Goal: Task Accomplishment & Management: Manage account settings

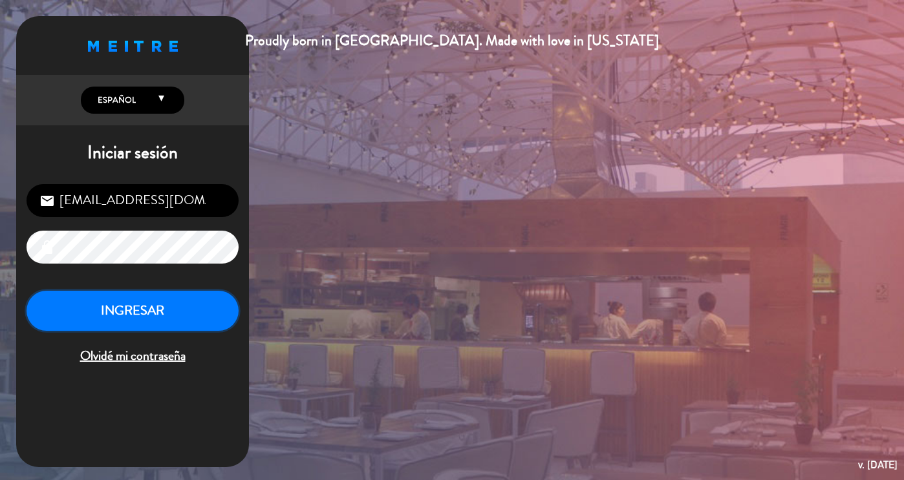
click at [195, 312] on button "INGRESAR" at bounding box center [133, 311] width 212 height 41
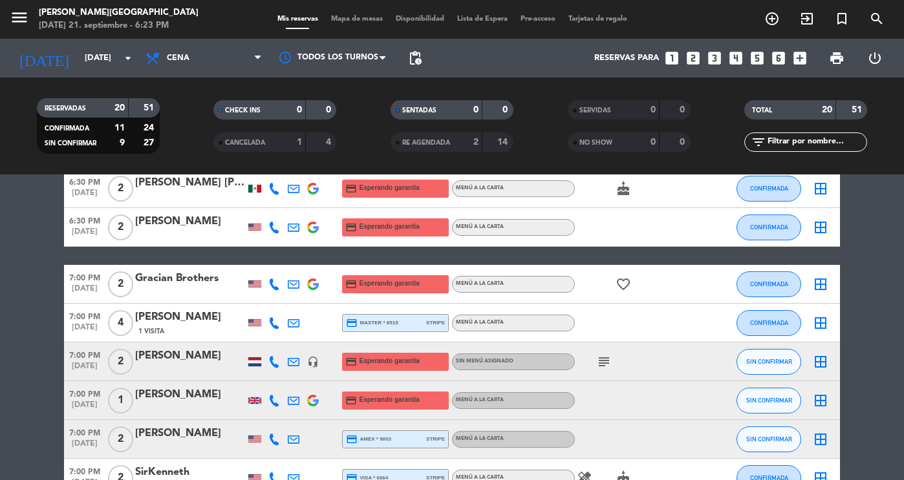
scroll to position [145, 0]
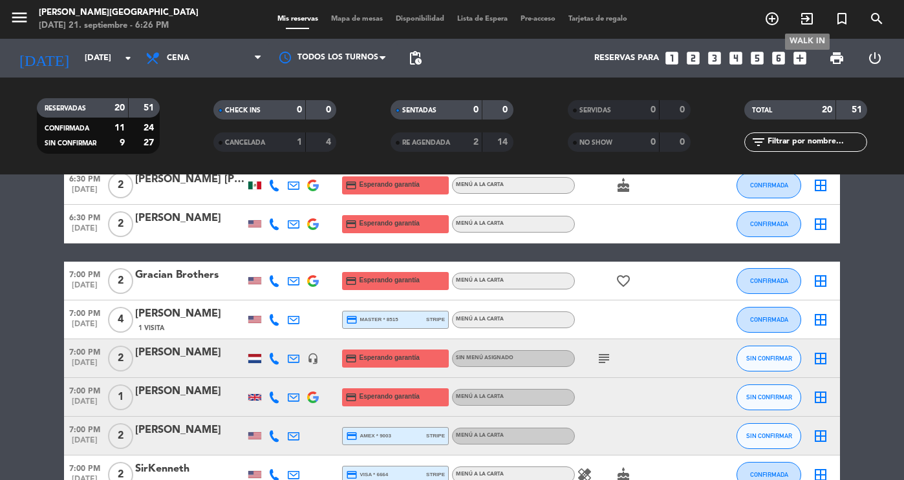
click at [807, 19] on icon "exit_to_app" at bounding box center [807, 19] width 16 height 16
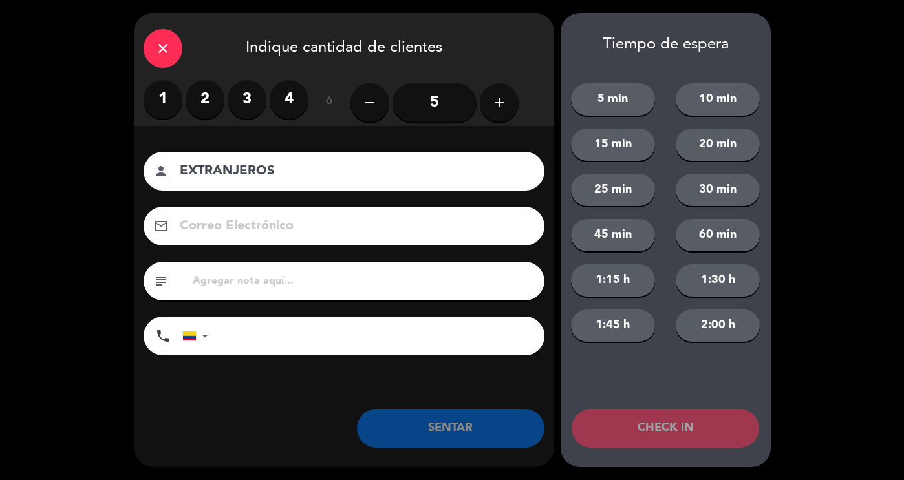
type input "EXTRANJEROS"
click at [194, 86] on label "2" at bounding box center [205, 99] width 39 height 39
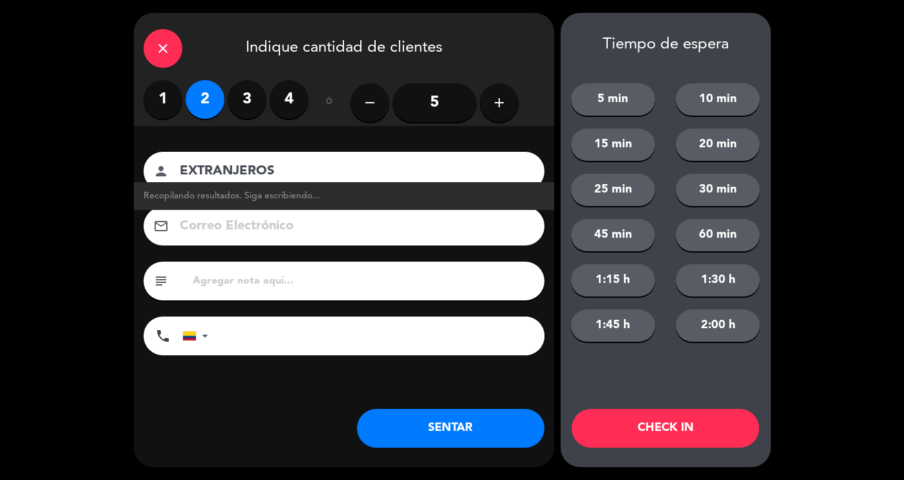
click at [468, 430] on button "SENTAR" at bounding box center [450, 428] width 187 height 39
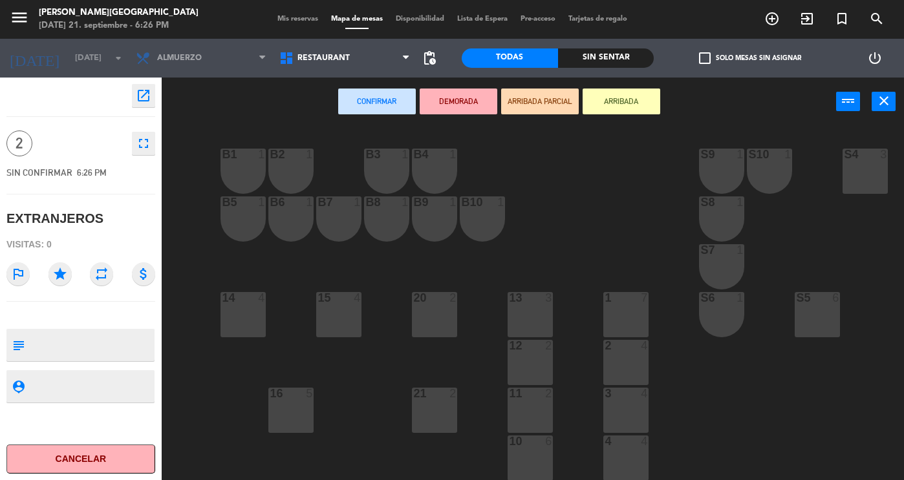
click at [253, 238] on div "B5 1" at bounding box center [242, 219] width 45 height 45
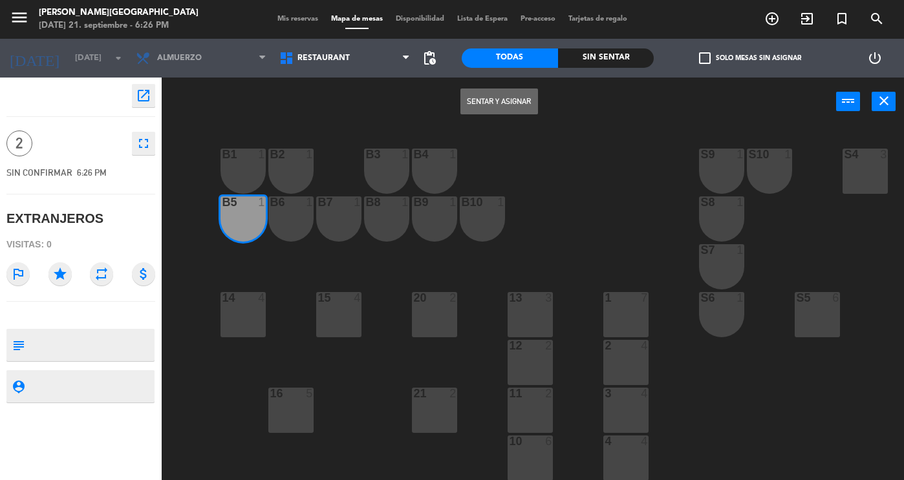
click at [295, 231] on div "B6 1" at bounding box center [290, 219] width 45 height 45
click at [473, 103] on button "Sentar y Asignar" at bounding box center [499, 102] width 78 height 26
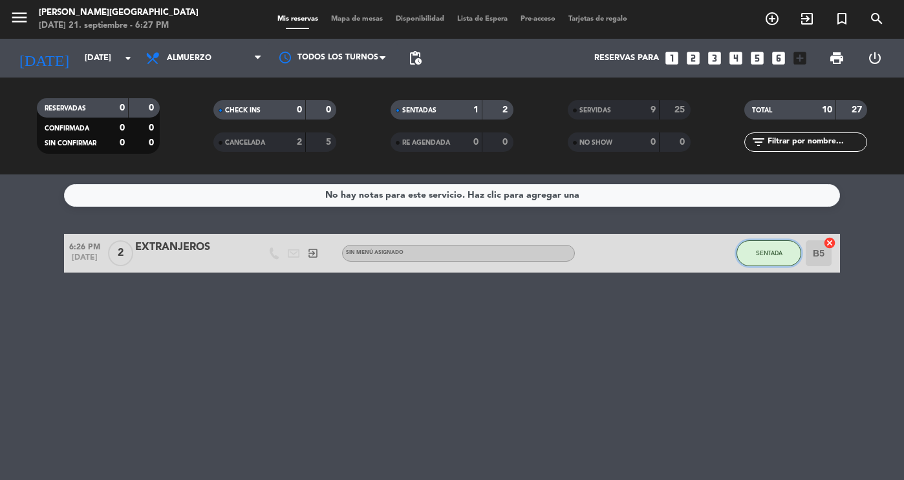
click at [791, 250] on button "SENTADA" at bounding box center [768, 254] width 65 height 26
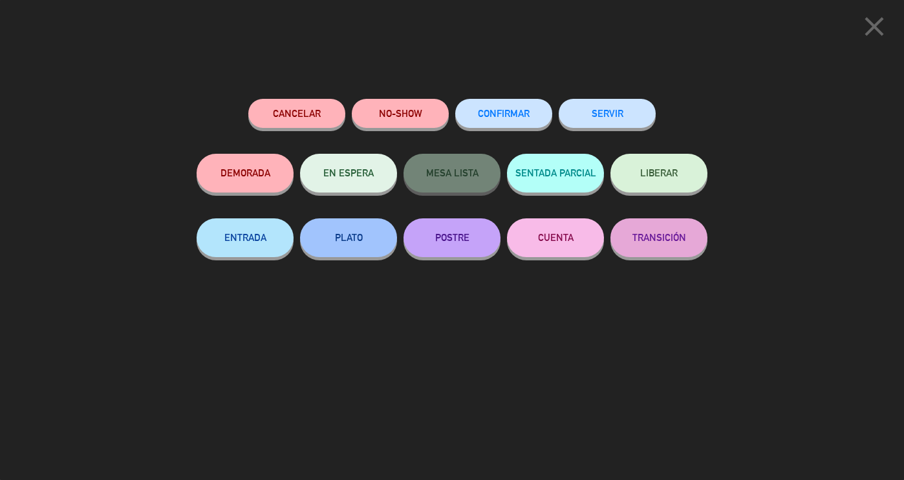
click at [325, 111] on button "Cancelar" at bounding box center [296, 113] width 97 height 29
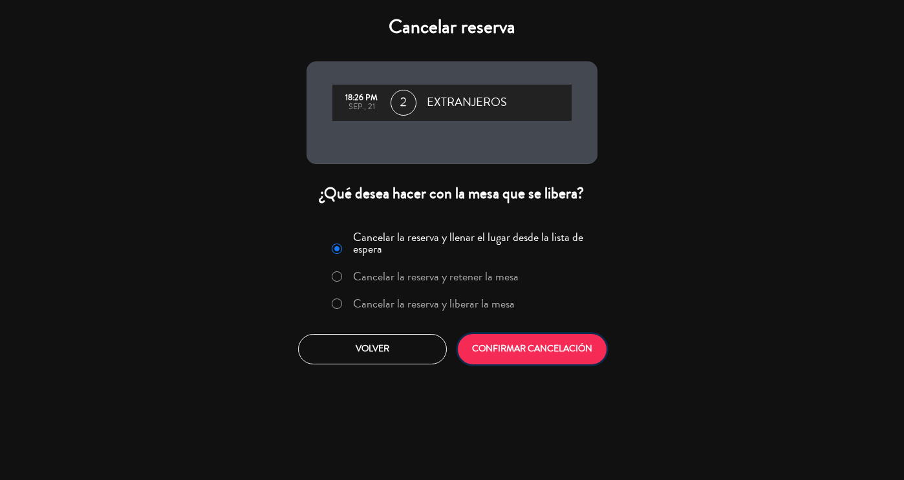
click at [502, 356] on button "CONFIRMAR CANCELACIÓN" at bounding box center [532, 349] width 149 height 30
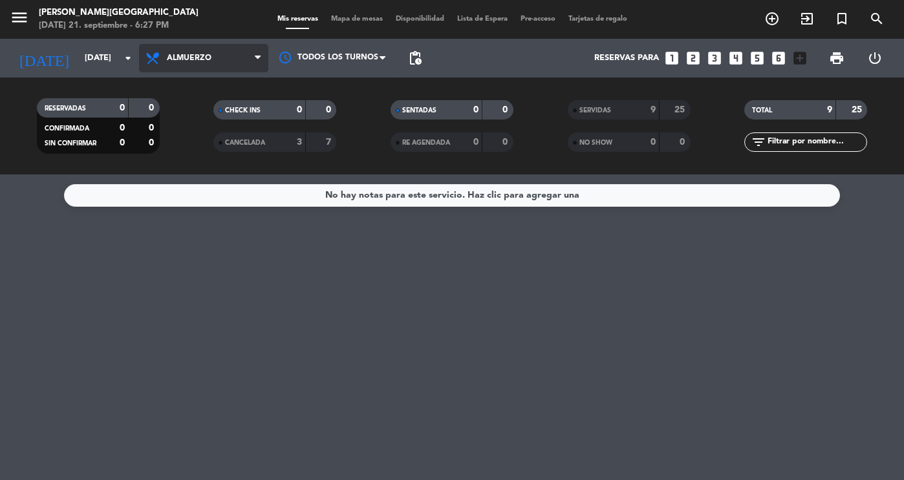
click at [228, 71] on span "Almuerzo" at bounding box center [203, 58] width 129 height 28
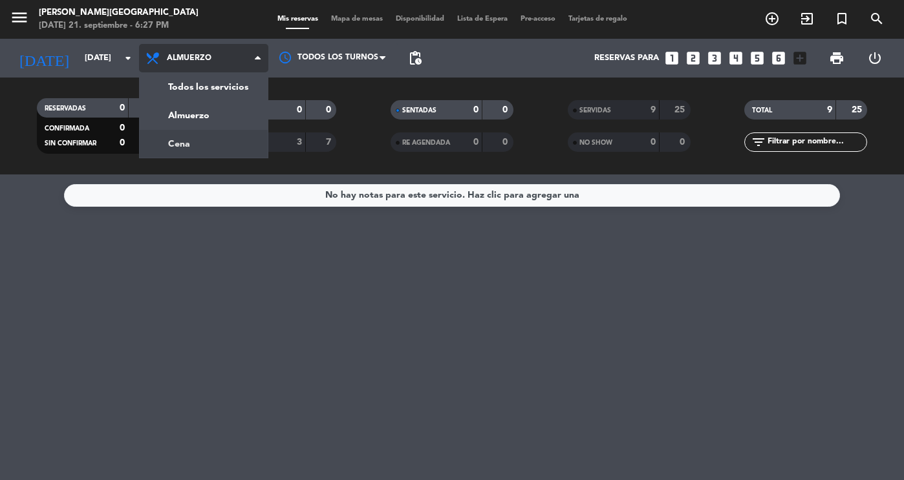
click at [217, 152] on div "menu [PERSON_NAME][GEOGRAPHIC_DATA][DATE] 21. septiembre - 6:27 PM Mis reservas…" at bounding box center [452, 87] width 904 height 175
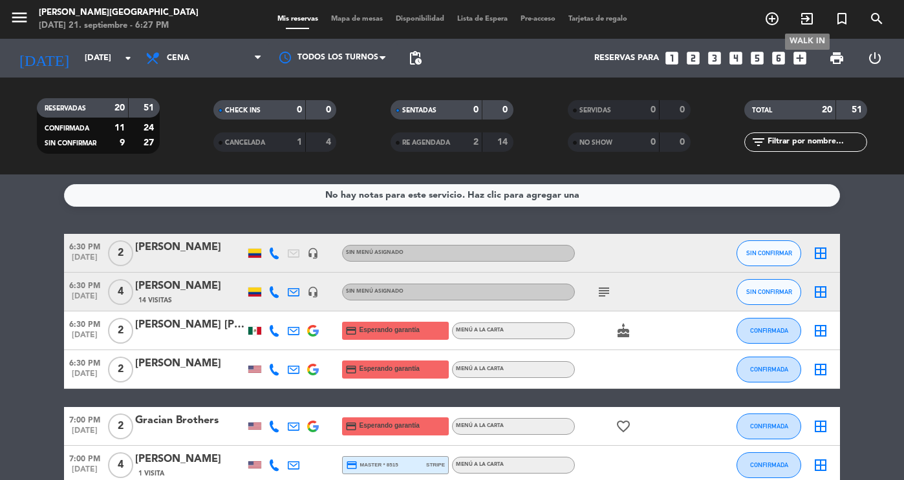
click at [813, 19] on icon "exit_to_app" at bounding box center [807, 19] width 16 height 16
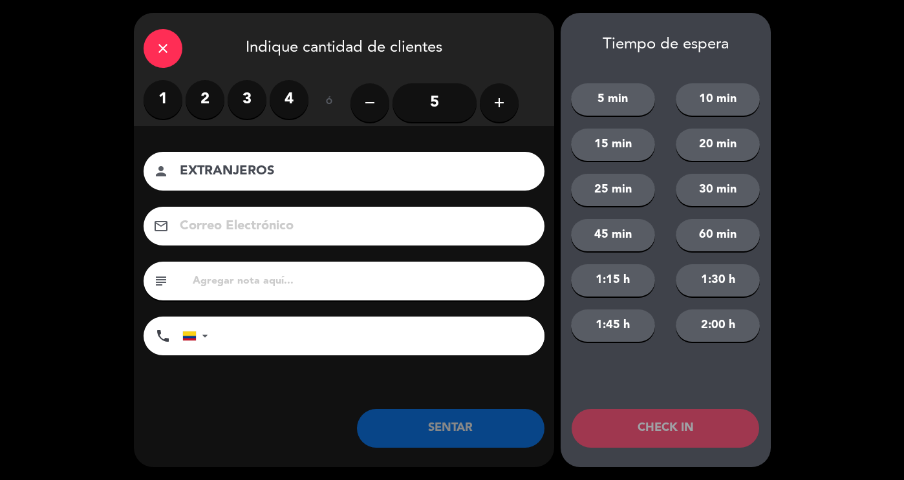
type input "EXTRANJEROS"
click at [206, 110] on label "2" at bounding box center [205, 99] width 39 height 39
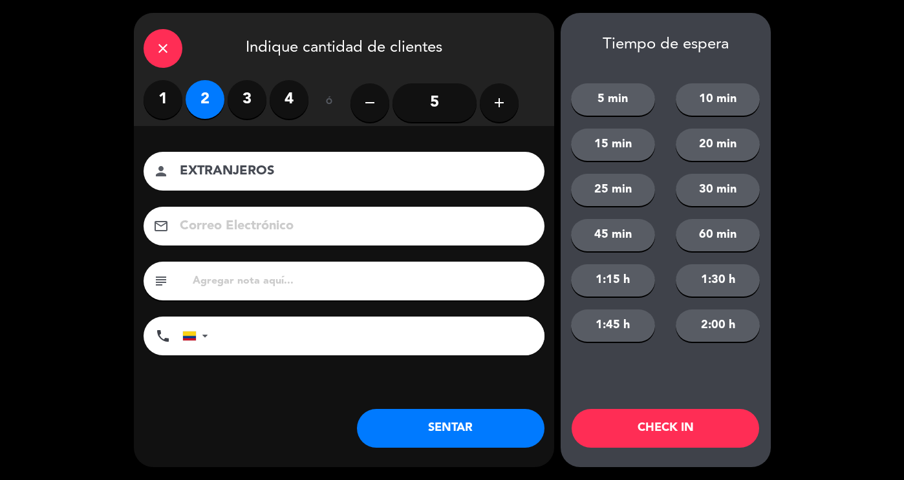
click at [447, 439] on button "SENTAR" at bounding box center [450, 428] width 187 height 39
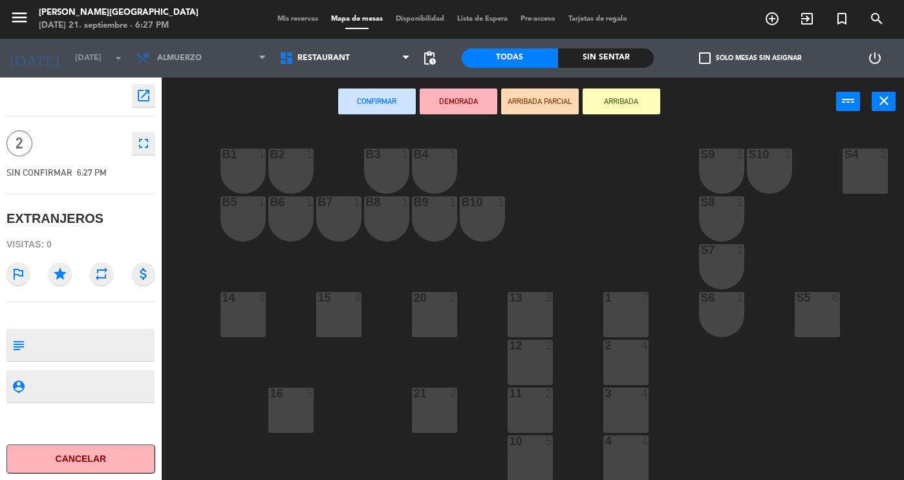
click at [241, 207] on div at bounding box center [243, 203] width 21 height 12
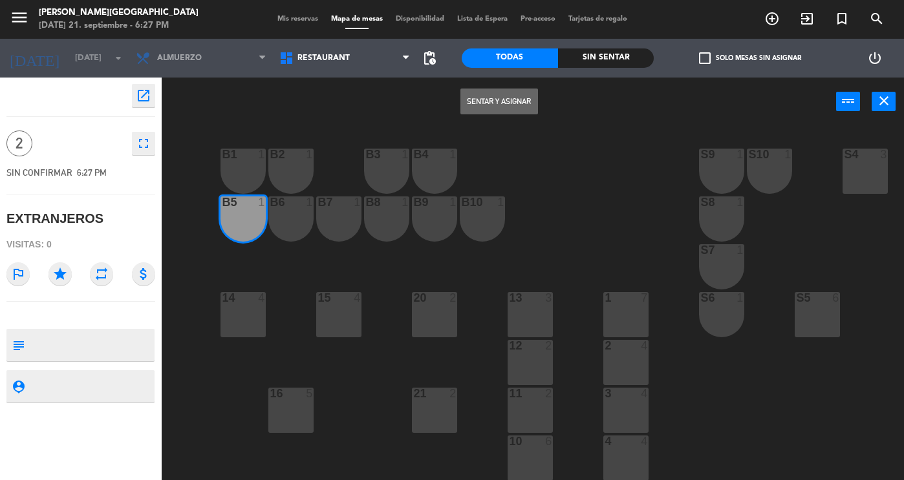
click at [284, 207] on div at bounding box center [291, 203] width 21 height 12
click at [511, 104] on button "Sentar y Asignar" at bounding box center [499, 102] width 78 height 26
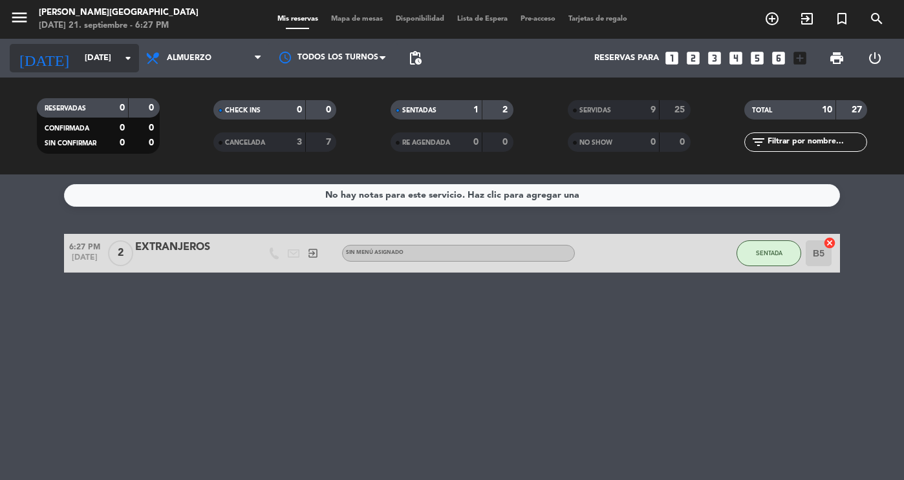
click at [103, 58] on input "[DATE]" at bounding box center [133, 58] width 111 height 23
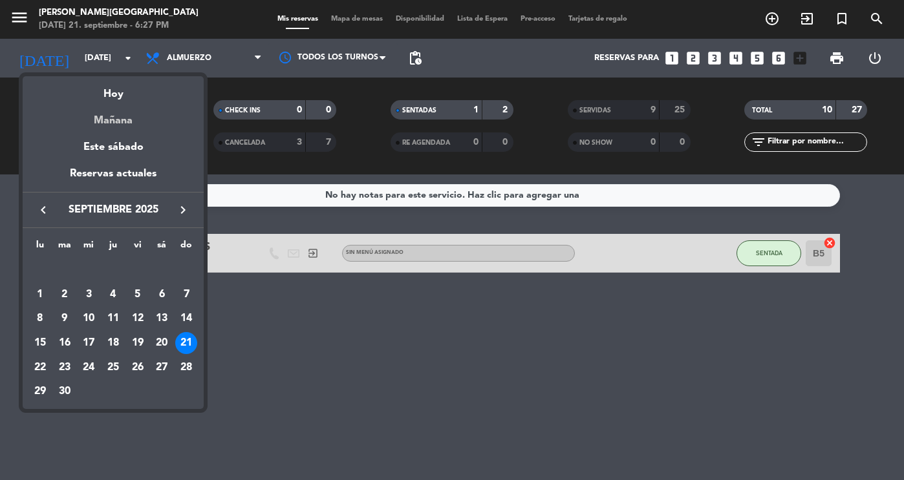
click at [140, 129] on div "Mañana" at bounding box center [113, 116] width 181 height 27
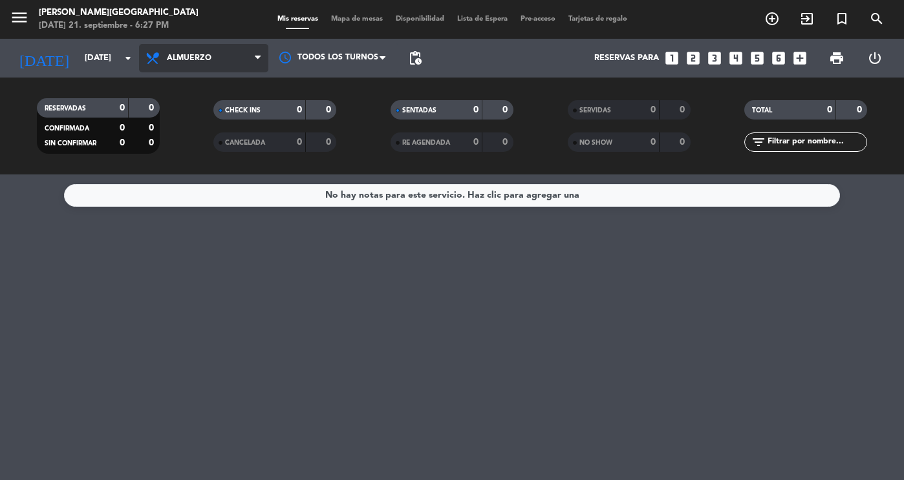
click at [212, 50] on span "Almuerzo" at bounding box center [203, 58] width 129 height 28
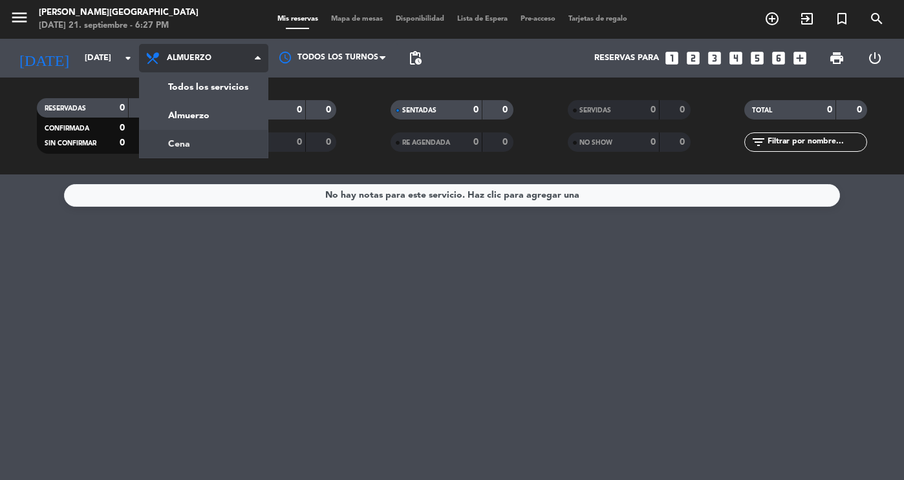
click at [217, 140] on div "menu [PERSON_NAME][GEOGRAPHIC_DATA][DATE] 21. septiembre - 6:27 PM Mis reservas…" at bounding box center [452, 87] width 904 height 175
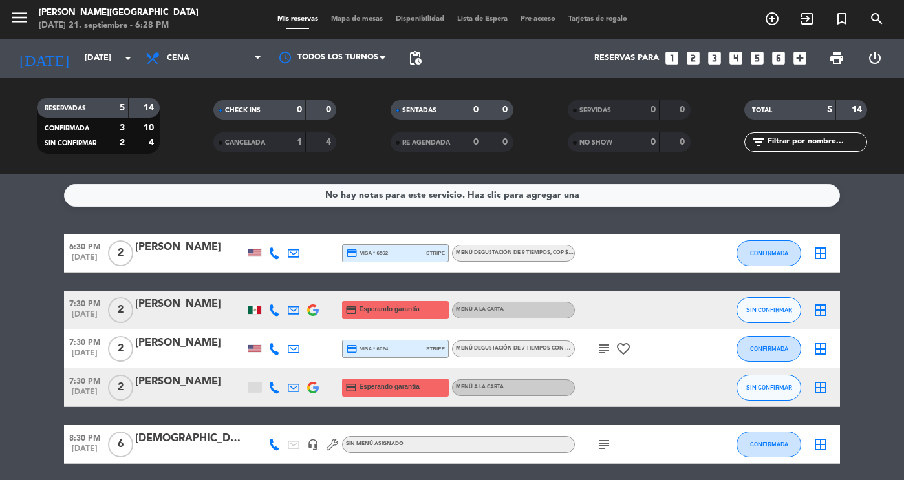
scroll to position [48, 0]
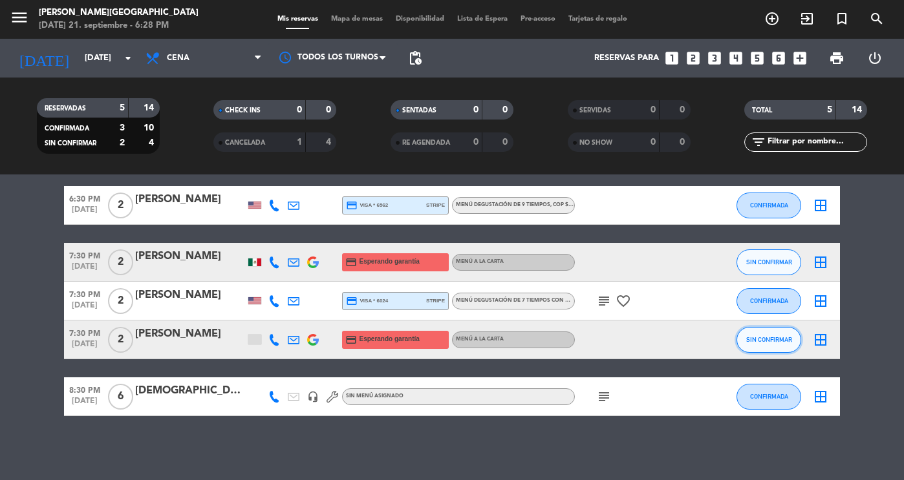
click at [779, 338] on span "SIN CONFIRMAR" at bounding box center [769, 339] width 46 height 7
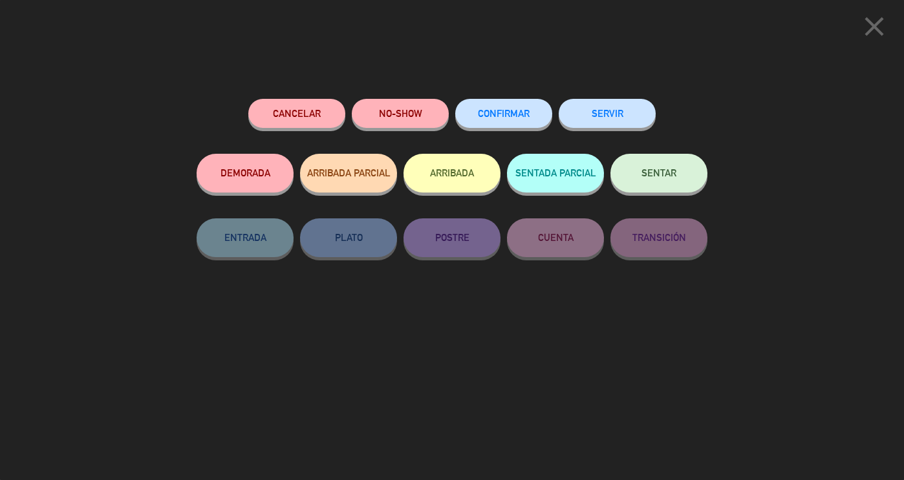
click at [499, 112] on span "CONFIRMAR" at bounding box center [504, 113] width 52 height 11
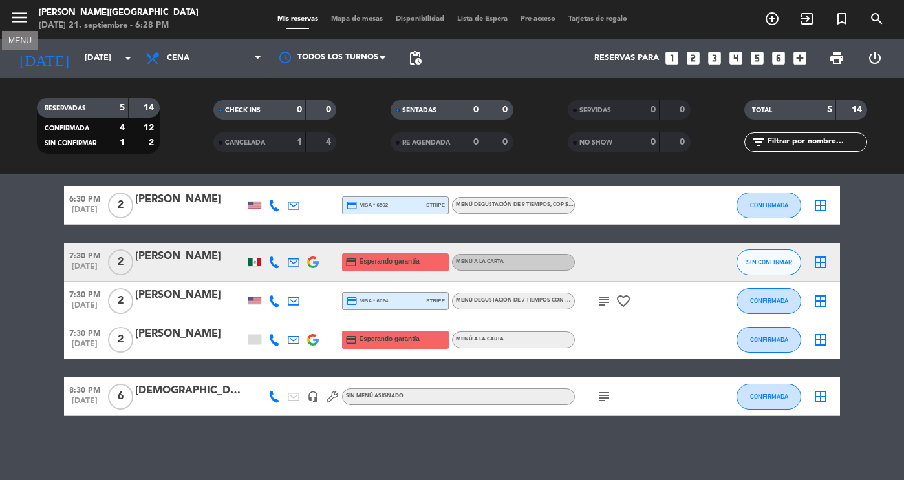
click at [18, 28] on button "menu" at bounding box center [19, 20] width 19 height 24
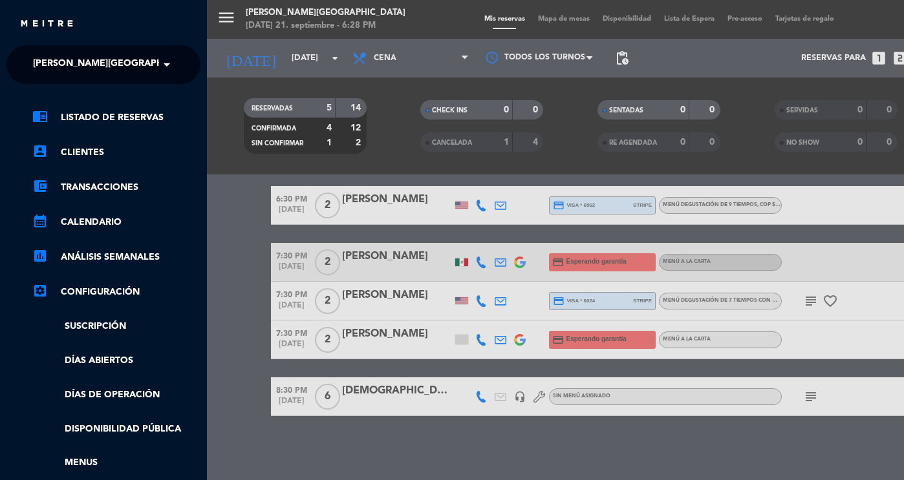
click at [69, 66] on span "[PERSON_NAME][GEOGRAPHIC_DATA]" at bounding box center [118, 64] width 171 height 27
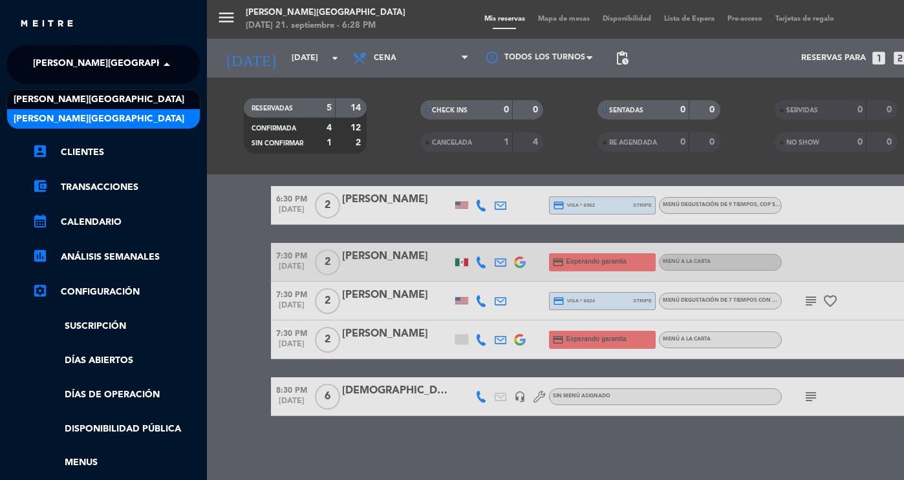
click at [69, 122] on span "[PERSON_NAME][GEOGRAPHIC_DATA]" at bounding box center [99, 119] width 171 height 15
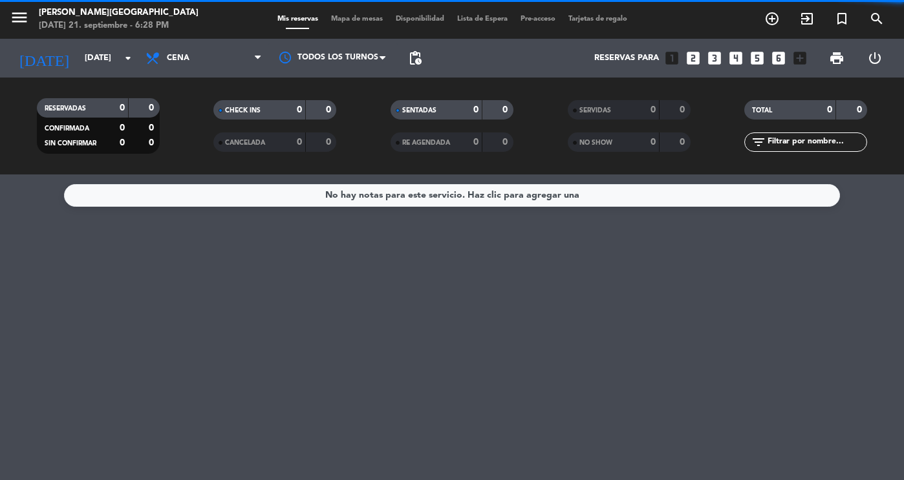
scroll to position [0, 0]
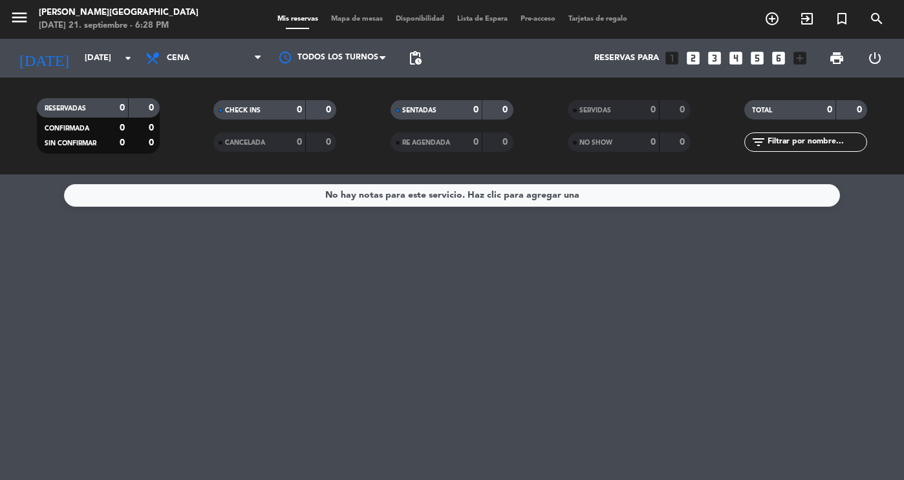
click at [21, 27] on icon "menu" at bounding box center [19, 17] width 19 height 19
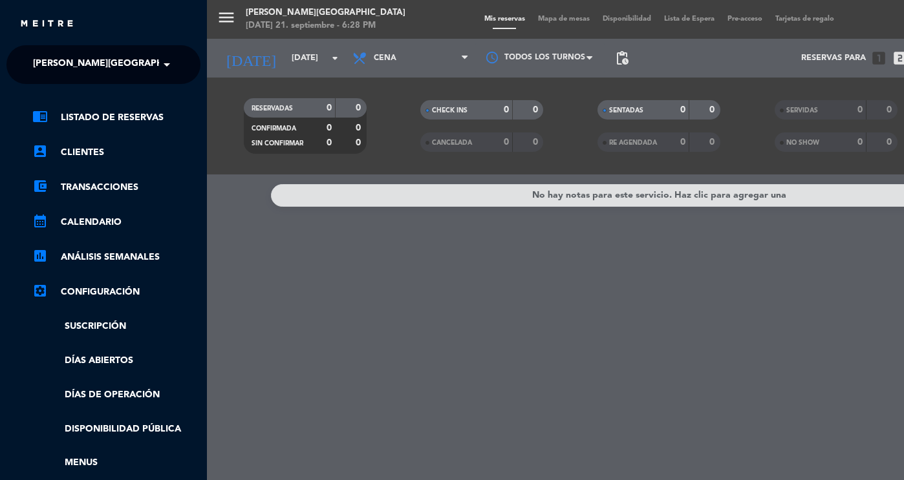
click at [74, 63] on span "[PERSON_NAME][GEOGRAPHIC_DATA]" at bounding box center [118, 64] width 171 height 27
click at [321, 38] on div "menu DON DIABLO [PERSON_NAME][DATE] 21. septiembre - 6:28 PM Mis reservas Mapa …" at bounding box center [659, 240] width 904 height 480
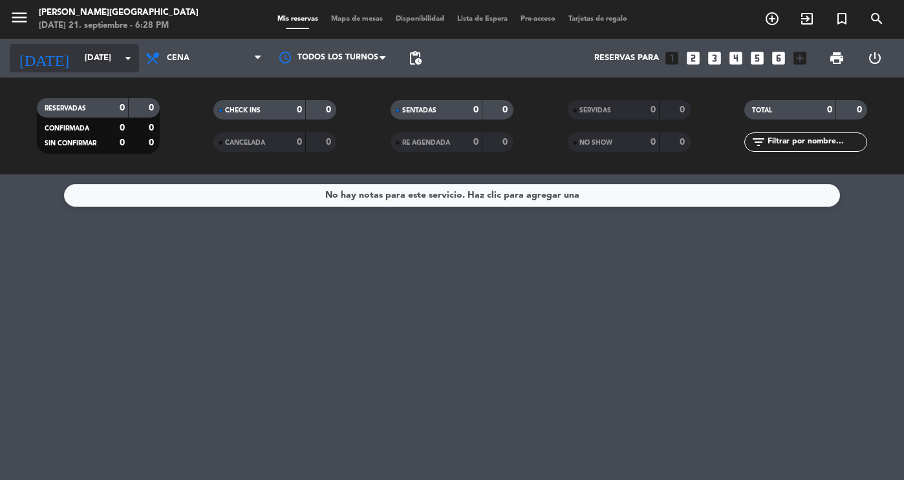
click at [80, 52] on input "[DATE]" at bounding box center [133, 58] width 111 height 23
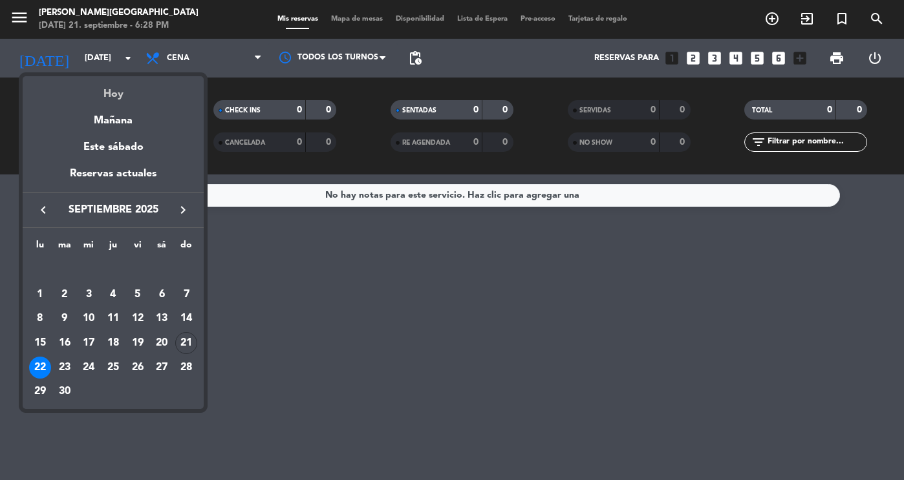
click at [105, 91] on div "Hoy" at bounding box center [113, 89] width 181 height 27
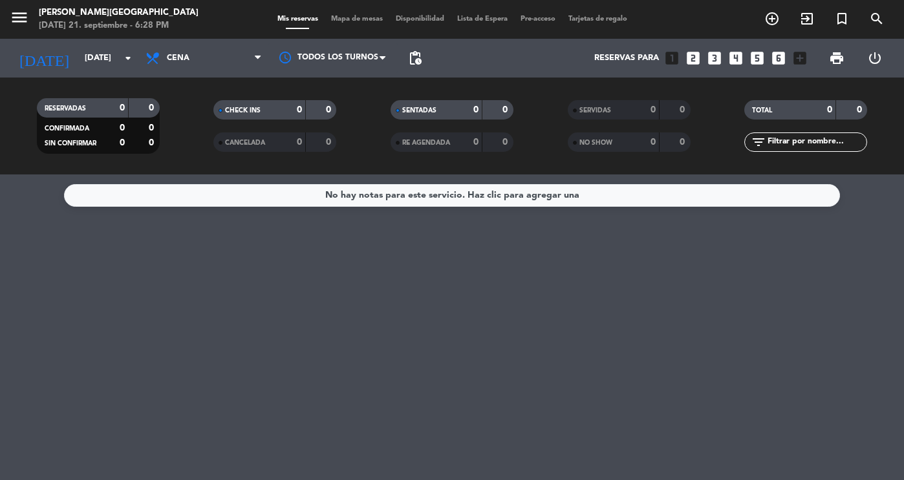
type input "[DATE]"
click at [28, 12] on icon "menu" at bounding box center [19, 17] width 19 height 19
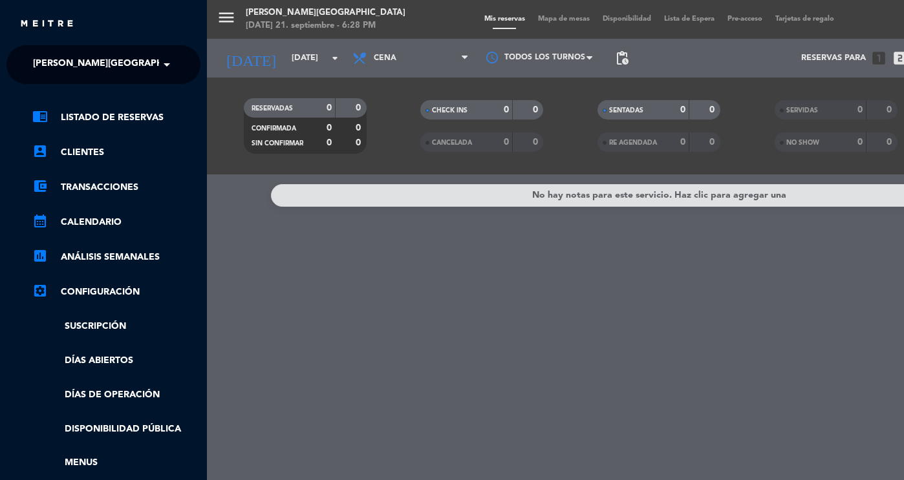
click at [116, 61] on span "[PERSON_NAME][GEOGRAPHIC_DATA]" at bounding box center [118, 64] width 171 height 27
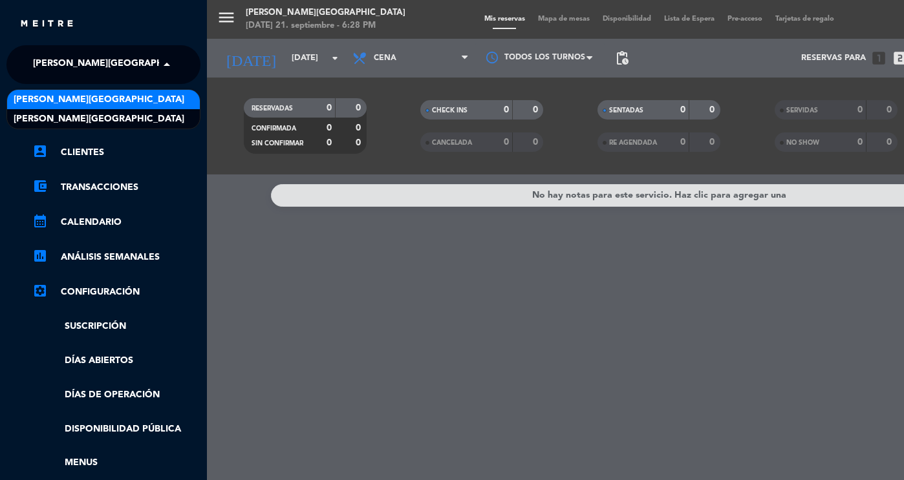
click at [109, 91] on div "[PERSON_NAME][GEOGRAPHIC_DATA]" at bounding box center [103, 99] width 193 height 19
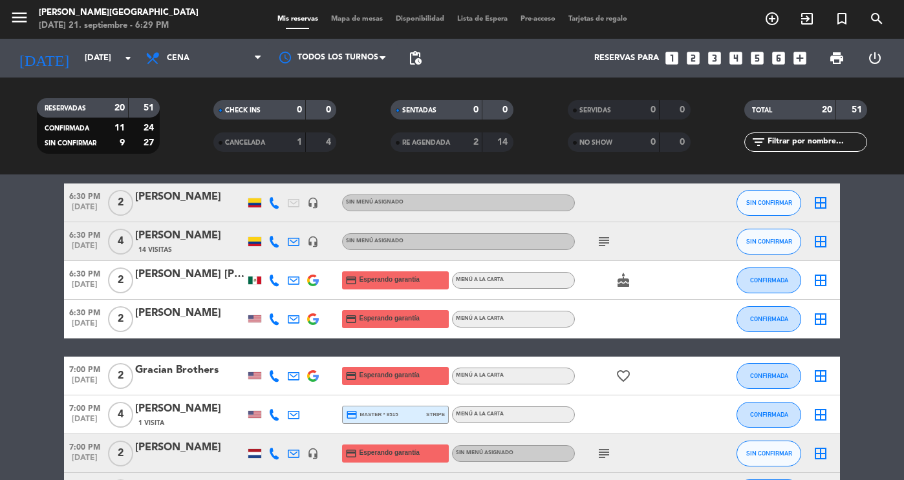
scroll to position [69, 0]
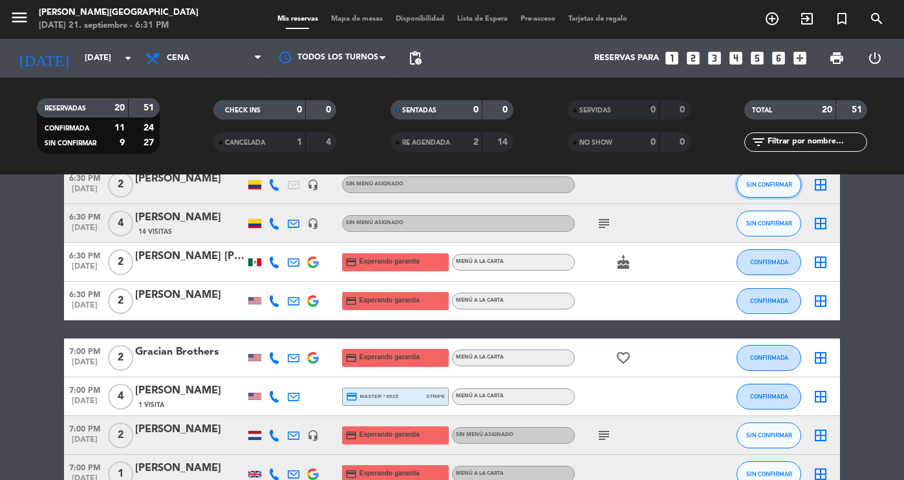
click at [756, 181] on span "SIN CONFIRMAR" at bounding box center [769, 184] width 46 height 7
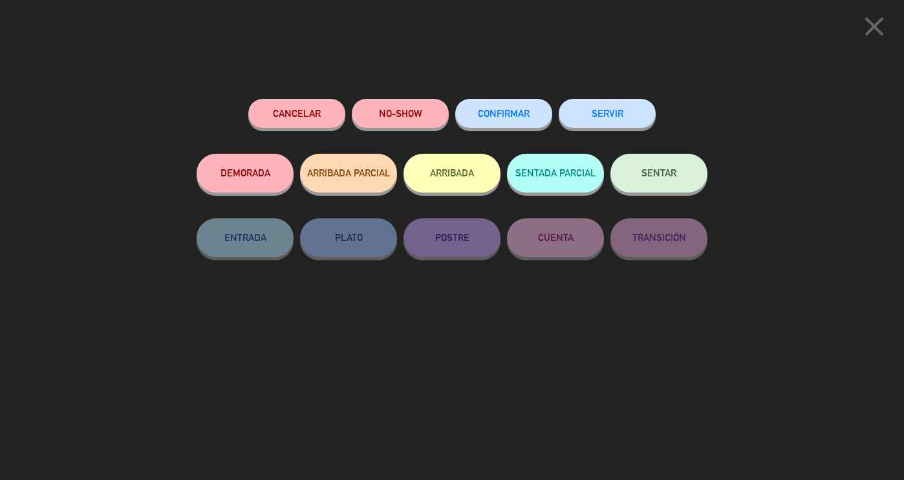
click at [511, 106] on button "CONFIRMAR" at bounding box center [503, 113] width 97 height 29
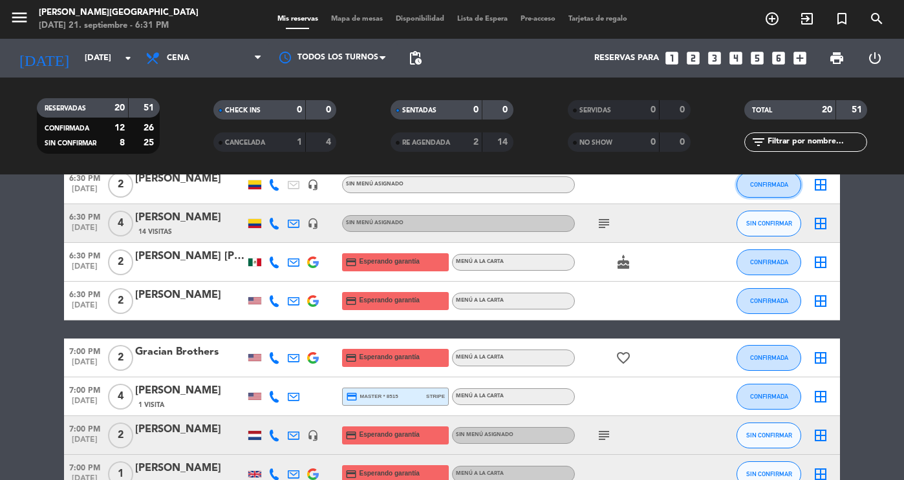
click at [781, 182] on span "CONFIRMADA" at bounding box center [769, 184] width 38 height 7
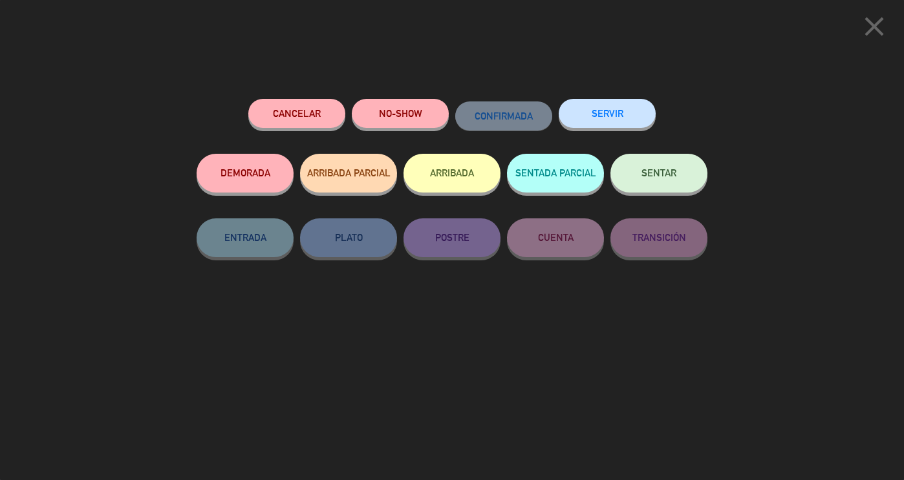
click at [665, 178] on span "SENTAR" at bounding box center [658, 172] width 35 height 11
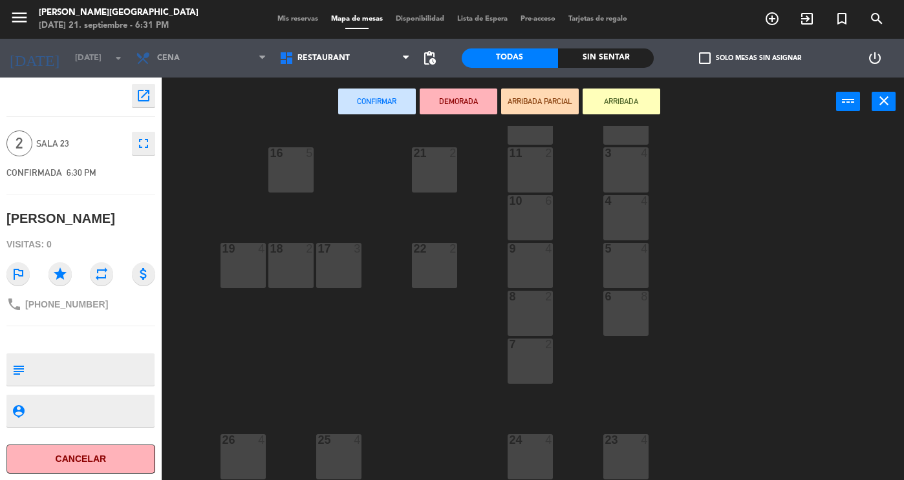
scroll to position [247, 0]
click at [351, 268] on div "17 3" at bounding box center [338, 265] width 45 height 45
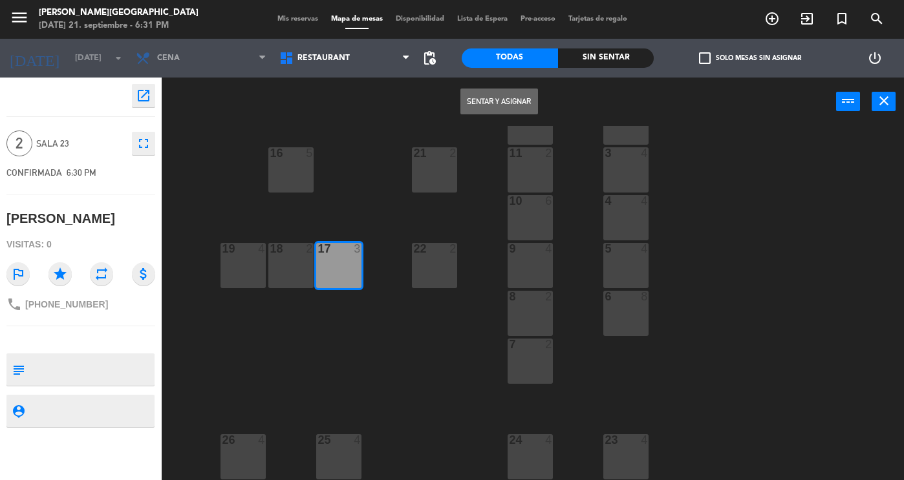
click at [480, 94] on button "Sentar y Asignar" at bounding box center [499, 102] width 78 height 26
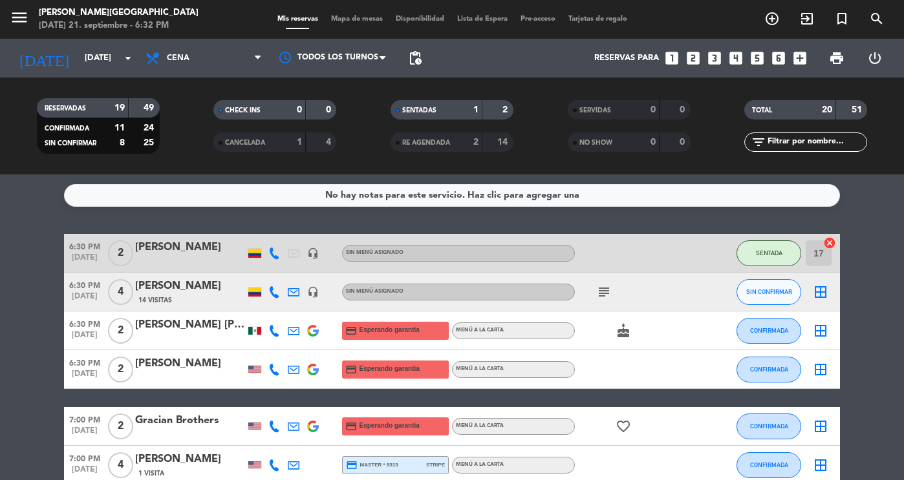
click at [423, 100] on div "SENTADAS 1 2" at bounding box center [452, 109] width 123 height 19
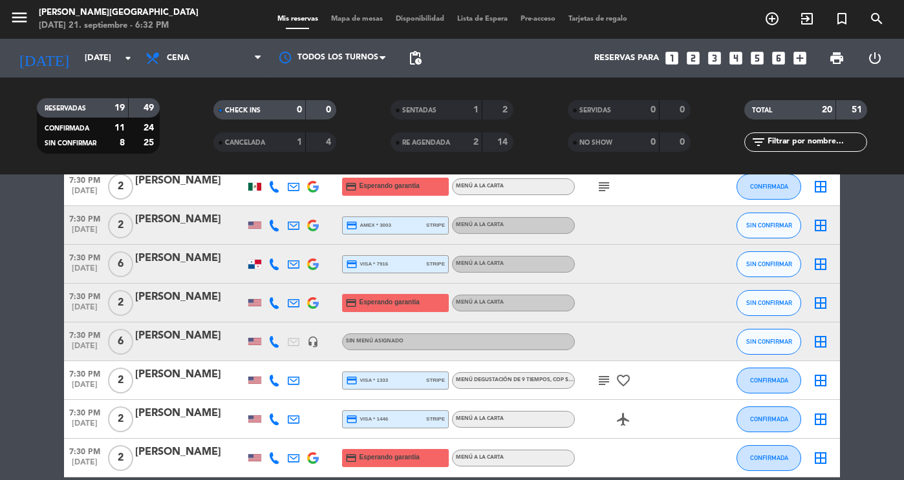
scroll to position [455, 0]
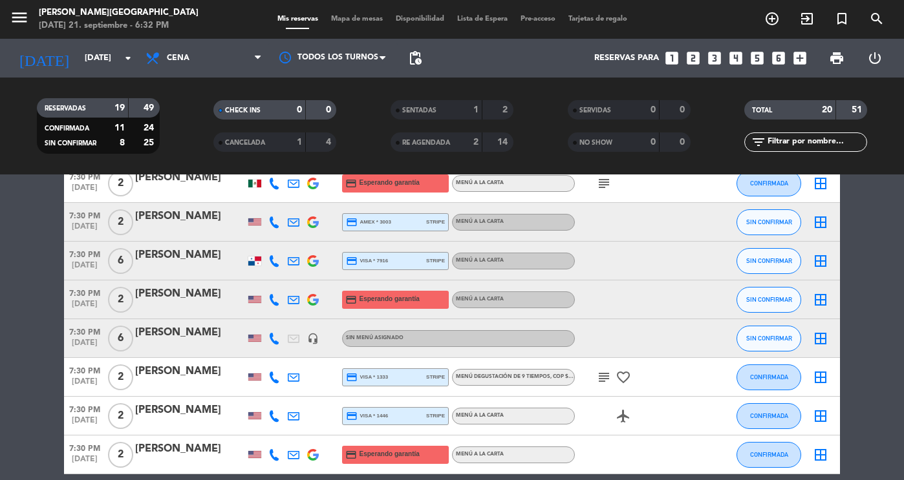
click at [175, 380] on div "[PERSON_NAME]" at bounding box center [190, 371] width 110 height 17
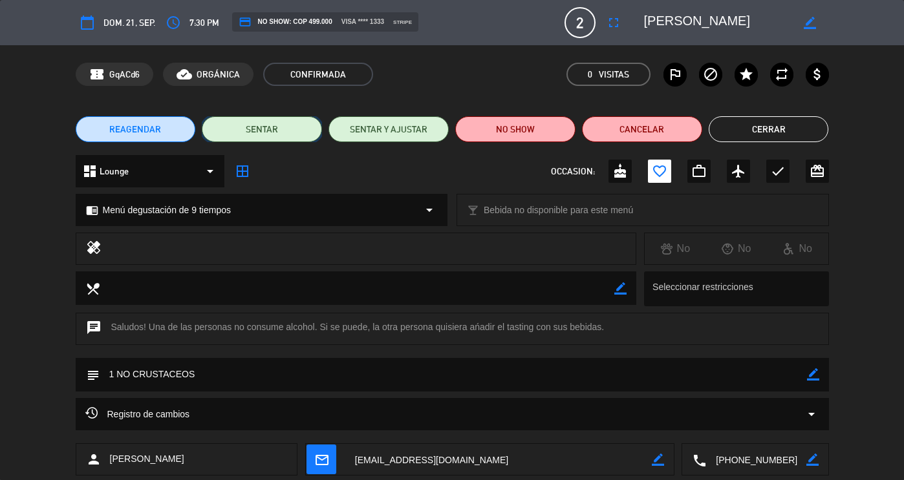
click at [278, 140] on button "SENTAR" at bounding box center [262, 129] width 120 height 26
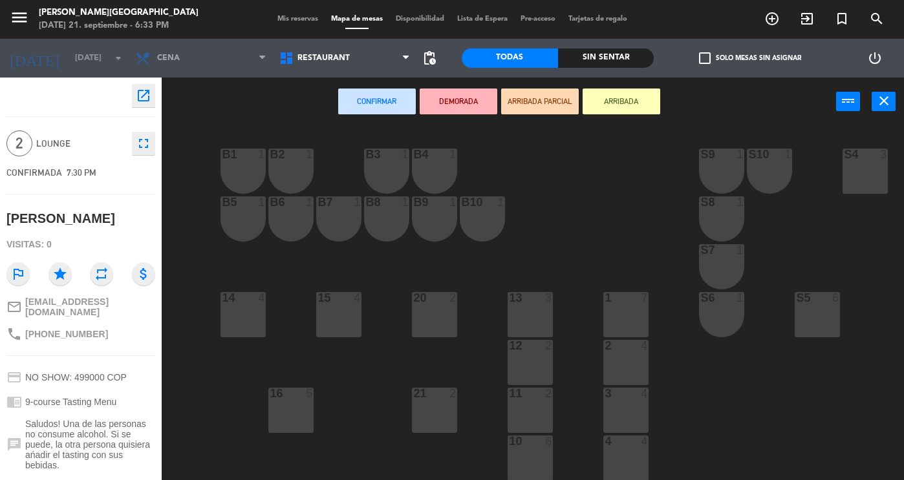
click at [535, 402] on div "11 2" at bounding box center [530, 410] width 45 height 45
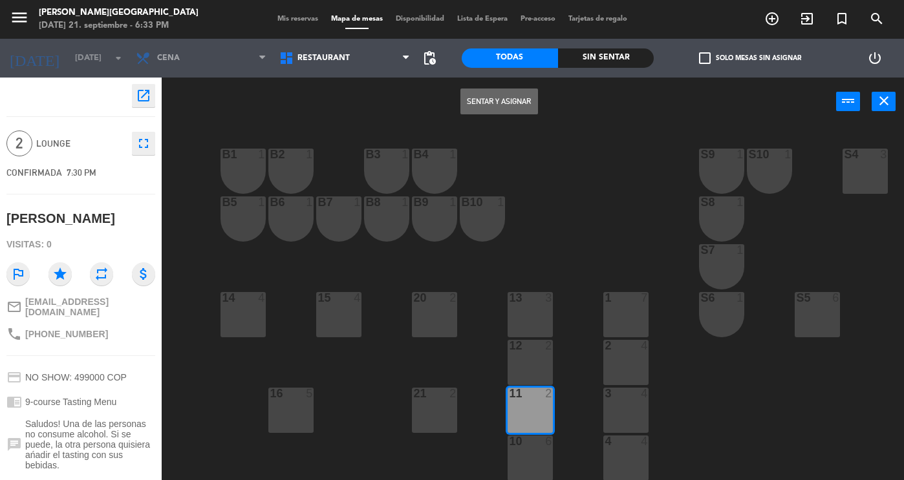
click at [497, 98] on button "Sentar y Asignar" at bounding box center [499, 102] width 78 height 26
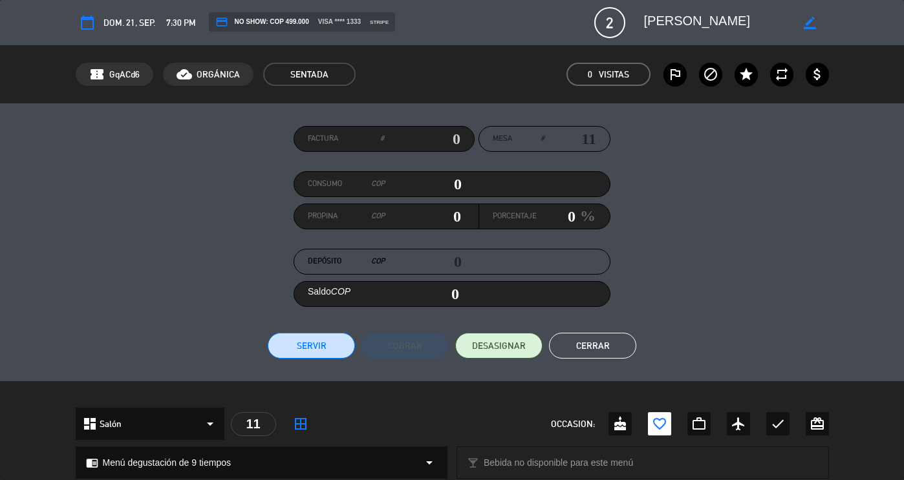
click at [592, 341] on button "Cerrar" at bounding box center [592, 346] width 87 height 26
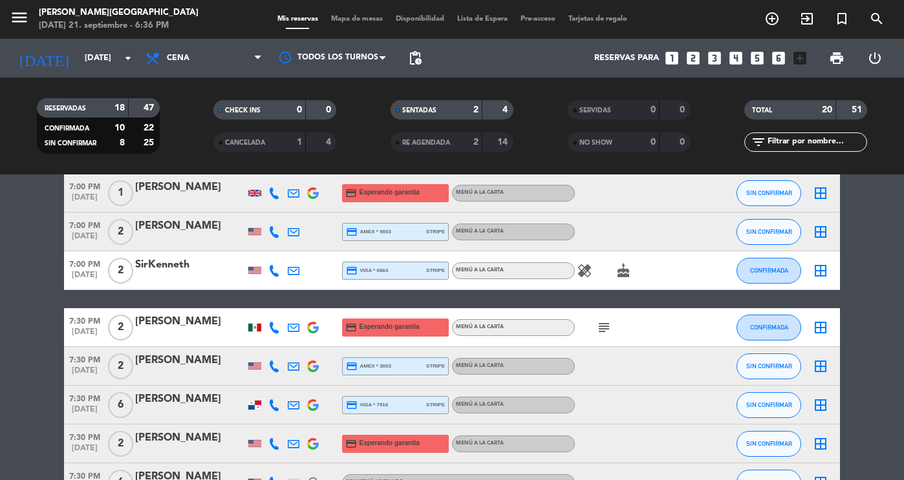
scroll to position [355, 0]
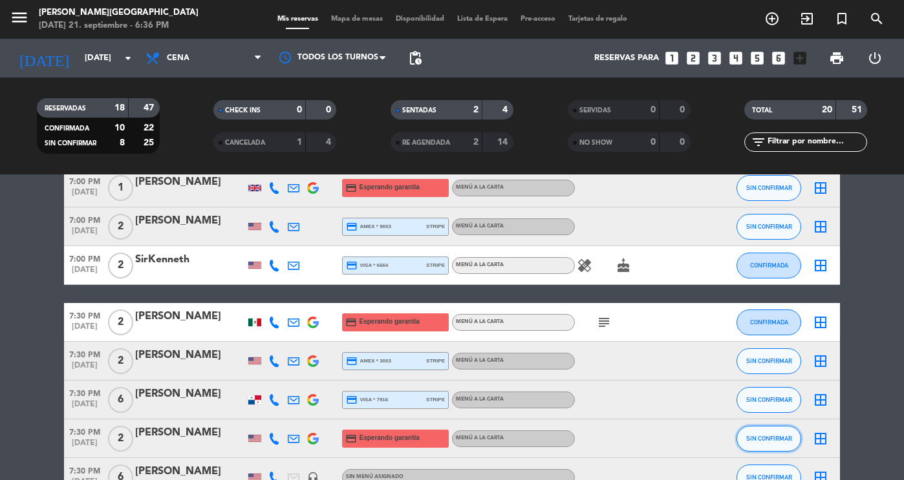
click at [784, 436] on span "SIN CONFIRMAR" at bounding box center [769, 438] width 46 height 7
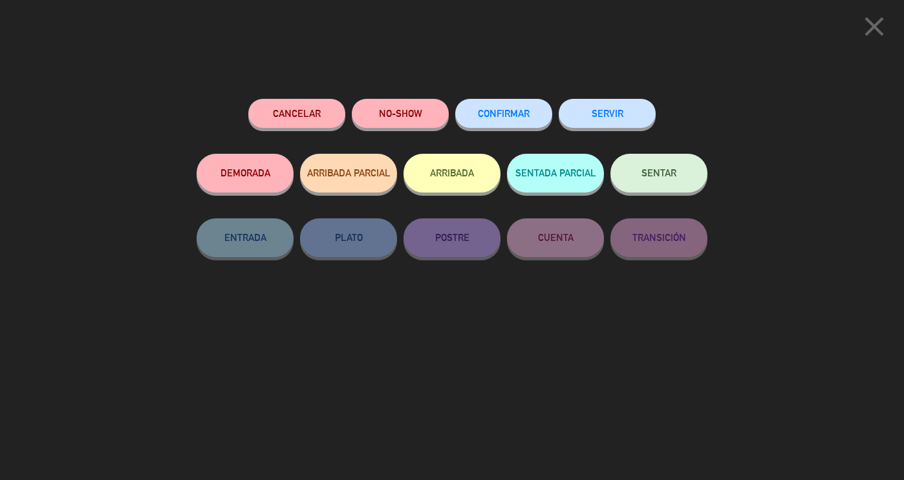
click at [314, 92] on div "Cancelar NO-SHOW CONFIRMAR SERVIR DEMORADA ARRIBADA PARCIAL ARRIBADA SENTADA PA…" at bounding box center [451, 285] width 529 height 391
click at [314, 110] on button "Cancelar" at bounding box center [296, 113] width 97 height 29
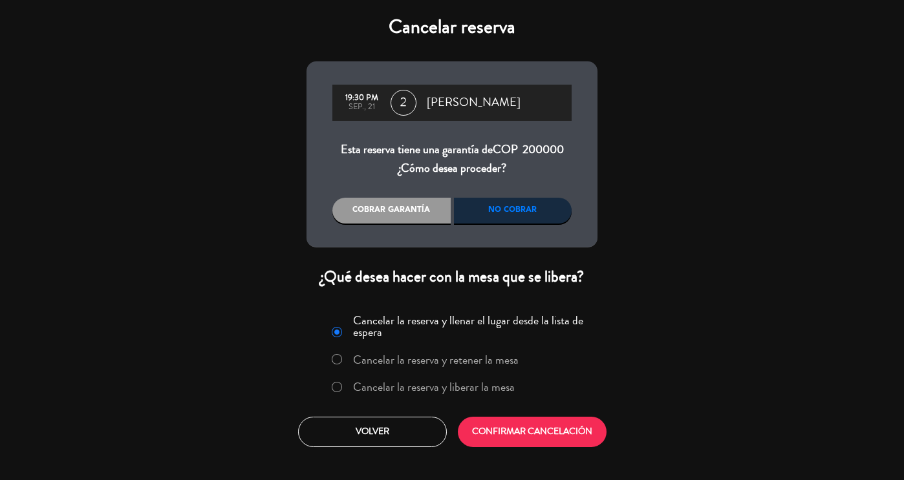
click at [499, 222] on div "No cobrar" at bounding box center [513, 211] width 118 height 26
click at [521, 222] on div "No cobrar" at bounding box center [513, 211] width 118 height 26
click at [524, 434] on button "CONFIRMAR CANCELACIÓN" at bounding box center [532, 432] width 149 height 30
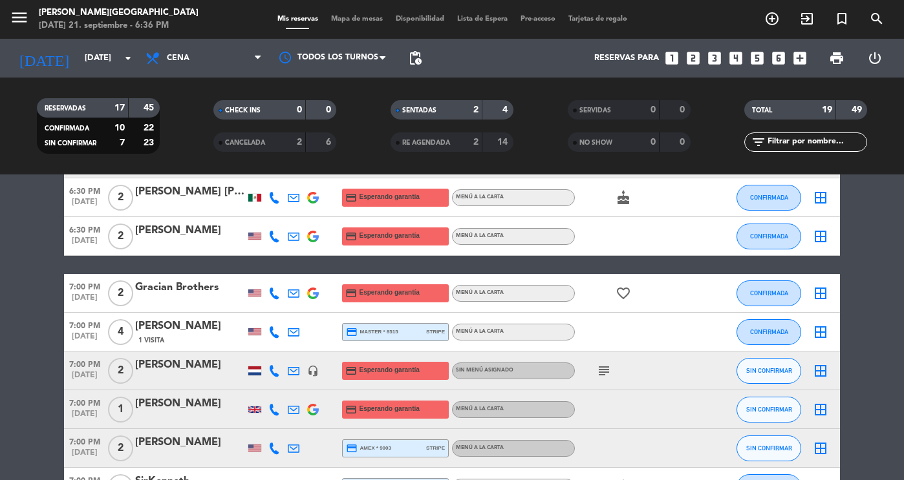
scroll to position [0, 0]
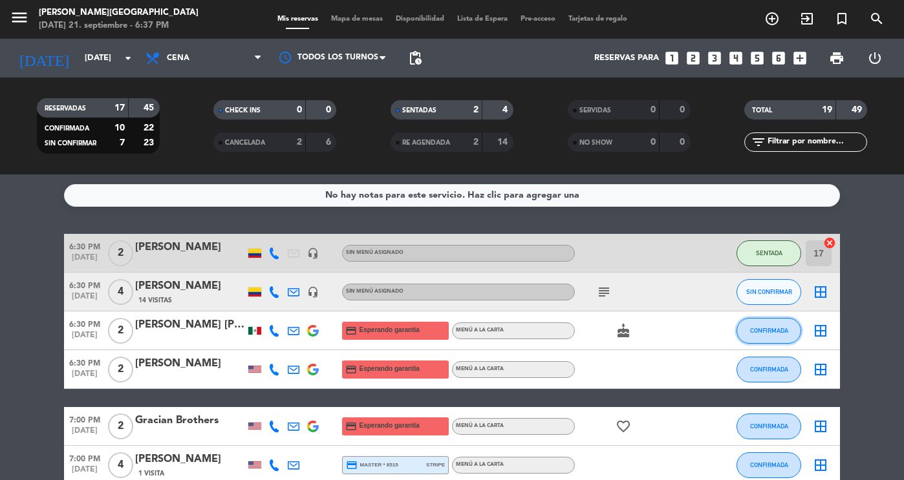
click at [769, 333] on span "CONFIRMADA" at bounding box center [769, 330] width 38 height 7
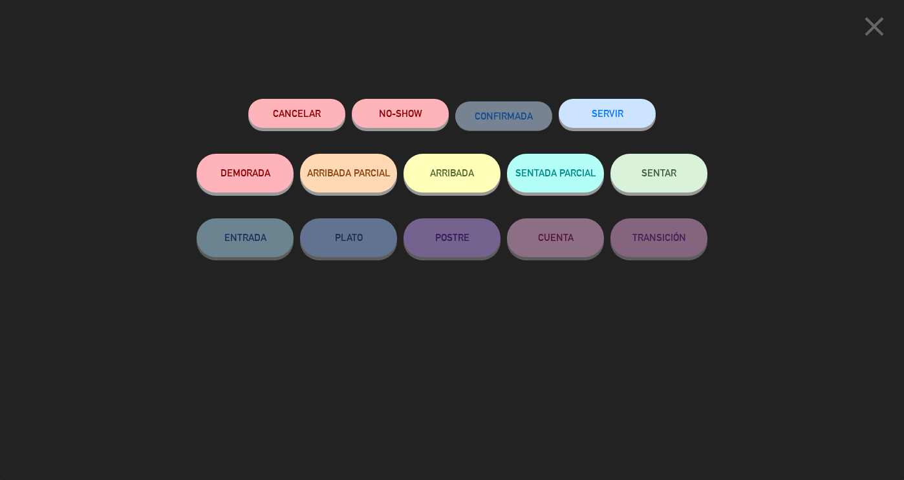
click at [671, 178] on span "SENTAR" at bounding box center [658, 172] width 35 height 11
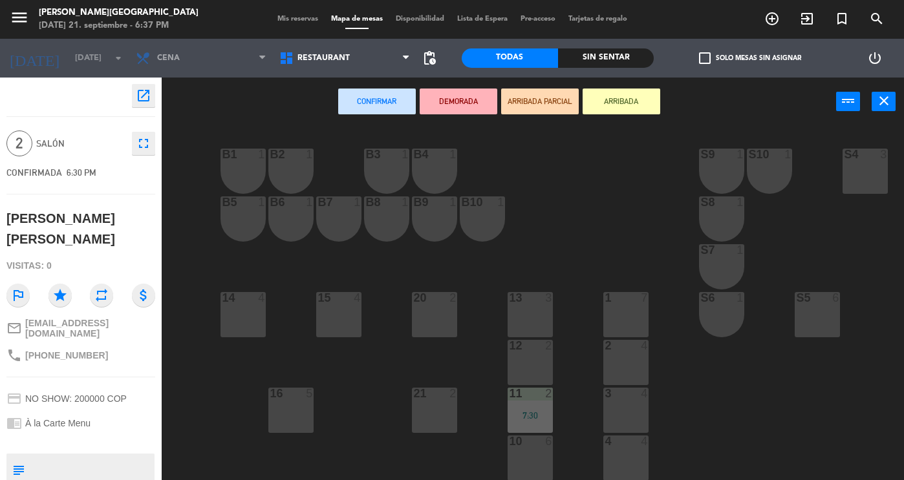
click at [623, 453] on div "4 4" at bounding box center [625, 458] width 45 height 45
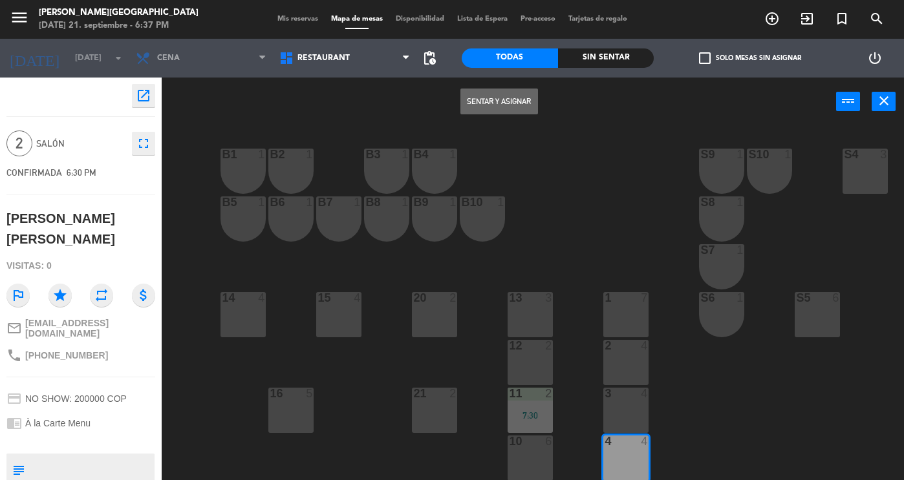
click at [506, 103] on button "Sentar y Asignar" at bounding box center [499, 102] width 78 height 26
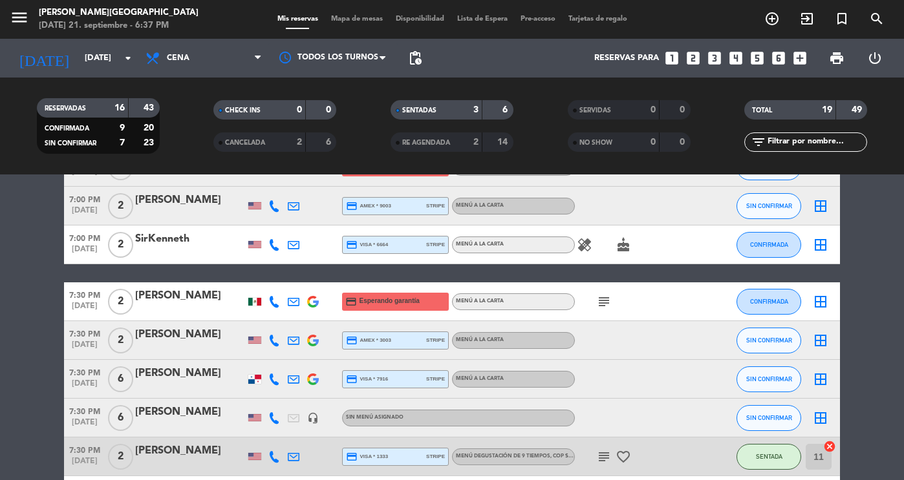
scroll to position [389, 0]
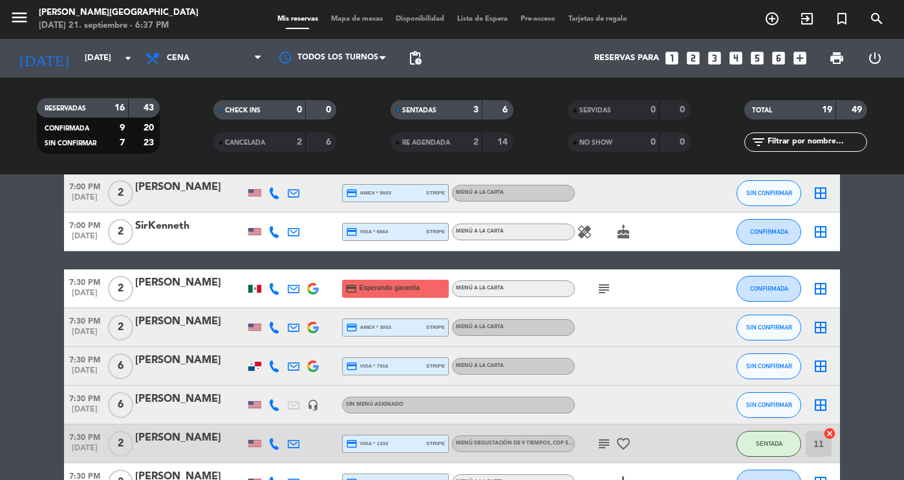
click at [449, 114] on div "SENTADAS" at bounding box center [423, 110] width 59 height 15
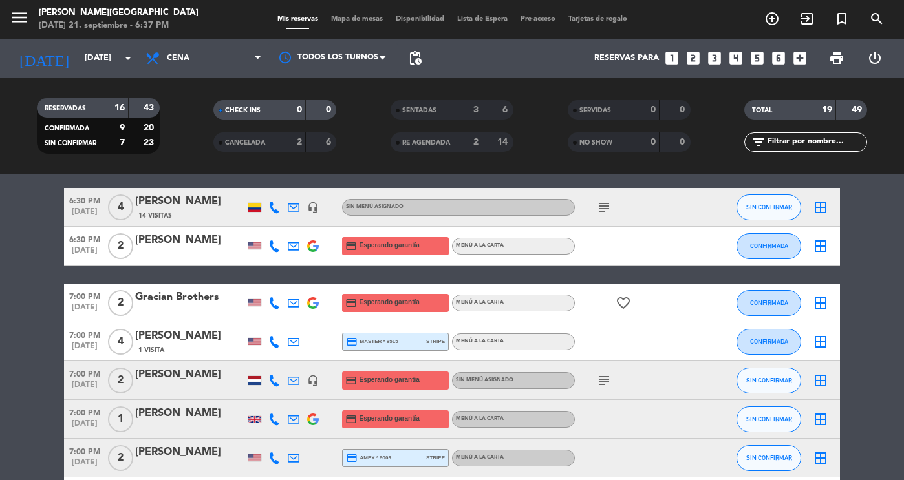
scroll to position [47, 0]
click at [767, 378] on span "SIN CONFIRMAR" at bounding box center [769, 379] width 46 height 7
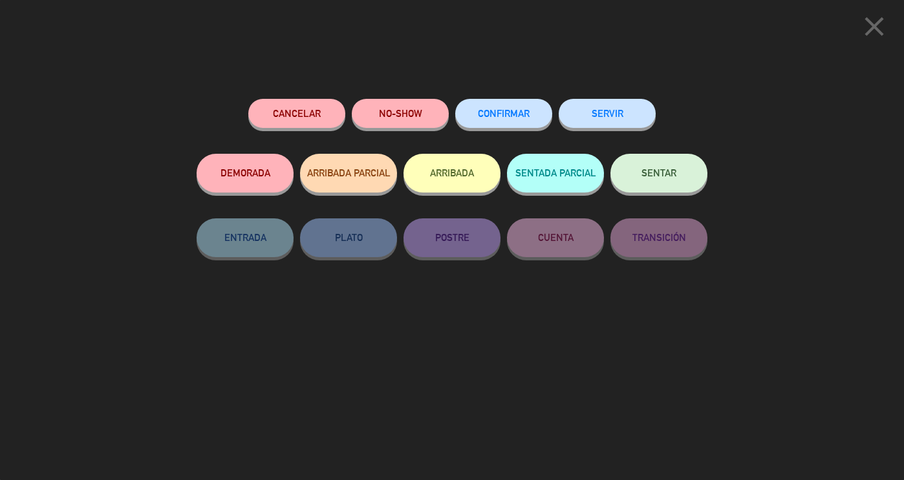
click at [517, 112] on span "CONFIRMAR" at bounding box center [504, 113] width 52 height 11
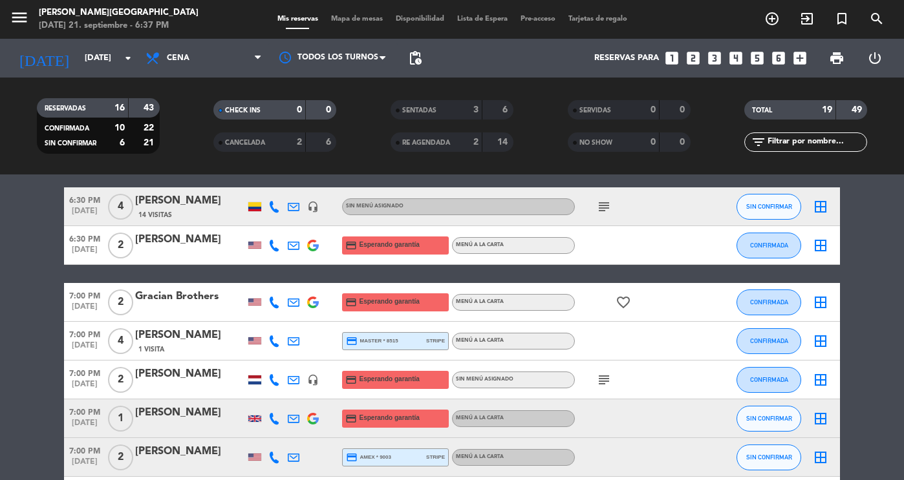
click at [195, 237] on div "[PERSON_NAME]" at bounding box center [190, 239] width 110 height 17
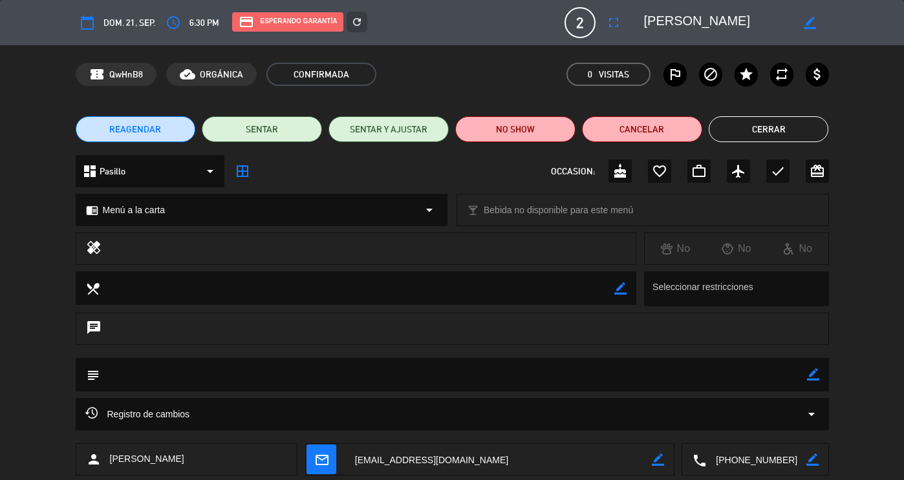
click at [786, 137] on button "Cerrar" at bounding box center [769, 129] width 120 height 26
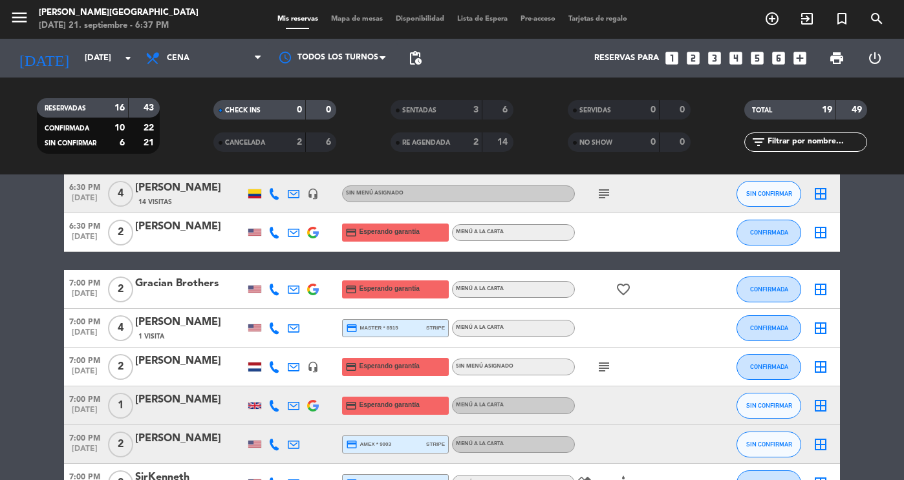
scroll to position [59, 0]
click at [200, 244] on div at bounding box center [190, 241] width 110 height 10
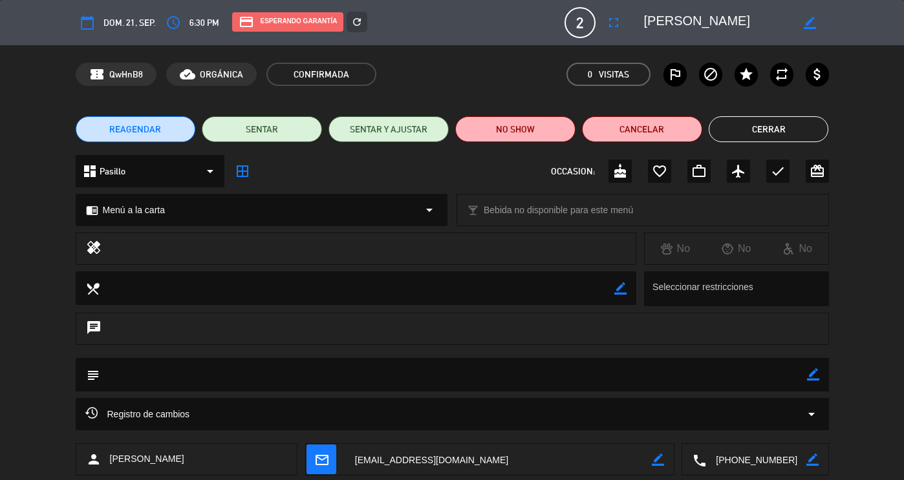
click at [764, 131] on button "Cerrar" at bounding box center [769, 129] width 120 height 26
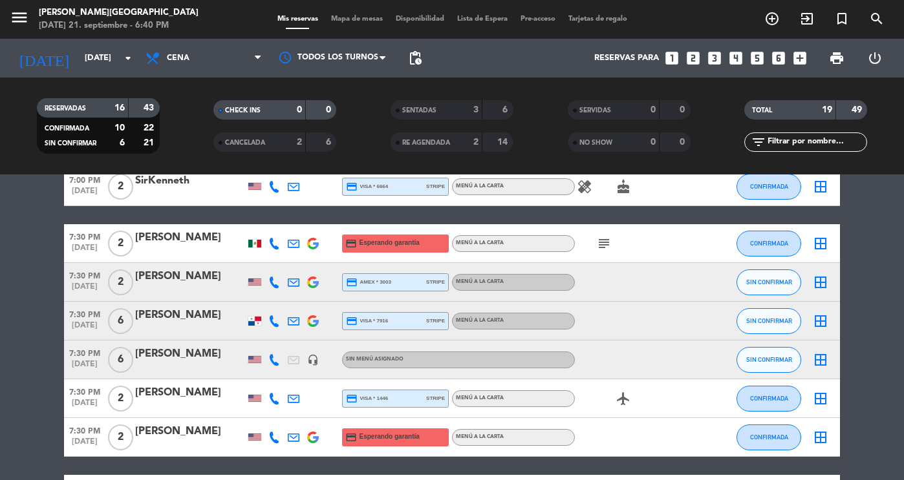
scroll to position [358, 0]
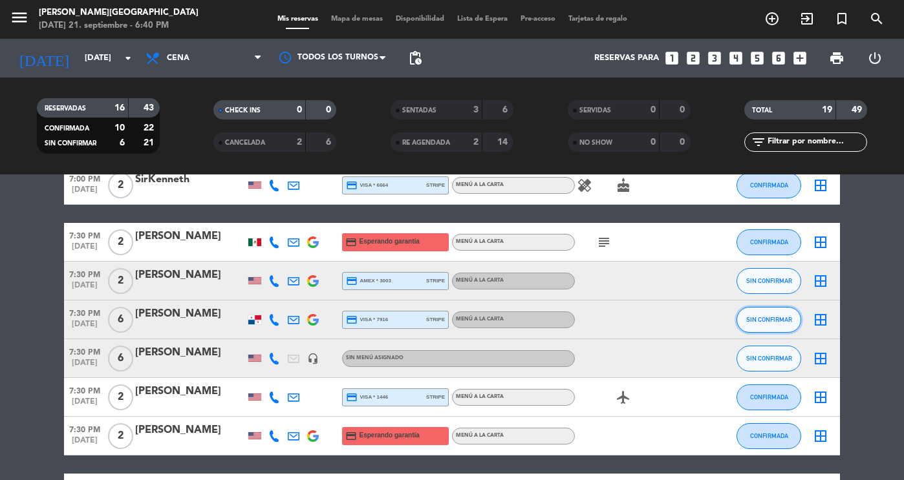
click at [751, 312] on button "SIN CONFIRMAR" at bounding box center [768, 320] width 65 height 26
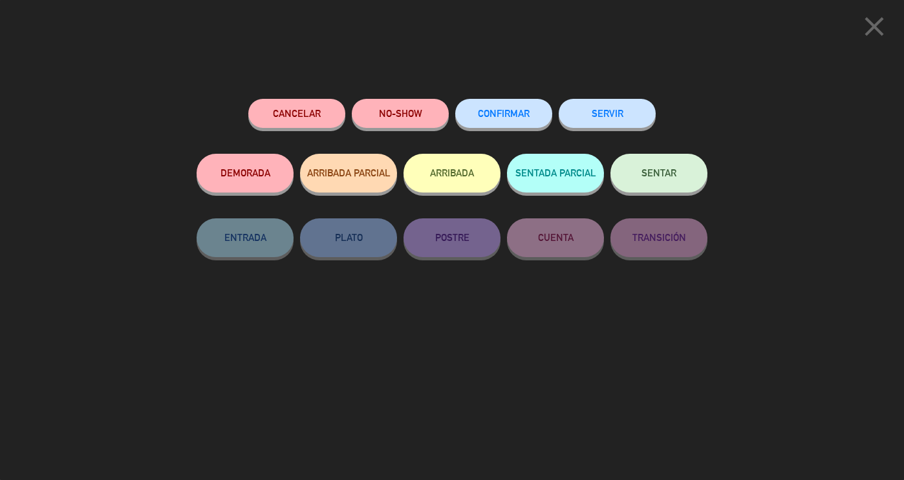
click at [515, 102] on button "CONFIRMAR" at bounding box center [503, 113] width 97 height 29
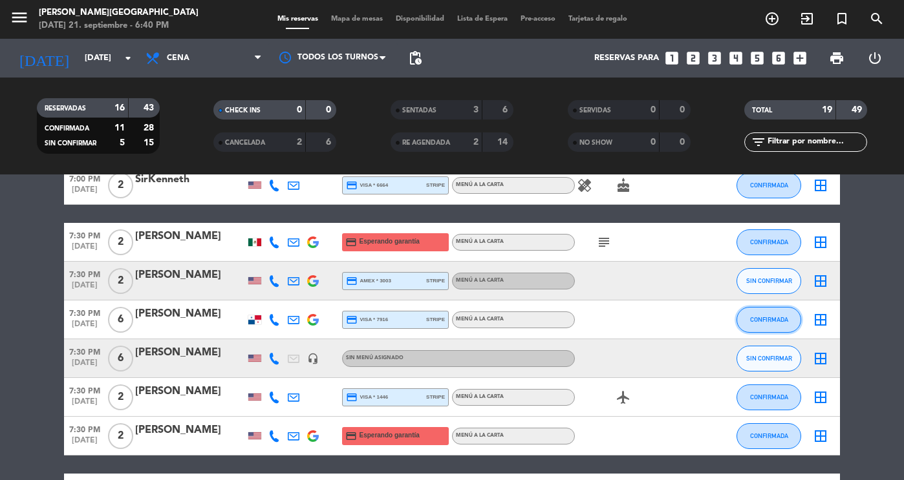
click at [767, 328] on button "CONFIRMADA" at bounding box center [768, 320] width 65 height 26
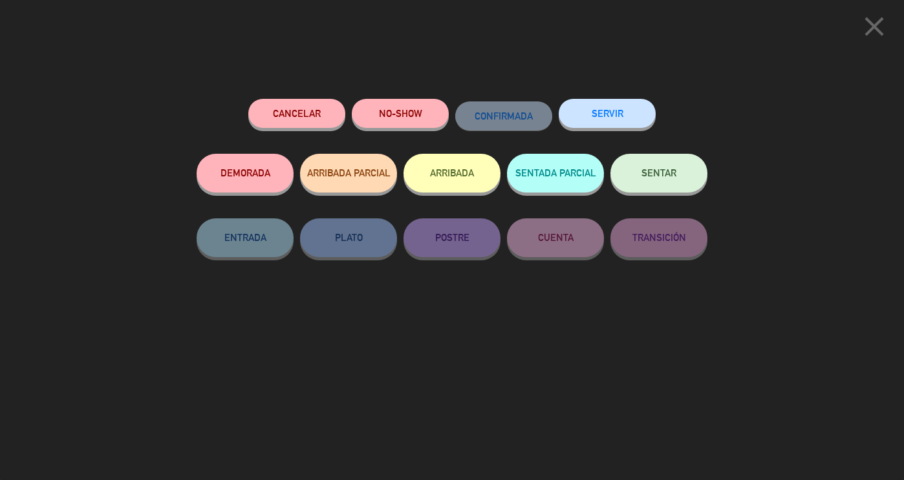
scroll to position [511, 0]
click at [661, 162] on button "SENTAR" at bounding box center [658, 173] width 97 height 39
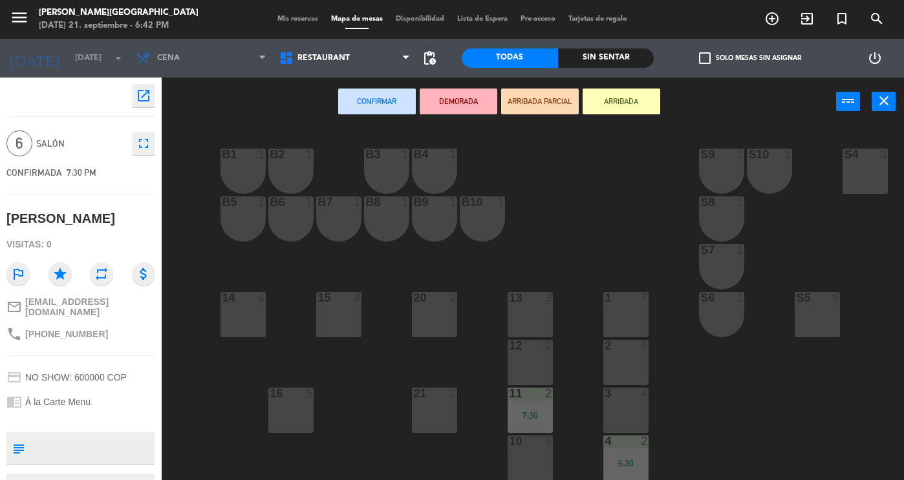
click at [633, 315] on div "1 7" at bounding box center [625, 314] width 45 height 45
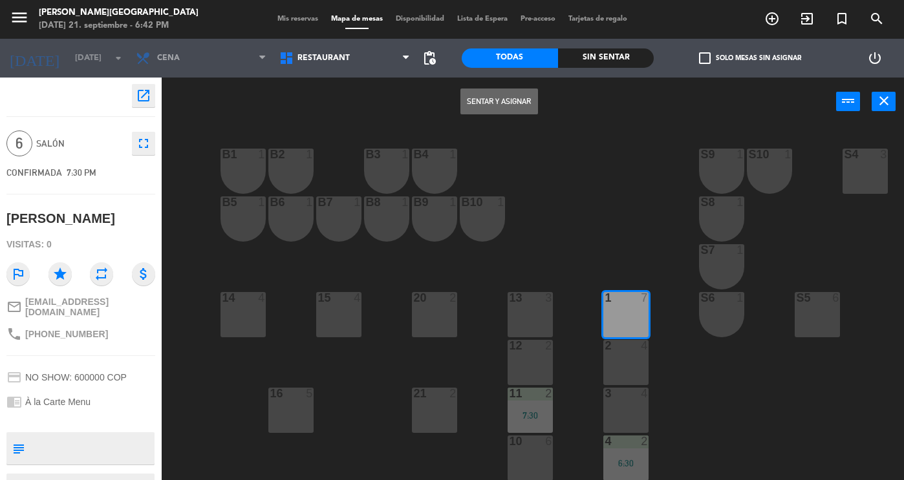
click at [523, 107] on button "Sentar y Asignar" at bounding box center [499, 102] width 78 height 26
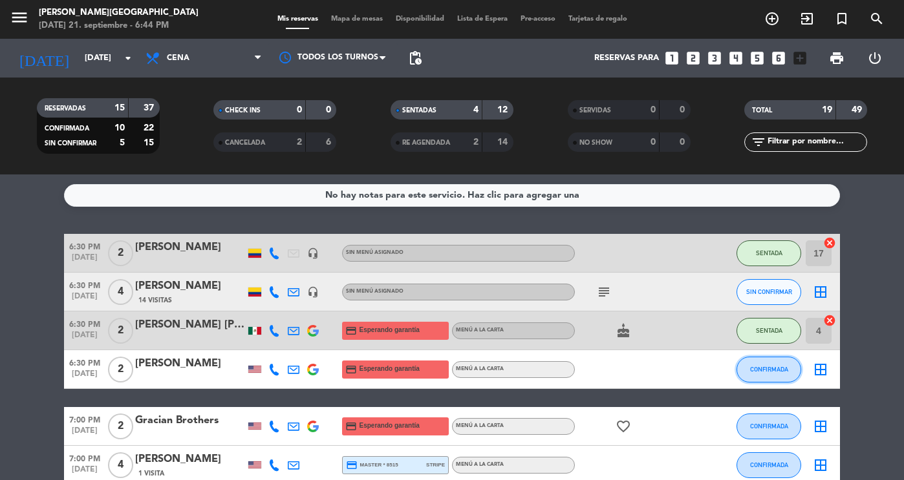
click at [762, 369] on span "CONFIRMADA" at bounding box center [769, 369] width 38 height 7
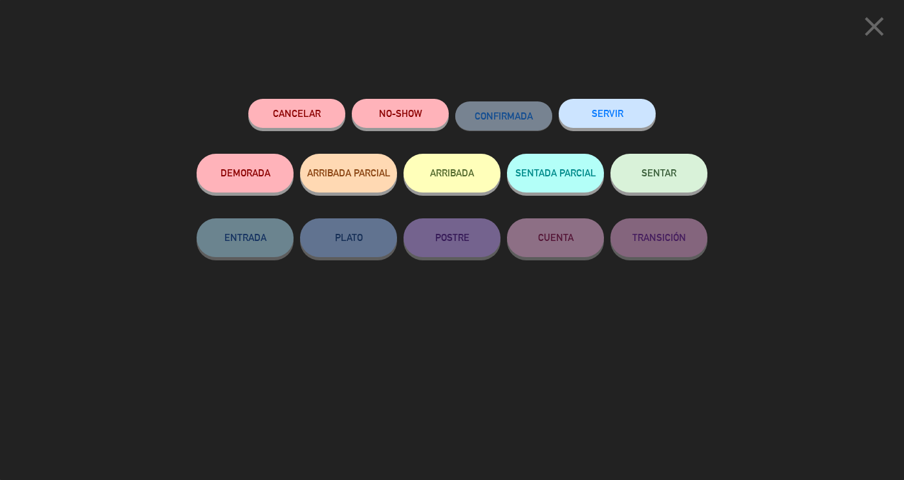
click at [661, 166] on button "SENTAR" at bounding box center [658, 173] width 97 height 39
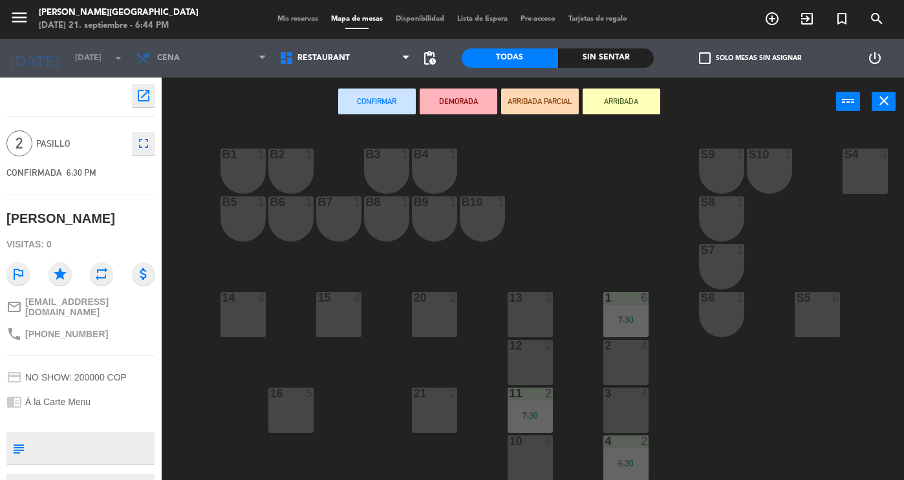
click at [526, 308] on div "13 3" at bounding box center [530, 314] width 45 height 45
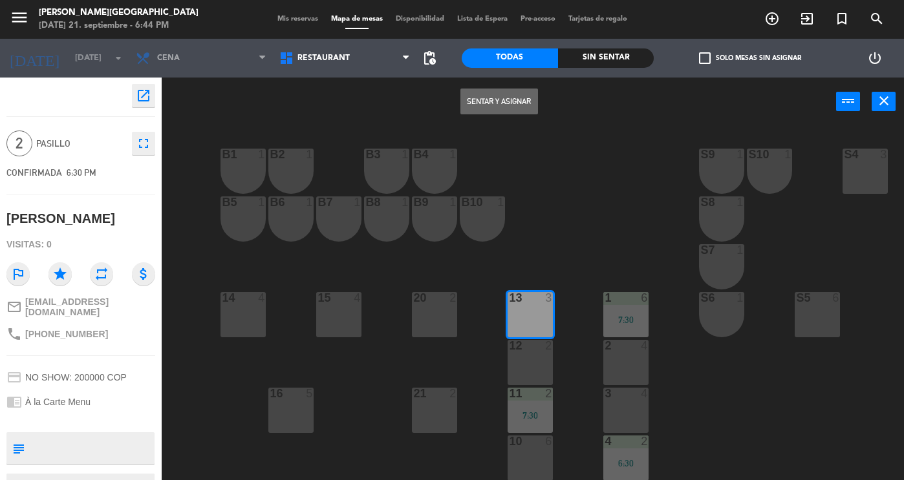
click at [475, 103] on button "Sentar y Asignar" at bounding box center [499, 102] width 78 height 26
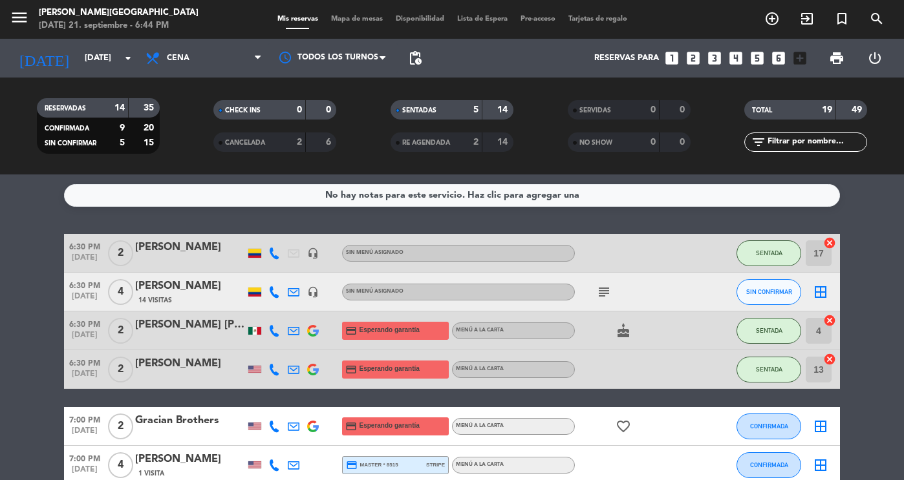
click at [473, 113] on strong "5" at bounding box center [475, 109] width 5 height 9
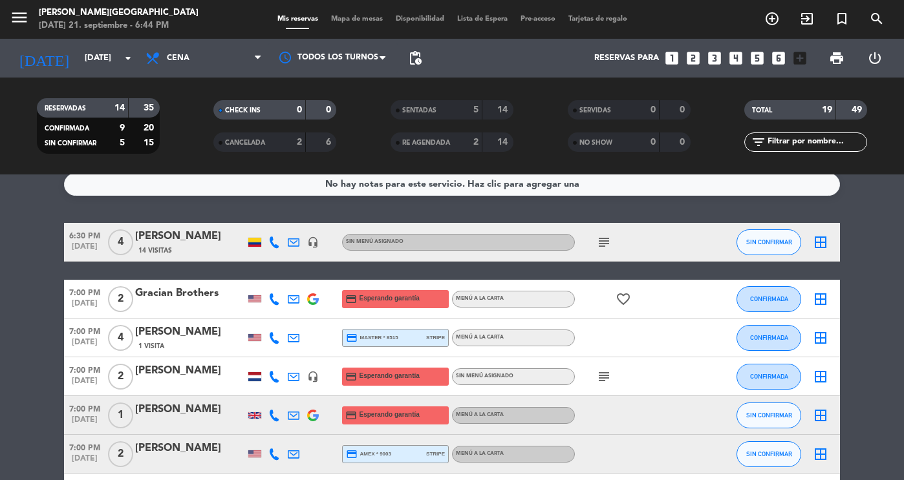
scroll to position [7, 0]
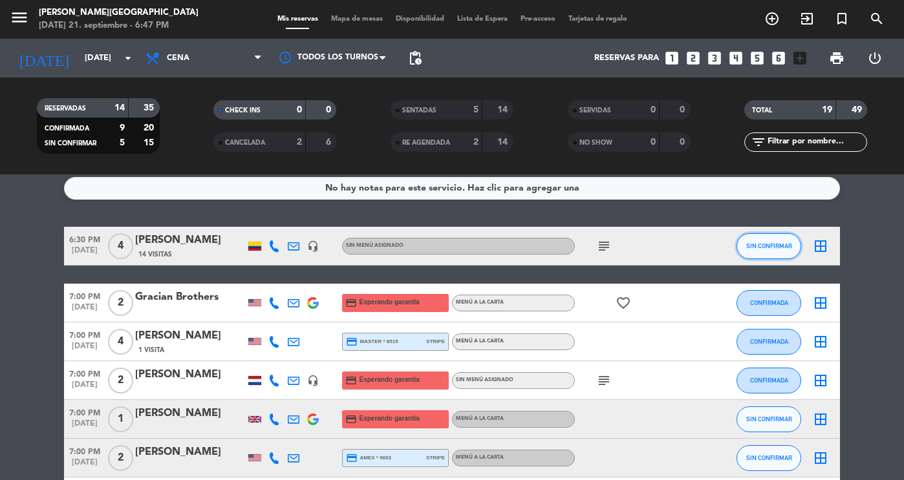
click at [787, 245] on span "SIN CONFIRMAR" at bounding box center [769, 245] width 46 height 7
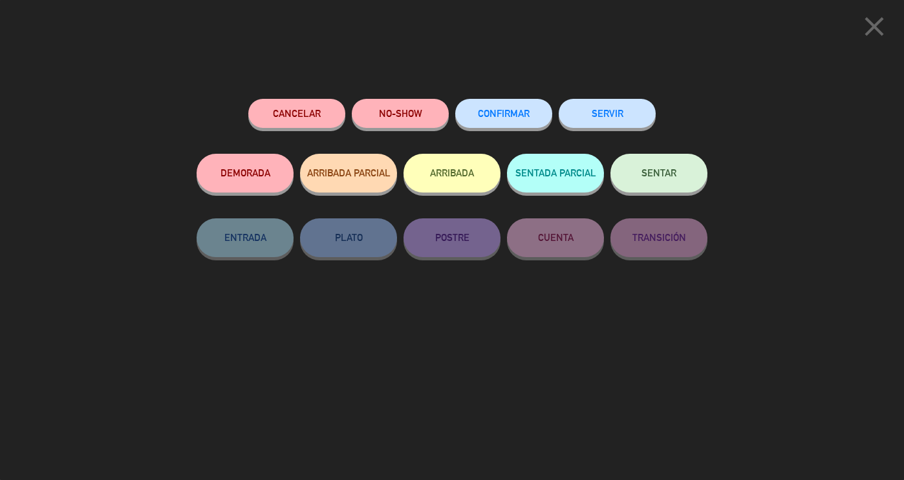
click at [662, 184] on button "SENTAR" at bounding box center [658, 173] width 97 height 39
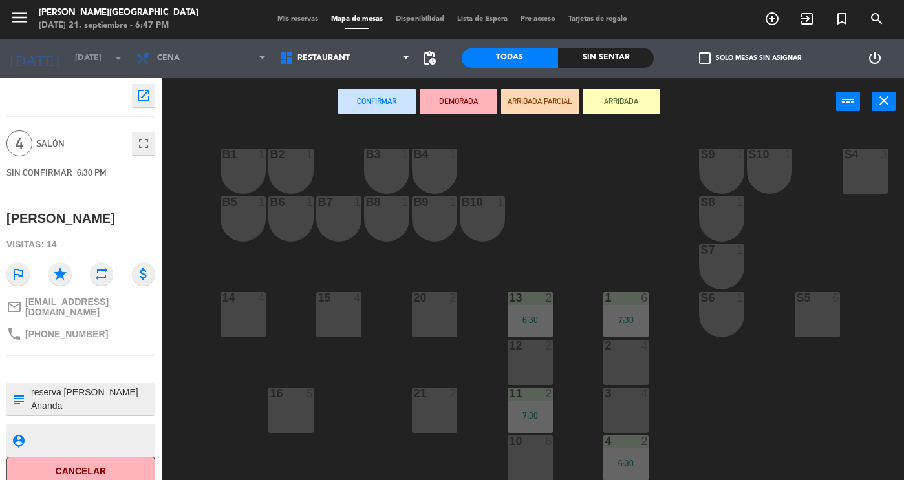
click at [295, 407] on div "16 5" at bounding box center [290, 410] width 45 height 45
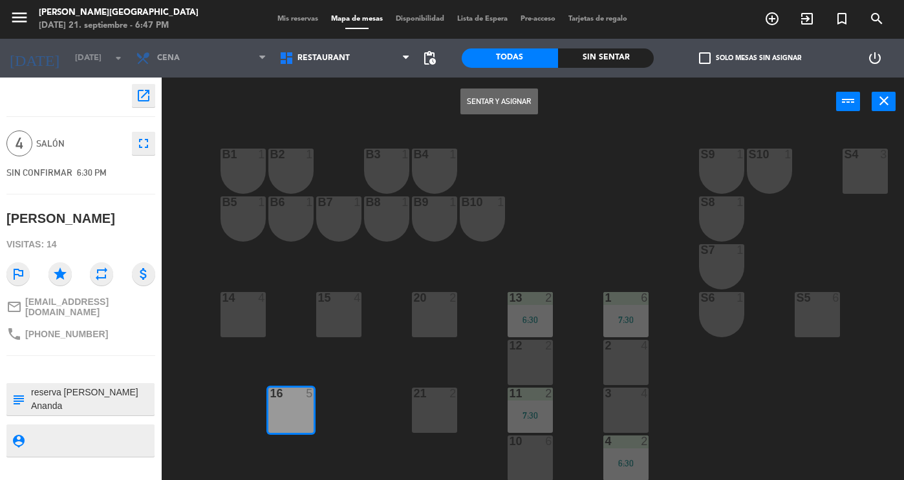
click at [487, 103] on button "Sentar y Asignar" at bounding box center [499, 102] width 78 height 26
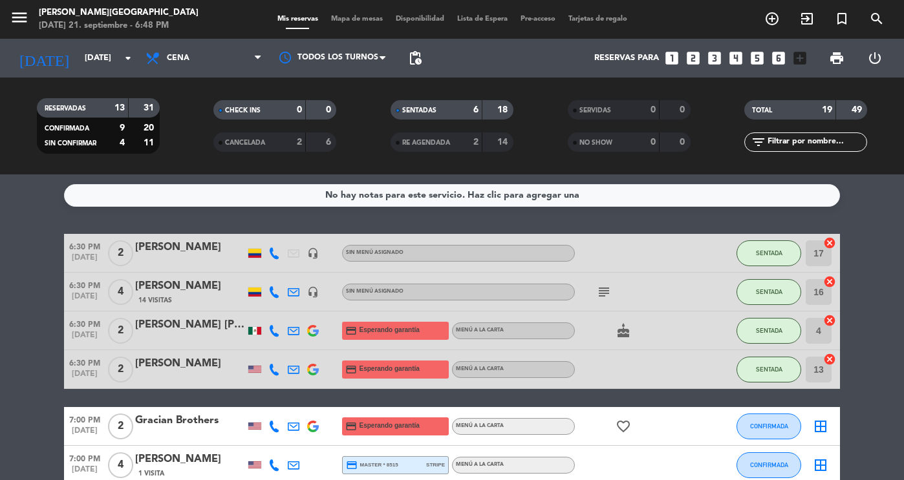
click at [454, 103] on div "6" at bounding box center [466, 110] width 26 height 15
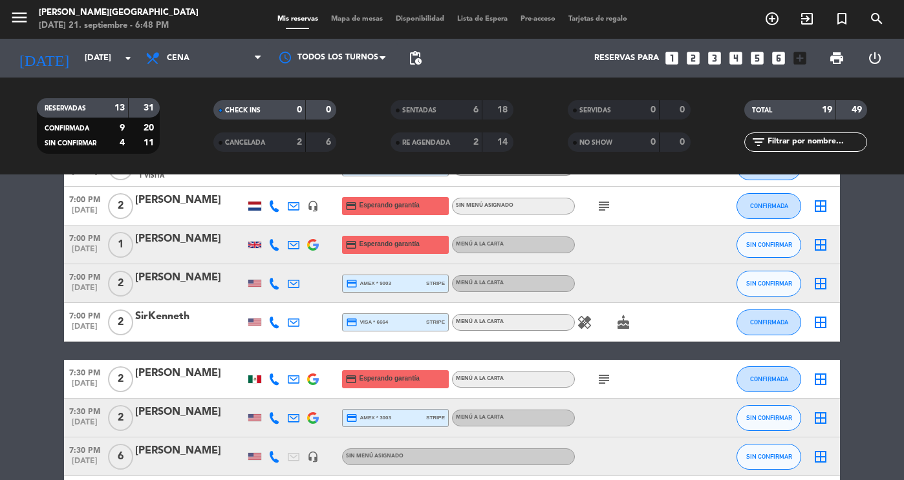
scroll to position [144, 0]
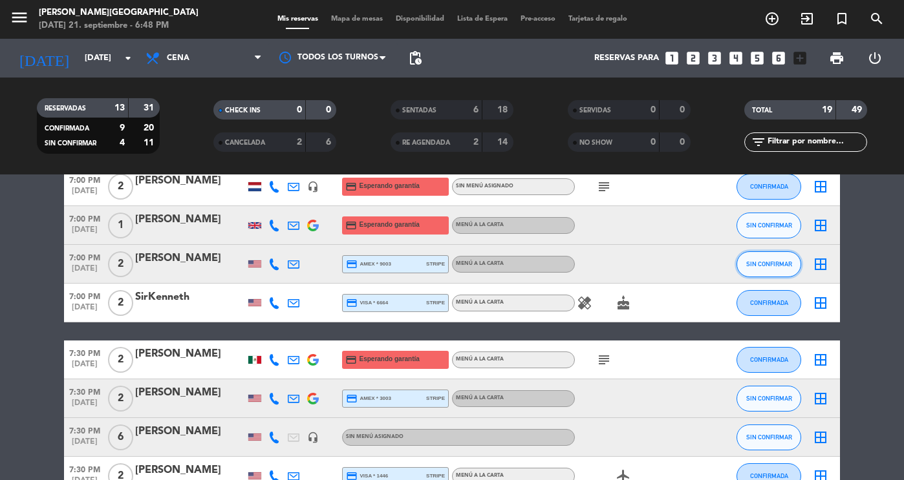
click at [751, 270] on button "SIN CONFIRMAR" at bounding box center [768, 265] width 65 height 26
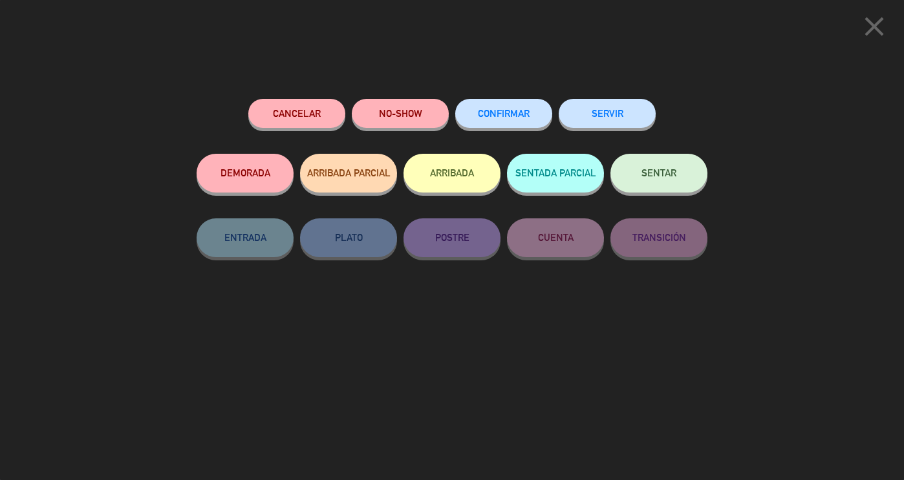
click at [670, 180] on button "SENTAR" at bounding box center [658, 173] width 97 height 39
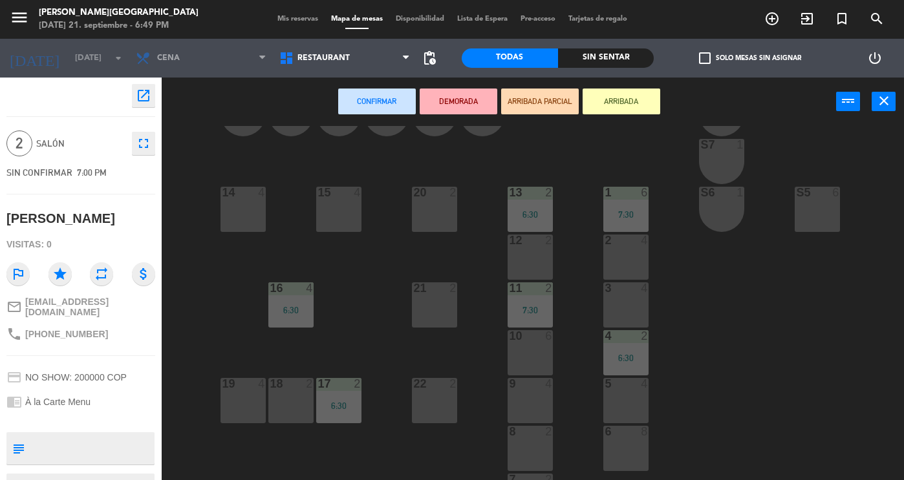
scroll to position [110, 0]
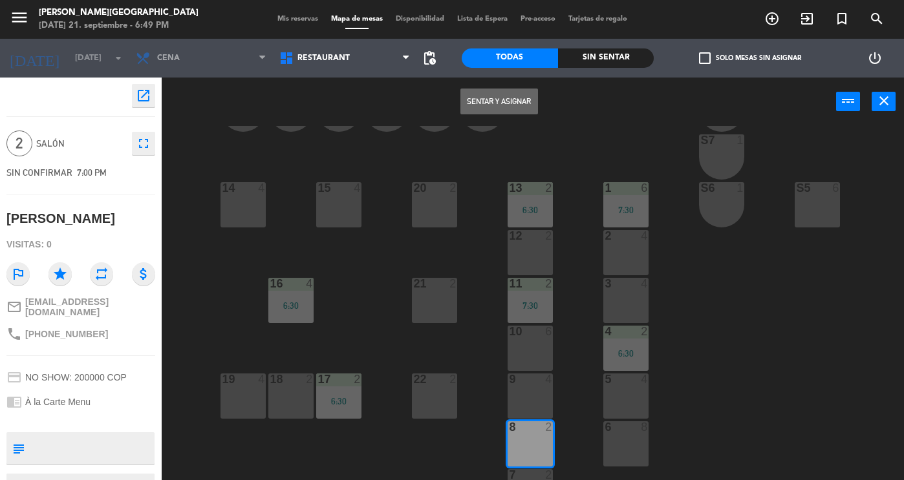
click at [490, 101] on button "Sentar y Asignar" at bounding box center [499, 102] width 78 height 26
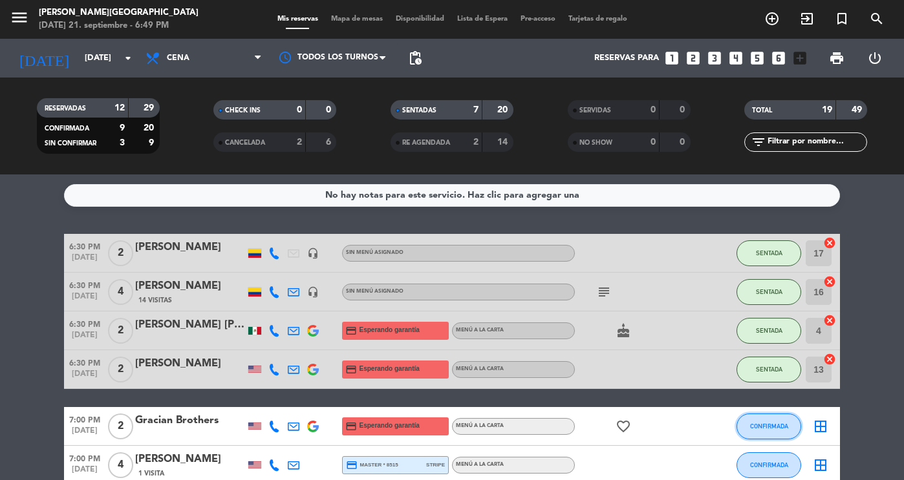
click at [785, 430] on button "CONFIRMADA" at bounding box center [768, 427] width 65 height 26
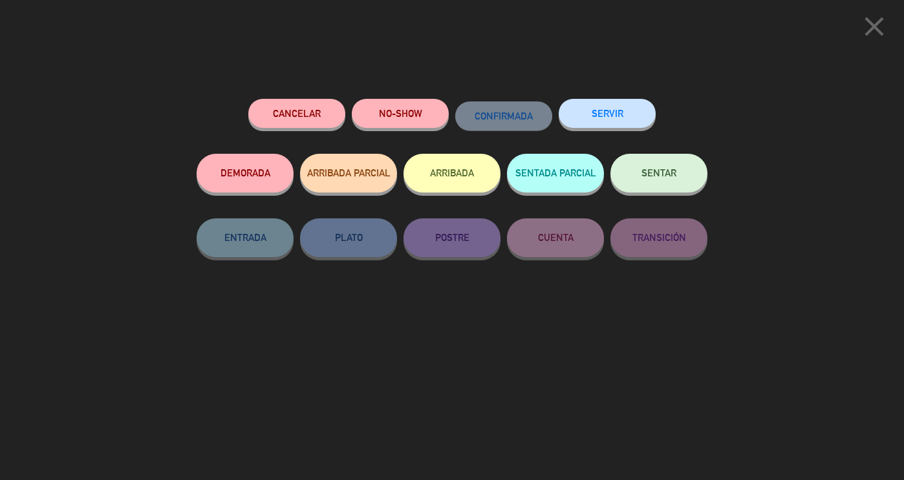
click at [638, 173] on button "SENTAR" at bounding box center [658, 173] width 97 height 39
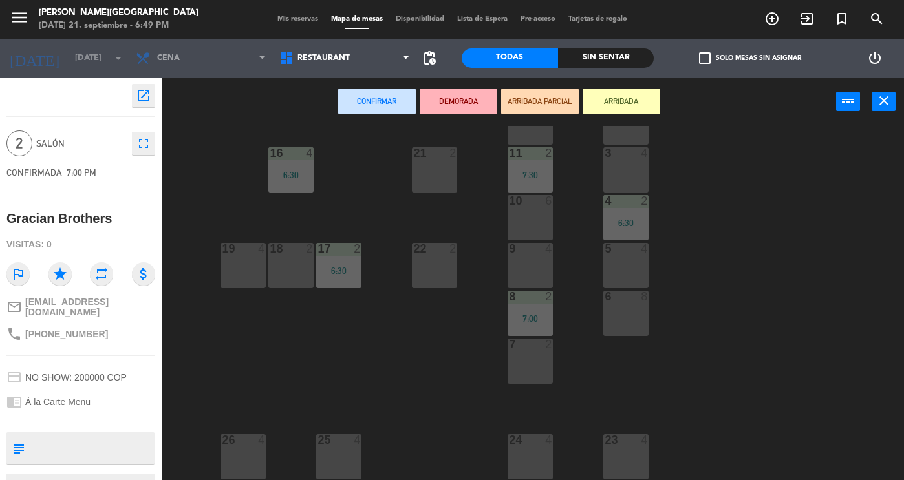
scroll to position [247, 0]
click at [528, 352] on div "7 2" at bounding box center [530, 361] width 45 height 45
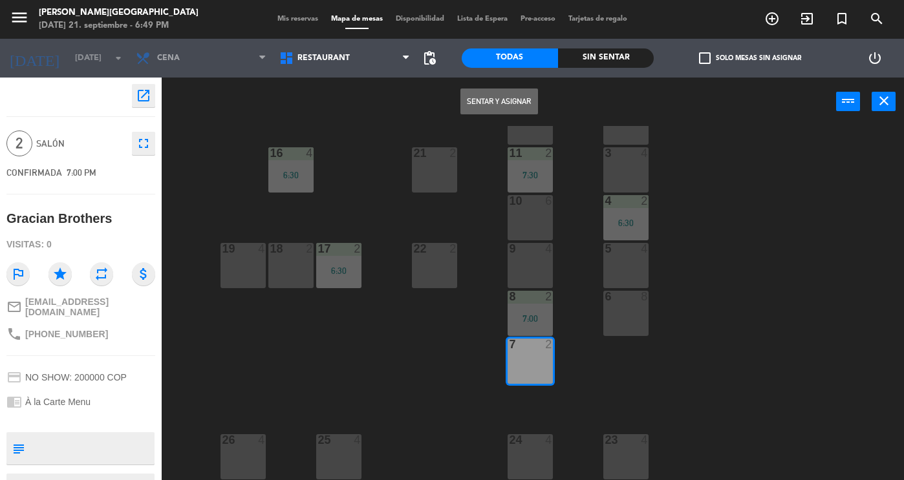
click at [502, 96] on button "Sentar y Asignar" at bounding box center [499, 102] width 78 height 26
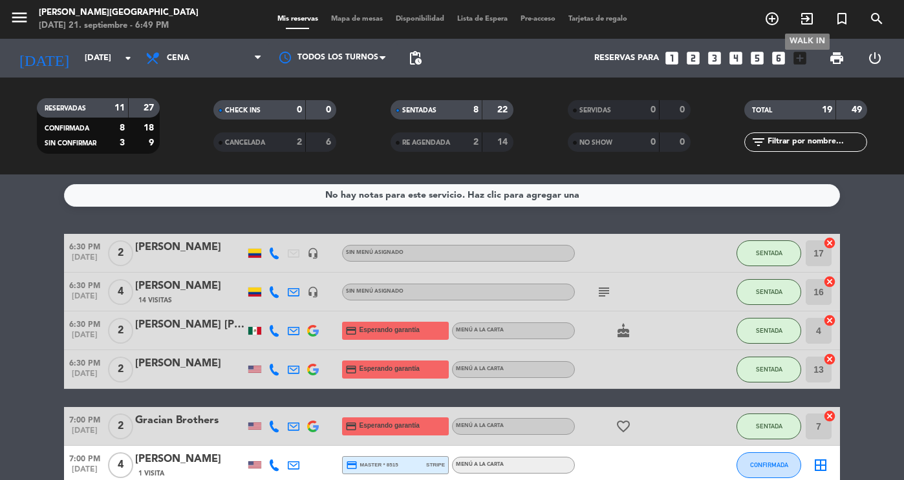
click at [806, 16] on icon "exit_to_app" at bounding box center [807, 19] width 16 height 16
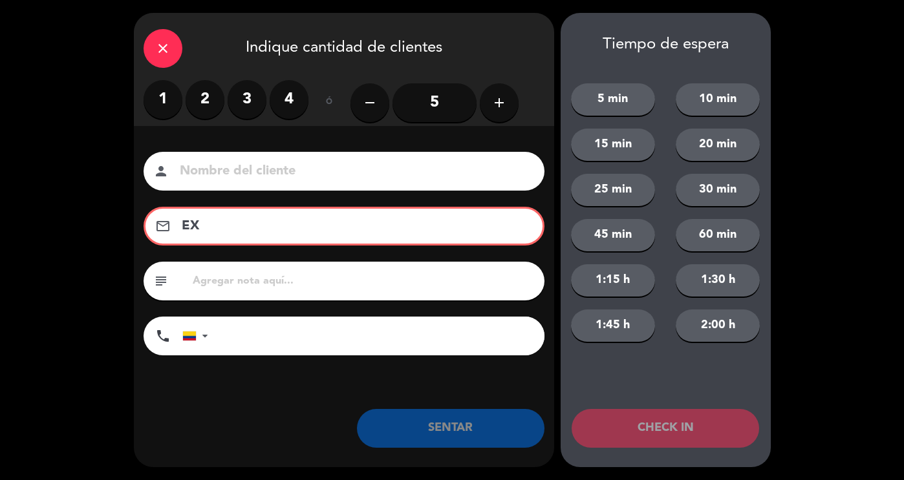
type input "E"
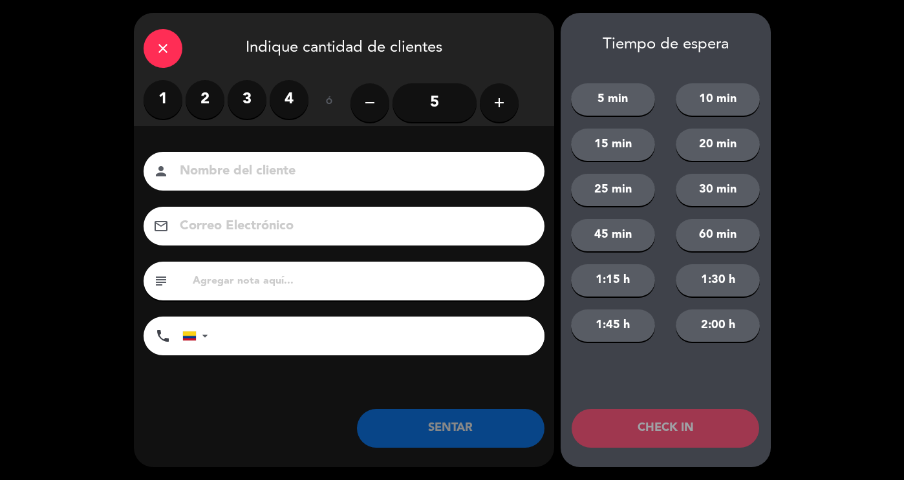
click at [216, 180] on input at bounding box center [352, 171] width 349 height 23
type input "EXTRANJERAS"
click at [237, 96] on label "3" at bounding box center [247, 99] width 39 height 39
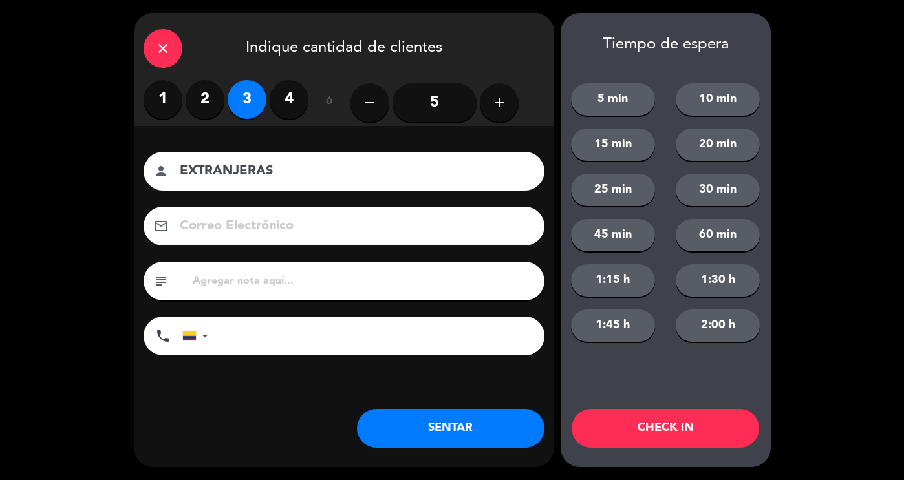
click at [416, 411] on button "SENTAR" at bounding box center [450, 428] width 187 height 39
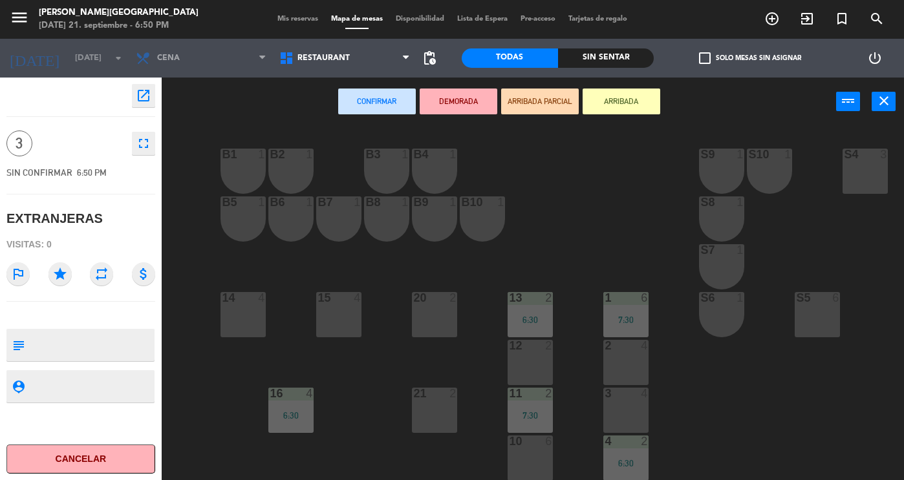
click at [237, 319] on div "14 4" at bounding box center [242, 314] width 45 height 45
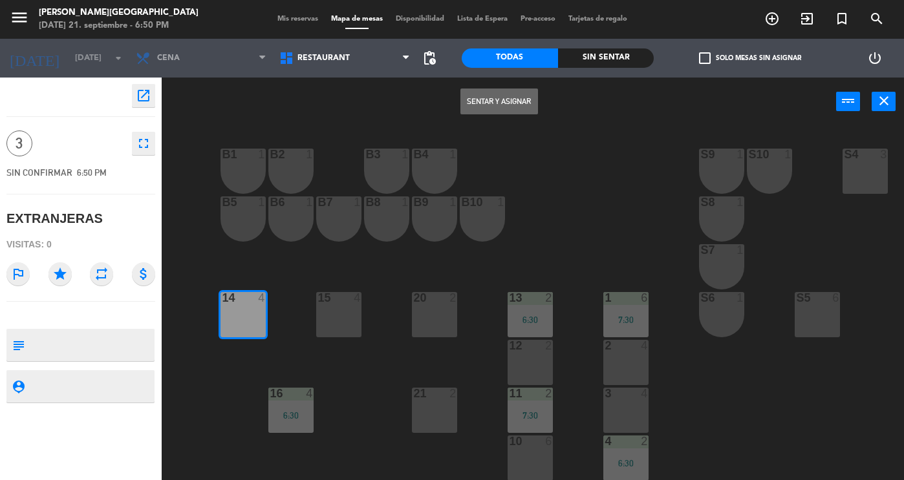
click at [482, 104] on button "Sentar y Asignar" at bounding box center [499, 102] width 78 height 26
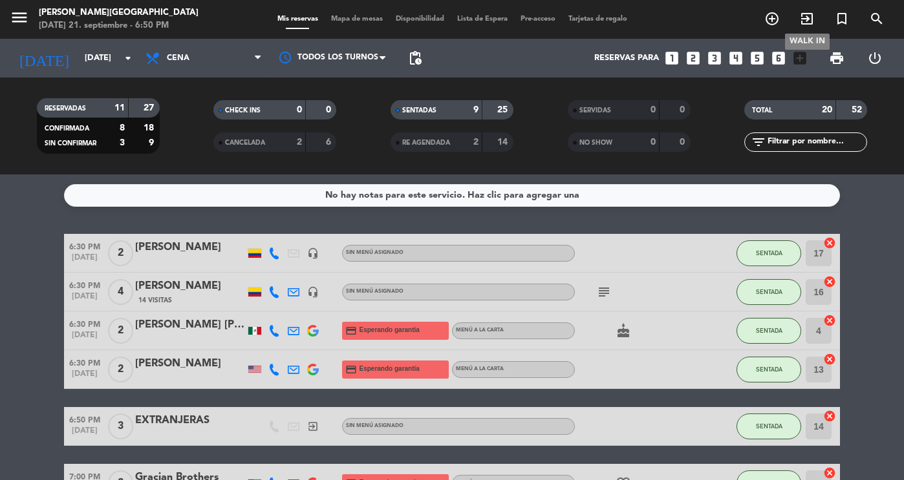
click at [807, 23] on icon "exit_to_app" at bounding box center [807, 19] width 16 height 16
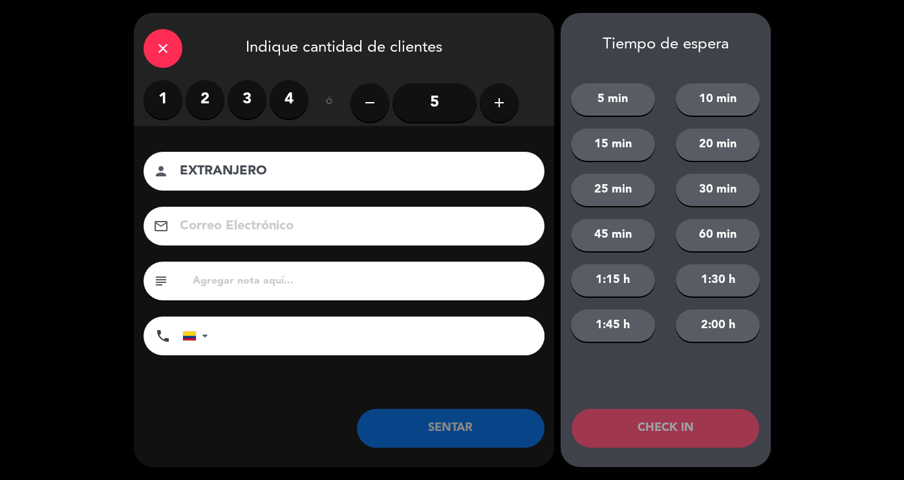
type input "EXTRANJERO"
click at [153, 99] on label "1" at bounding box center [163, 99] width 39 height 39
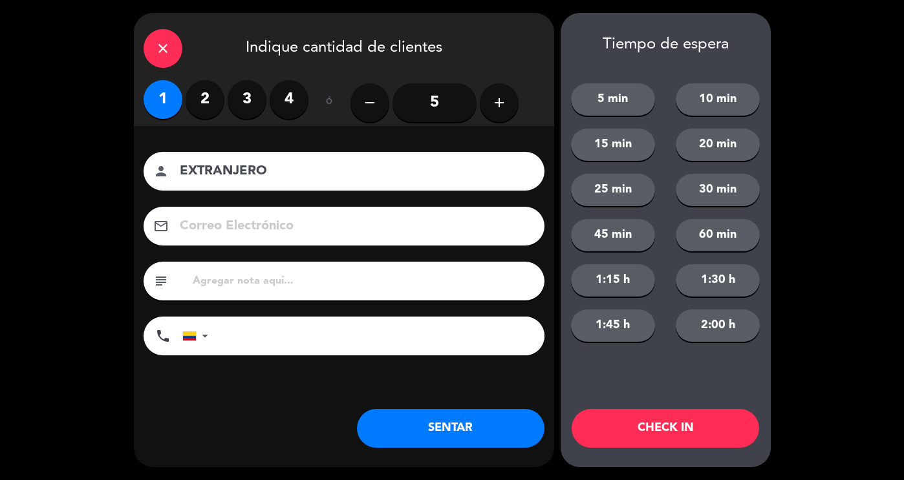
click at [402, 421] on button "SENTAR" at bounding box center [450, 428] width 187 height 39
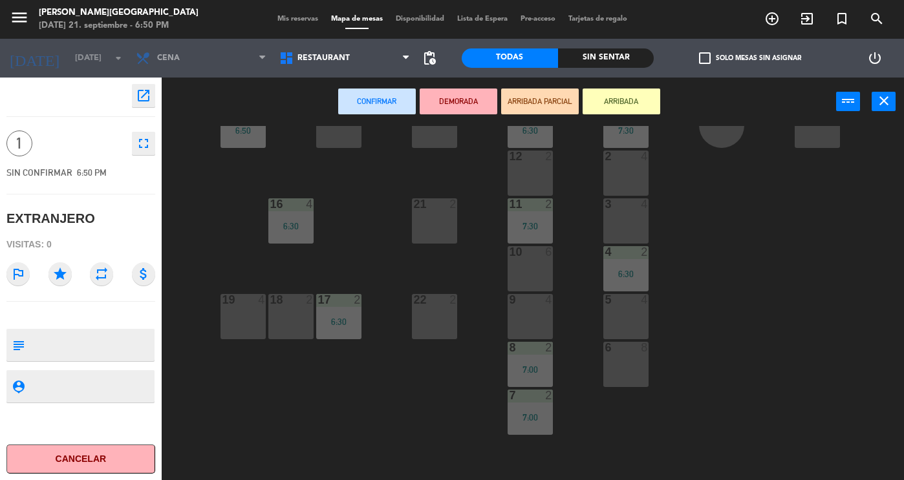
scroll to position [193, 0]
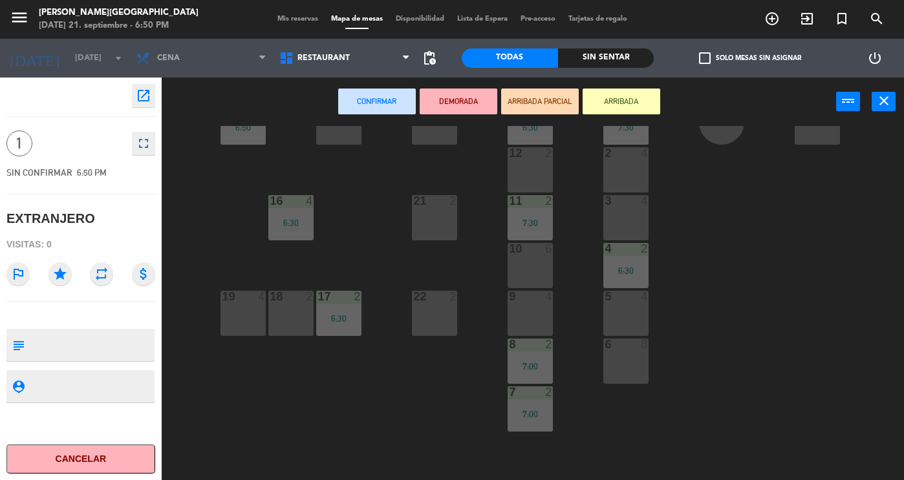
click at [436, 305] on div "22 2" at bounding box center [434, 313] width 45 height 45
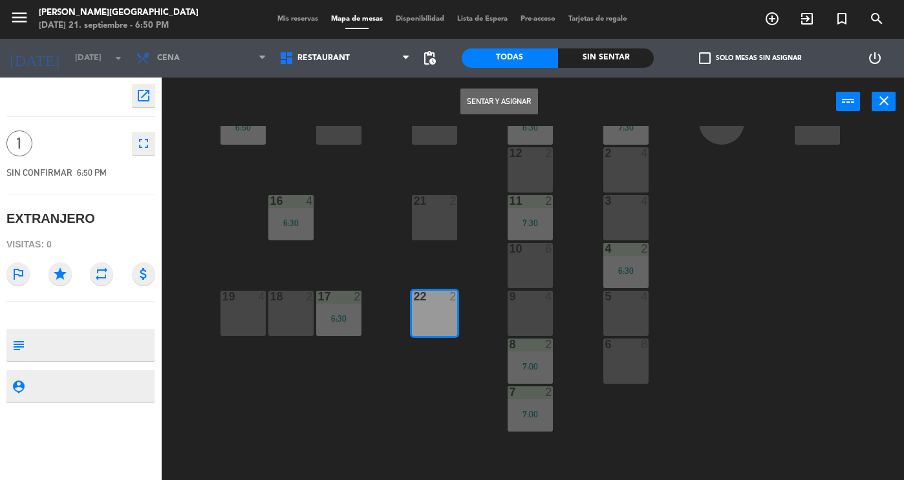
click at [496, 96] on button "Sentar y Asignar" at bounding box center [499, 102] width 78 height 26
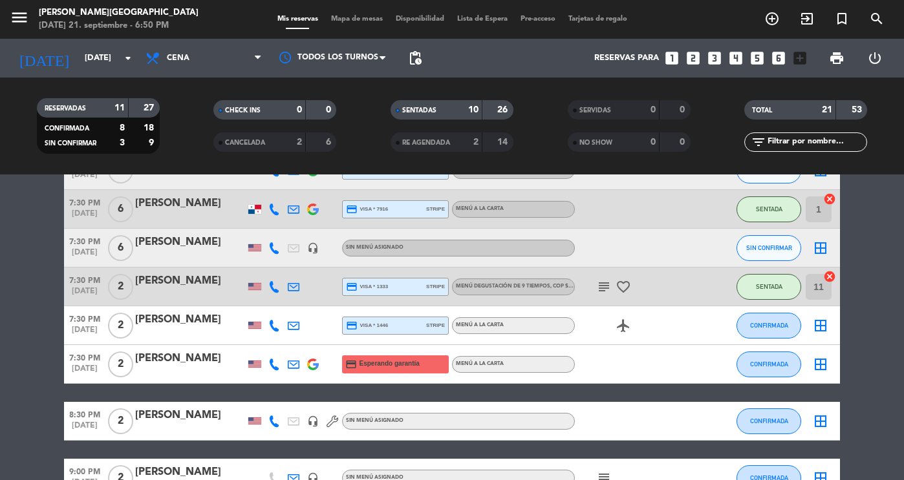
scroll to position [641, 0]
click at [486, 105] on div "26" at bounding box center [498, 110] width 25 height 15
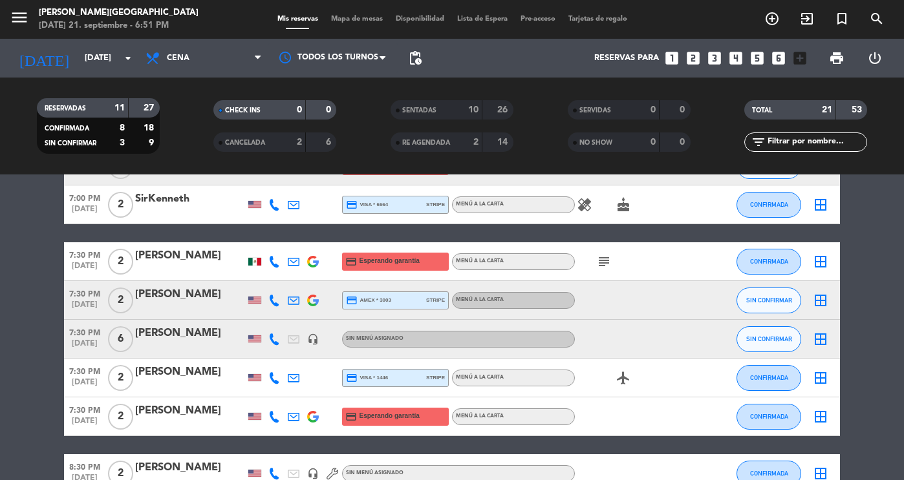
scroll to position [166, 0]
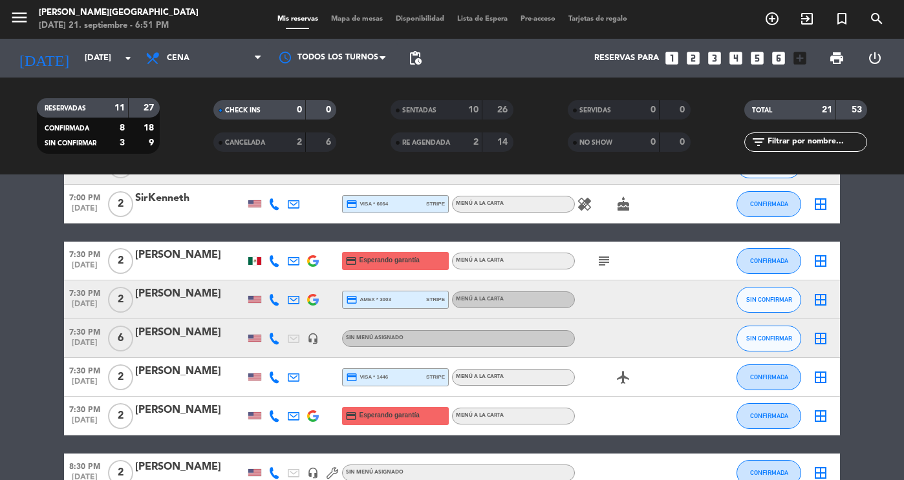
click at [586, 114] on span "SERVIDAS" at bounding box center [595, 110] width 32 height 6
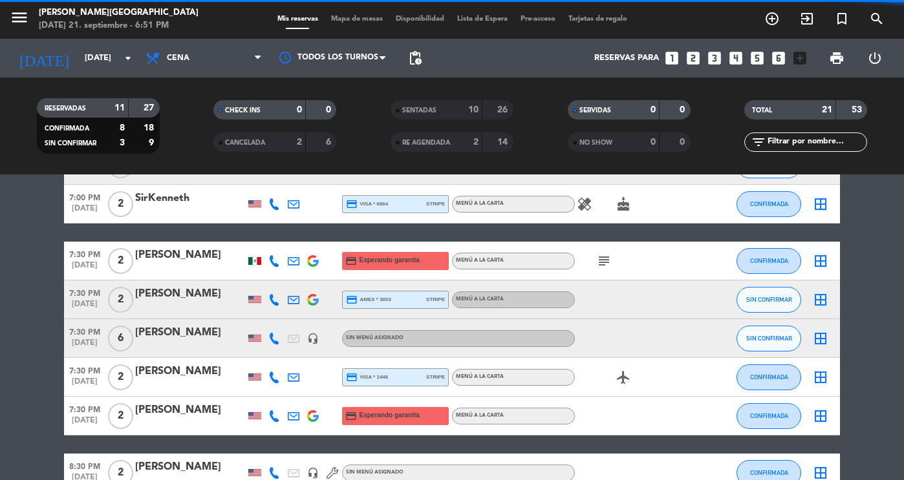
click at [486, 109] on div "26" at bounding box center [498, 110] width 25 height 15
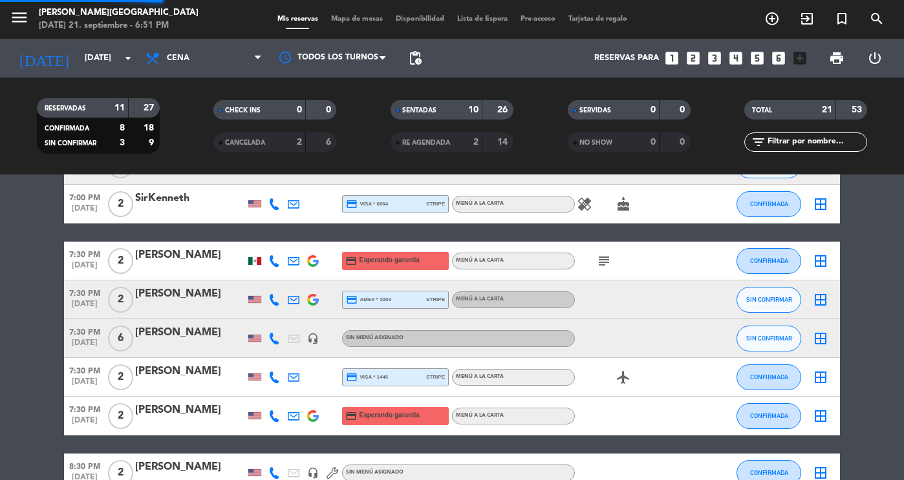
click at [623, 108] on div "SERVIDAS" at bounding box center [600, 110] width 59 height 15
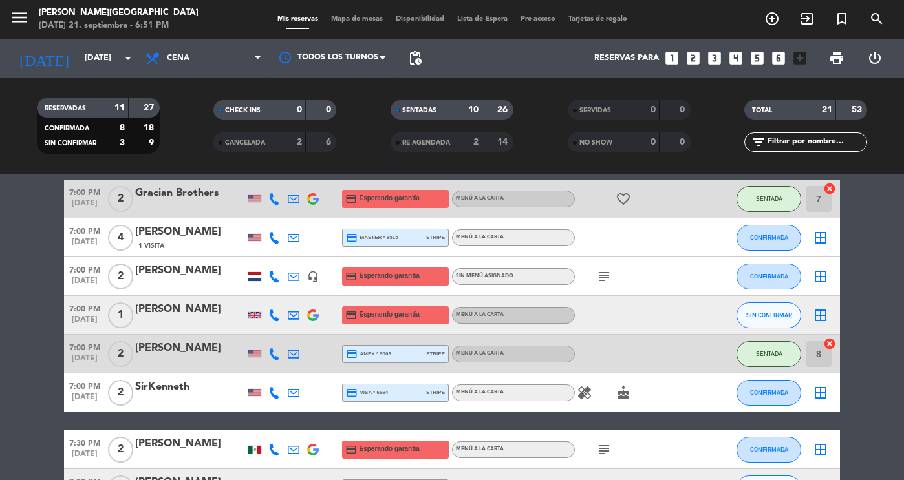
scroll to position [341, 0]
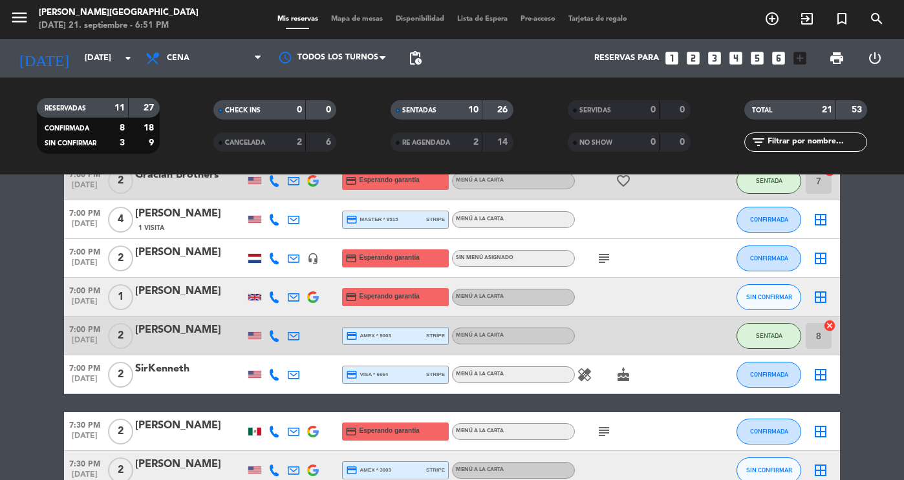
click at [435, 103] on div "SENTADAS" at bounding box center [423, 110] width 59 height 15
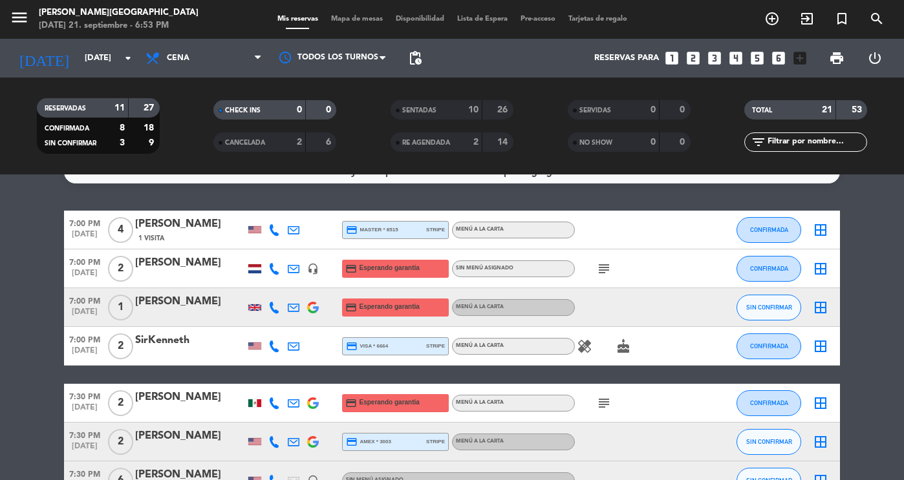
scroll to position [25, 0]
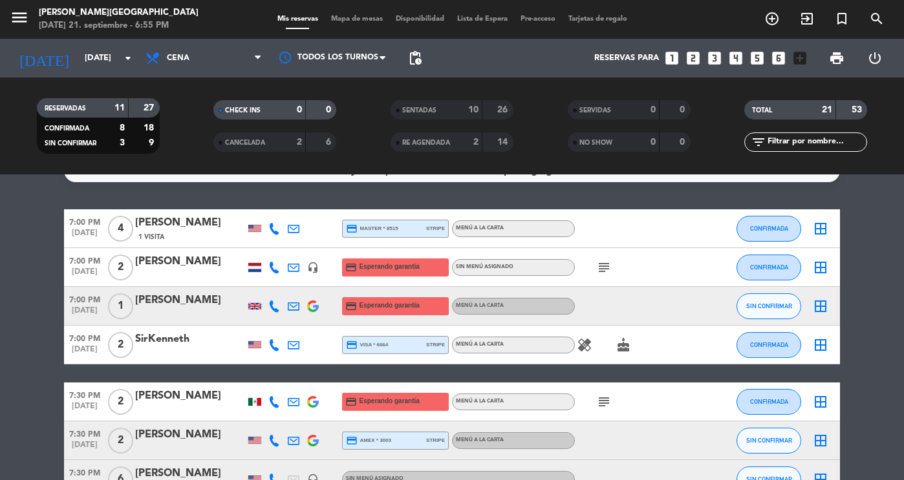
click at [178, 232] on div "1 Visita" at bounding box center [190, 236] width 110 height 11
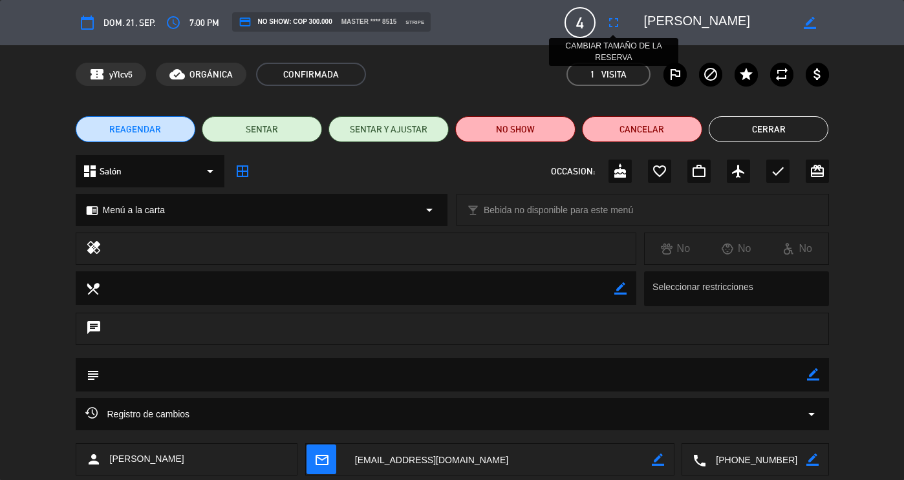
click at [617, 24] on icon "fullscreen" at bounding box center [614, 23] width 16 height 16
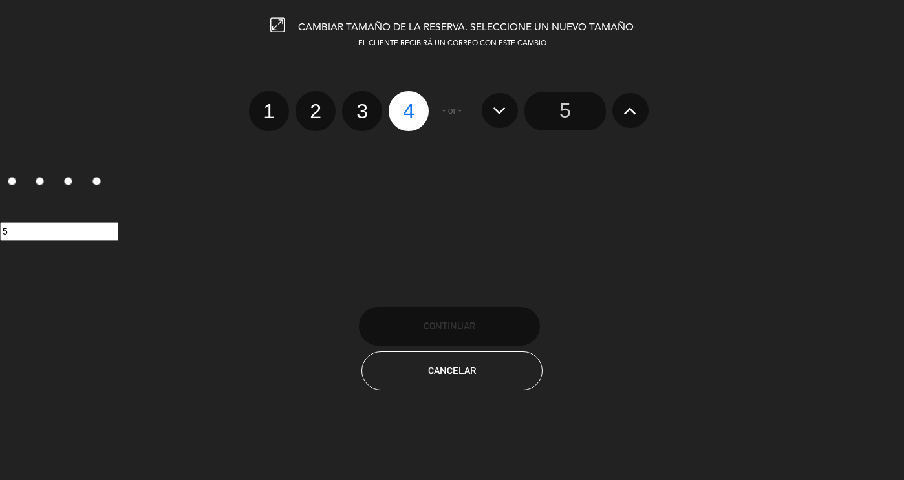
click at [359, 117] on label "3" at bounding box center [362, 111] width 40 height 40
click at [359, 104] on input "3" at bounding box center [360, 100] width 8 height 8
radio input "true"
radio input "false"
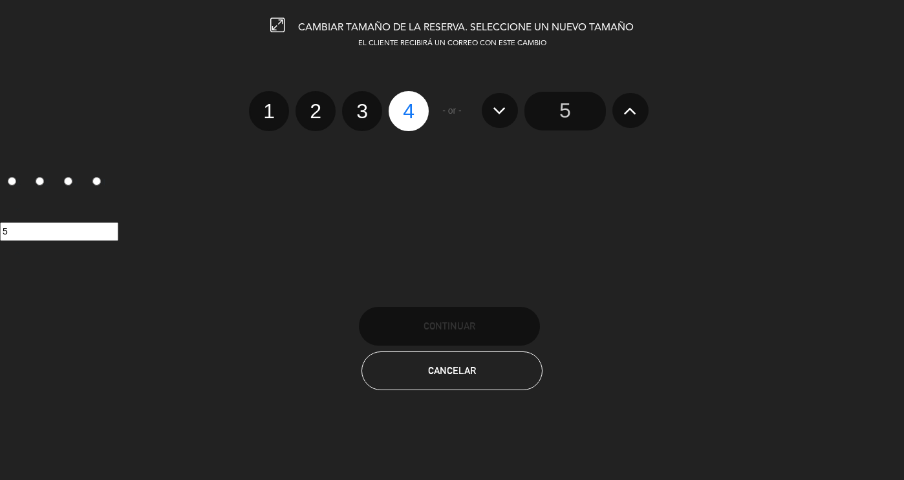
radio input "false"
radio input "true"
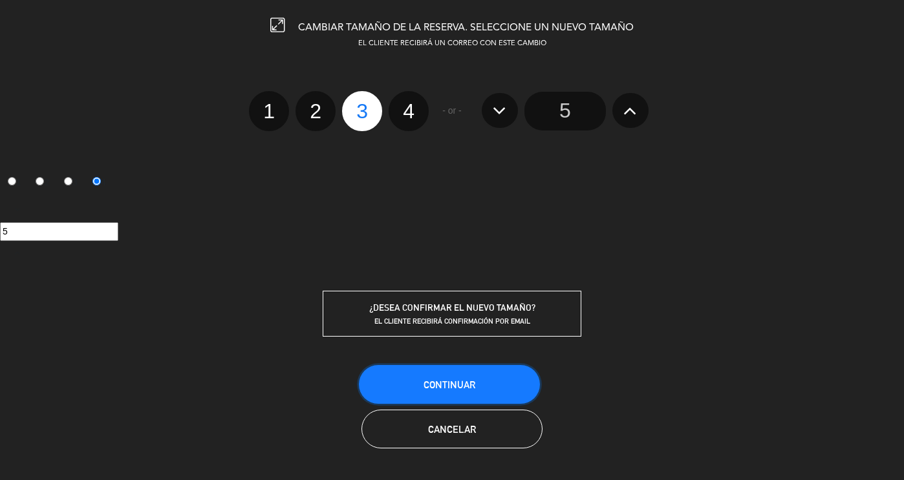
click at [421, 385] on button "Continuar" at bounding box center [449, 384] width 181 height 39
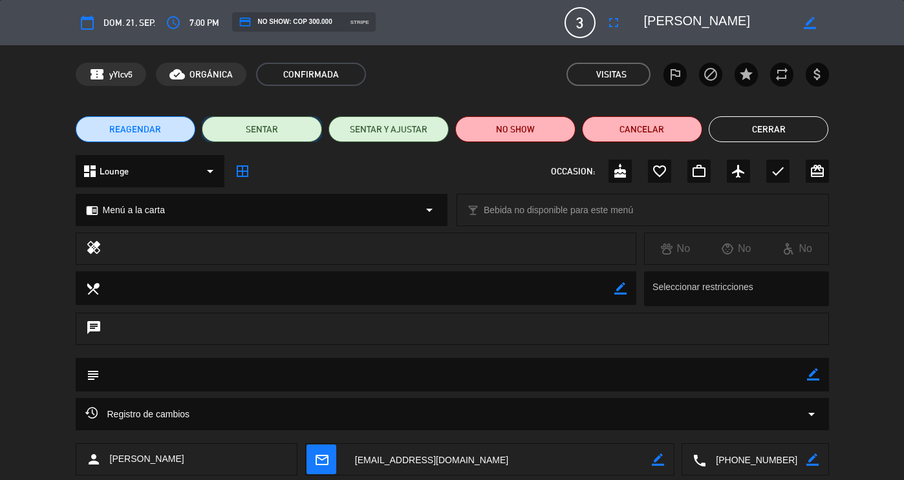
click at [301, 134] on button "SENTAR" at bounding box center [262, 129] width 120 height 26
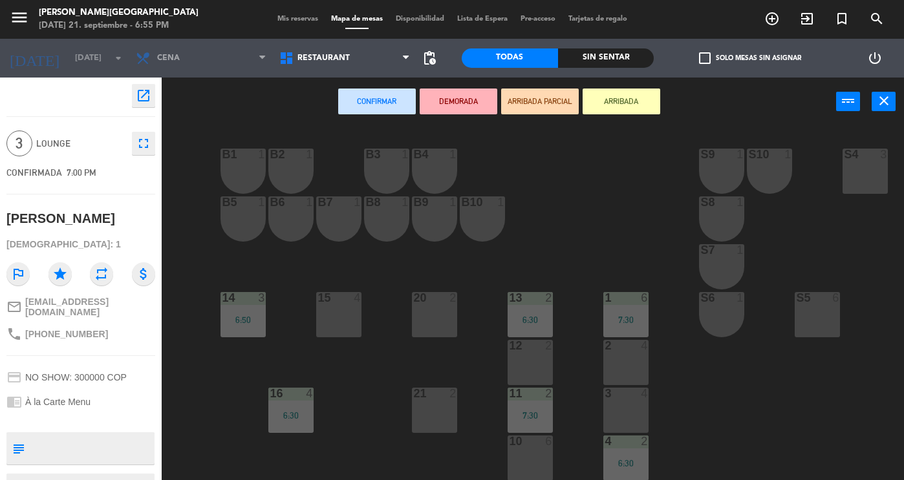
click at [609, 359] on div "2 4" at bounding box center [625, 362] width 45 height 45
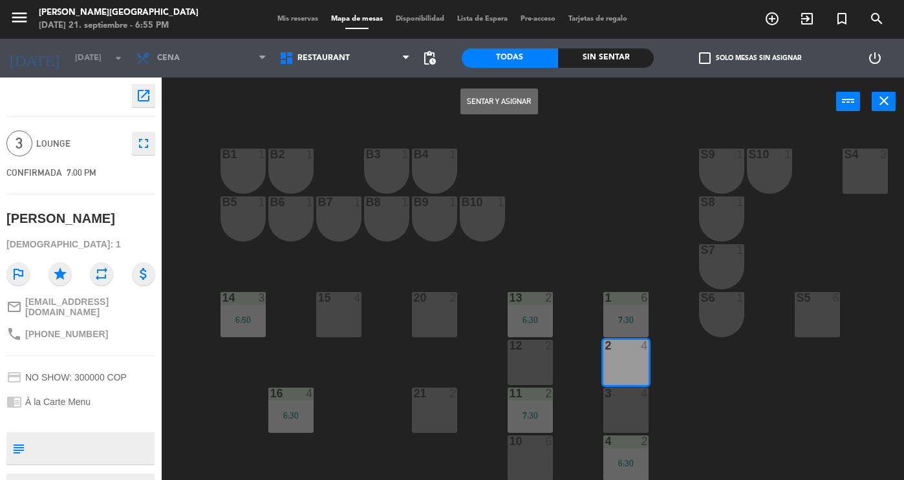
click at [471, 99] on button "Sentar y Asignar" at bounding box center [499, 102] width 78 height 26
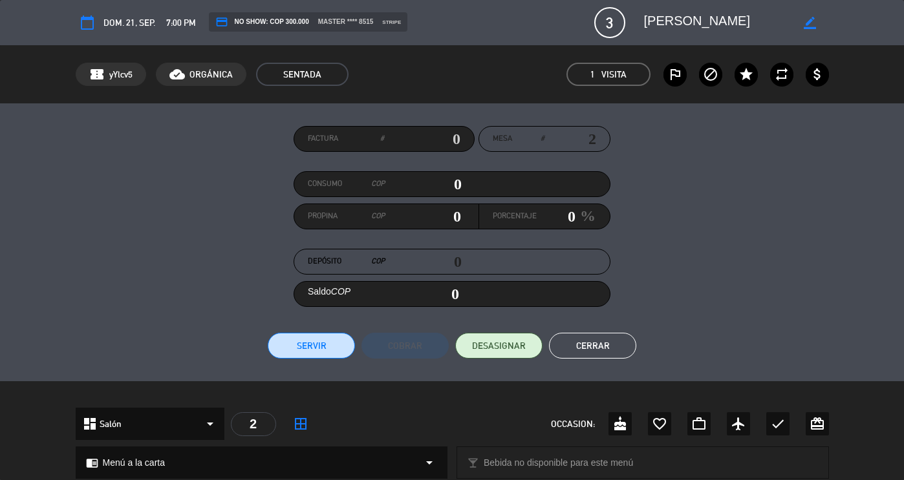
click at [596, 341] on button "Cerrar" at bounding box center [592, 346] width 87 height 26
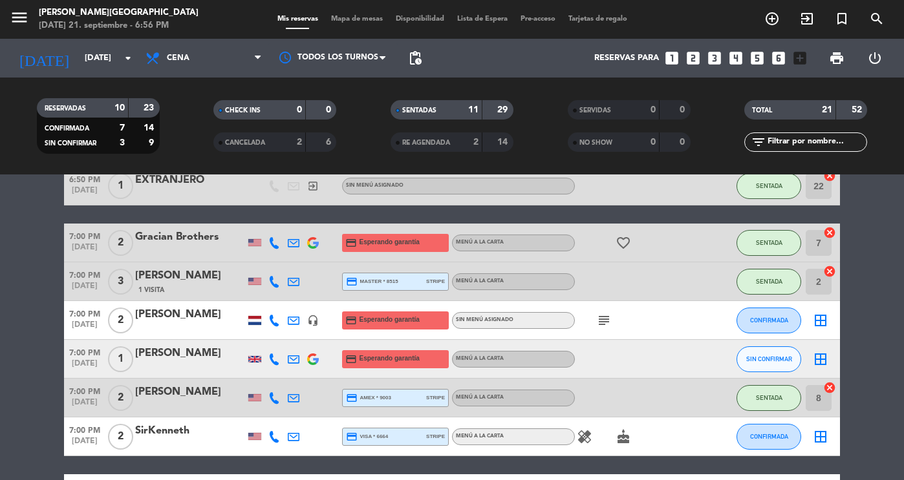
scroll to position [280, 0]
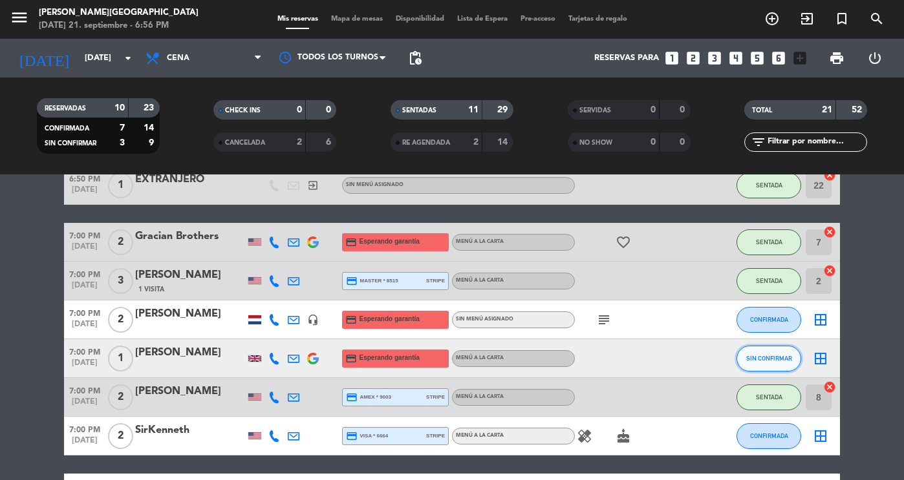
click at [779, 357] on span "SIN CONFIRMAR" at bounding box center [769, 358] width 46 height 7
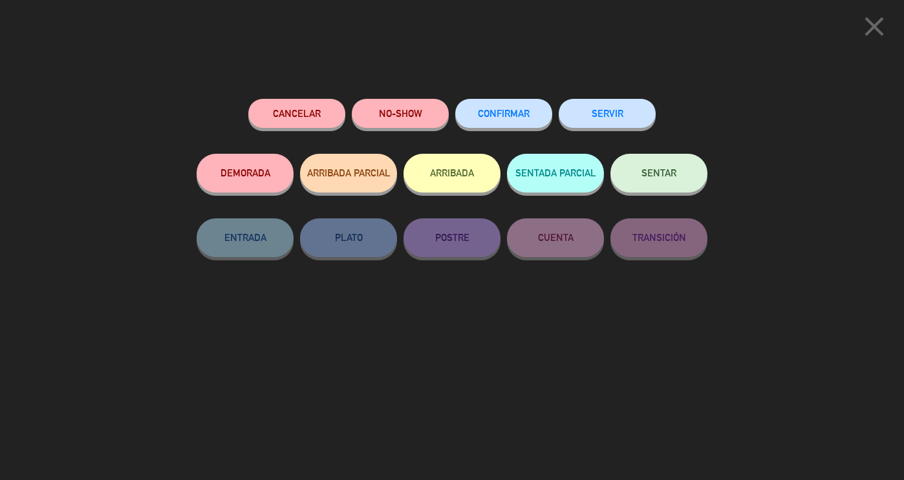
click at [670, 167] on button "SENTAR" at bounding box center [658, 173] width 97 height 39
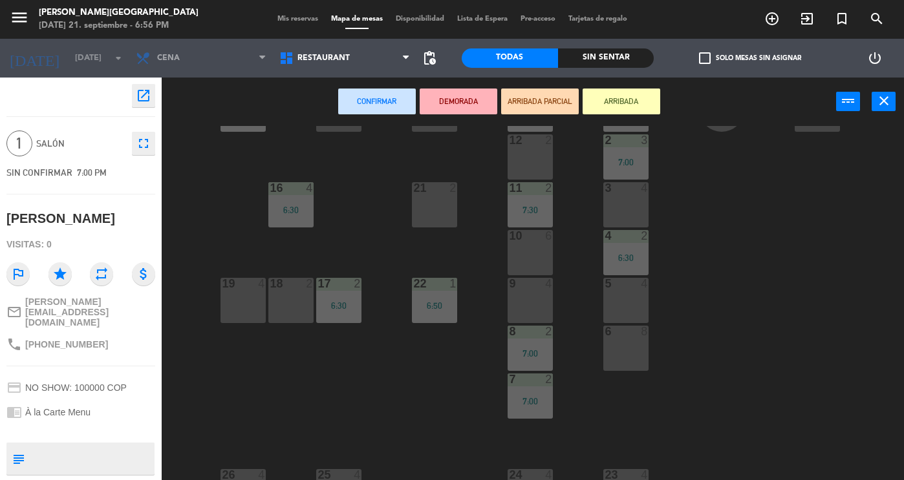
scroll to position [212, 0]
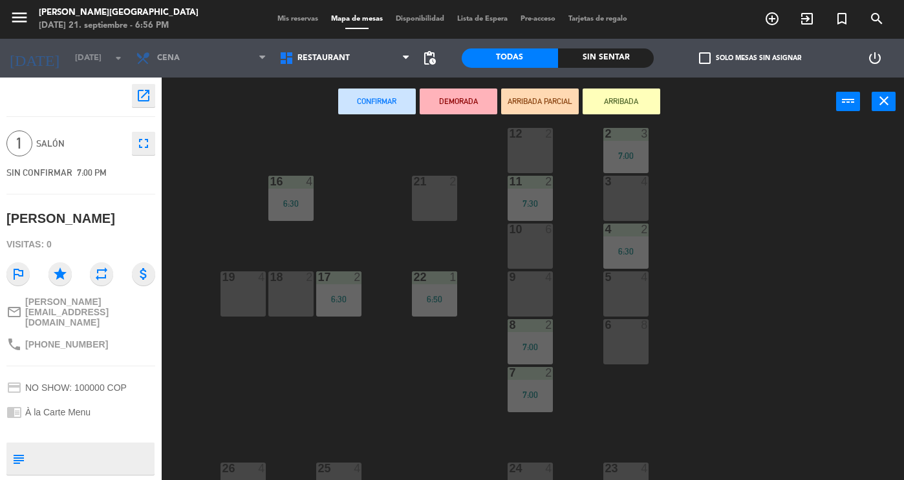
click at [282, 300] on div "18 2" at bounding box center [290, 294] width 45 height 45
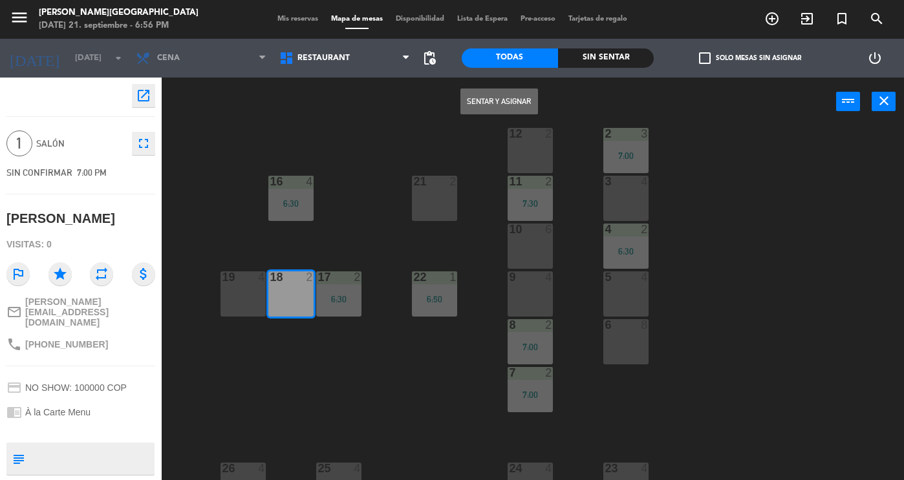
click at [505, 107] on button "Sentar y Asignar" at bounding box center [499, 102] width 78 height 26
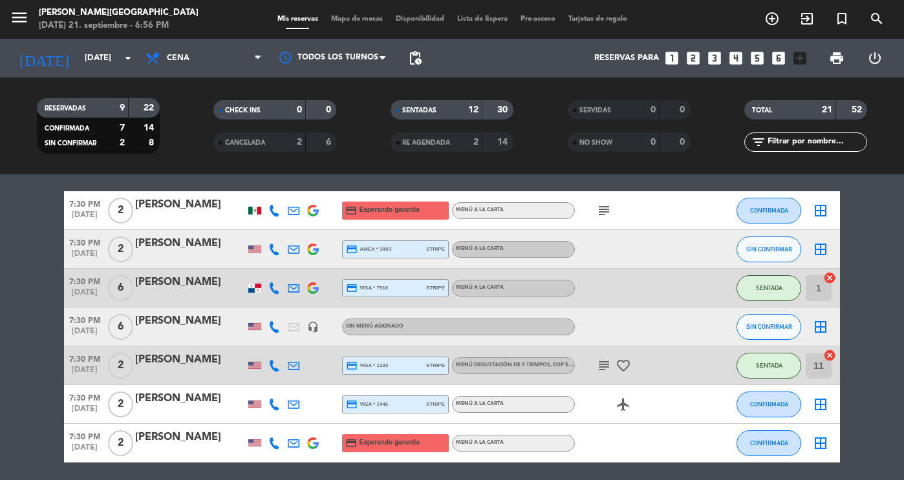
scroll to position [575, 0]
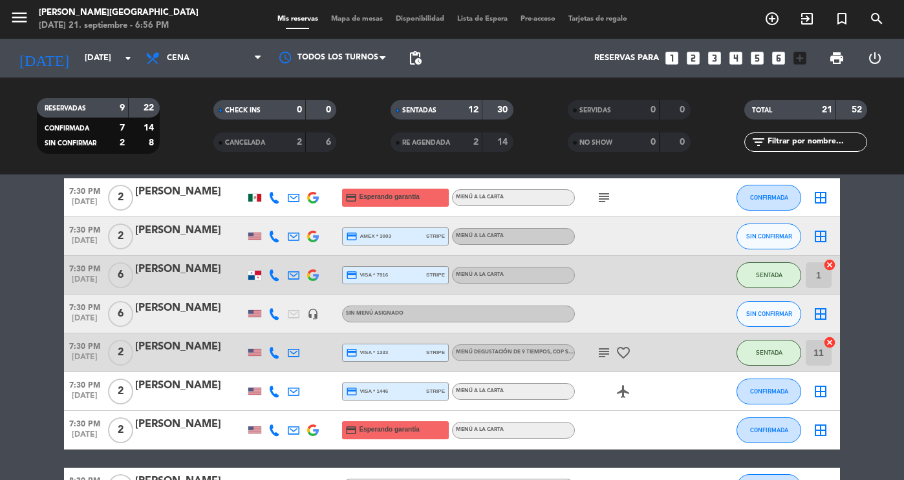
click at [486, 100] on div "SENTADAS 12 30" at bounding box center [452, 109] width 123 height 19
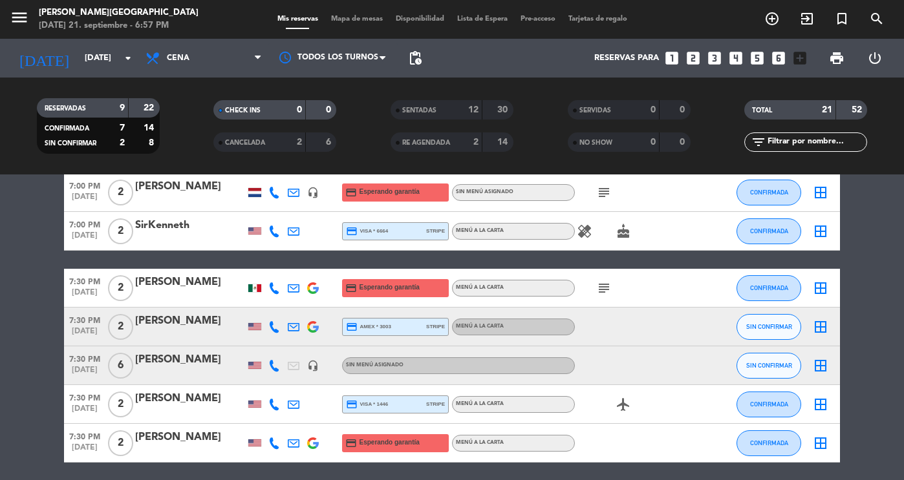
scroll to position [0, 0]
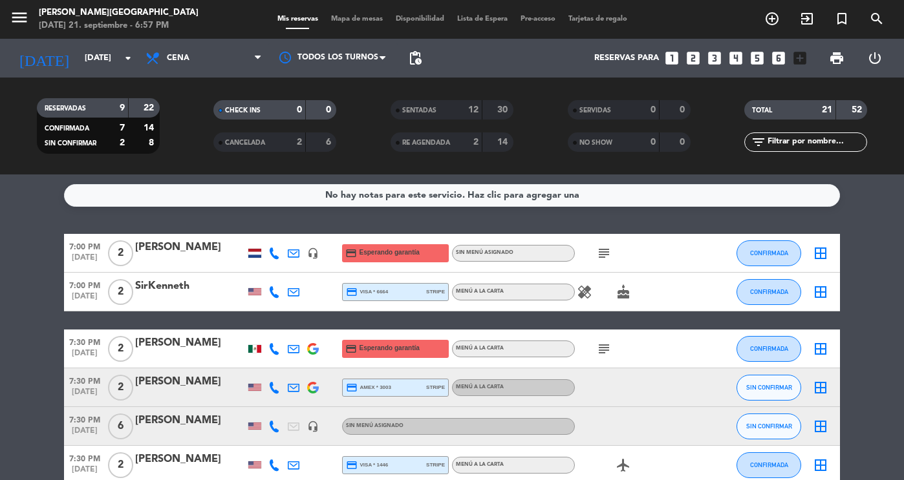
click at [189, 294] on div "SirKenneth" at bounding box center [190, 286] width 110 height 17
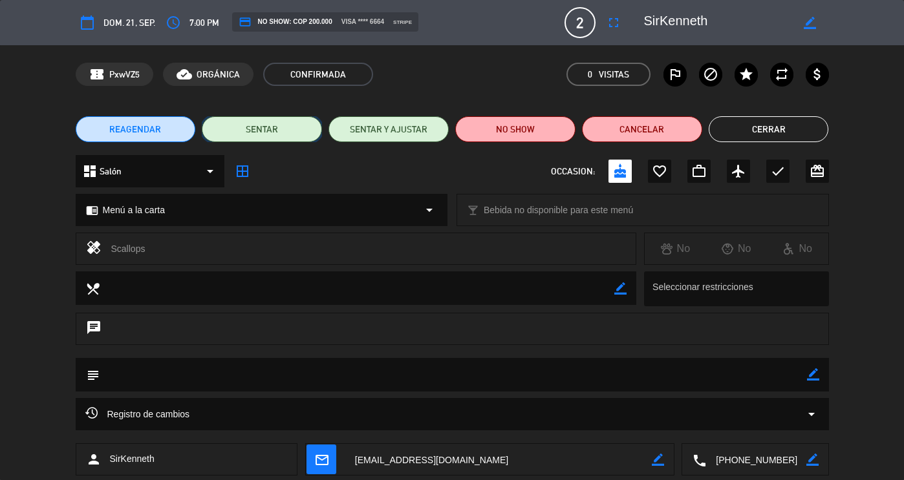
click at [265, 125] on button "SENTAR" at bounding box center [262, 129] width 120 height 26
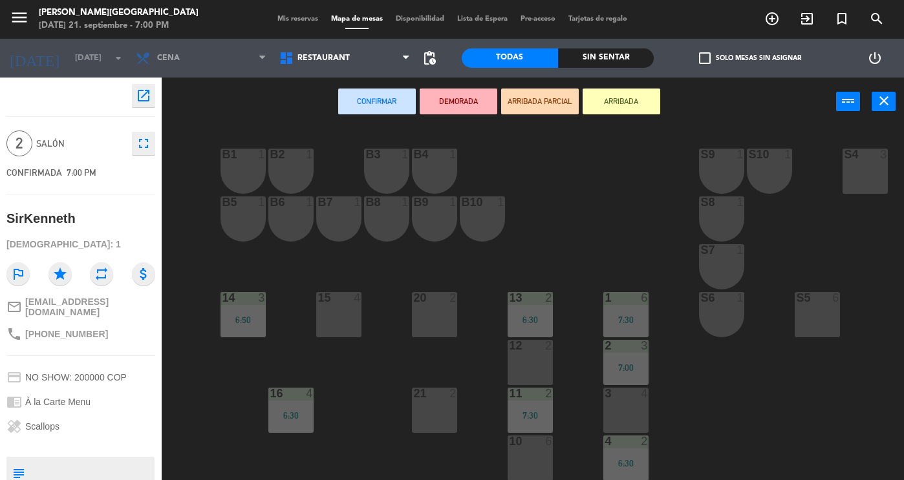
click at [541, 359] on div "12 2" at bounding box center [530, 362] width 45 height 45
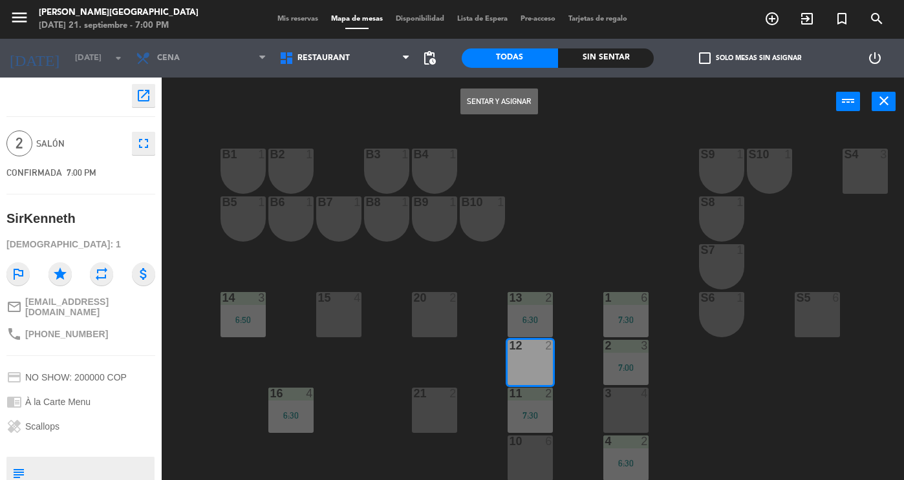
click at [496, 109] on button "Sentar y Asignar" at bounding box center [499, 102] width 78 height 26
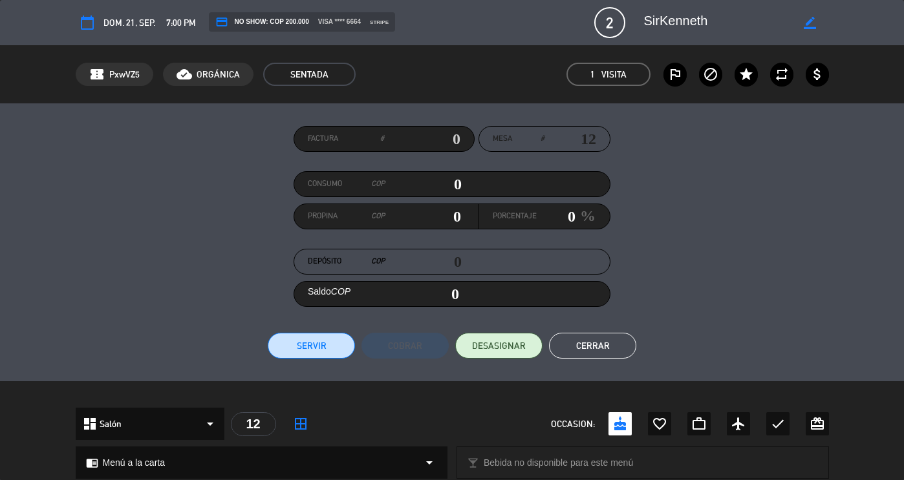
click at [595, 333] on button "Cerrar" at bounding box center [592, 346] width 87 height 26
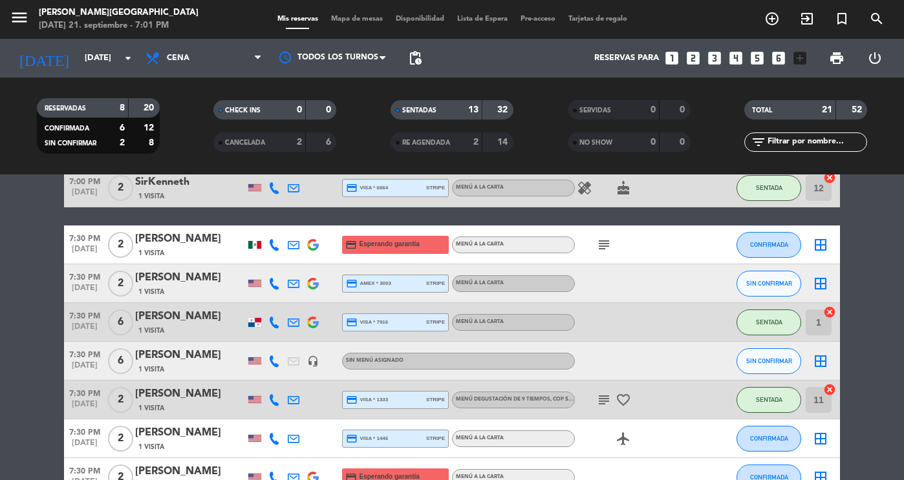
scroll to position [534, 0]
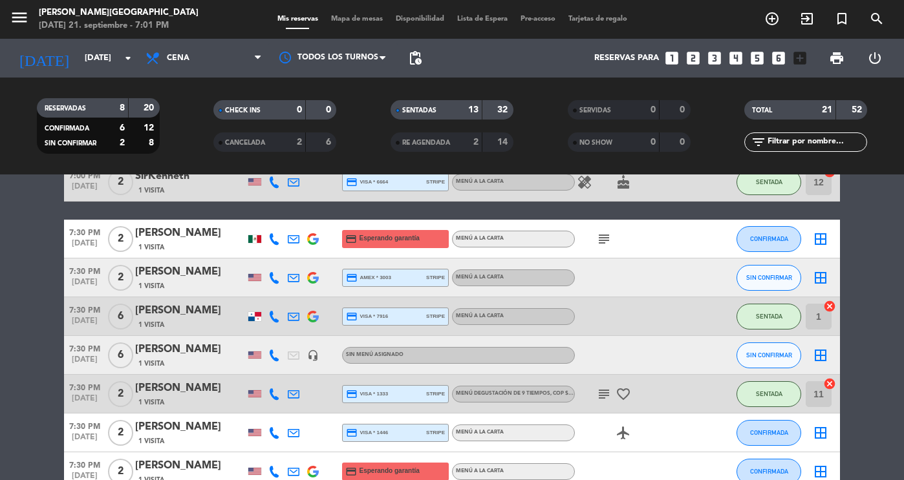
click at [445, 107] on div "SENTADAS" at bounding box center [423, 110] width 59 height 15
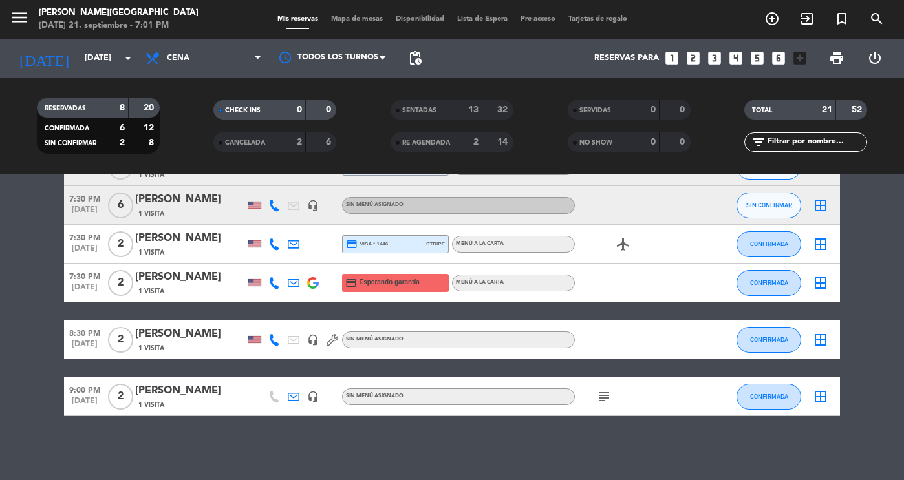
scroll to position [0, 0]
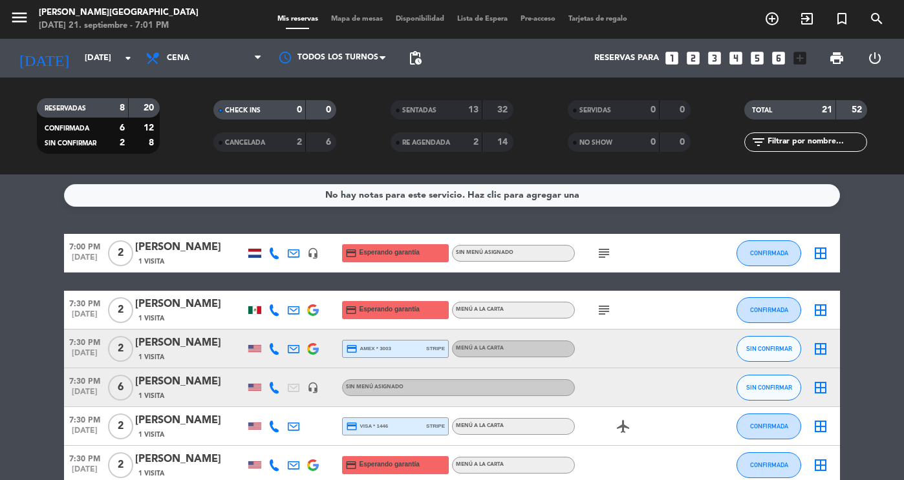
click at [193, 262] on div "1 Visita" at bounding box center [190, 261] width 110 height 11
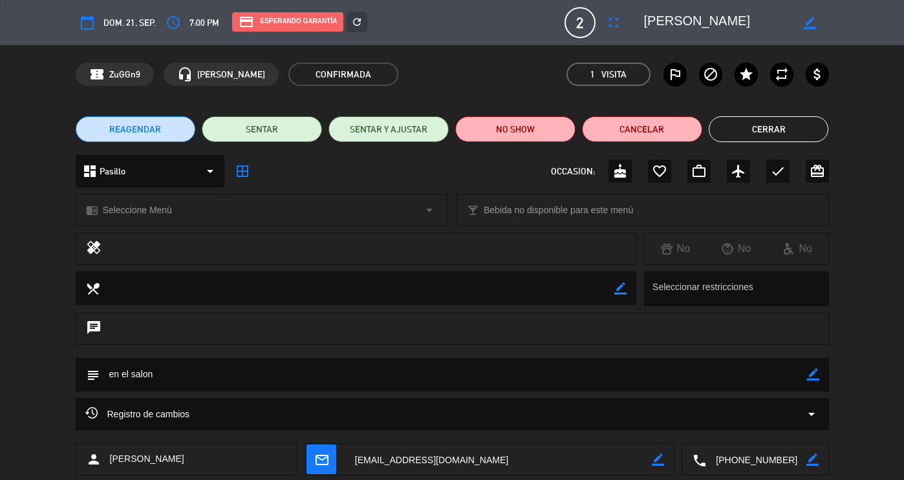
drag, startPoint x: 784, startPoint y: 455, endPoint x: 717, endPoint y: 455, distance: 67.2
click at [717, 455] on textarea at bounding box center [756, 460] width 100 height 32
click at [776, 431] on span "content_paste" at bounding box center [781, 428] width 10 height 10
click at [729, 120] on button "Cerrar" at bounding box center [769, 129] width 120 height 26
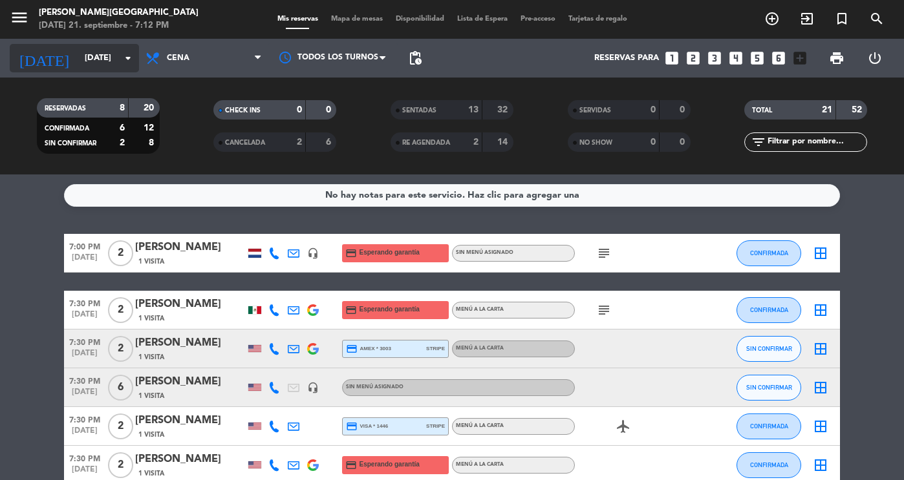
click at [78, 56] on input "[DATE]" at bounding box center [133, 58] width 111 height 23
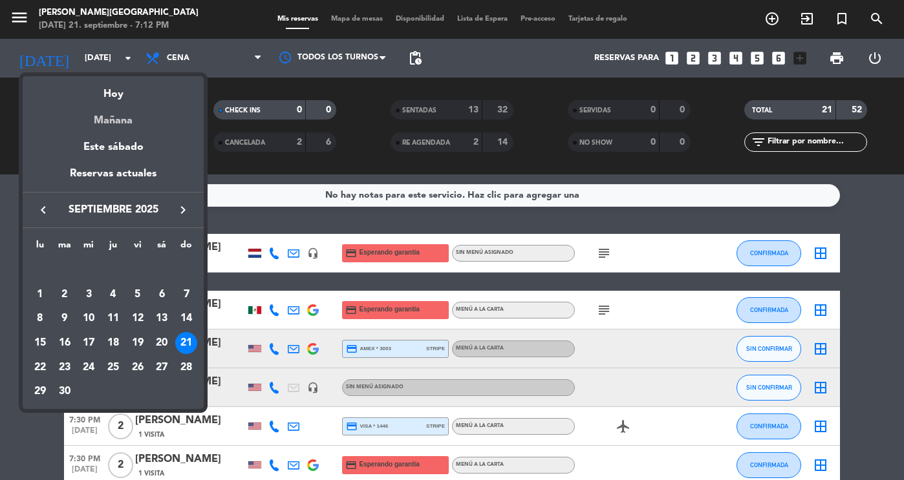
click at [112, 125] on div "Mañana" at bounding box center [113, 116] width 181 height 27
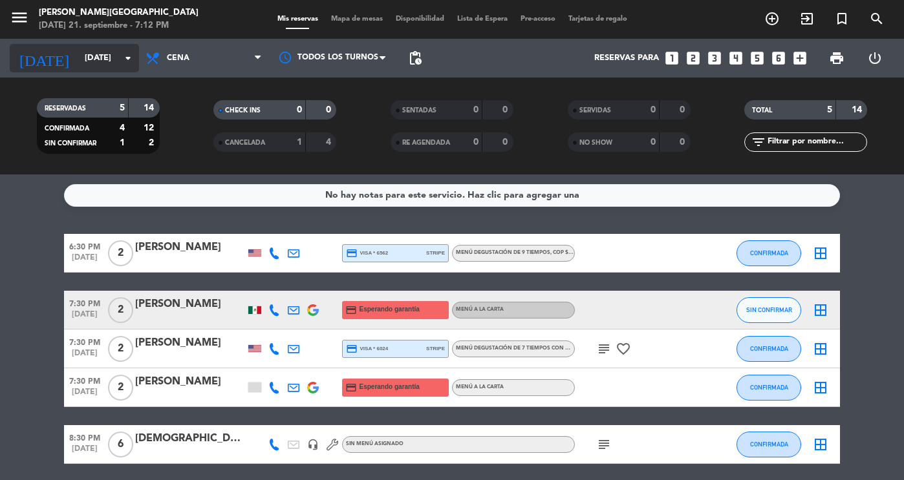
click at [103, 63] on input "[DATE]" at bounding box center [133, 58] width 111 height 23
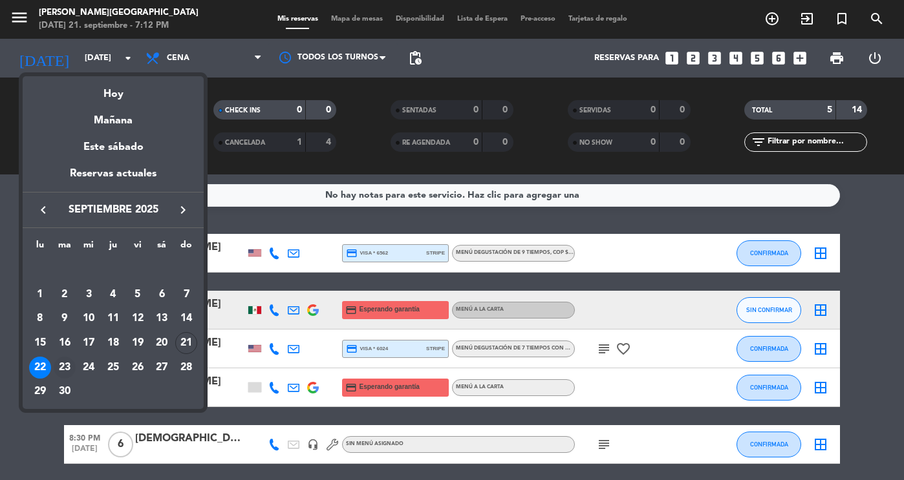
click at [62, 369] on div "23" at bounding box center [65, 368] width 22 height 22
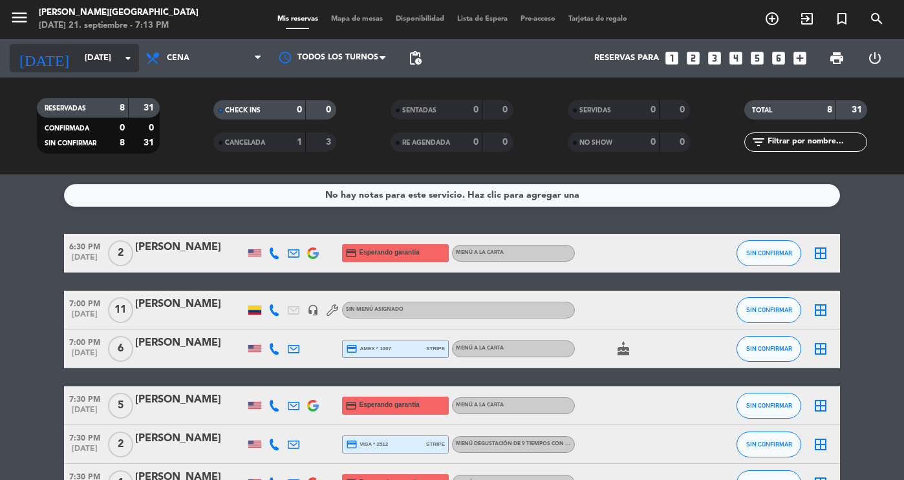
click at [99, 54] on input "[DATE]" at bounding box center [133, 58] width 111 height 23
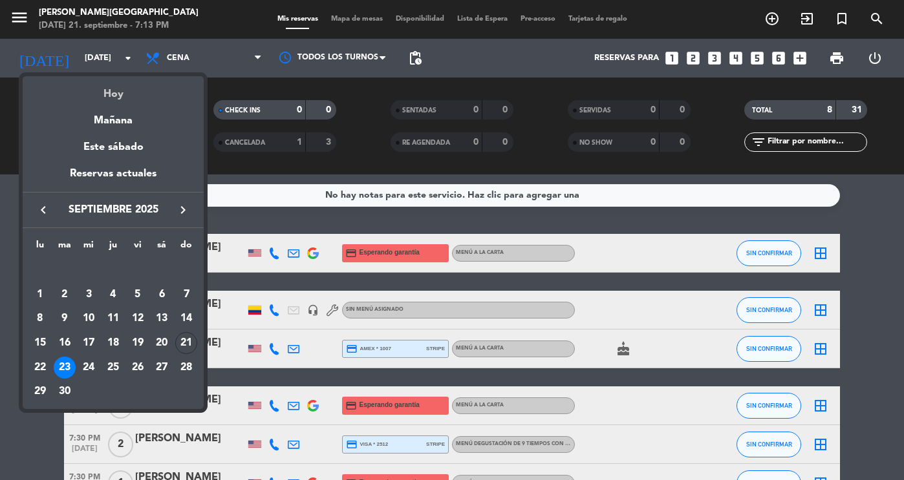
click at [109, 90] on div "Hoy" at bounding box center [113, 89] width 181 height 27
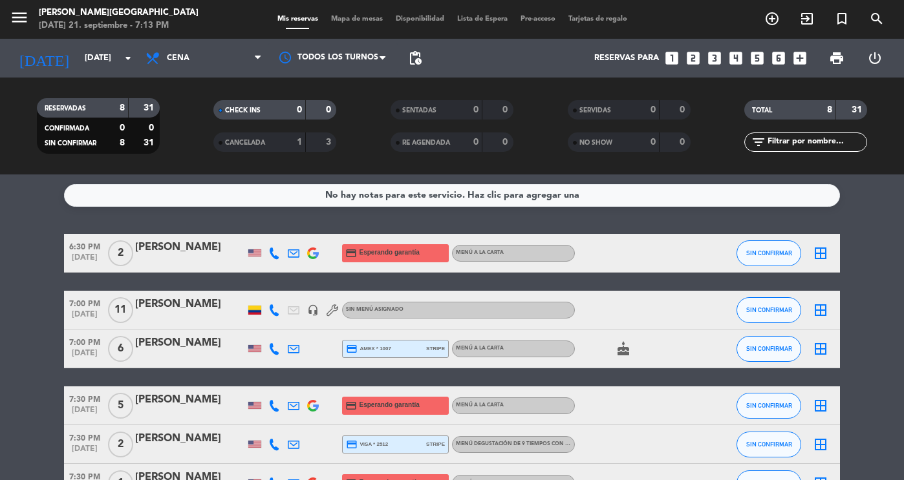
type input "[DATE]"
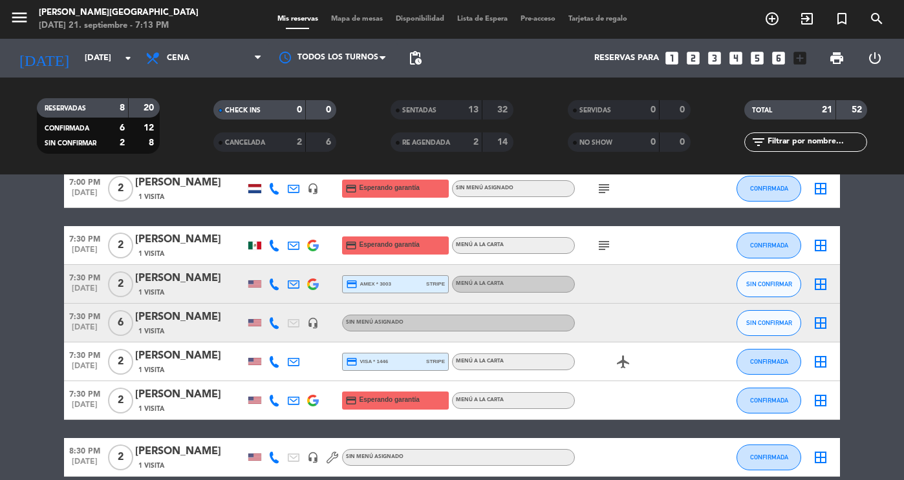
scroll to position [63, 0]
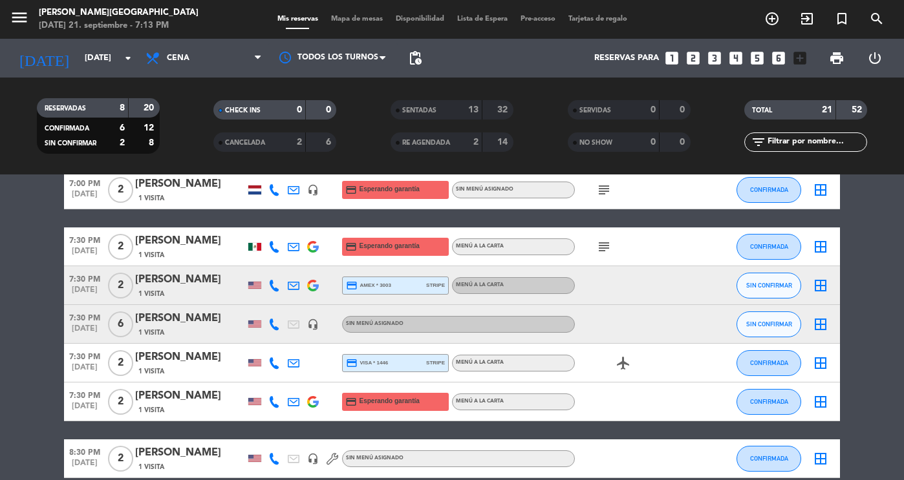
click at [185, 199] on div "1 Visita" at bounding box center [190, 198] width 110 height 11
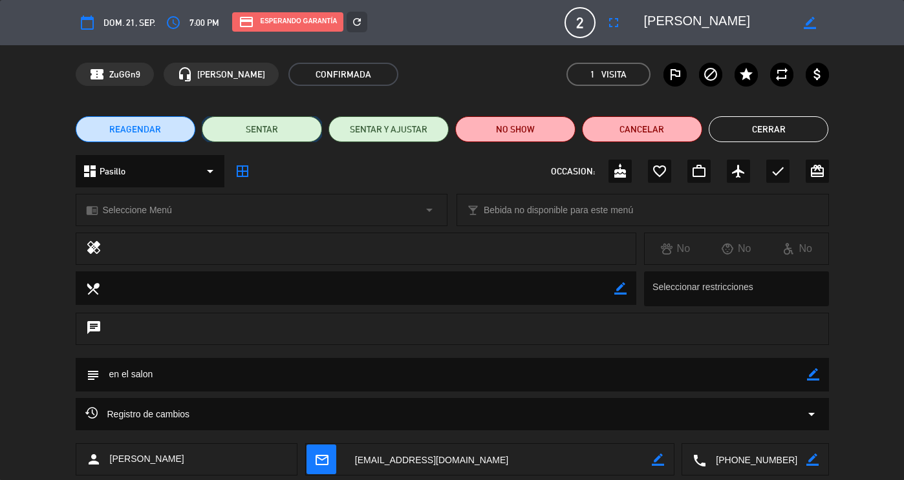
click at [309, 128] on button "SENTAR" at bounding box center [262, 129] width 120 height 26
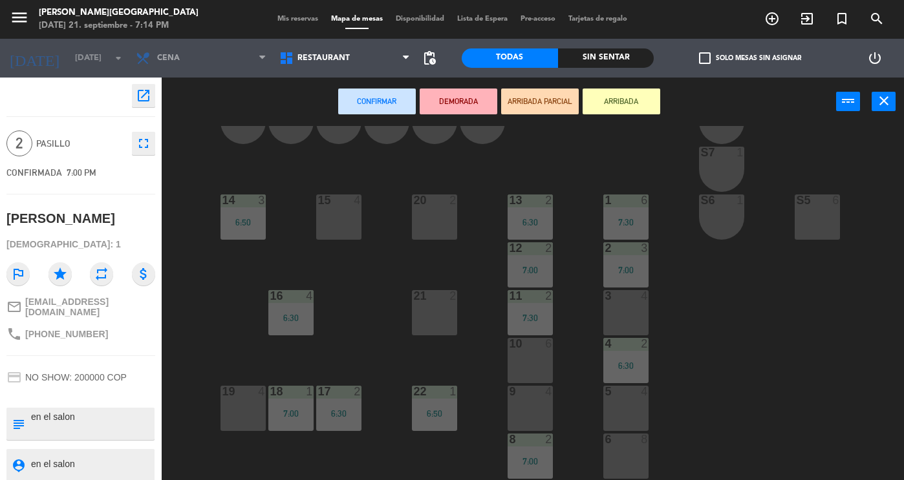
scroll to position [98, 0]
click at [622, 408] on div "5 4" at bounding box center [625, 407] width 45 height 45
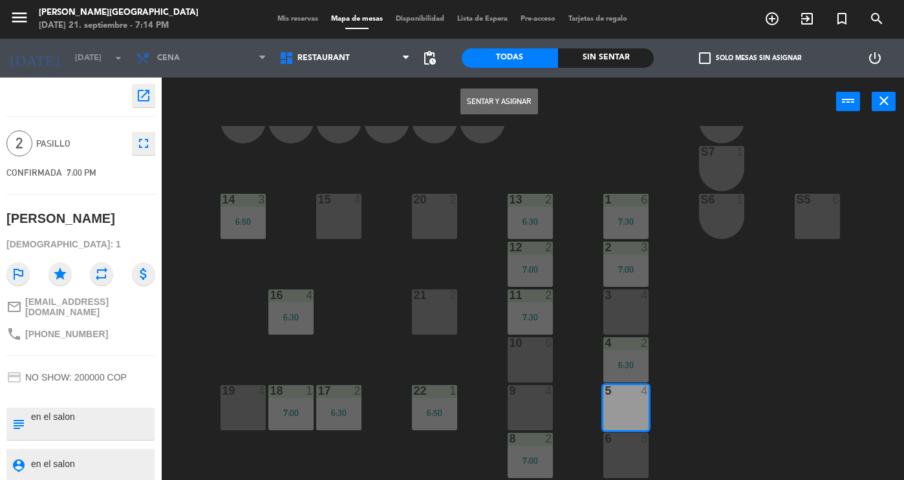
click at [495, 110] on button "Sentar y Asignar" at bounding box center [499, 102] width 78 height 26
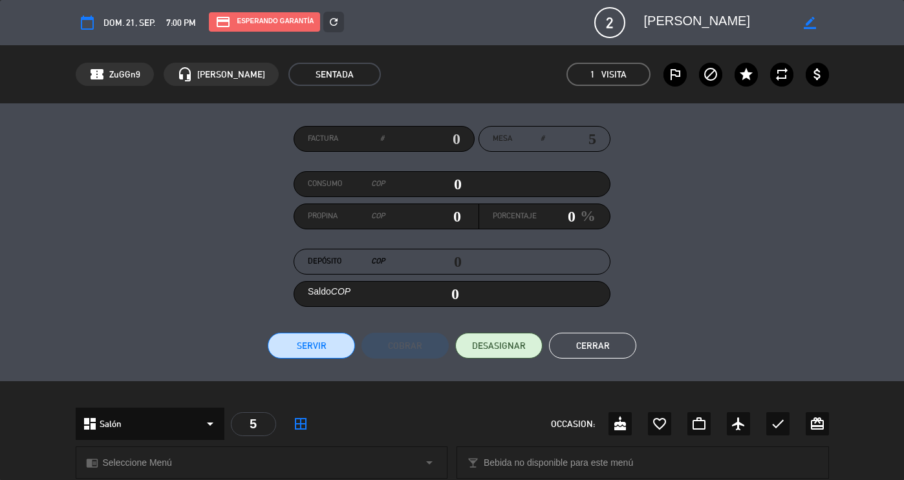
click at [579, 345] on button "Cerrar" at bounding box center [592, 346] width 87 height 26
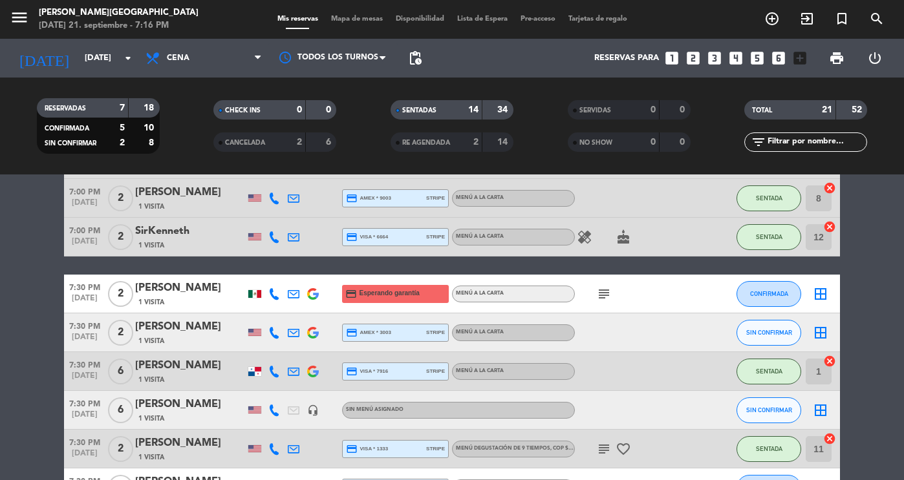
scroll to position [480, 0]
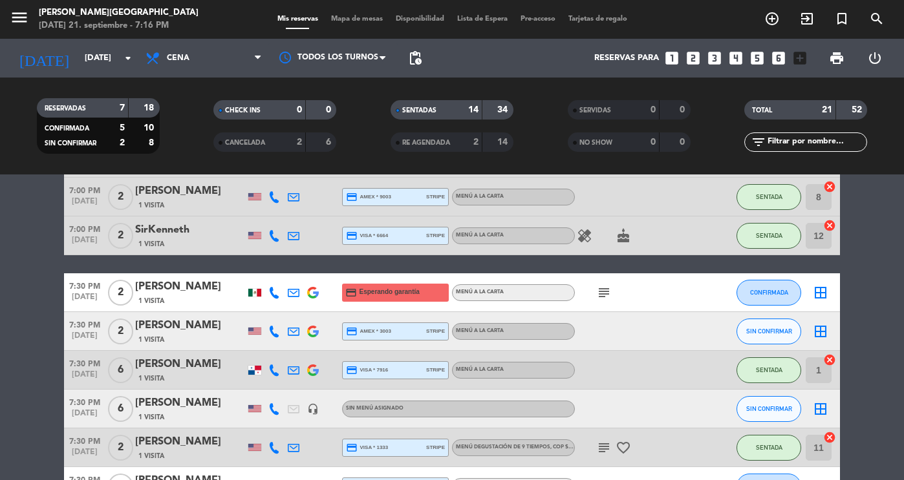
click at [473, 110] on strong "14" at bounding box center [473, 109] width 10 height 9
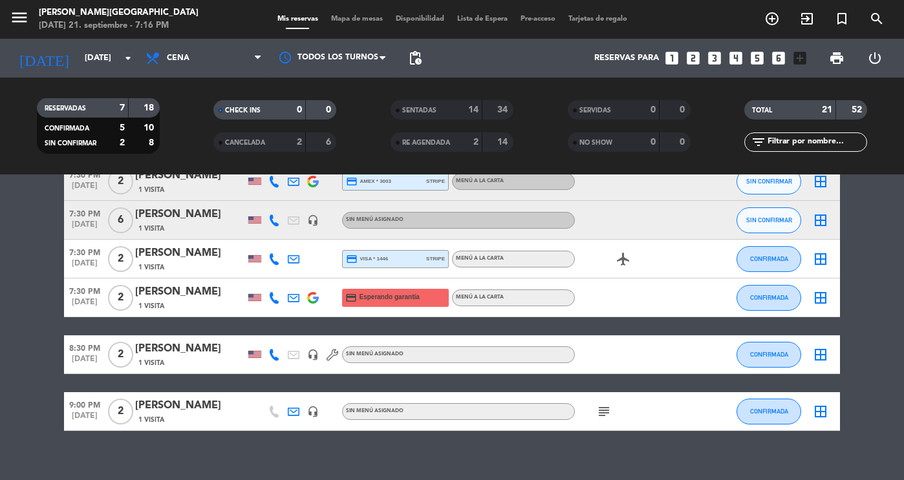
scroll to position [115, 0]
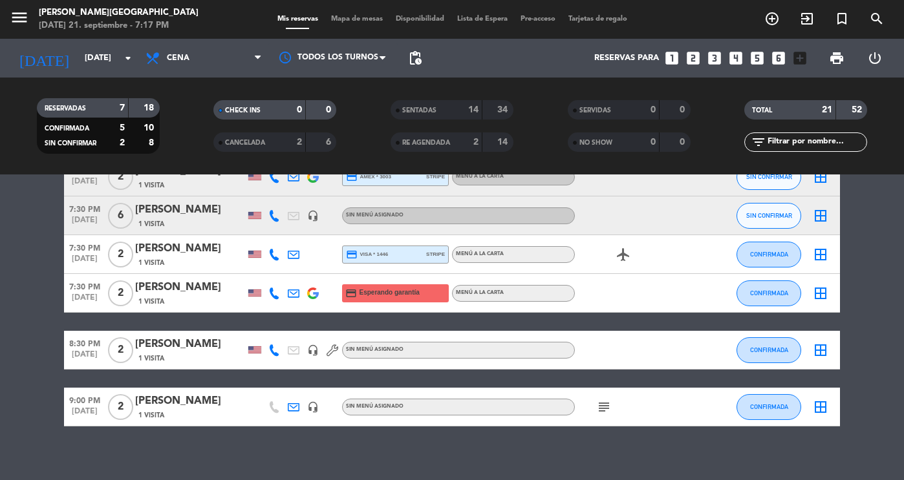
click at [621, 116] on div "SERVIDAS" at bounding box center [600, 110] width 59 height 15
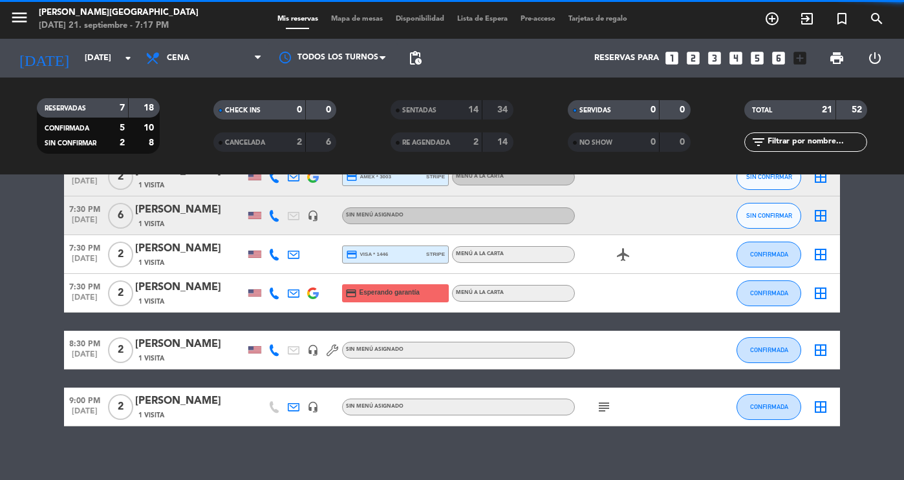
click at [607, 114] on div "SERVIDAS" at bounding box center [600, 110] width 59 height 15
click at [473, 117] on div "14" at bounding box center [466, 110] width 26 height 15
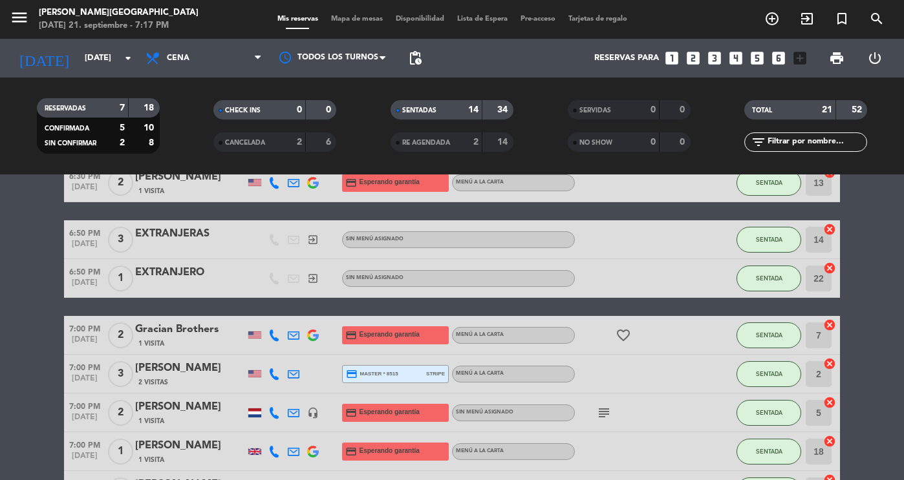
scroll to position [187, 0]
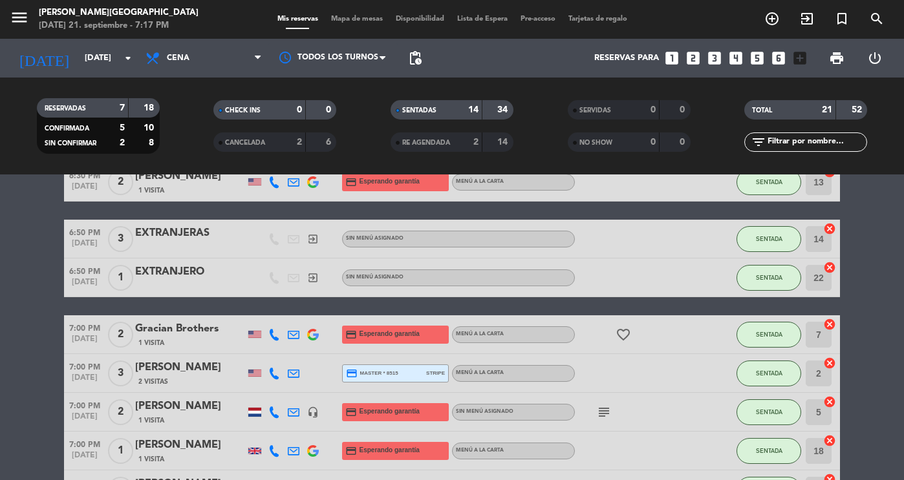
click at [202, 411] on div "[PERSON_NAME]" at bounding box center [190, 406] width 110 height 17
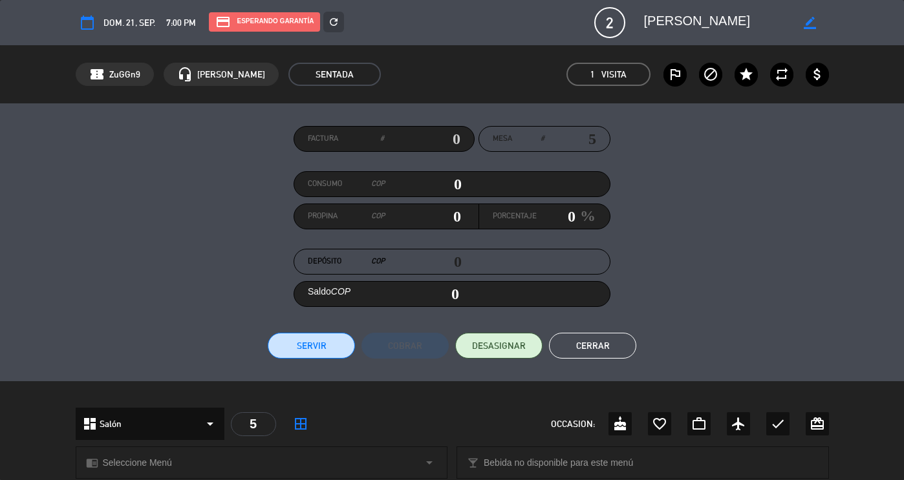
scroll to position [0, 0]
click at [601, 339] on button "Cerrar" at bounding box center [592, 346] width 87 height 26
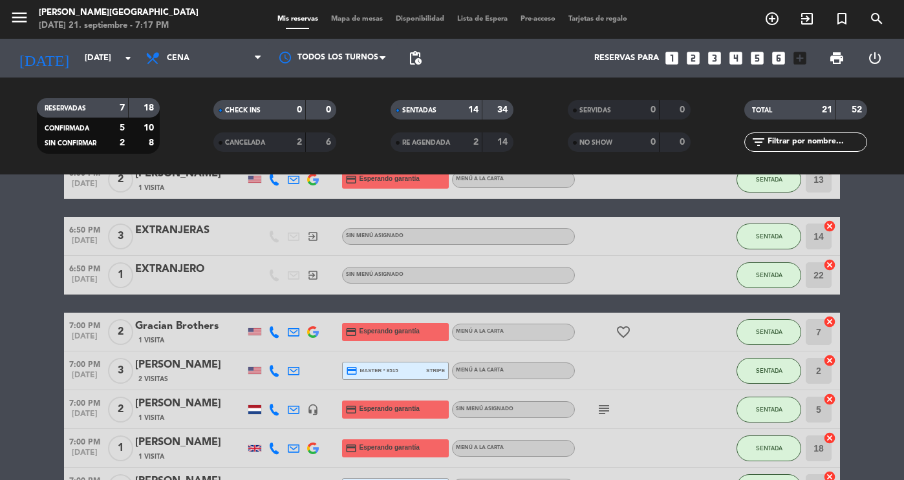
scroll to position [190, 0]
click at [818, 410] on input "5" at bounding box center [819, 410] width 26 height 26
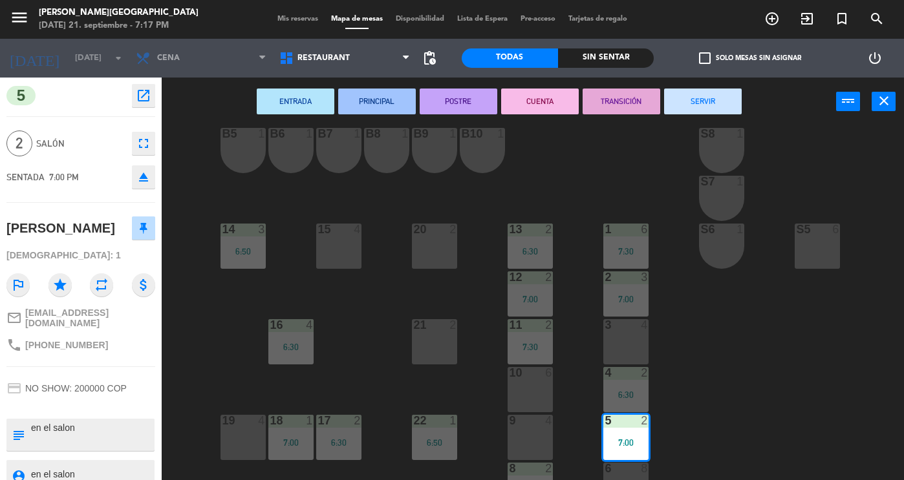
scroll to position [144, 0]
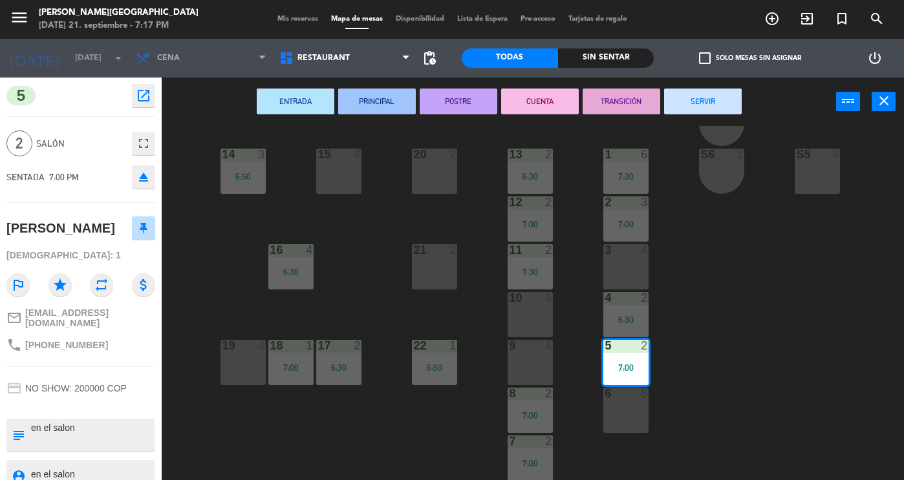
click at [436, 286] on div "21 2" at bounding box center [434, 266] width 45 height 45
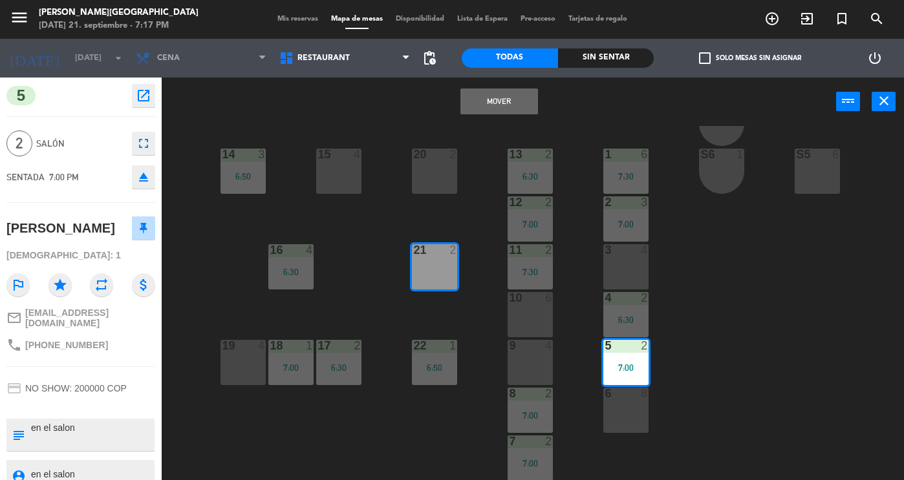
click at [529, 109] on button "Mover" at bounding box center [499, 102] width 78 height 26
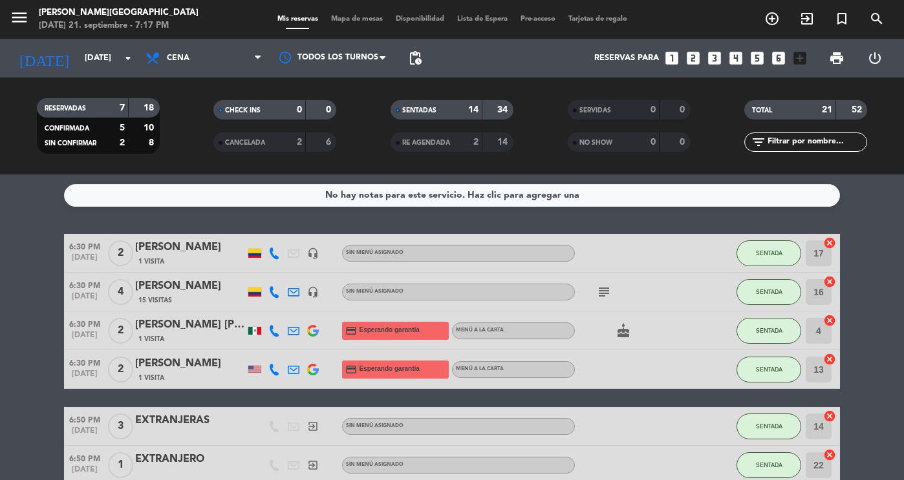
click at [481, 115] on div "SENTADAS 14 34" at bounding box center [452, 109] width 123 height 19
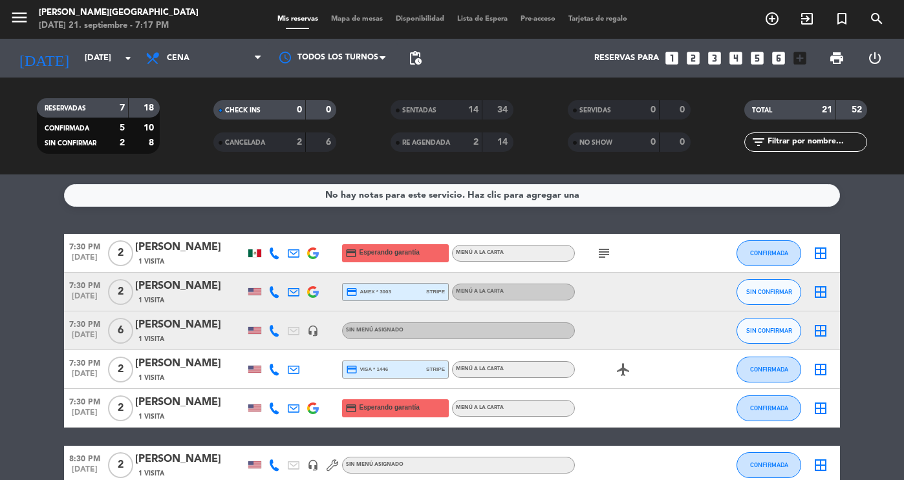
click at [261, 118] on div "CHECK INS 0 0" at bounding box center [274, 109] width 123 height 19
click at [811, 17] on icon "exit_to_app" at bounding box center [807, 19] width 16 height 16
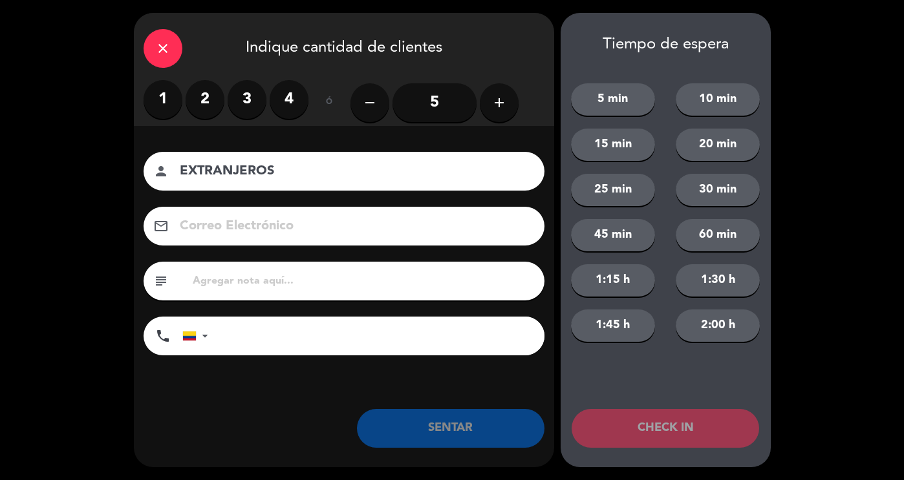
type input "EXTRANJEROS"
click at [187, 100] on label "2" at bounding box center [205, 99] width 39 height 39
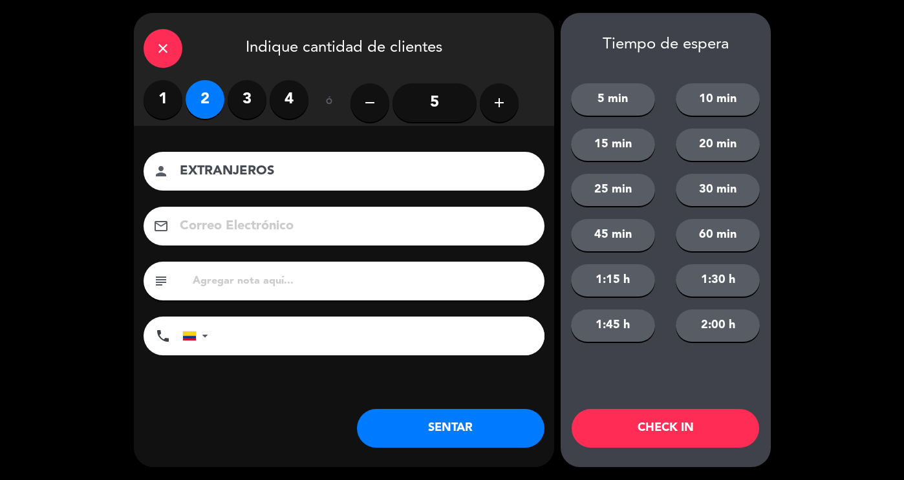
click at [446, 433] on button "SENTAR" at bounding box center [450, 428] width 187 height 39
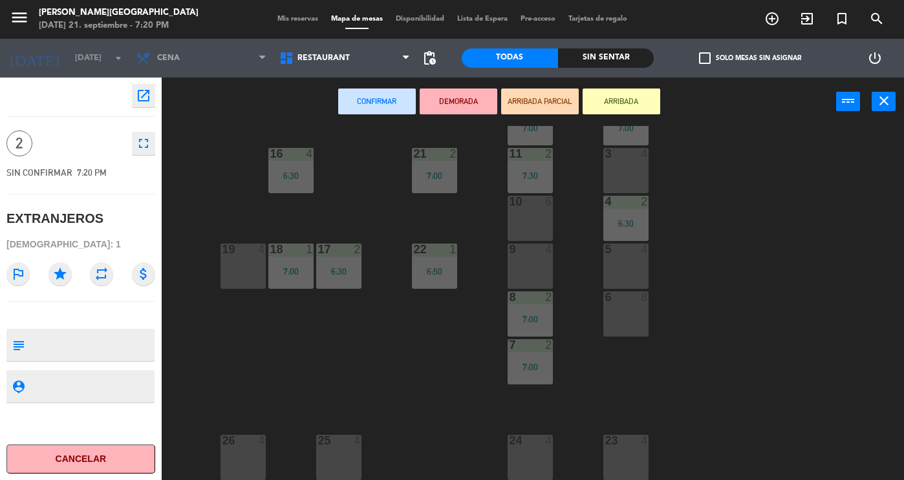
scroll to position [243, 0]
click at [246, 264] on div "19 4" at bounding box center [242, 265] width 45 height 45
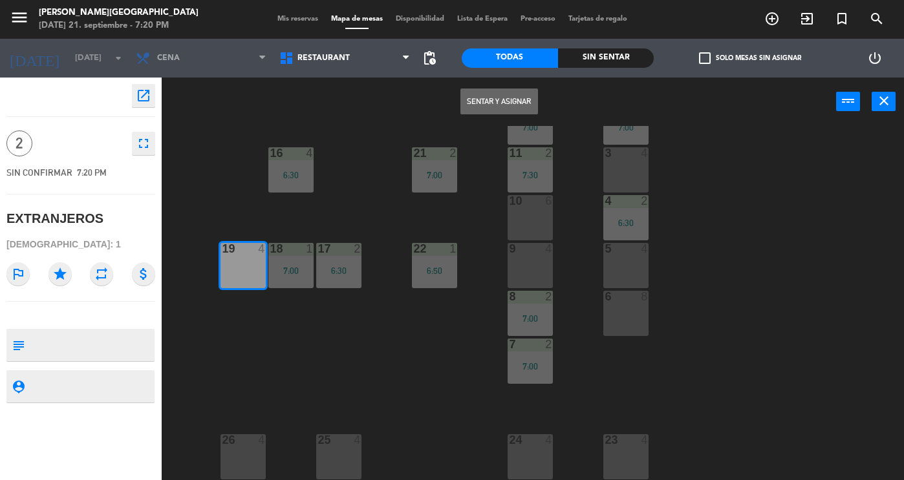
click at [478, 107] on button "Sentar y Asignar" at bounding box center [499, 102] width 78 height 26
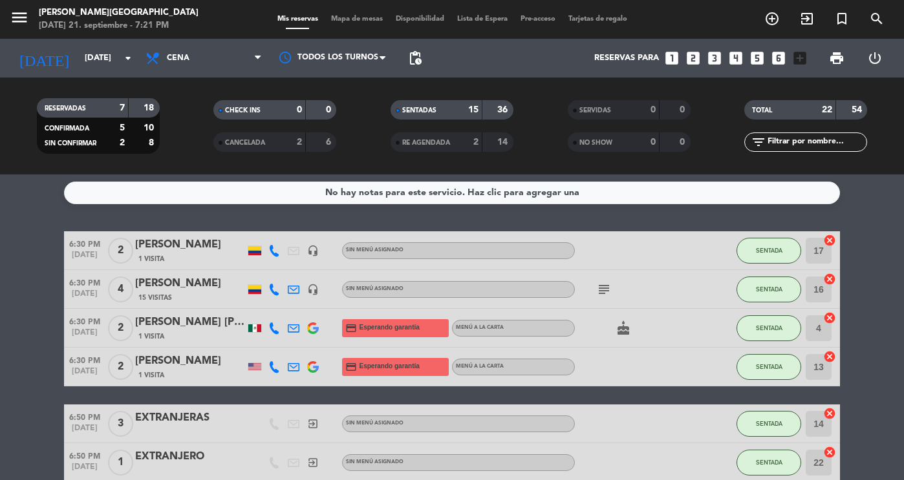
scroll to position [2, 0]
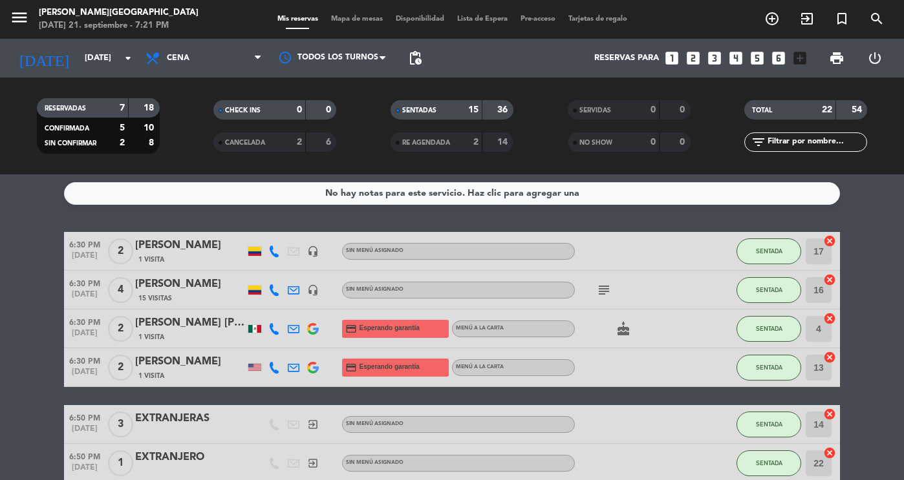
click at [429, 112] on span "SENTADAS" at bounding box center [419, 110] width 34 height 6
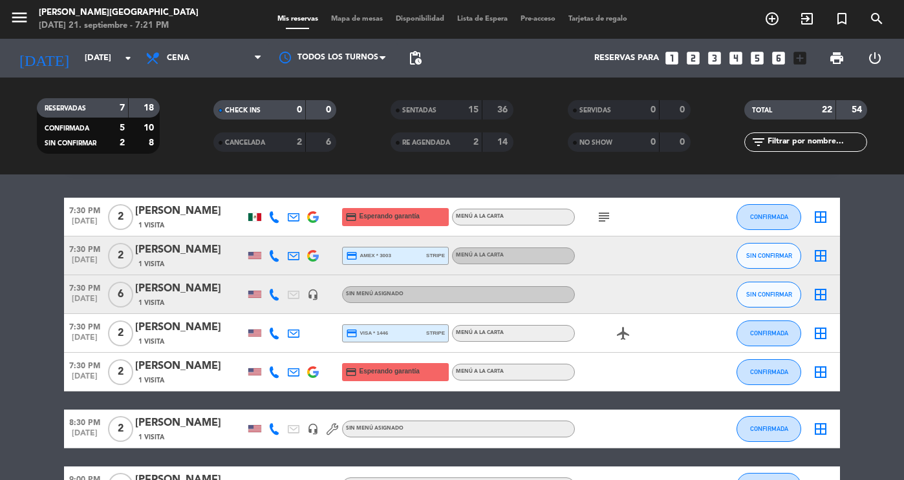
scroll to position [45, 0]
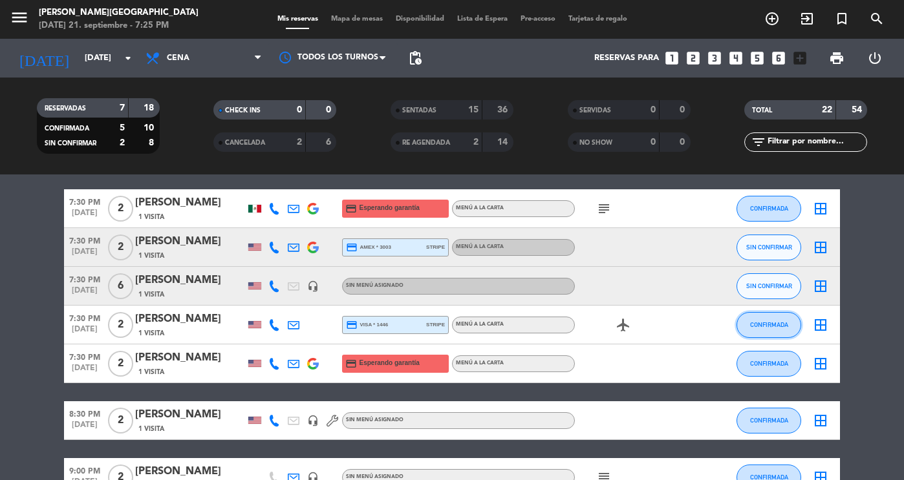
click at [760, 321] on span "CONFIRMADA" at bounding box center [769, 324] width 38 height 7
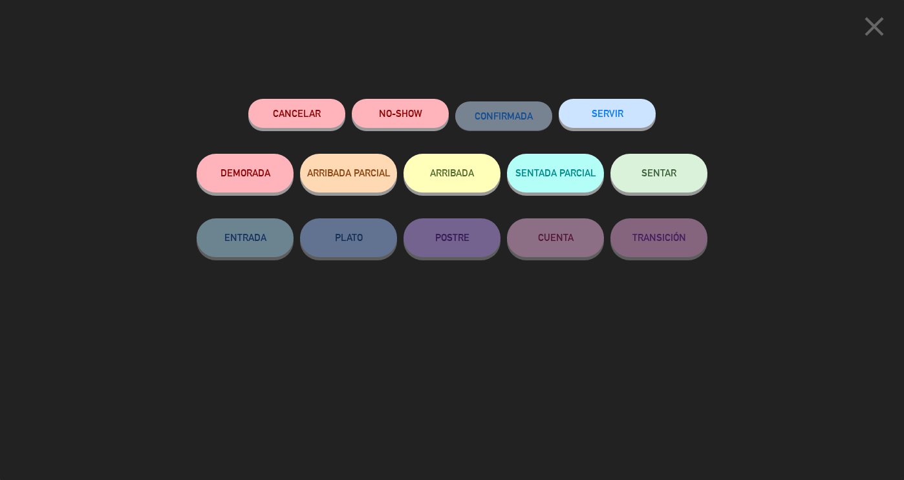
click at [646, 177] on span "SENTAR" at bounding box center [658, 172] width 35 height 11
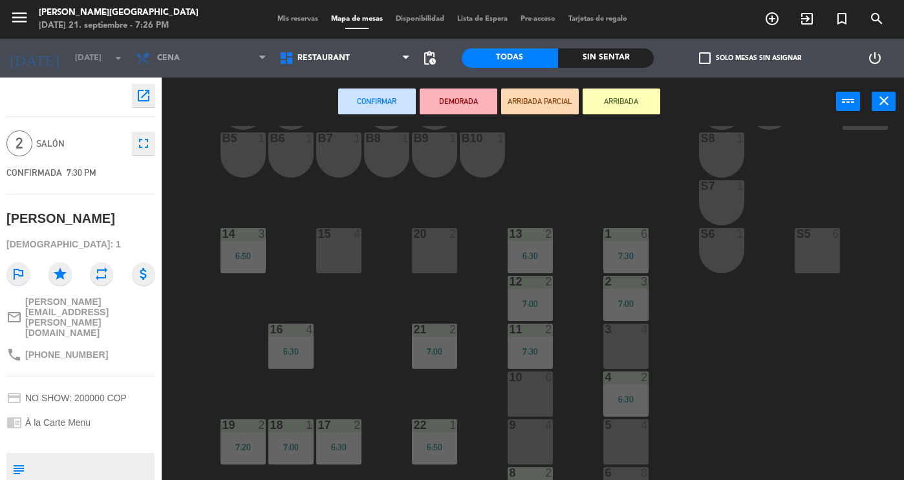
scroll to position [169, 0]
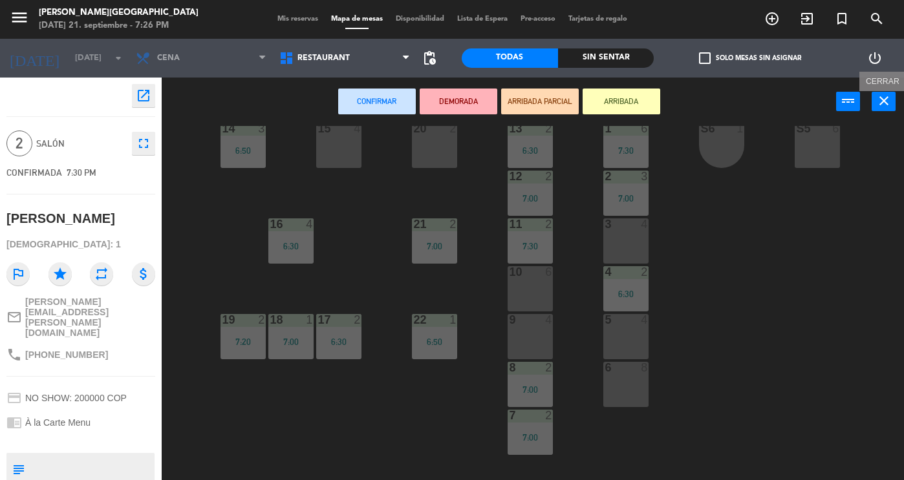
click at [894, 101] on button "close" at bounding box center [884, 101] width 24 height 19
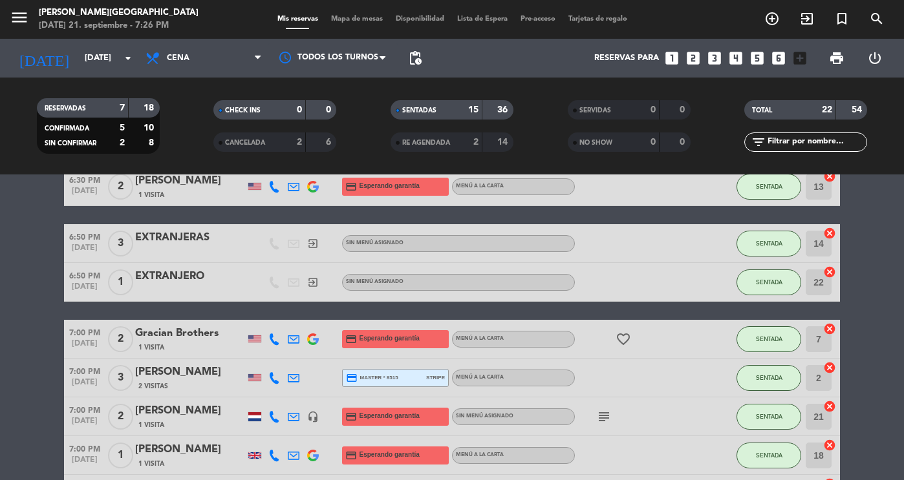
scroll to position [187, 0]
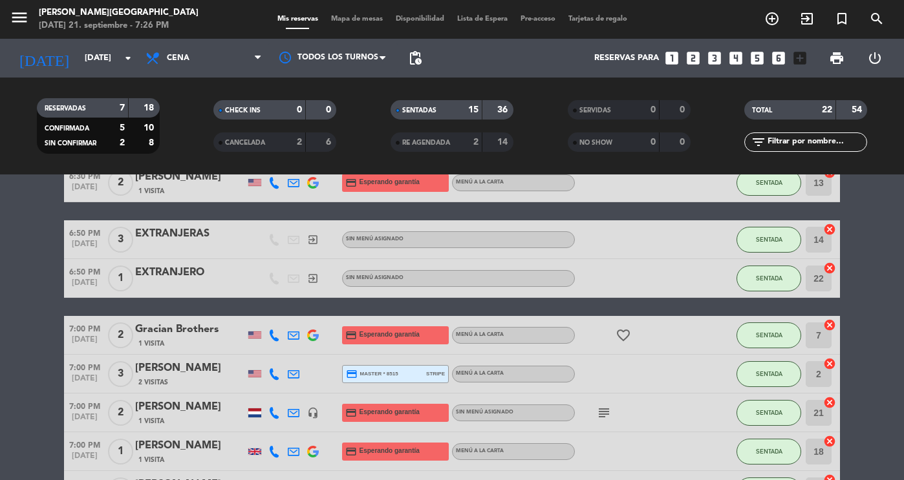
click at [814, 404] on input "21" at bounding box center [819, 413] width 26 height 26
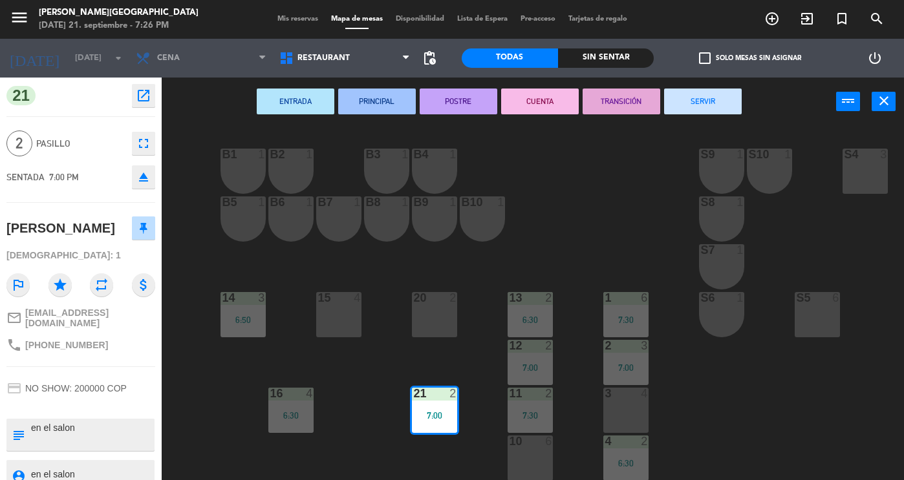
click at [330, 299] on div at bounding box center [338, 298] width 21 height 12
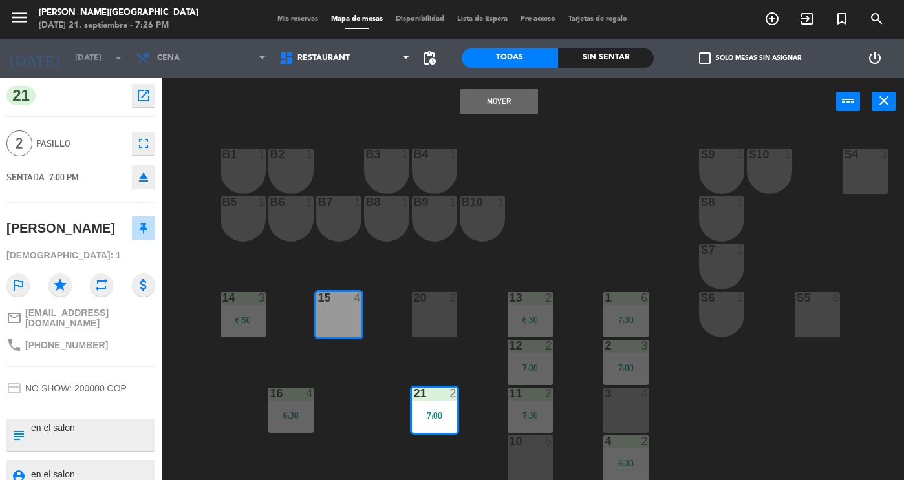
click at [492, 92] on button "Mover" at bounding box center [499, 102] width 78 height 26
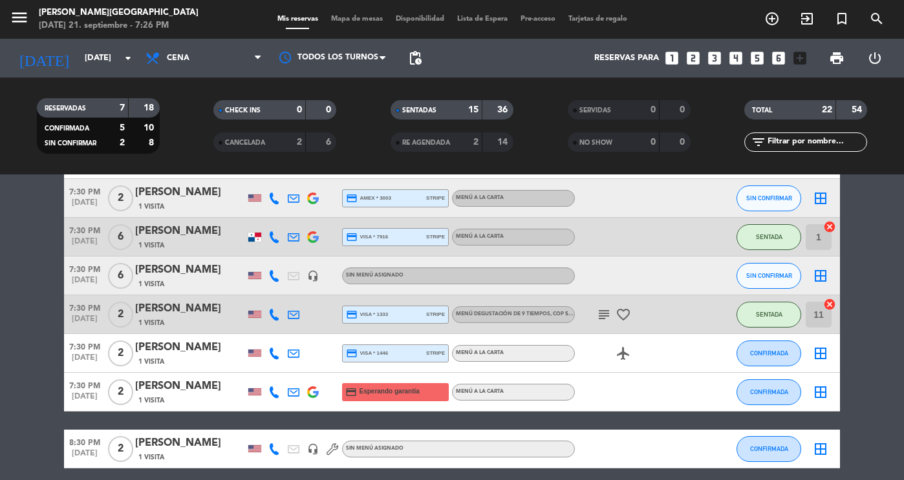
scroll to position [671, 0]
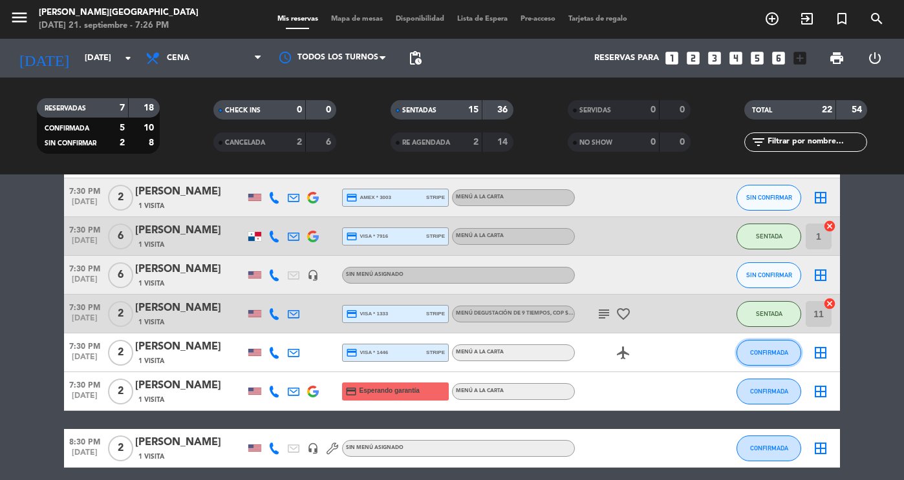
click at [782, 354] on span "CONFIRMADA" at bounding box center [769, 352] width 38 height 7
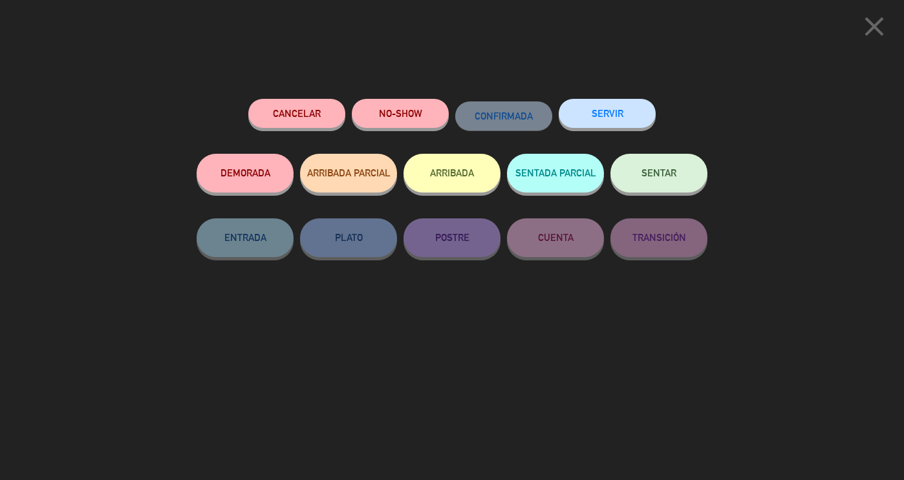
click at [643, 189] on button "SENTAR" at bounding box center [658, 173] width 97 height 39
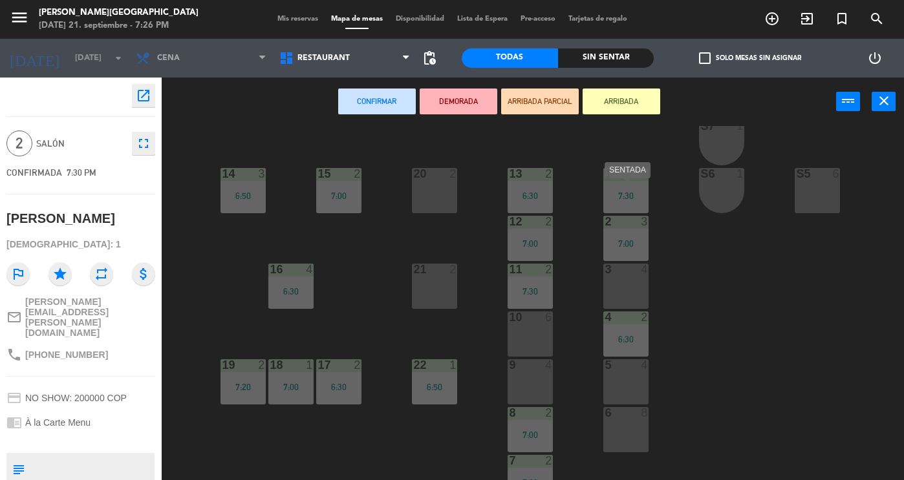
scroll to position [159, 0]
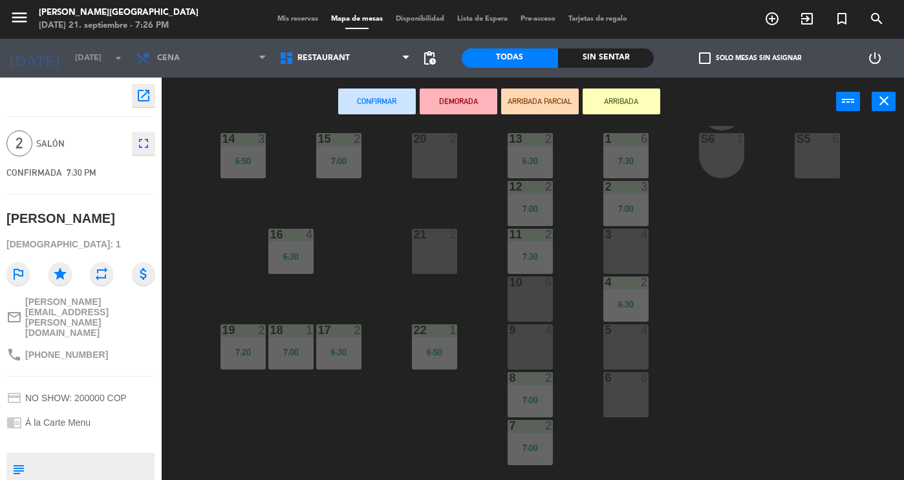
click at [440, 237] on div at bounding box center [434, 235] width 21 height 12
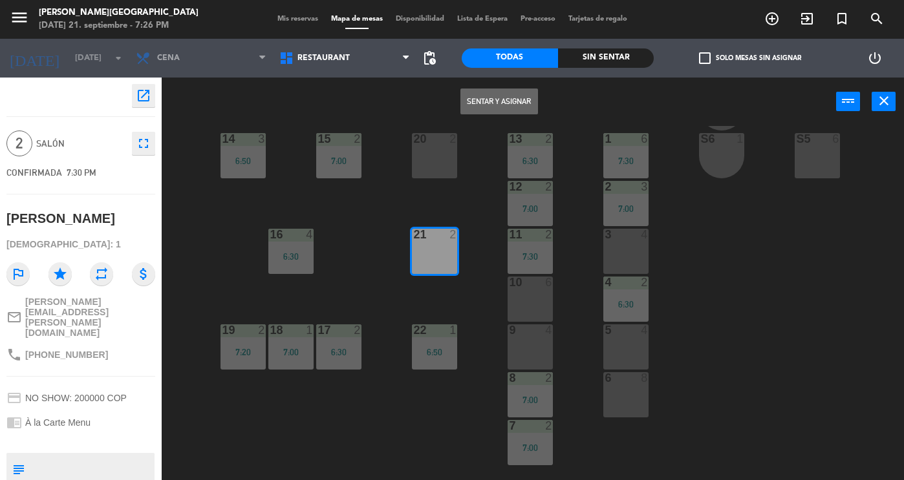
click at [502, 96] on button "Sentar y Asignar" at bounding box center [499, 102] width 78 height 26
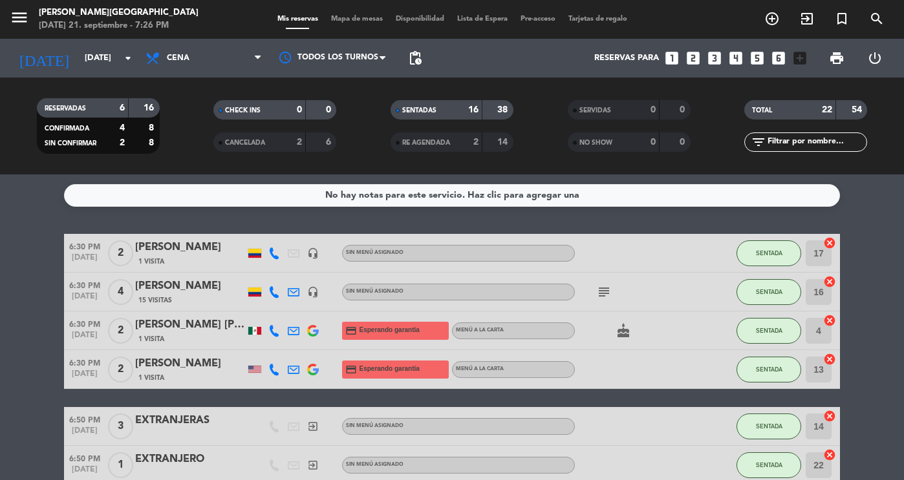
click at [477, 107] on strong "16" at bounding box center [473, 109] width 10 height 9
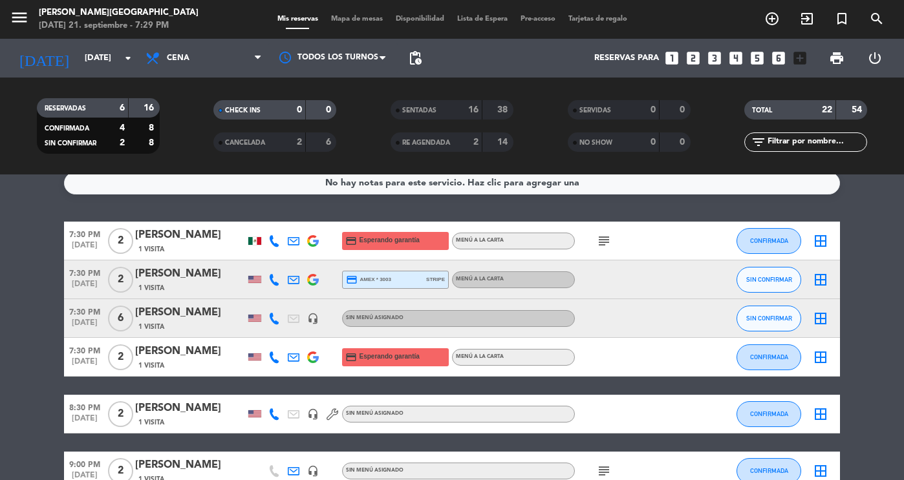
scroll to position [11, 0]
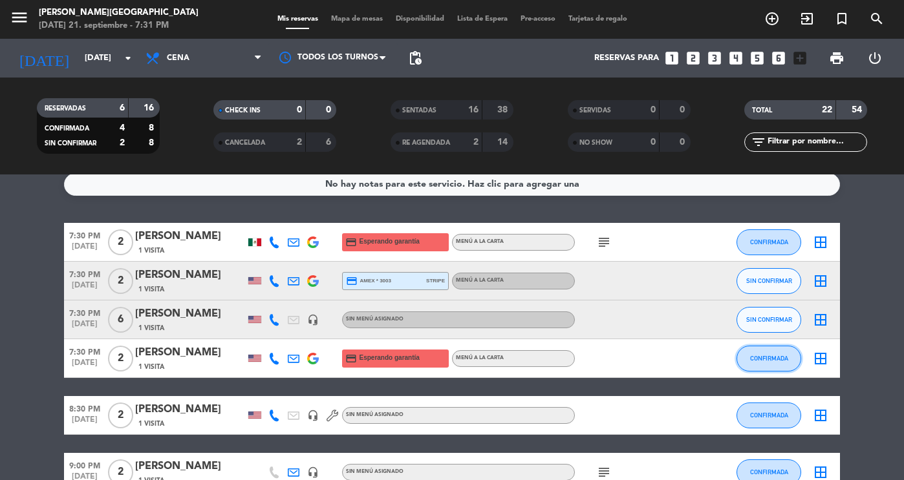
click at [756, 363] on button "CONFIRMADA" at bounding box center [768, 359] width 65 height 26
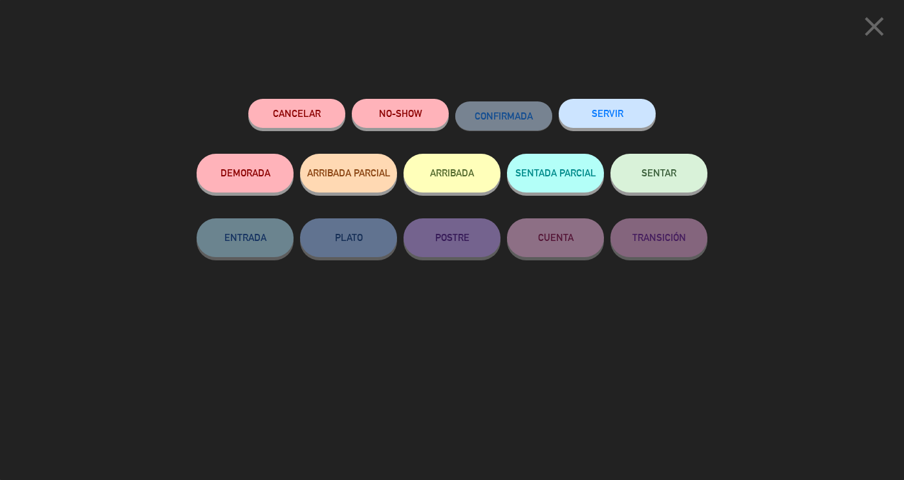
click at [651, 174] on span "SENTAR" at bounding box center [658, 172] width 35 height 11
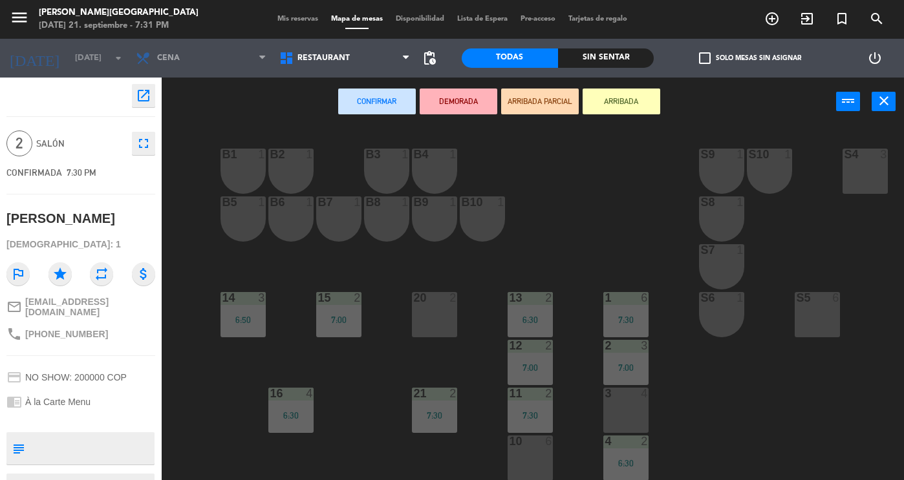
scroll to position [247, 0]
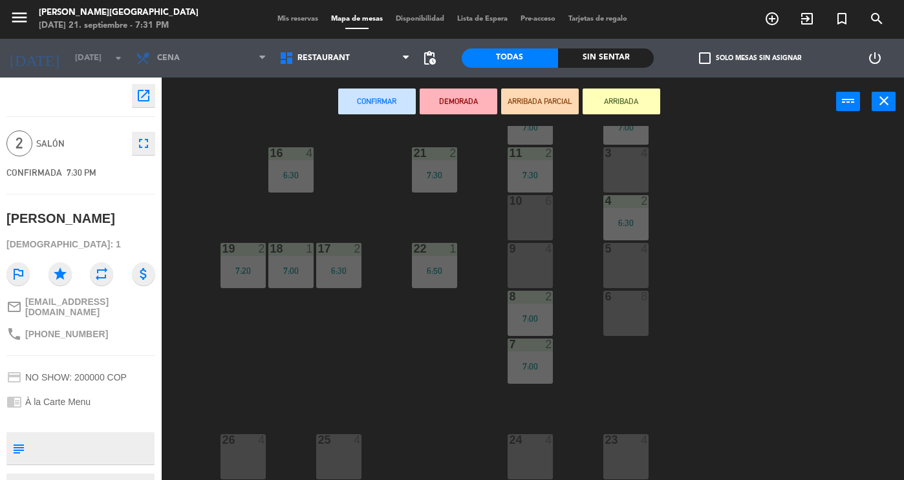
click at [524, 453] on div "24 4" at bounding box center [530, 456] width 45 height 45
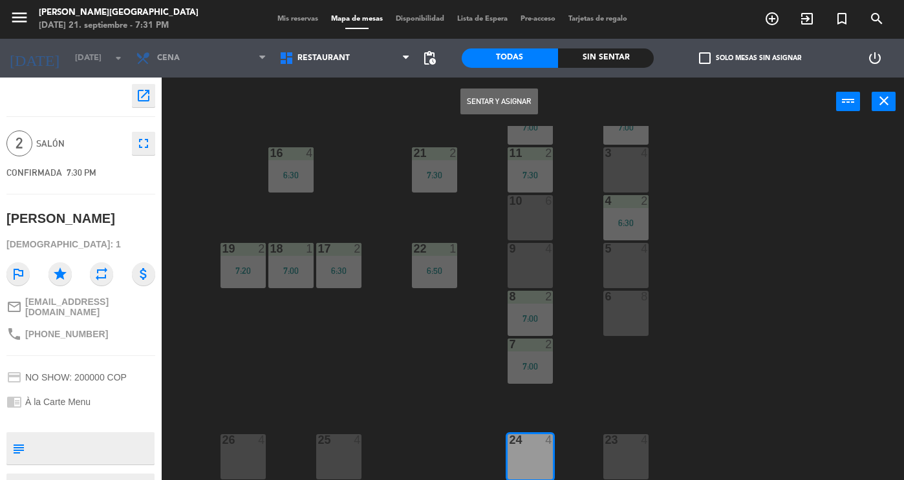
click at [478, 112] on button "Sentar y Asignar" at bounding box center [499, 102] width 78 height 26
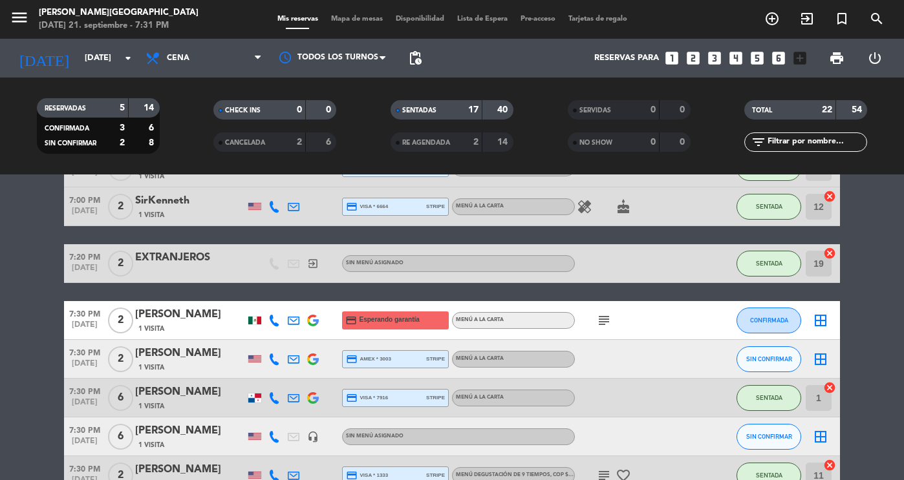
scroll to position [510, 0]
click at [759, 323] on span "CONFIRMADA" at bounding box center [769, 319] width 38 height 7
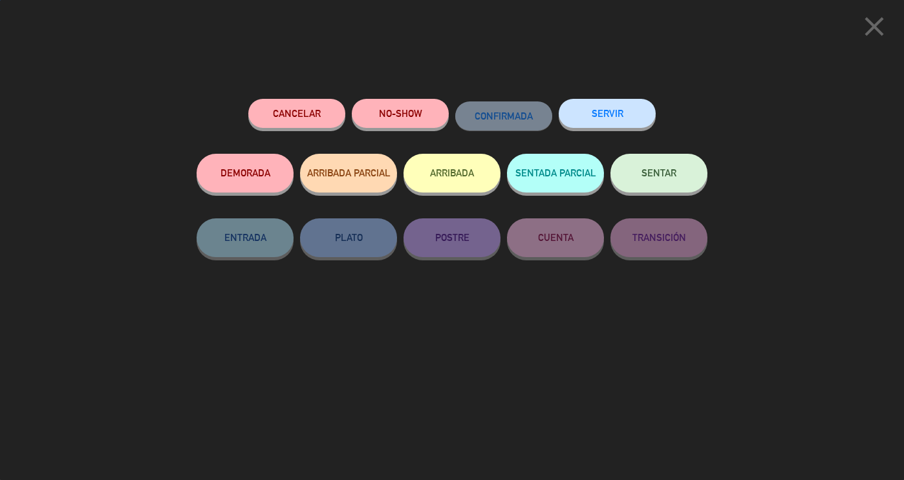
click at [759, 323] on div "close Cancelar NO-SHOW CONFIRMADA SERVIR DEMORADA ARRIBADA PARCIAL ARRIBADA SEN…" at bounding box center [452, 240] width 904 height 480
click at [656, 181] on button "SENTAR" at bounding box center [658, 173] width 97 height 39
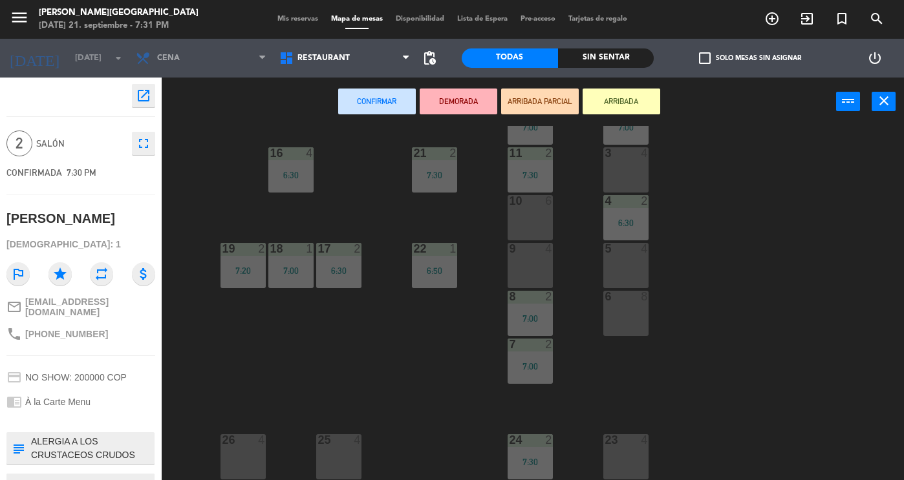
scroll to position [247, 0]
click at [608, 259] on div "5 4" at bounding box center [625, 265] width 45 height 45
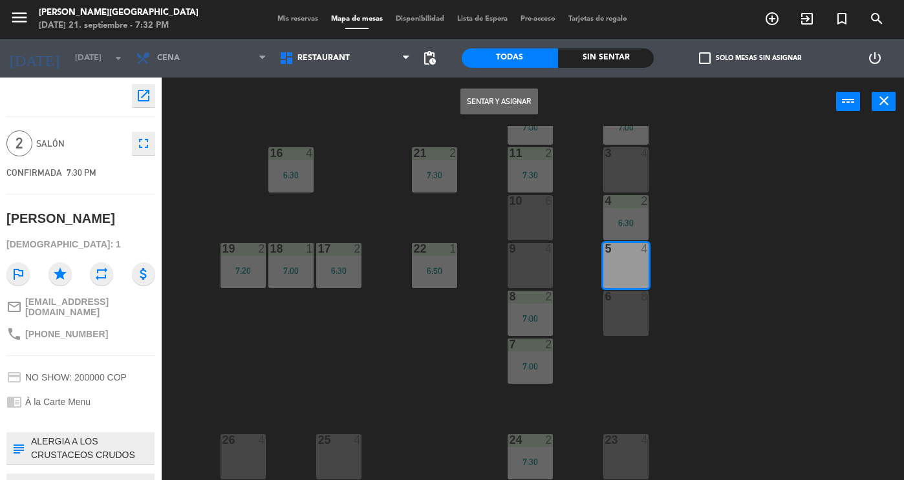
click at [509, 111] on button "Sentar y Asignar" at bounding box center [499, 102] width 78 height 26
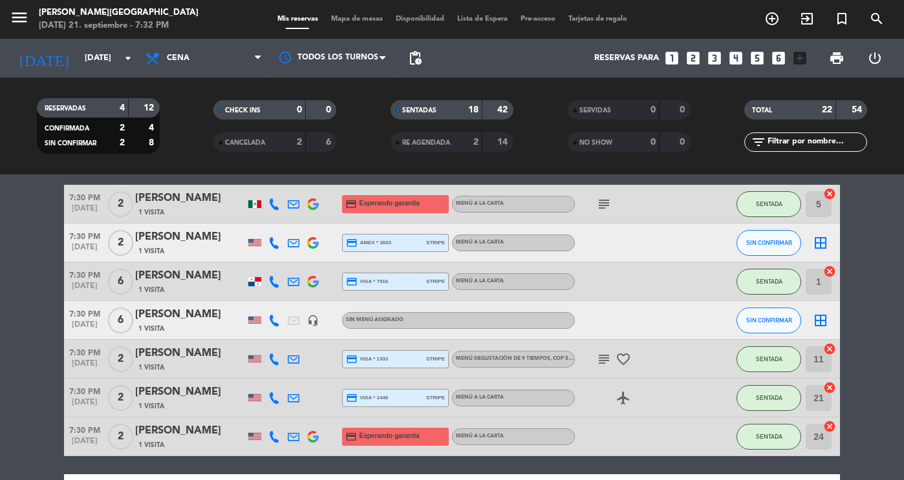
scroll to position [627, 0]
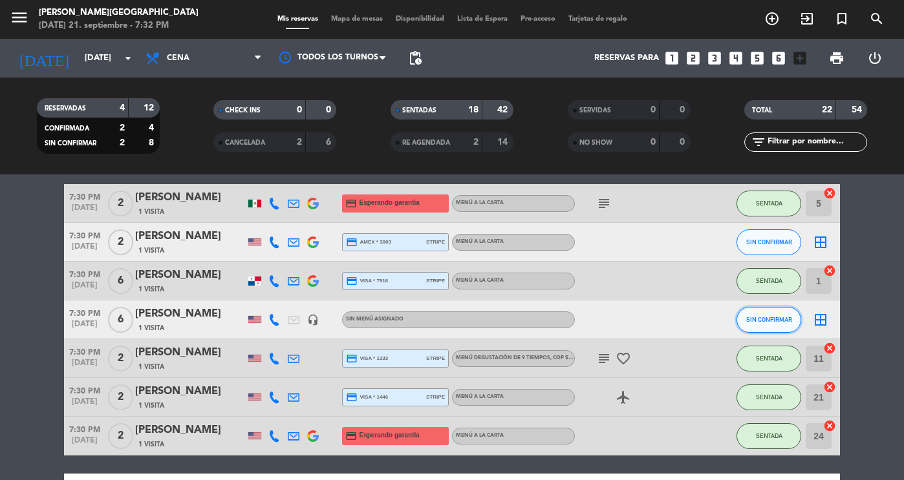
click at [787, 317] on span "SIN CONFIRMAR" at bounding box center [769, 319] width 46 height 7
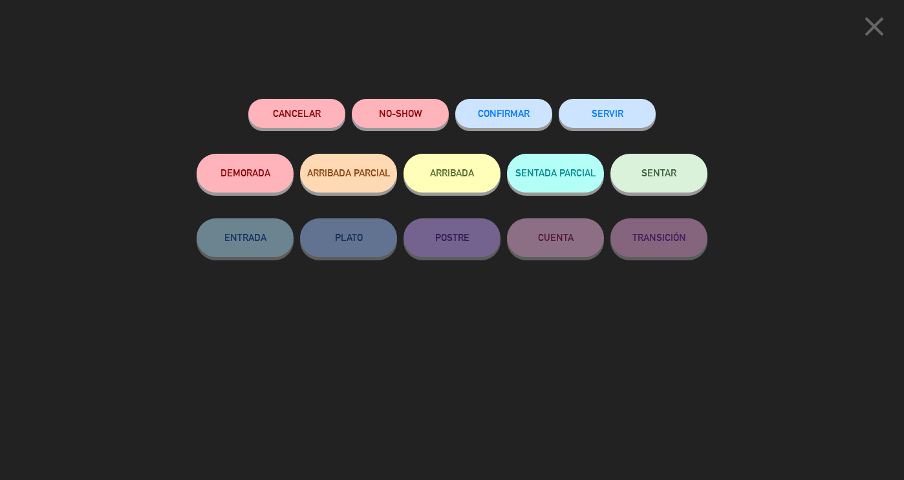
click at [652, 177] on span "SENTAR" at bounding box center [658, 172] width 35 height 11
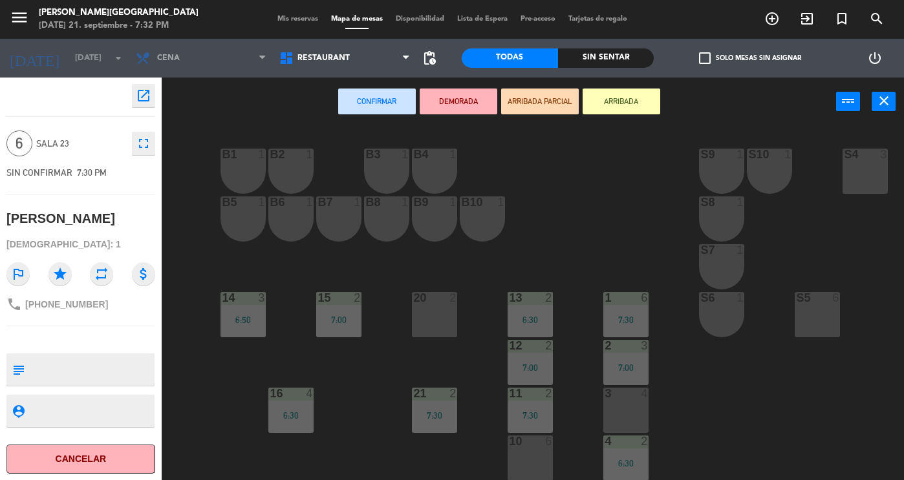
scroll to position [247, 0]
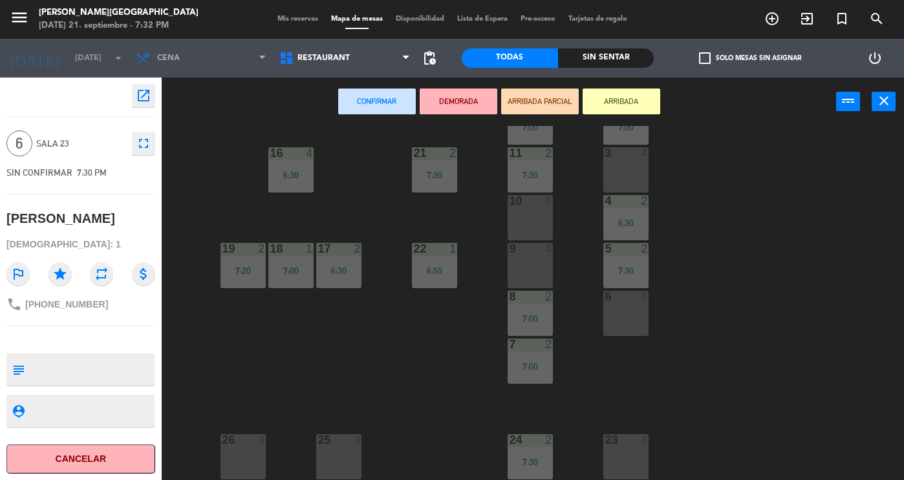
click at [626, 305] on div "6 8" at bounding box center [625, 313] width 45 height 45
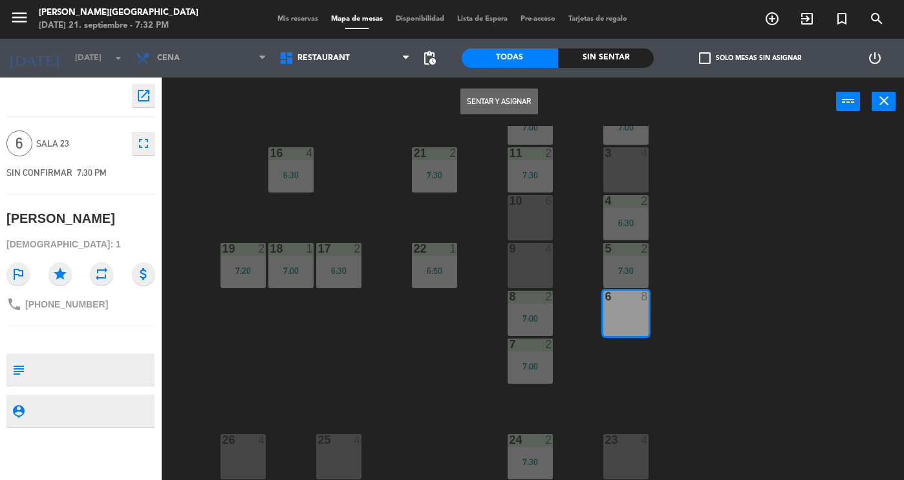
click at [488, 104] on button "Sentar y Asignar" at bounding box center [499, 102] width 78 height 26
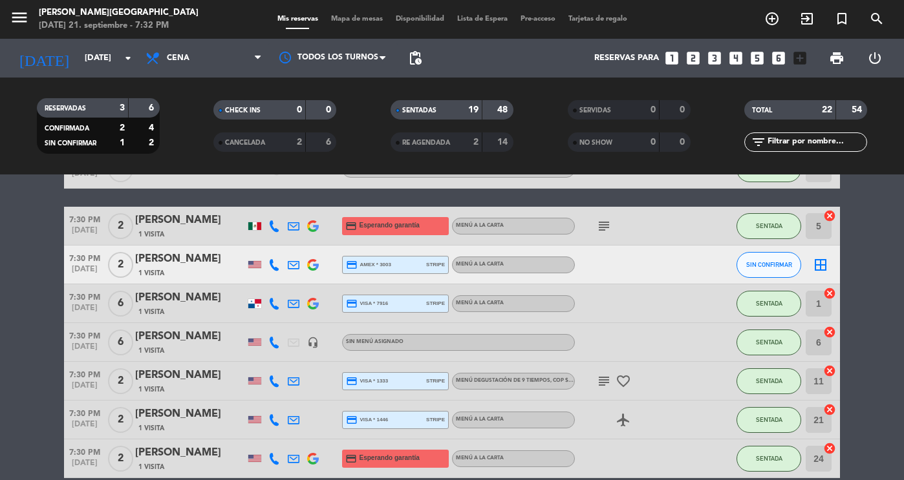
scroll to position [599, 0]
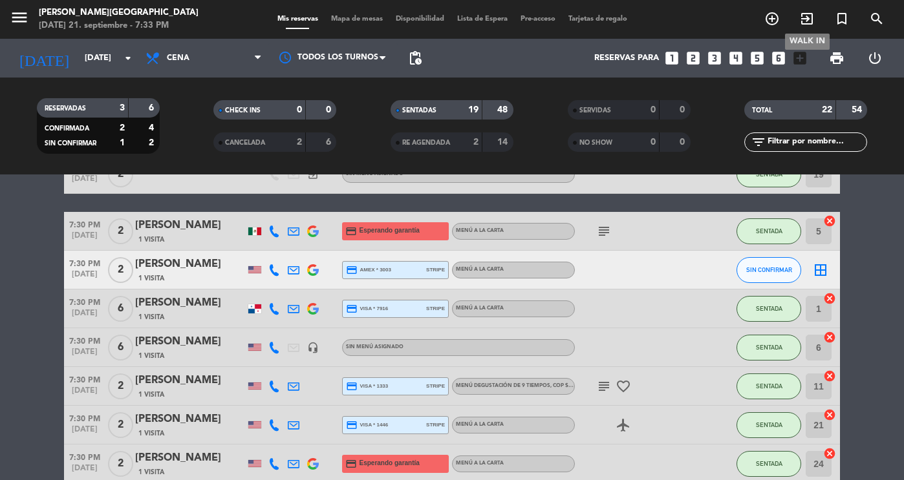
click at [803, 23] on icon "exit_to_app" at bounding box center [807, 19] width 16 height 16
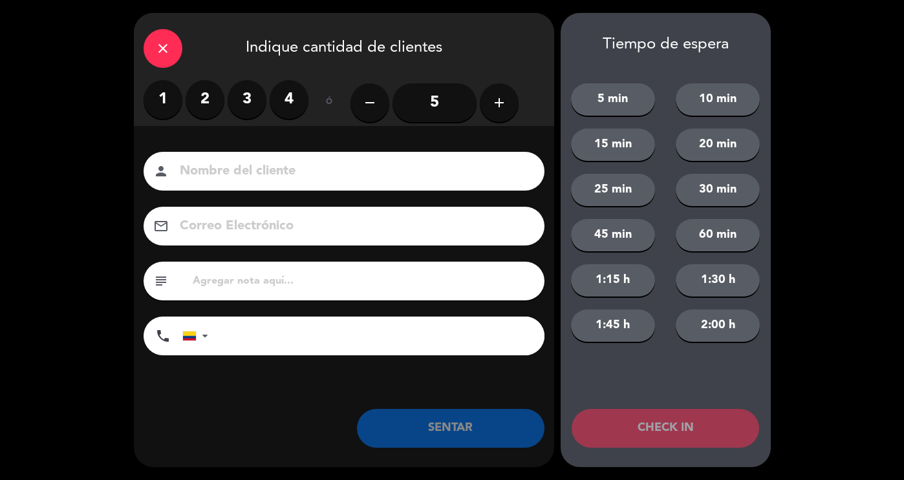
click at [239, 102] on label "3" at bounding box center [247, 99] width 39 height 39
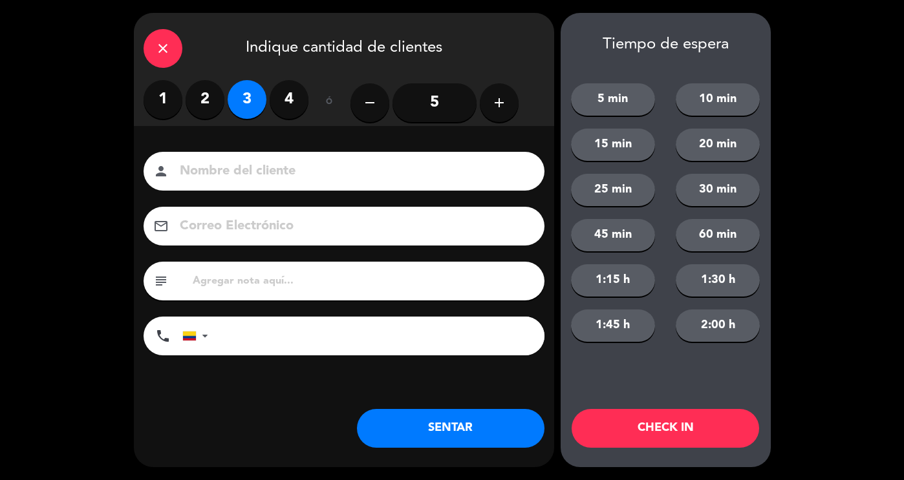
click at [262, 173] on input at bounding box center [352, 171] width 349 height 23
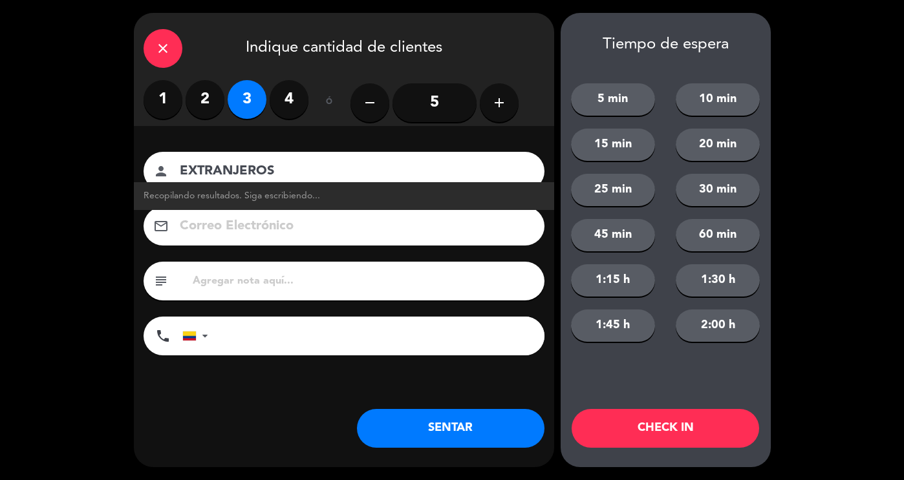
type input "EXTRANJEROS"
click at [471, 446] on button "SENTAR" at bounding box center [450, 428] width 187 height 39
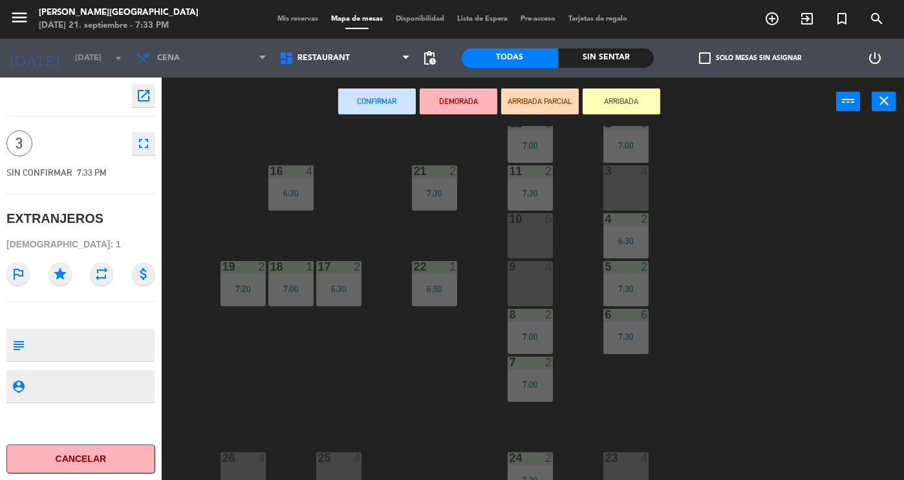
scroll to position [247, 0]
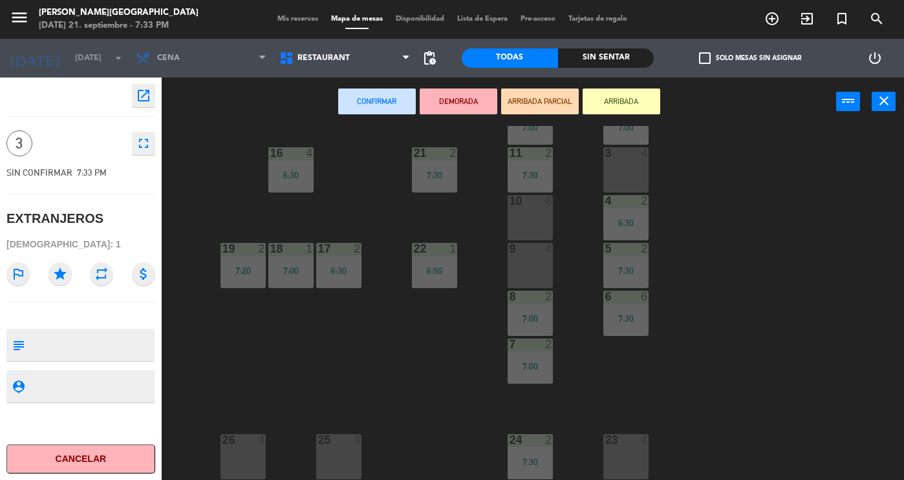
click at [631, 461] on div "23 4" at bounding box center [625, 456] width 45 height 45
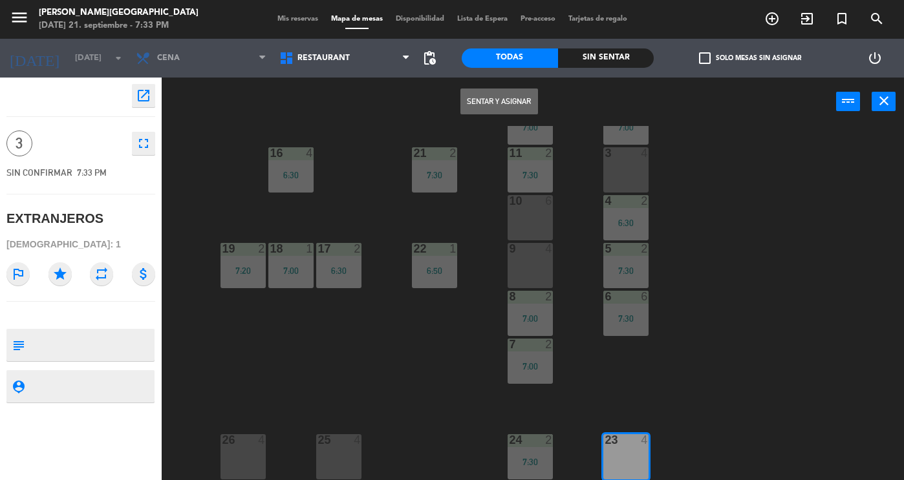
click at [498, 104] on button "Sentar y Asignar" at bounding box center [499, 102] width 78 height 26
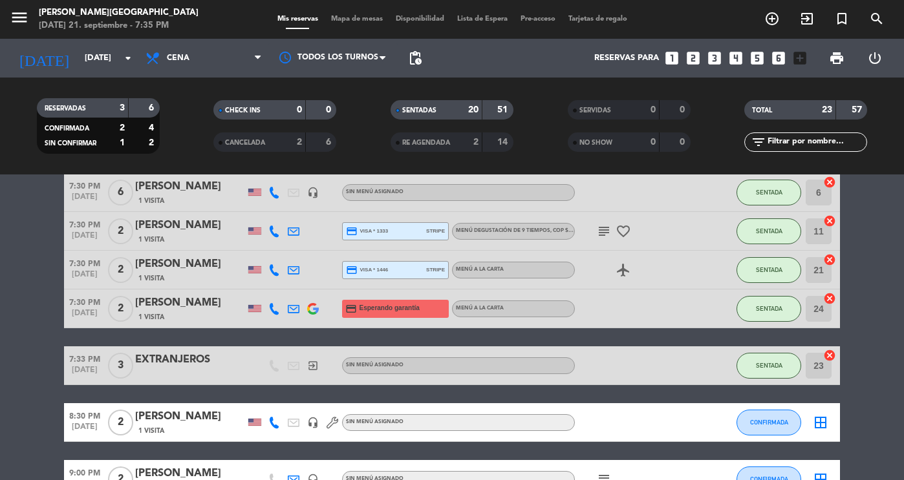
scroll to position [759, 0]
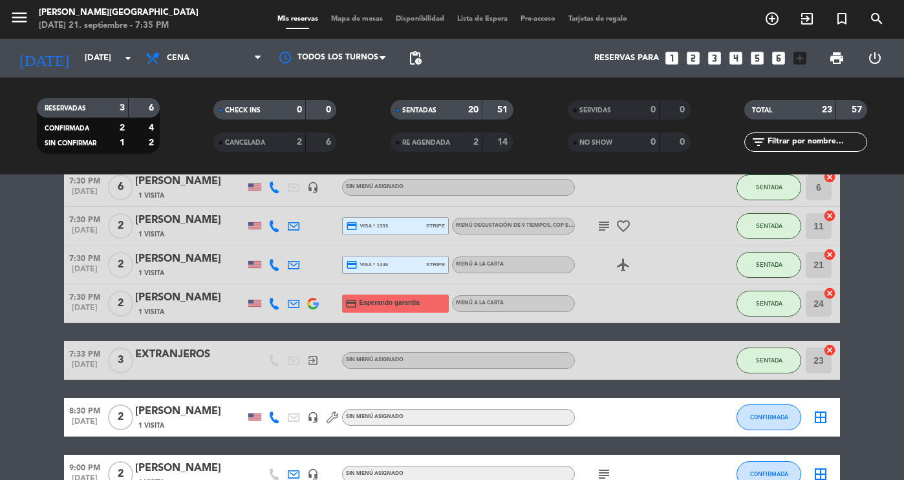
click at [513, 314] on div "7:30 PM [DATE] 2 [PERSON_NAME] 1 Visita credit_card Esperando garantía Menú a l…" at bounding box center [452, 303] width 776 height 39
click at [459, 117] on div "20" at bounding box center [466, 110] width 26 height 15
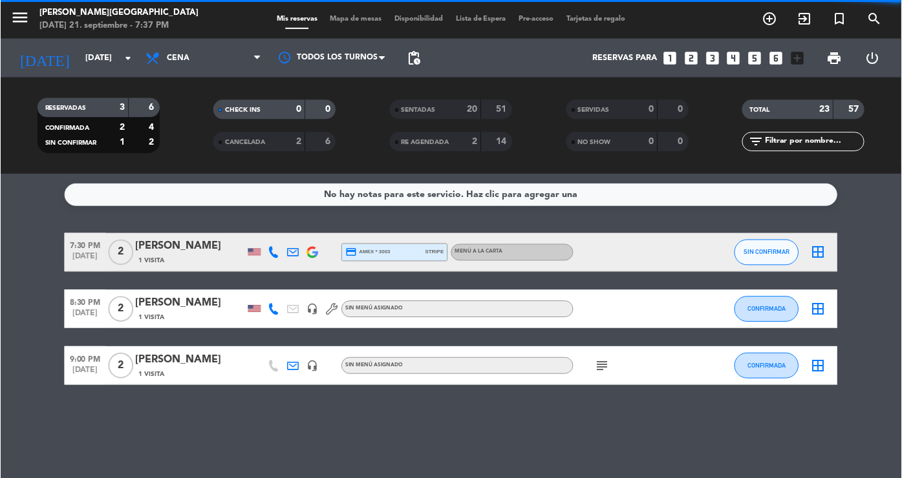
scroll to position [0, 0]
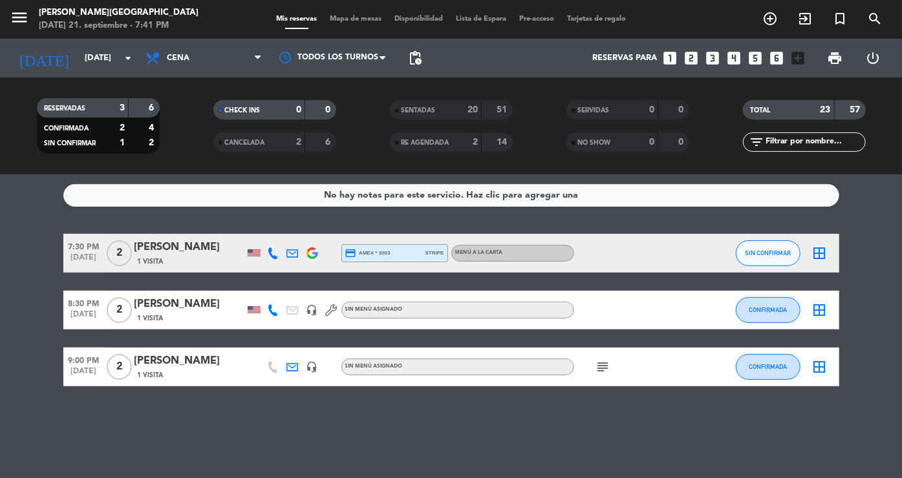
click at [171, 249] on div "[PERSON_NAME]" at bounding box center [189, 247] width 110 height 17
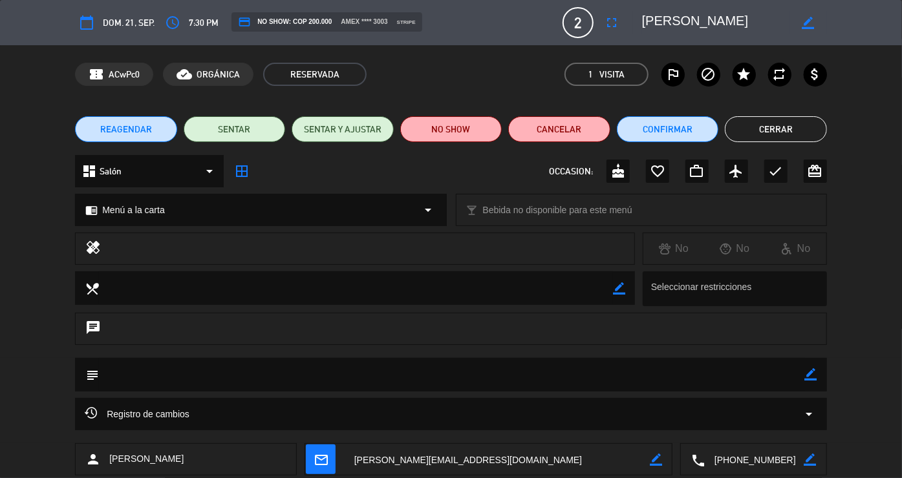
click at [255, 115] on div "REAGENDAR SENTAR SENTAR Y AJUSTAR NO SHOW Cancelar Confirmar Cerrar" at bounding box center [451, 129] width 902 height 52
click at [250, 138] on button "SENTAR" at bounding box center [235, 129] width 102 height 26
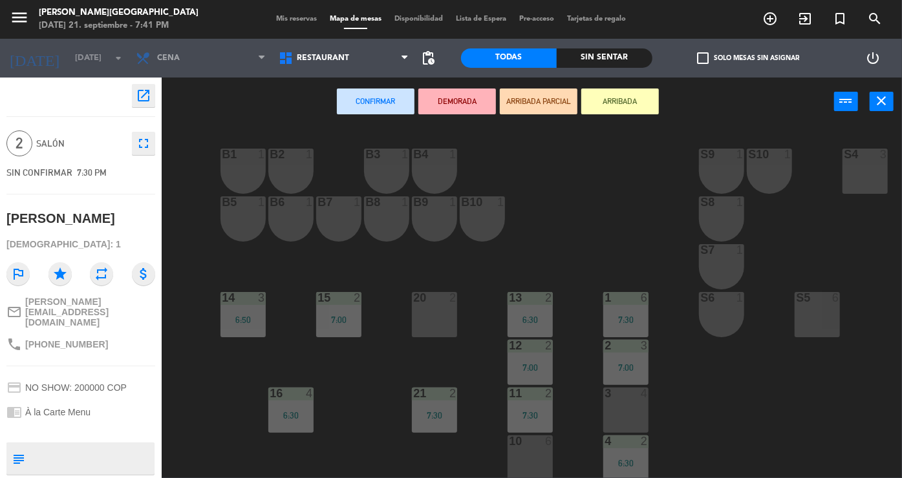
click at [431, 312] on div "20 2" at bounding box center [434, 314] width 45 height 45
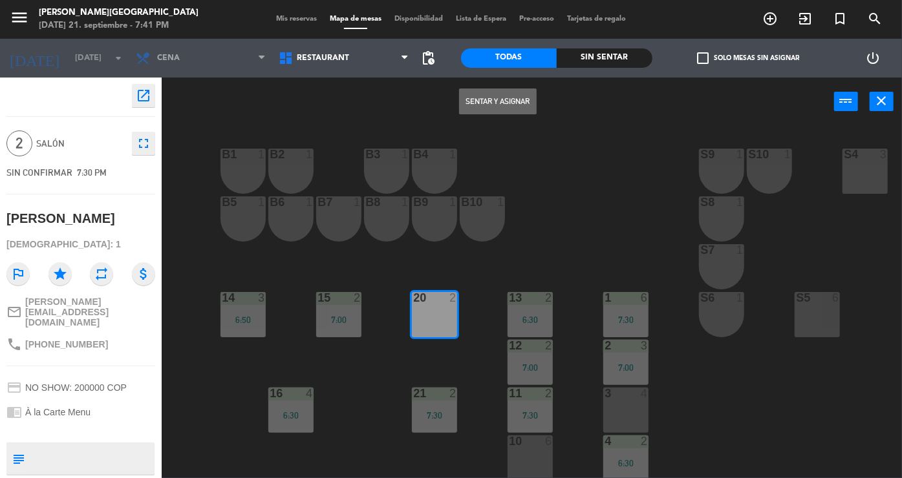
click at [474, 102] on button "Sentar y Asignar" at bounding box center [498, 102] width 78 height 26
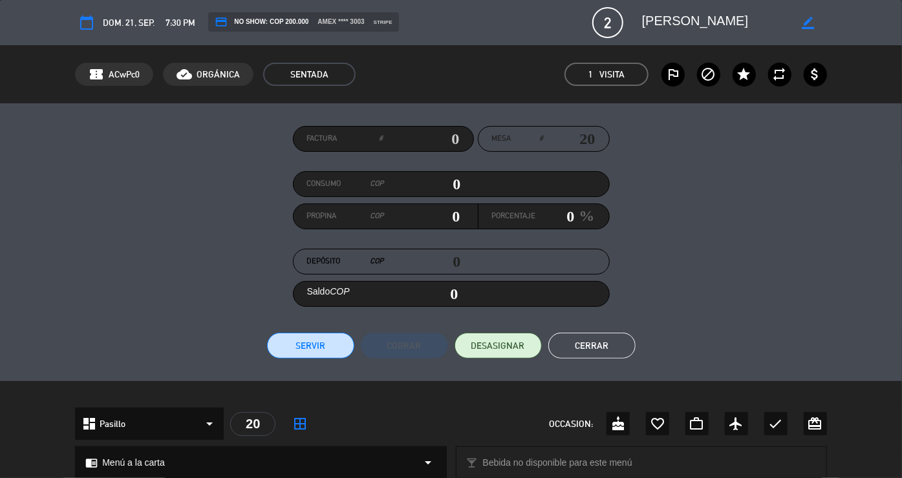
click at [612, 350] on button "Cerrar" at bounding box center [591, 346] width 87 height 26
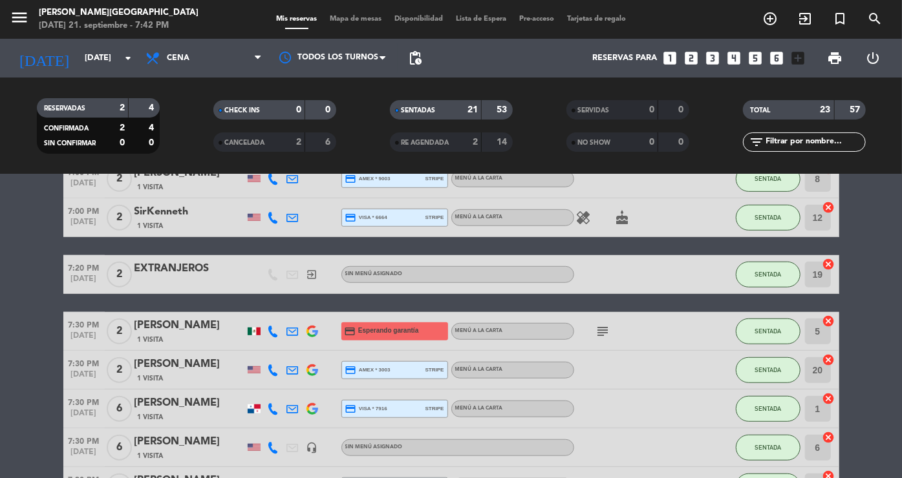
scroll to position [500, 0]
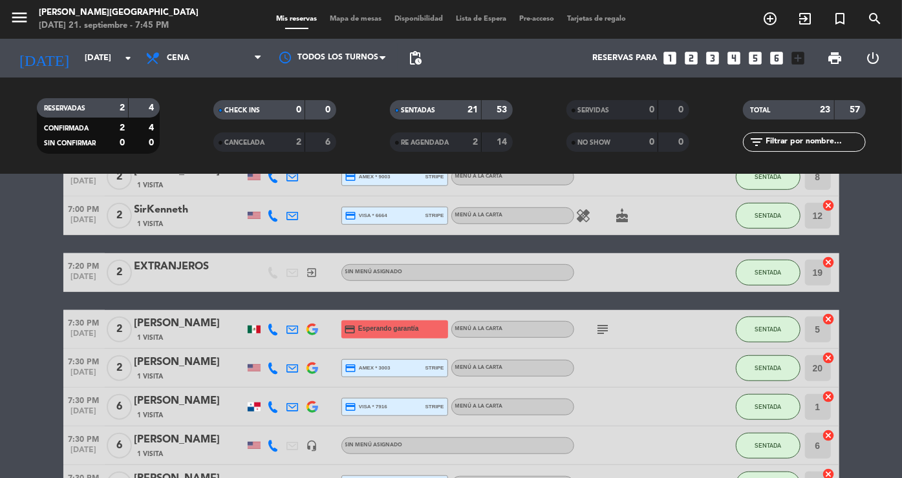
click at [110, 40] on div "[DATE] [DATE] arrow_drop_down" at bounding box center [74, 58] width 129 height 39
click at [111, 59] on input "[DATE]" at bounding box center [133, 58] width 111 height 23
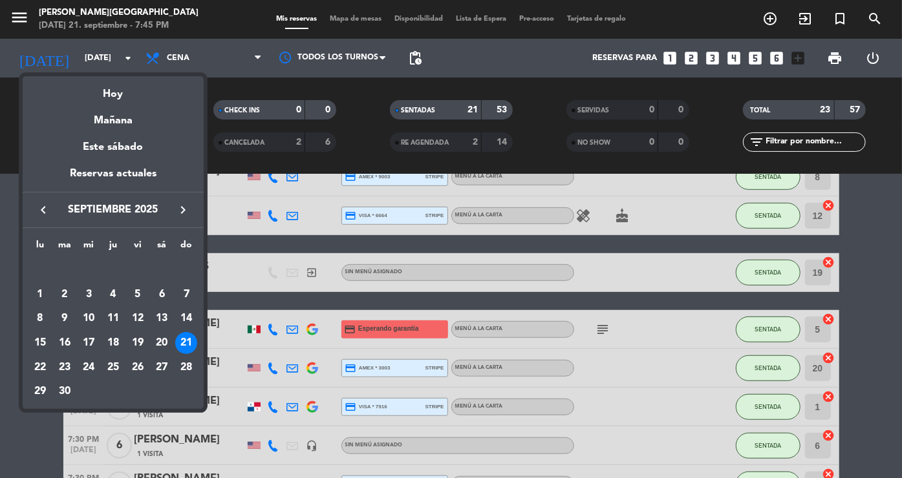
click at [179, 201] on div "keyboard_arrow_left septiembre 2025 keyboard_arrow_right" at bounding box center [113, 210] width 181 height 36
click at [181, 210] on icon "keyboard_arrow_right" at bounding box center [183, 210] width 16 height 16
click at [137, 369] on div "24" at bounding box center [138, 368] width 22 height 22
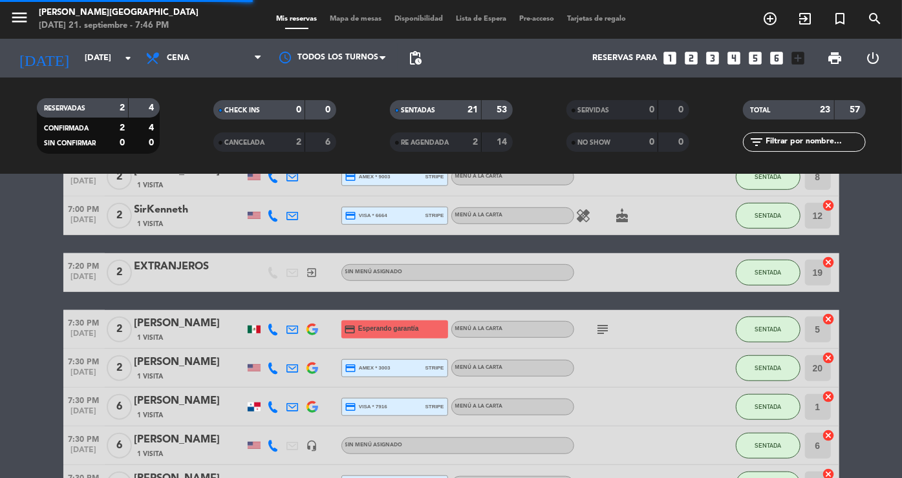
scroll to position [0, 0]
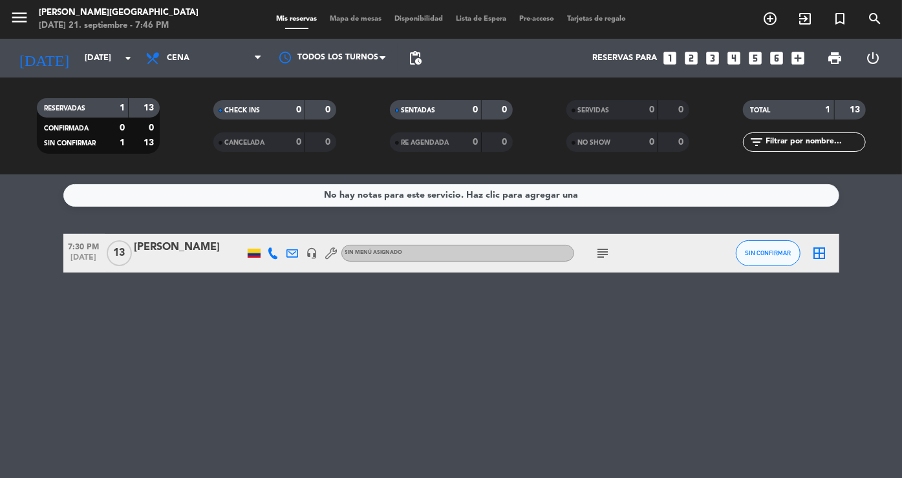
click at [592, 260] on div "subject" at bounding box center [632, 253] width 116 height 38
click at [595, 259] on span "subject" at bounding box center [603, 254] width 19 height 16
click at [600, 253] on icon "subject" at bounding box center [603, 254] width 16 height 16
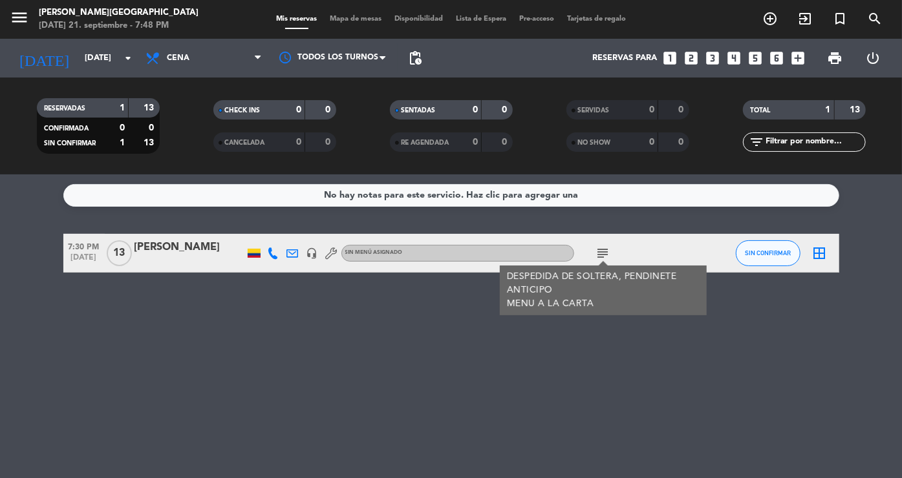
click at [208, 342] on div "No hay notas para este servicio. Haz clic para agregar una 7:30 PM [DATE] [PERS…" at bounding box center [451, 327] width 902 height 304
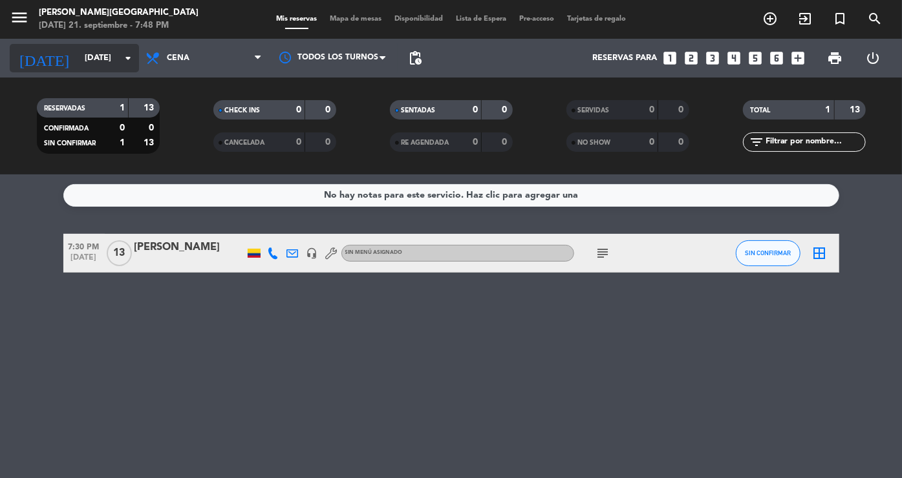
click at [91, 49] on input "[DATE]" at bounding box center [133, 58] width 111 height 23
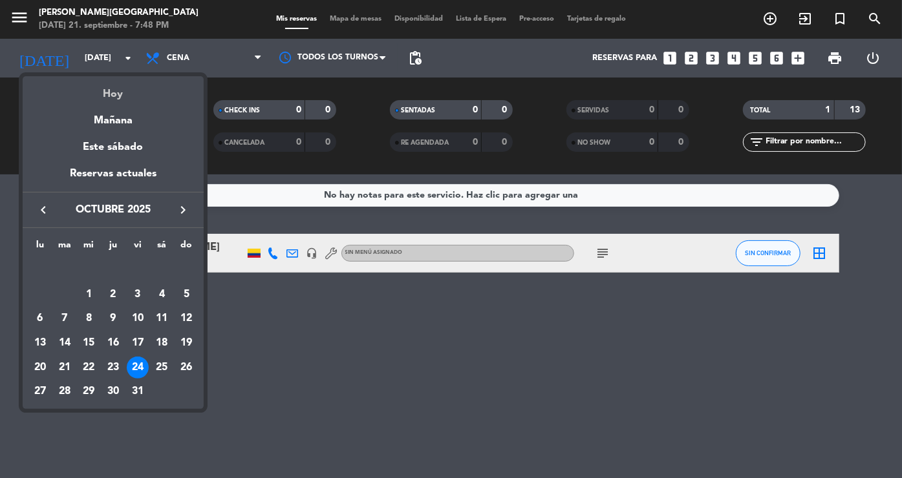
click at [114, 94] on div "Hoy" at bounding box center [113, 89] width 181 height 27
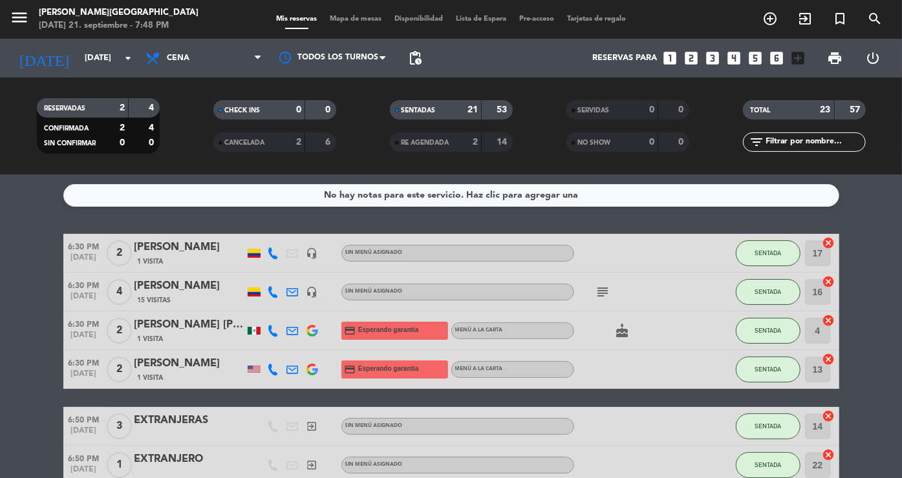
click at [468, 114] on strong "21" at bounding box center [472, 109] width 10 height 9
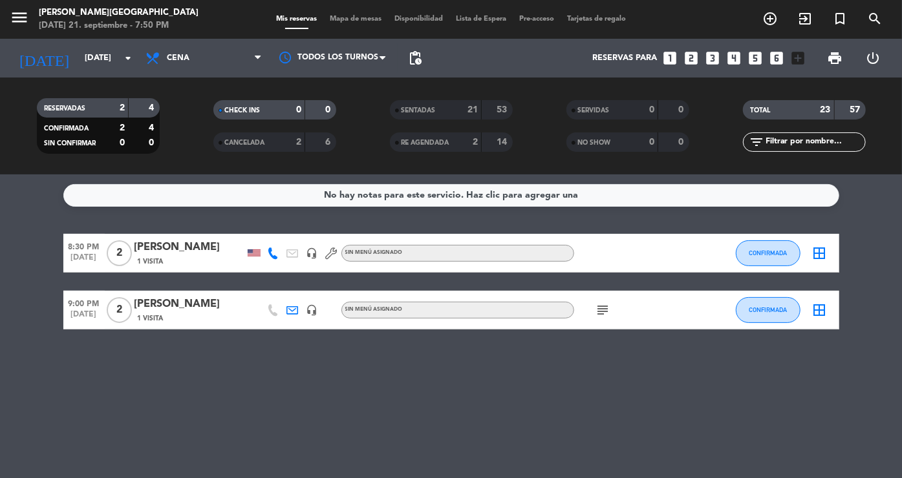
click at [478, 105] on div "SENTADAS 21 53" at bounding box center [451, 109] width 123 height 19
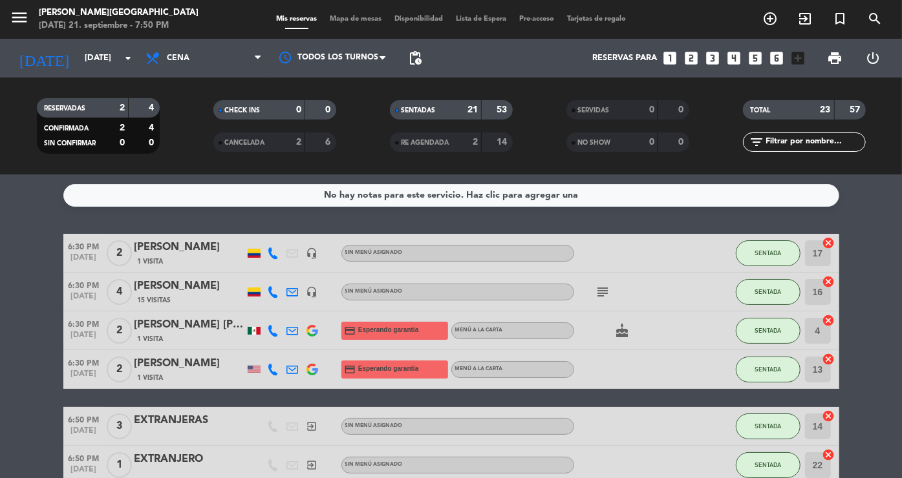
scroll to position [17, 0]
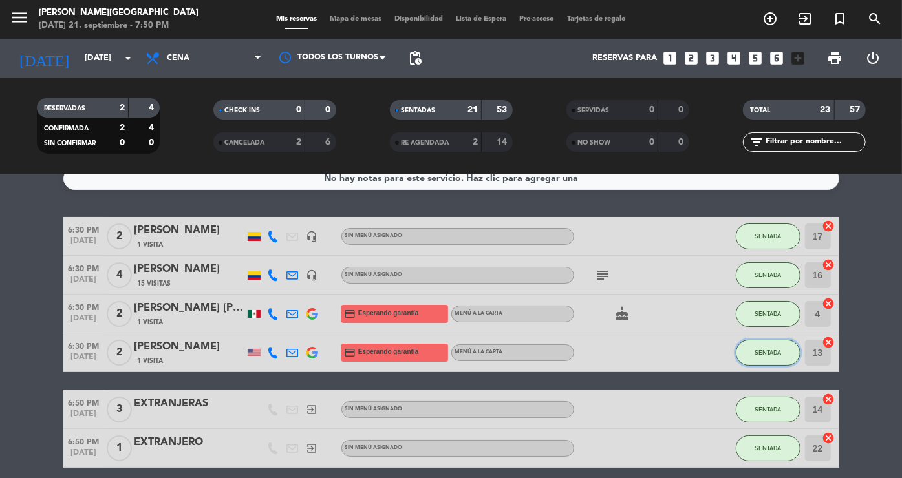
click at [776, 346] on button "SENTADA" at bounding box center [768, 353] width 65 height 26
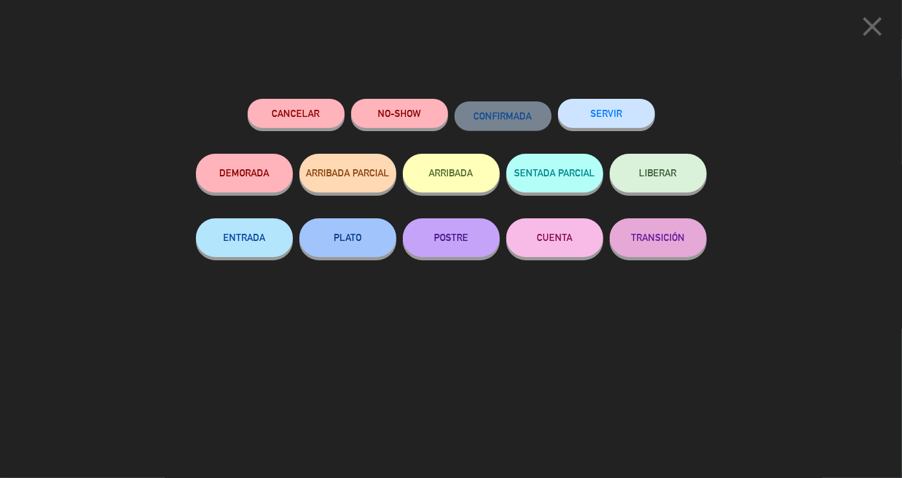
click at [586, 107] on button "SERVIR" at bounding box center [606, 113] width 97 height 29
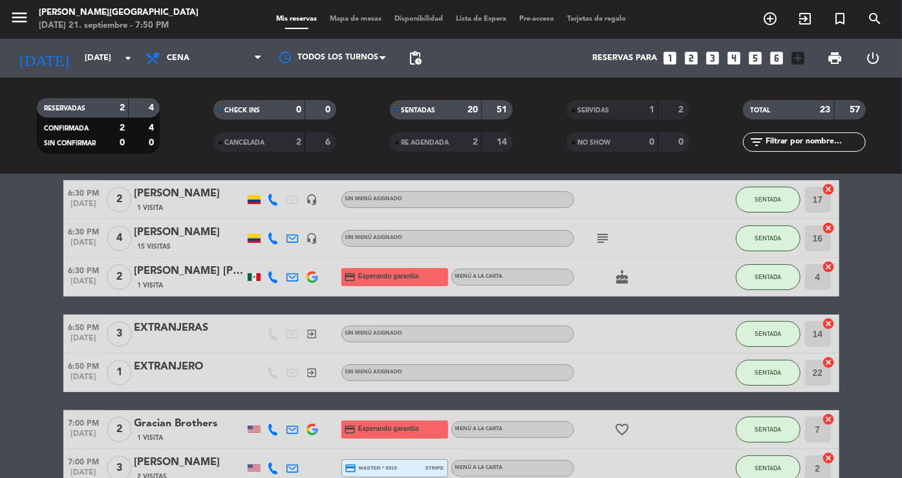
scroll to position [56, 0]
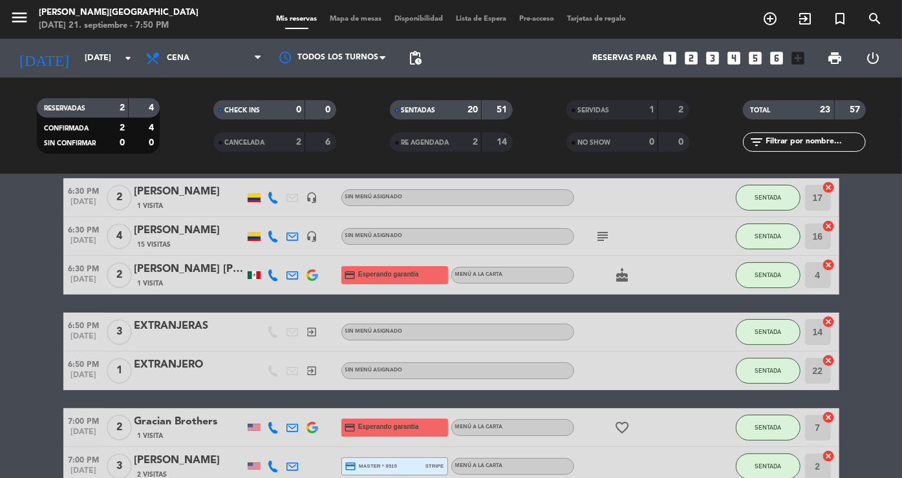
click at [472, 112] on strong "20" at bounding box center [472, 109] width 10 height 9
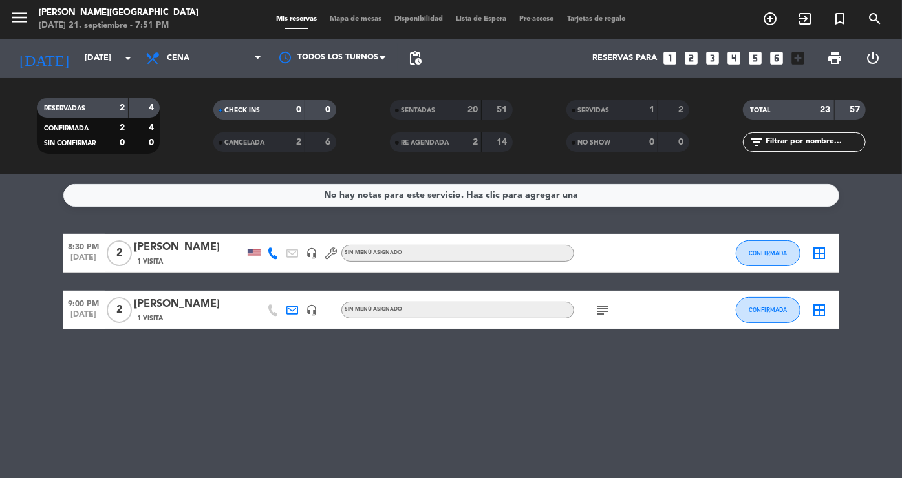
click at [446, 111] on div "SENTADAS" at bounding box center [422, 110] width 59 height 15
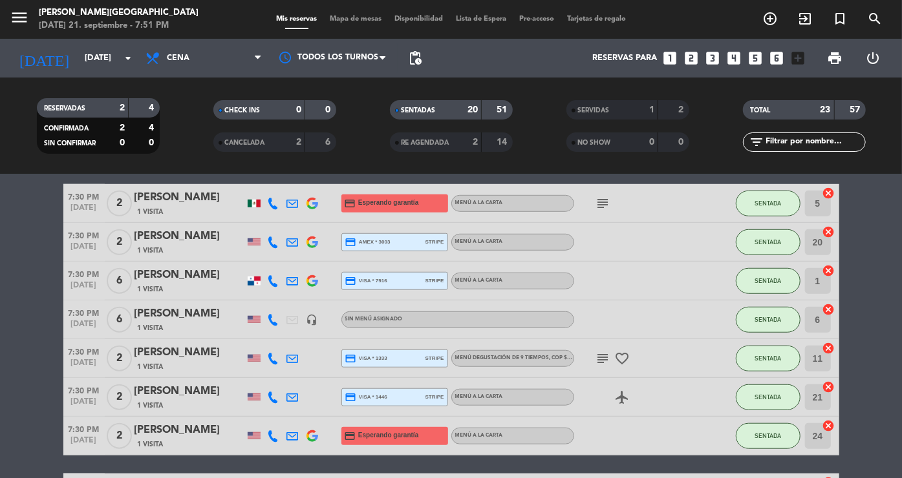
scroll to position [590, 0]
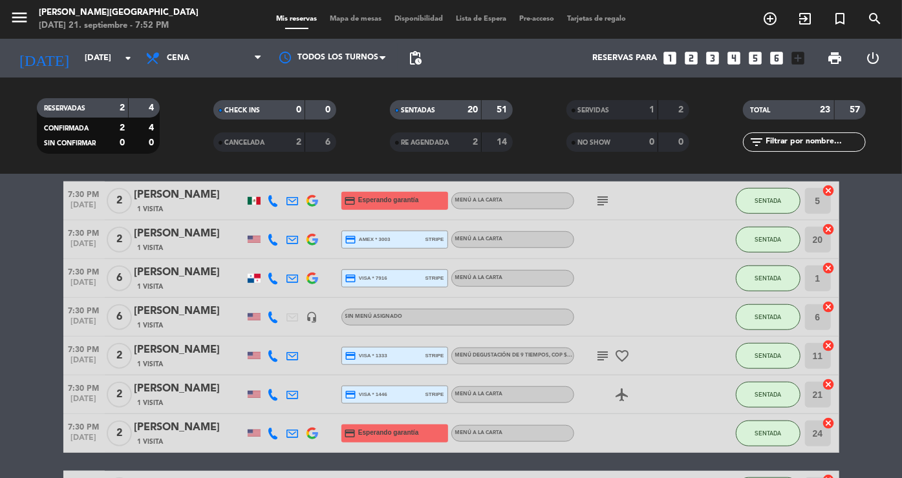
click at [474, 109] on strong "20" at bounding box center [472, 109] width 10 height 9
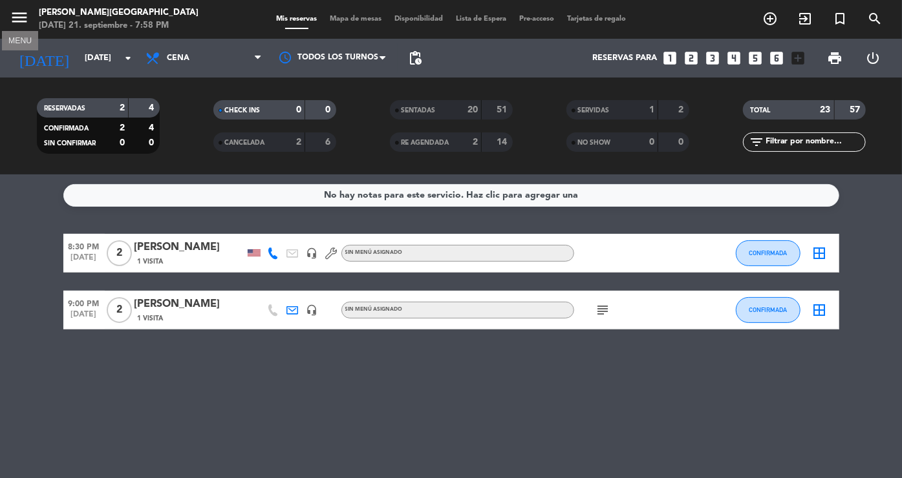
click at [20, 12] on icon "menu" at bounding box center [19, 17] width 19 height 19
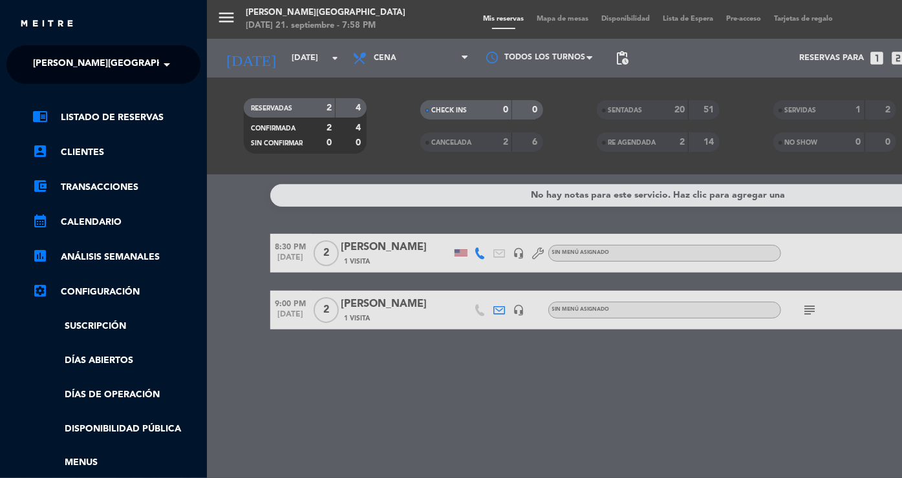
click at [249, 48] on div "menu [PERSON_NAME][GEOGRAPHIC_DATA][DATE] 21. septiembre - 7:58 PM Mis reservas…" at bounding box center [658, 239] width 902 height 478
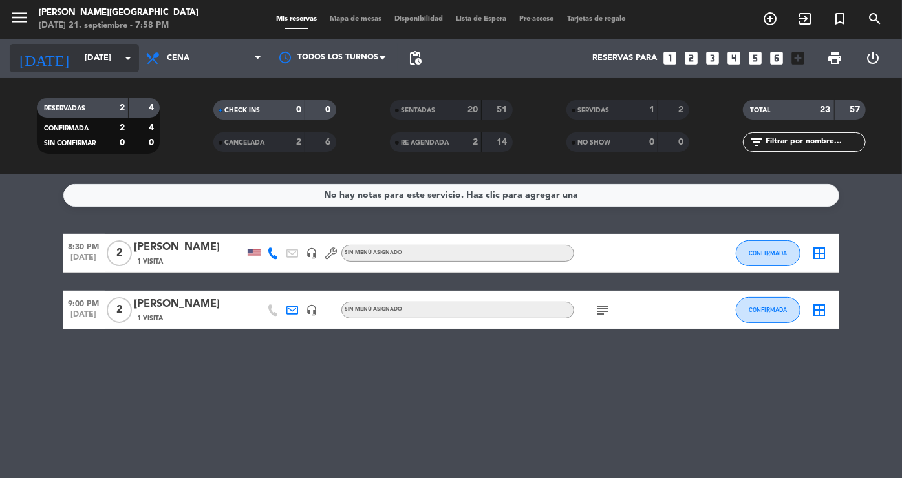
click at [118, 59] on input "[DATE]" at bounding box center [133, 58] width 111 height 23
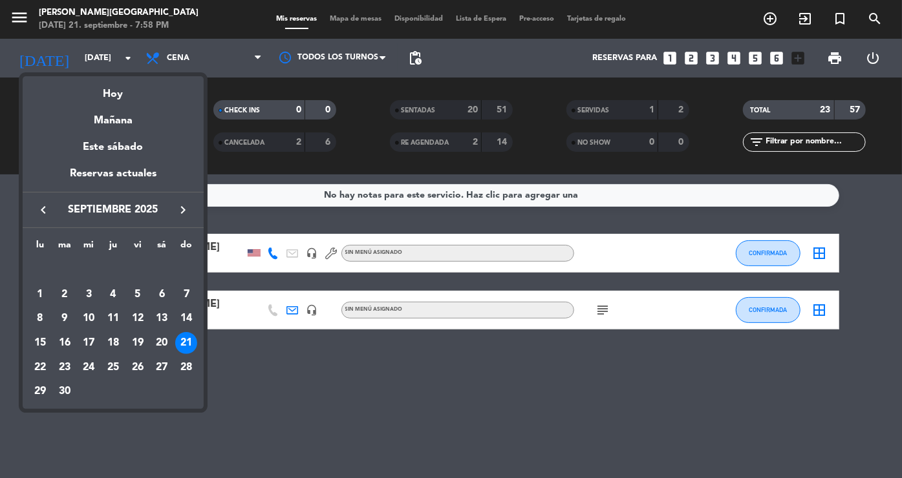
click at [41, 216] on icon "keyboard_arrow_left" at bounding box center [44, 210] width 16 height 16
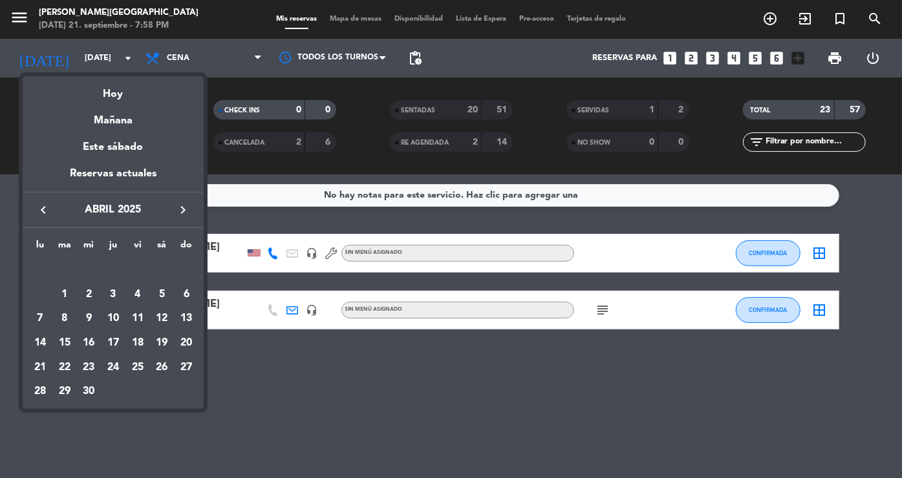
click at [41, 216] on icon "keyboard_arrow_left" at bounding box center [44, 210] width 16 height 16
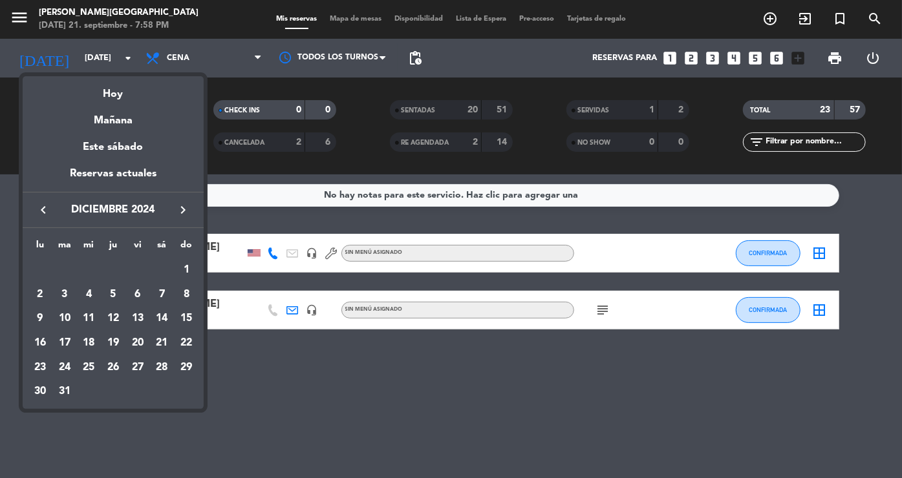
click at [41, 216] on icon "keyboard_arrow_left" at bounding box center [44, 210] width 16 height 16
click at [162, 345] on div "21" at bounding box center [162, 343] width 22 height 22
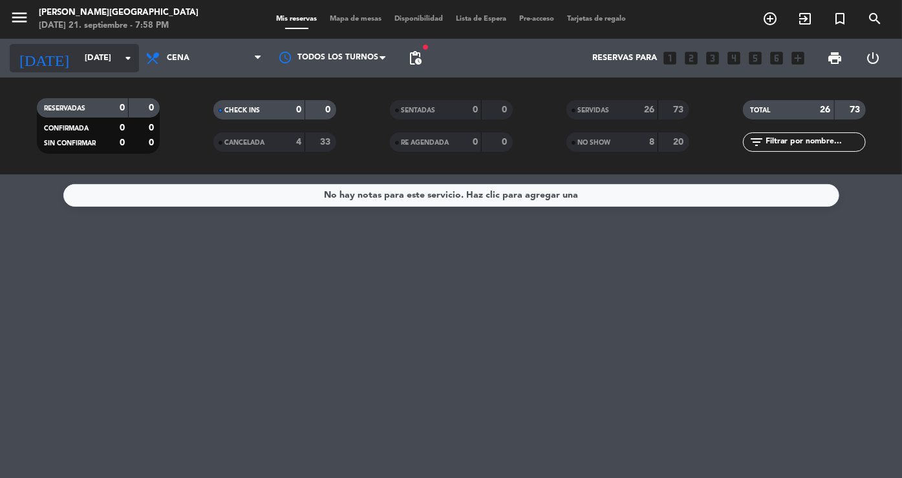
click at [104, 70] on div "[DATE] [DATE] arrow_drop_down" at bounding box center [74, 58] width 129 height 28
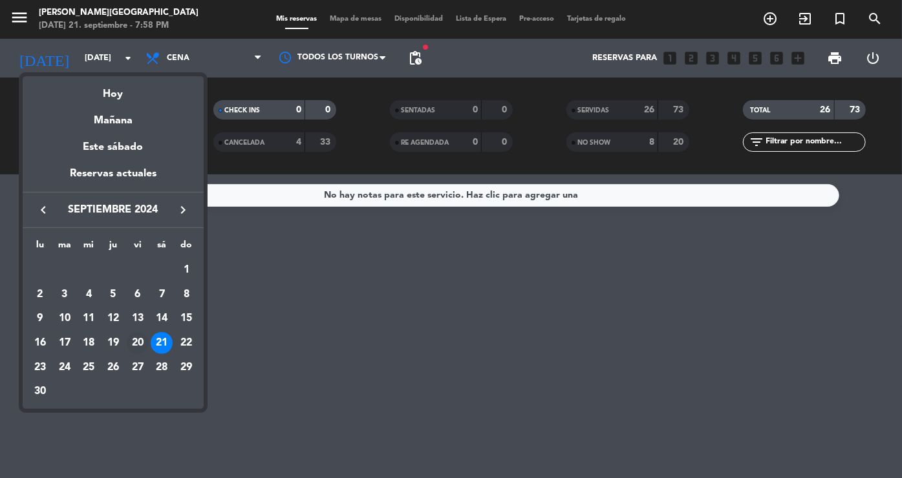
click at [137, 348] on div "20" at bounding box center [138, 343] width 22 height 22
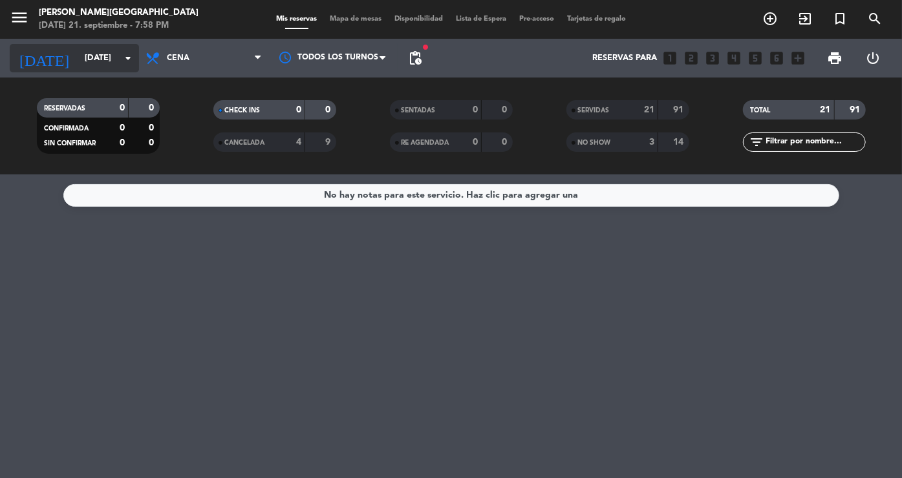
click at [103, 58] on input "[DATE]" at bounding box center [133, 58] width 111 height 23
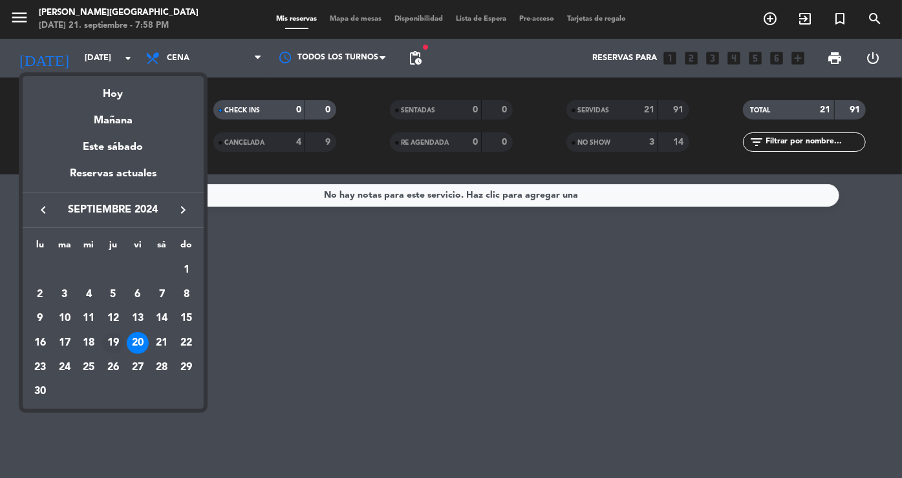
click at [117, 341] on div "19" at bounding box center [113, 343] width 22 height 22
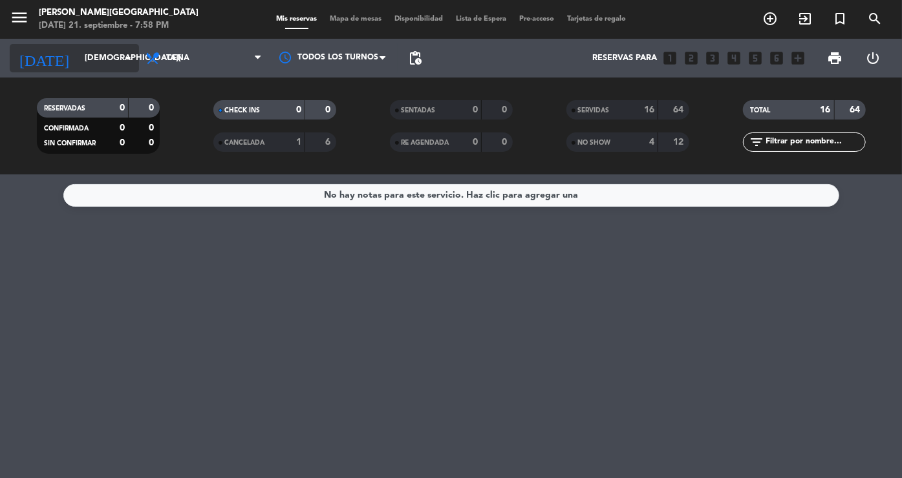
click at [84, 50] on input "[DEMOGRAPHIC_DATA][DATE]" at bounding box center [133, 58] width 111 height 23
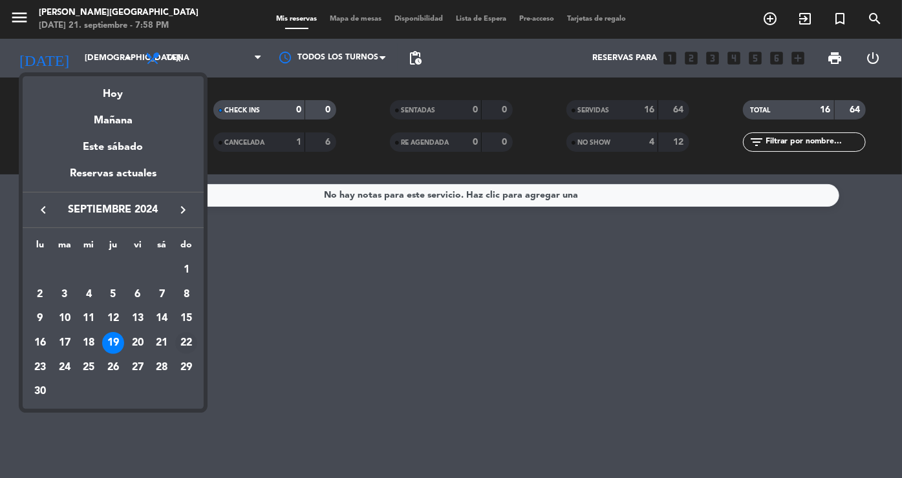
click at [180, 343] on div "22" at bounding box center [186, 343] width 22 height 22
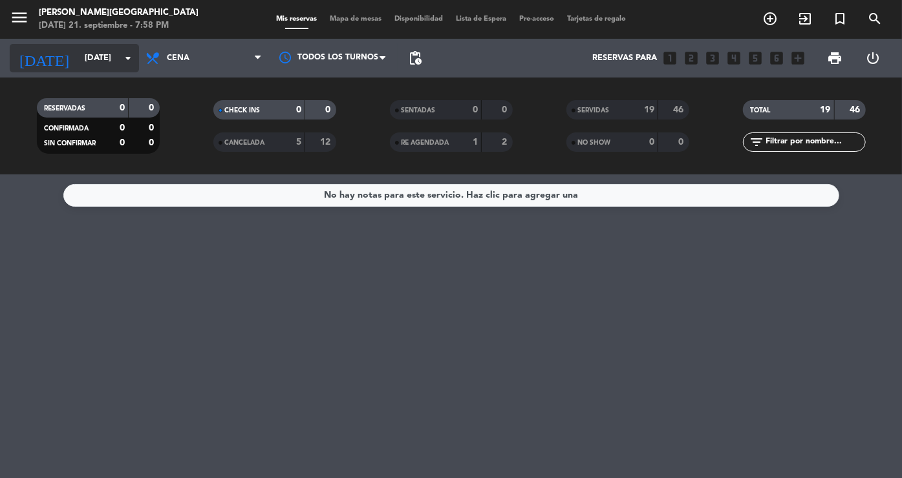
click at [84, 61] on input "[DATE]" at bounding box center [133, 58] width 111 height 23
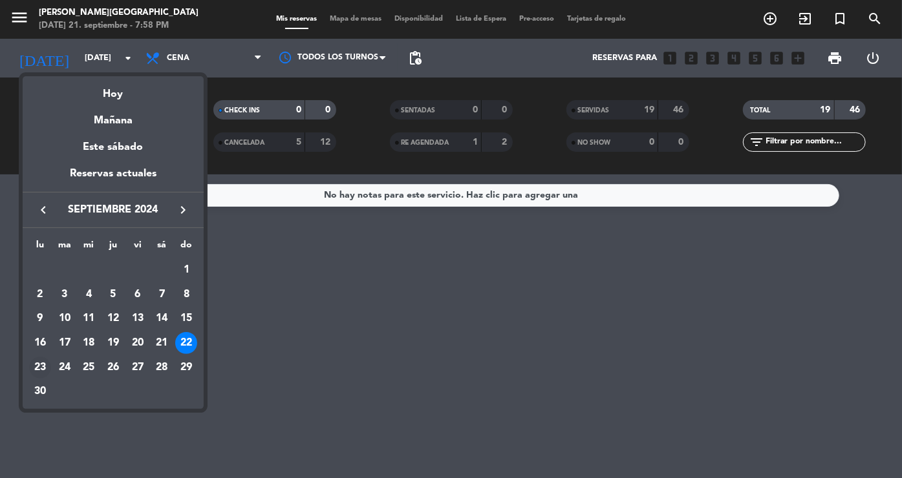
click at [39, 361] on div "23" at bounding box center [40, 368] width 22 height 22
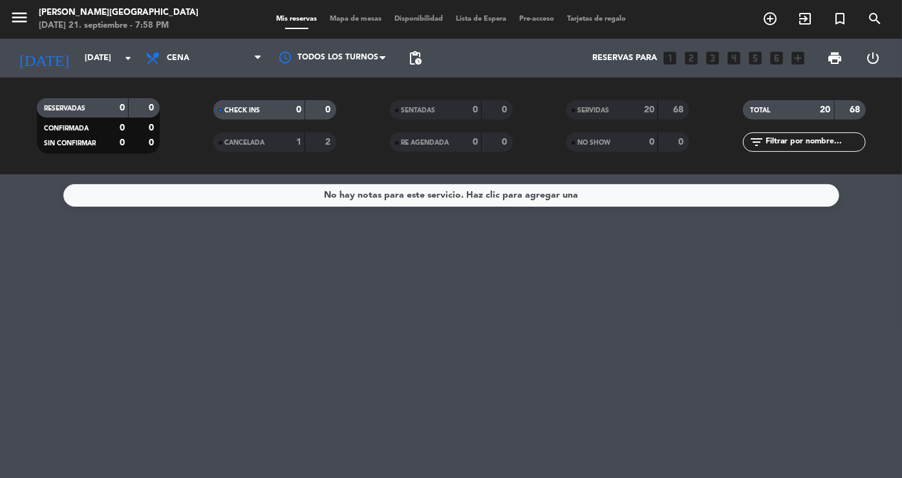
click at [599, 115] on div "SERVIDAS" at bounding box center [599, 110] width 59 height 15
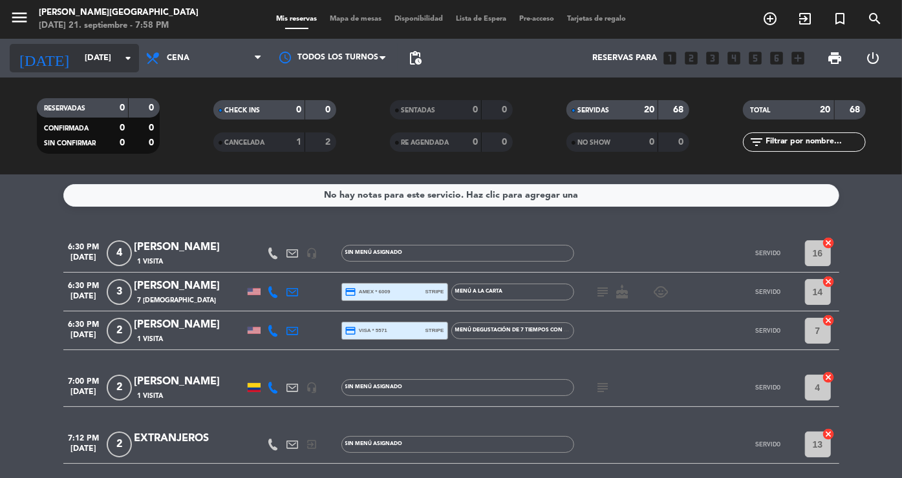
click at [78, 60] on input "[DATE]" at bounding box center [133, 58] width 111 height 23
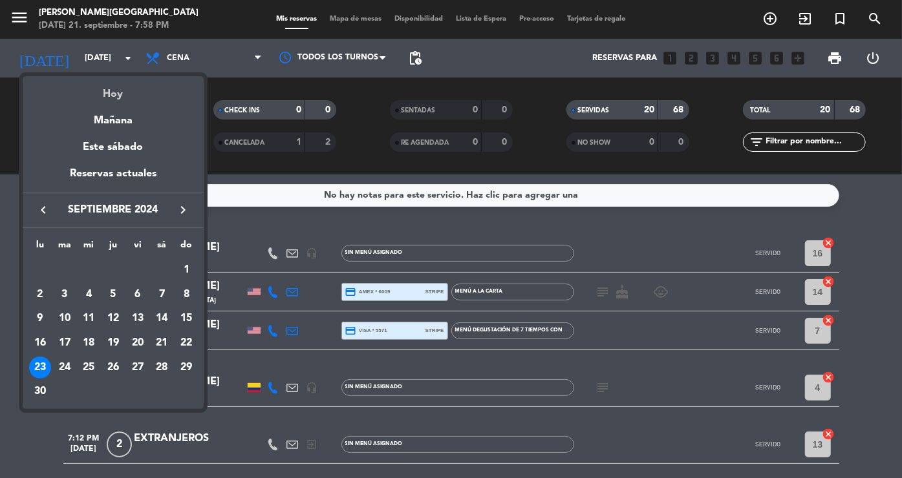
click at [115, 89] on div "Hoy" at bounding box center [113, 89] width 181 height 27
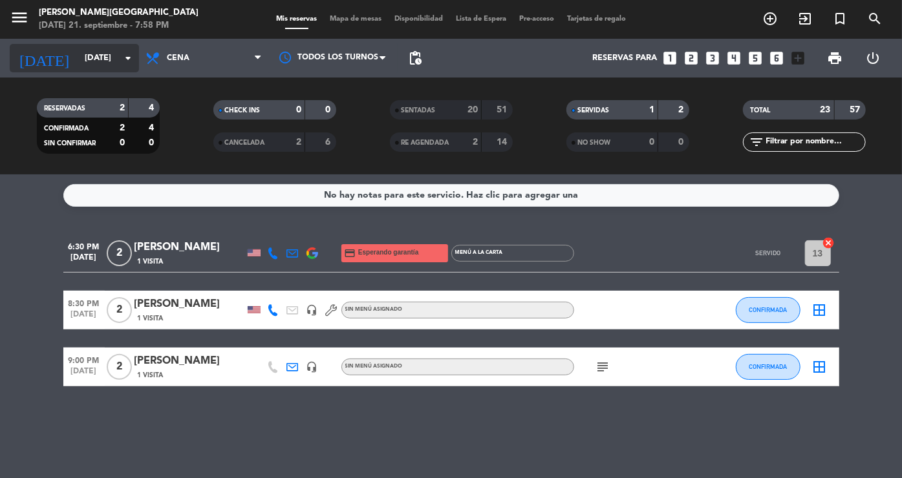
click at [115, 50] on input "[DATE]" at bounding box center [133, 58] width 111 height 23
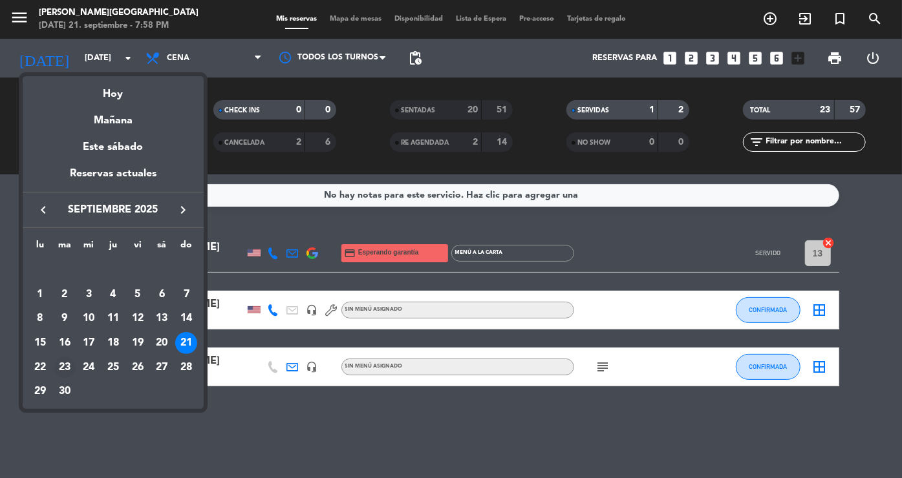
click at [67, 361] on div "23" at bounding box center [65, 368] width 22 height 22
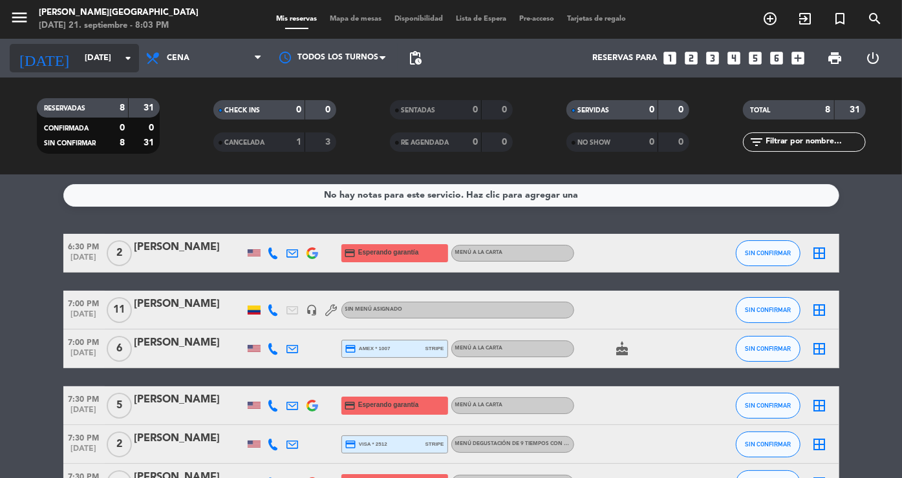
click at [115, 56] on input "[DATE]" at bounding box center [133, 58] width 111 height 23
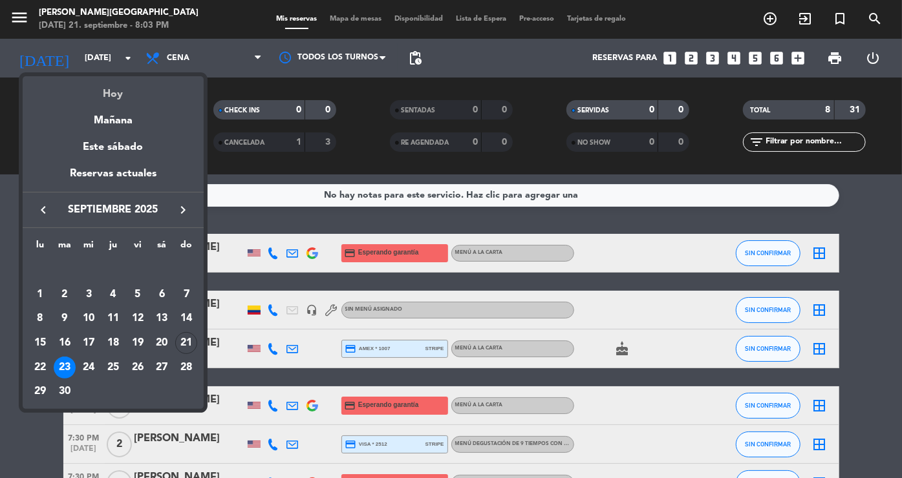
click at [124, 97] on div "Hoy" at bounding box center [113, 89] width 181 height 27
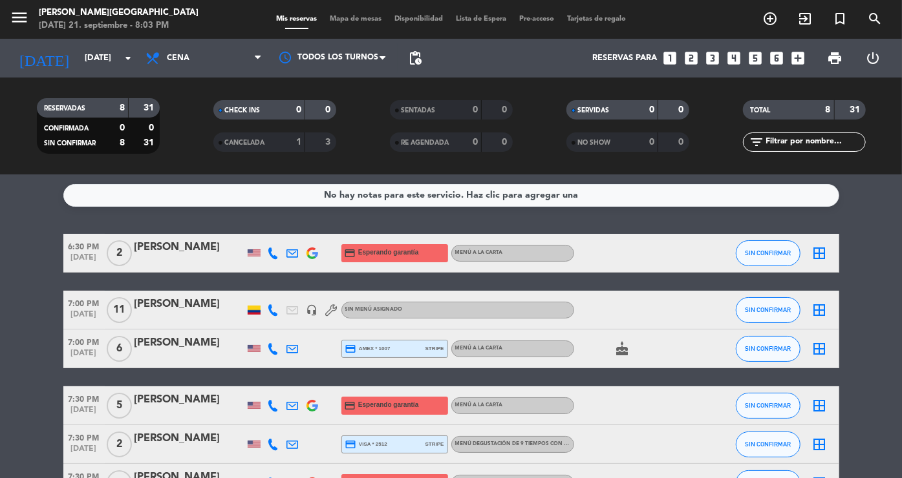
type input "[DATE]"
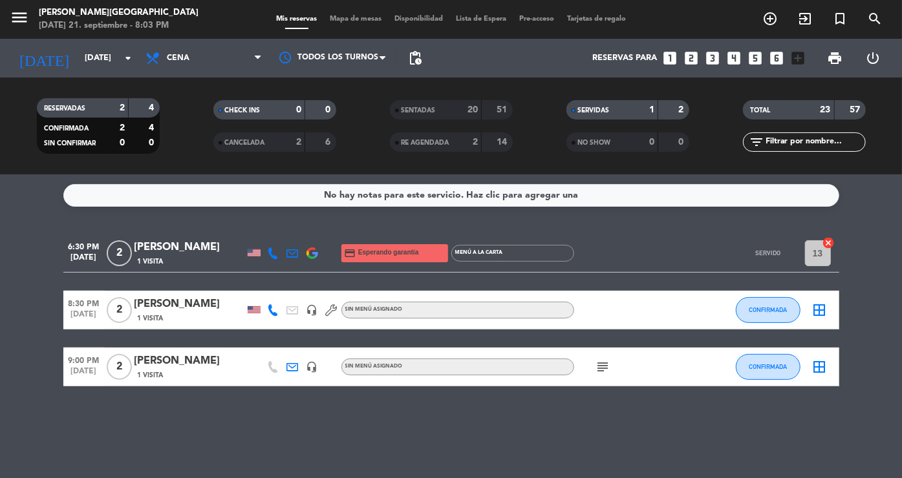
click at [594, 117] on div "SERVIDAS 1 2" at bounding box center [627, 109] width 123 height 19
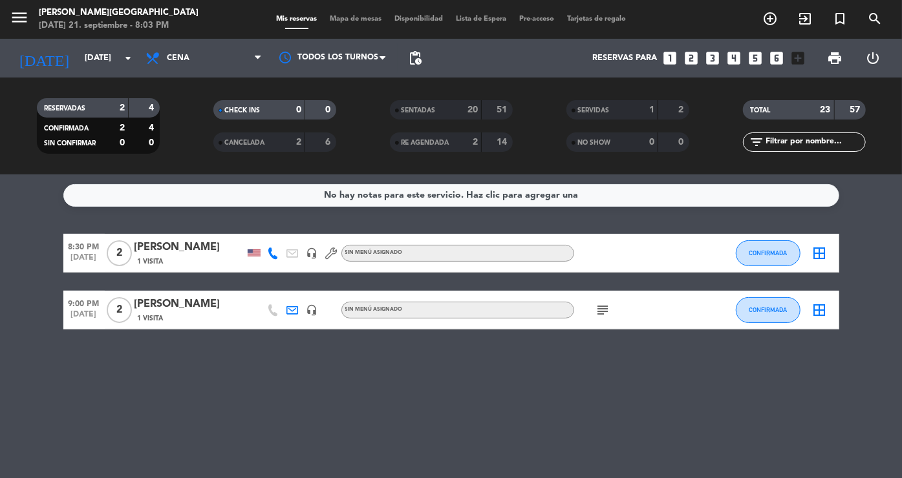
click at [515, 313] on div "Sin menú asignado" at bounding box center [457, 310] width 233 height 17
click at [561, 380] on div "No hay notas para este servicio. Haz clic para agregar una 8:30 PM [DATE] 2 [PE…" at bounding box center [451, 327] width 902 height 304
click at [769, 313] on span "CONFIRMADA" at bounding box center [768, 309] width 38 height 7
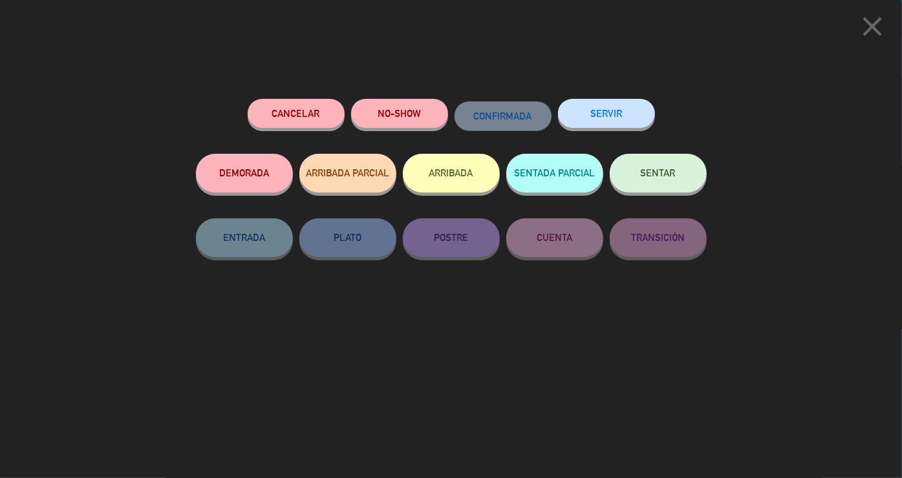
click at [666, 180] on button "SENTAR" at bounding box center [658, 173] width 97 height 39
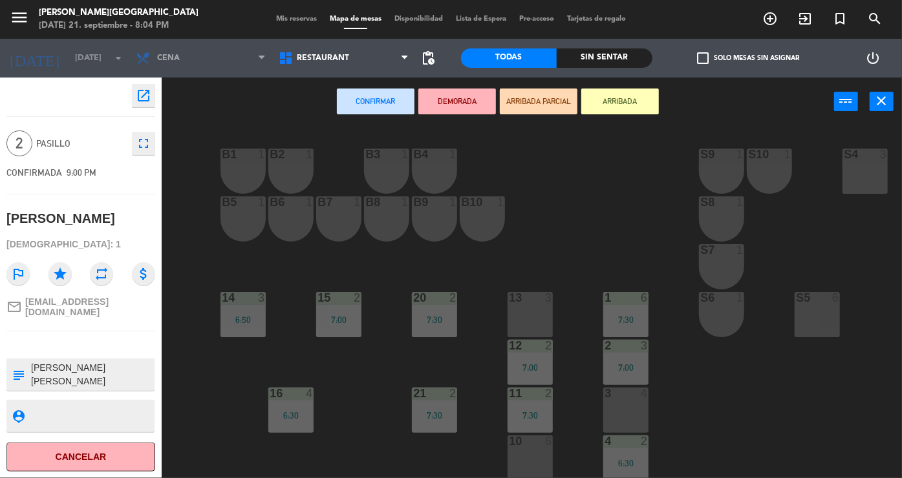
click at [541, 314] on div "13 3" at bounding box center [530, 314] width 45 height 45
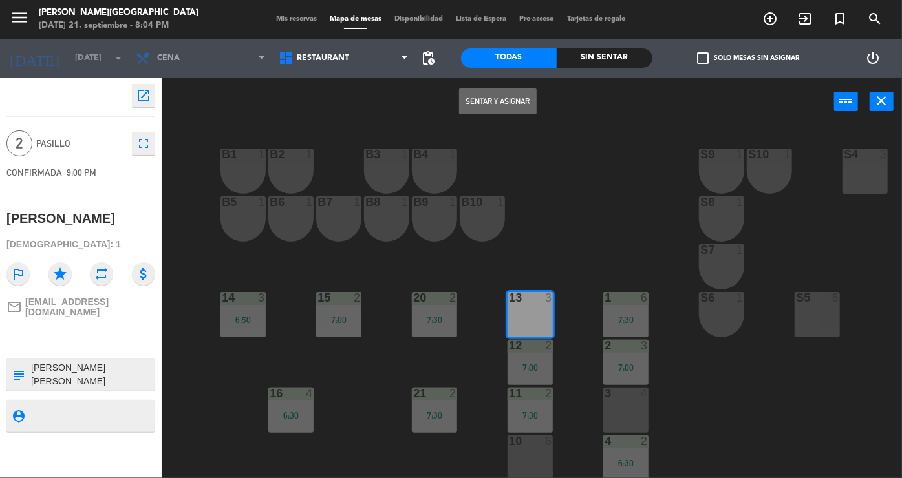
click at [491, 96] on button "Sentar y Asignar" at bounding box center [498, 102] width 78 height 26
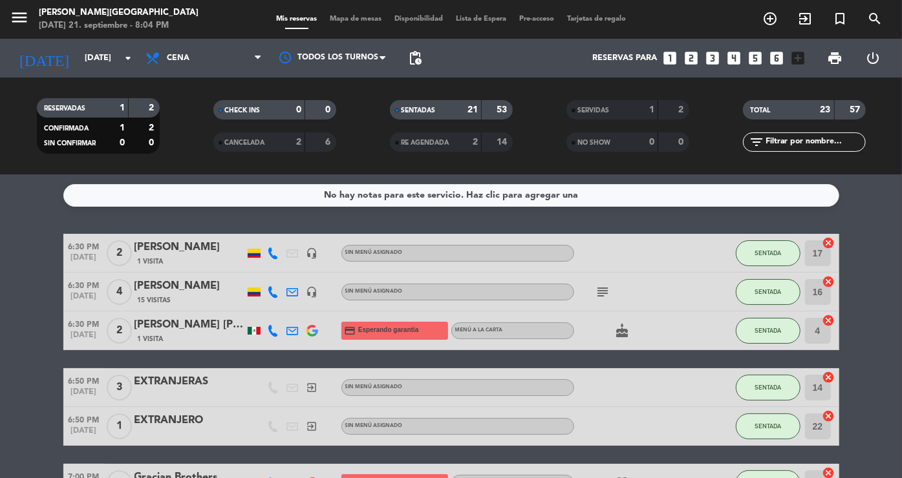
click at [486, 112] on div "53" at bounding box center [497, 110] width 25 height 15
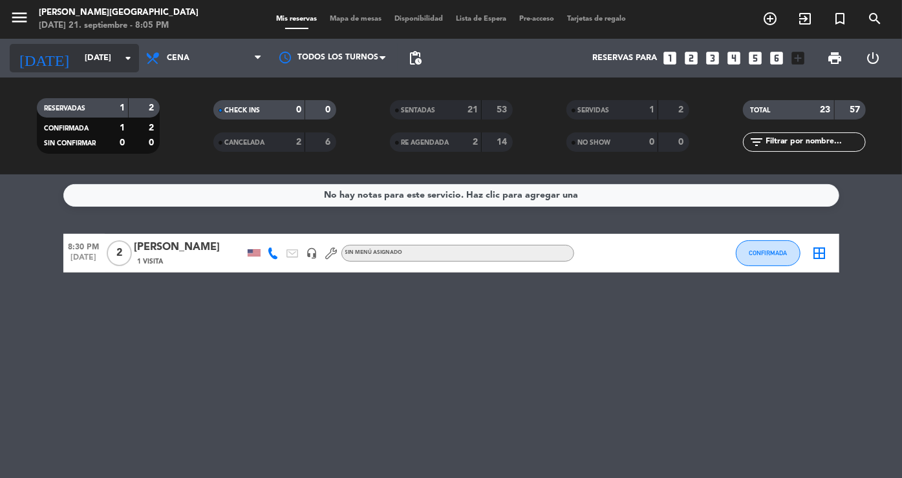
click at [106, 58] on input "[DATE]" at bounding box center [133, 58] width 111 height 23
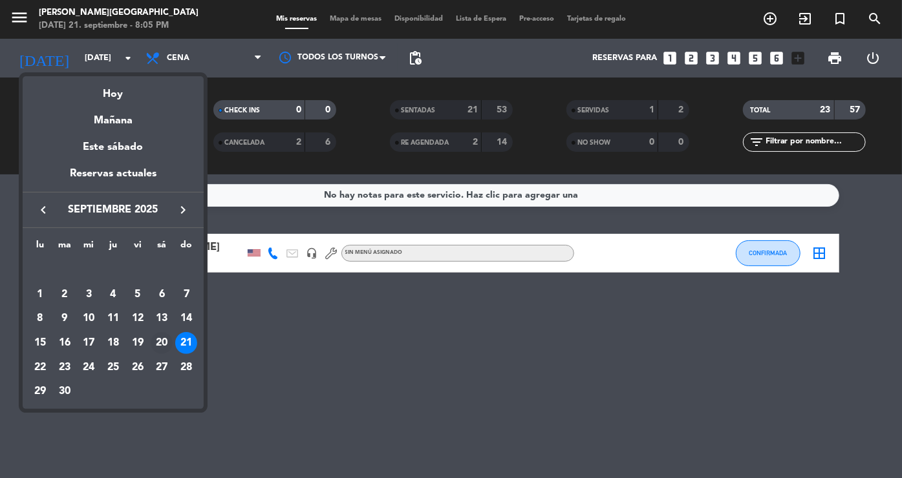
click at [164, 337] on div "20" at bounding box center [162, 343] width 22 height 22
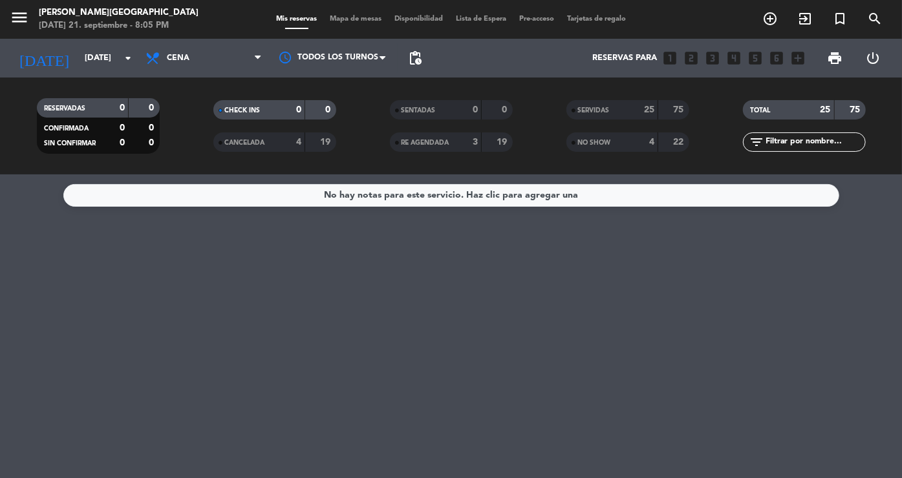
click at [609, 114] on span "SERVIDAS" at bounding box center [594, 110] width 32 height 6
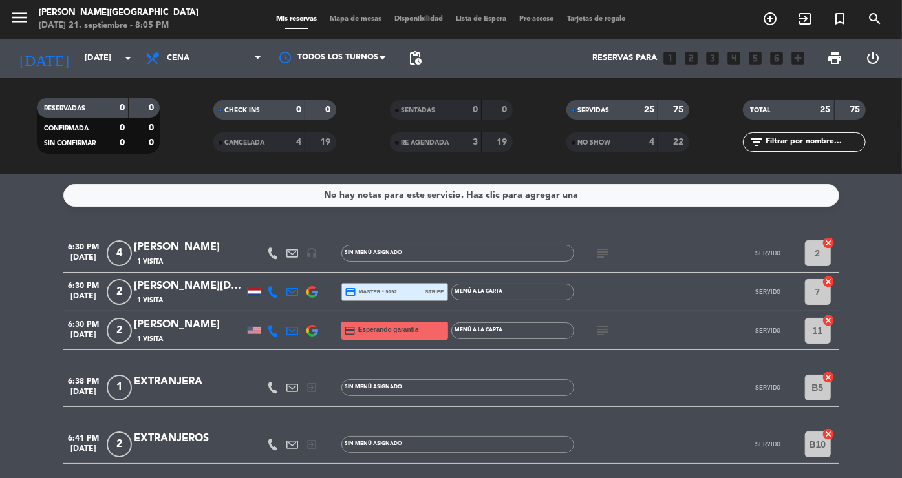
click at [605, 255] on icon "subject" at bounding box center [603, 254] width 16 height 16
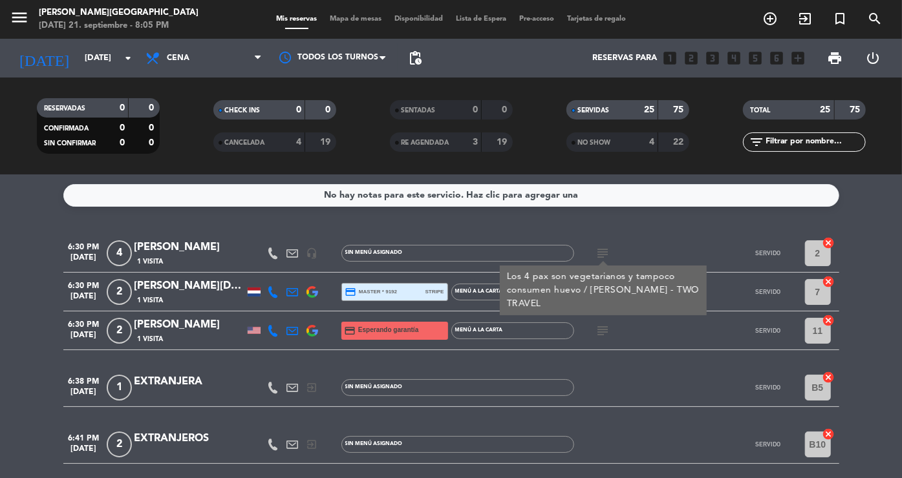
click at [603, 336] on icon "subject" at bounding box center [603, 331] width 16 height 16
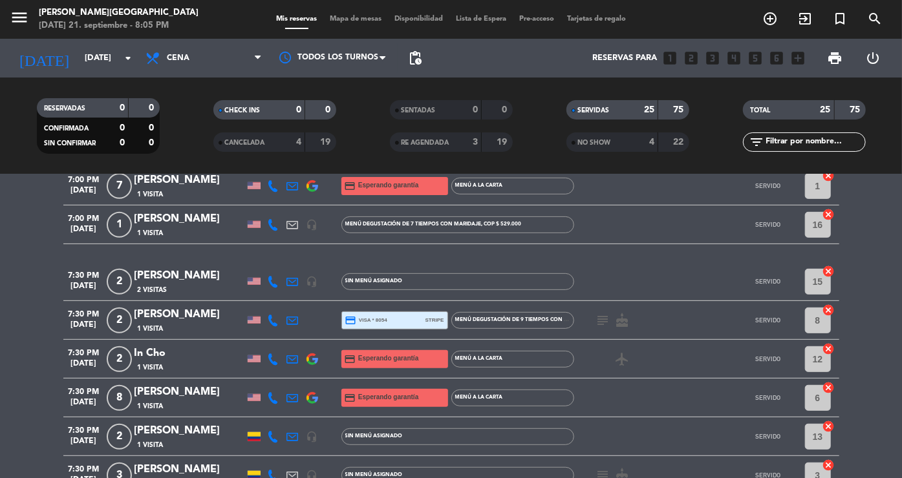
scroll to position [316, 0]
click at [602, 321] on icon "subject" at bounding box center [603, 320] width 16 height 16
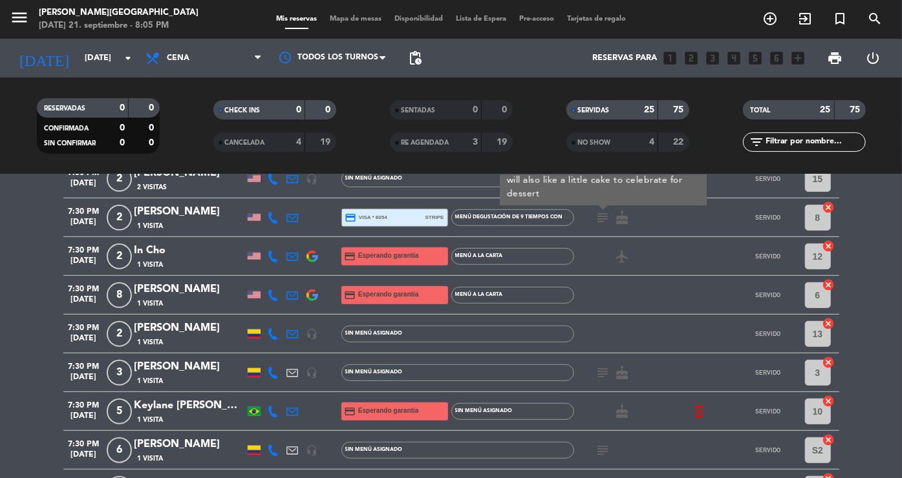
scroll to position [423, 0]
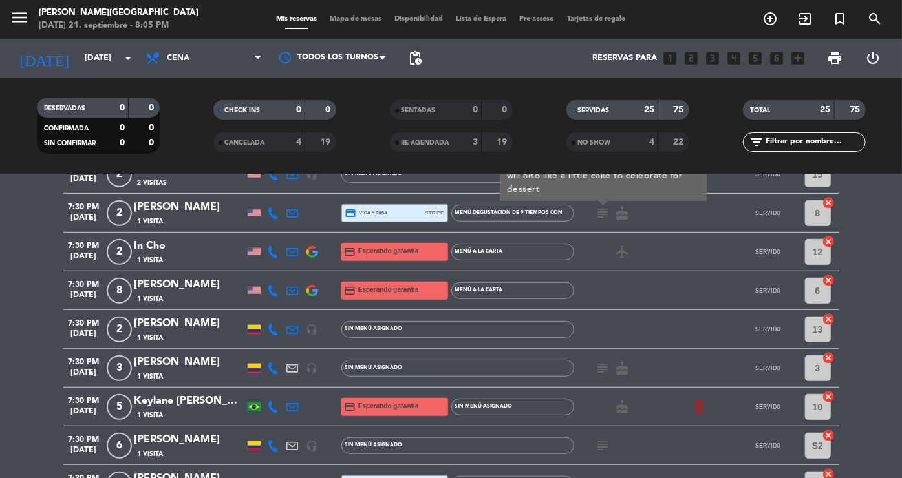
click at [601, 370] on icon "subject" at bounding box center [603, 369] width 16 height 16
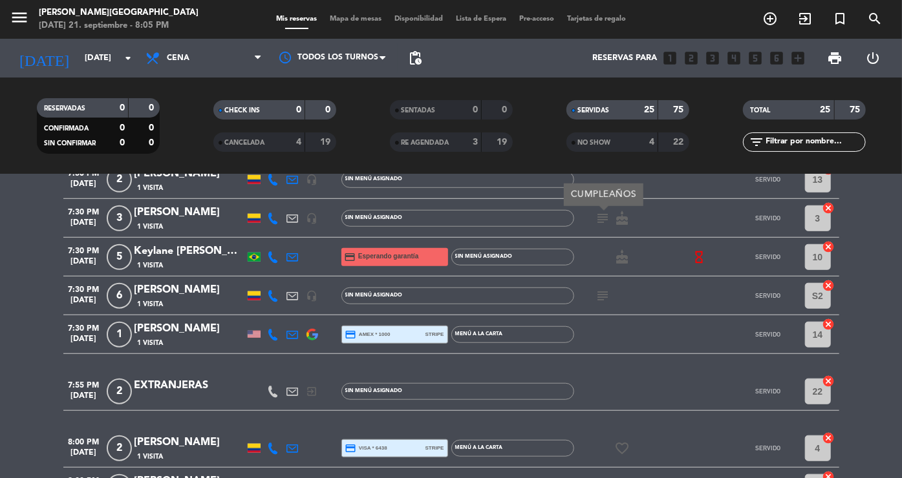
scroll to position [574, 0]
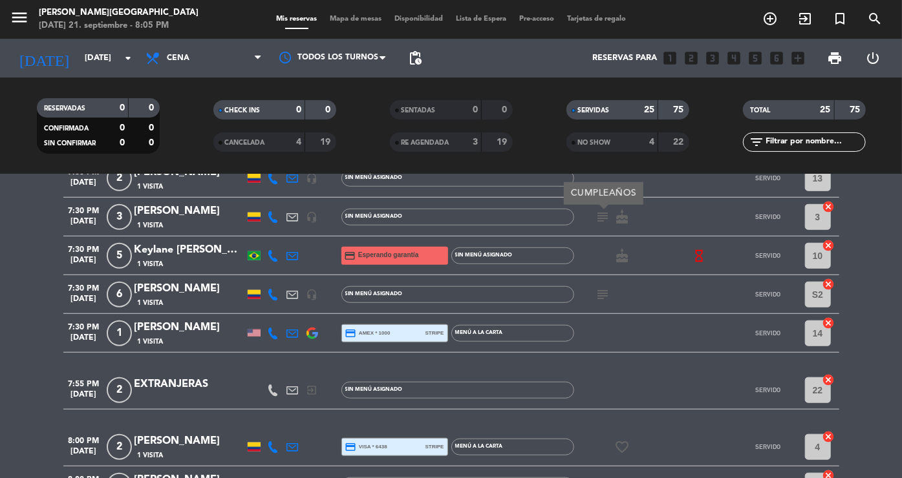
click at [603, 298] on icon "subject" at bounding box center [603, 295] width 16 height 16
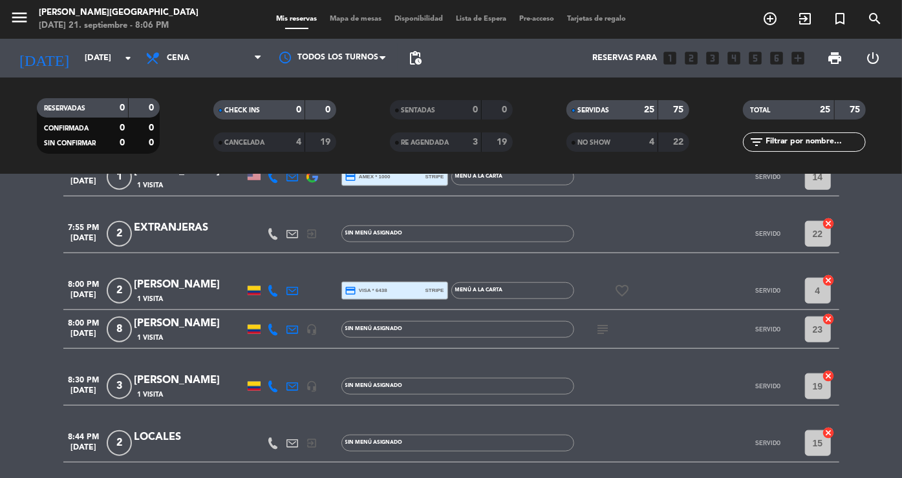
scroll to position [731, 0]
click at [608, 327] on icon "subject" at bounding box center [603, 329] width 16 height 16
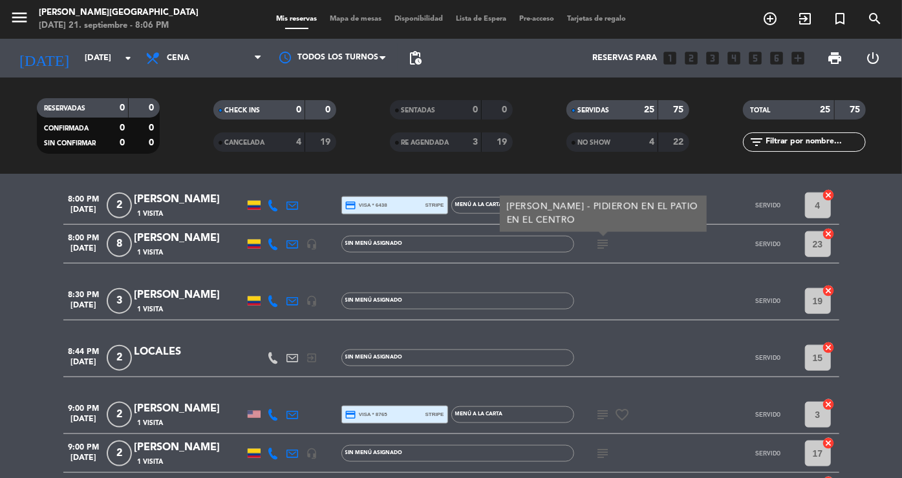
scroll to position [830, 0]
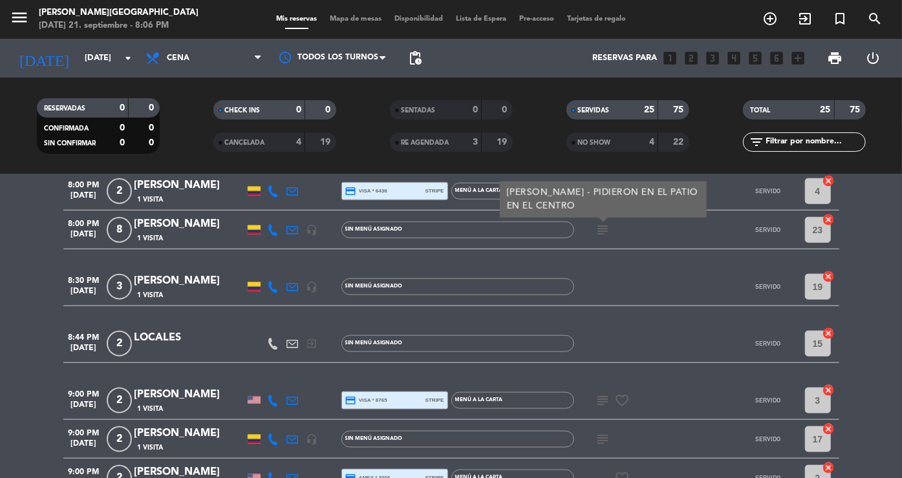
click at [599, 394] on icon "subject" at bounding box center [603, 401] width 16 height 16
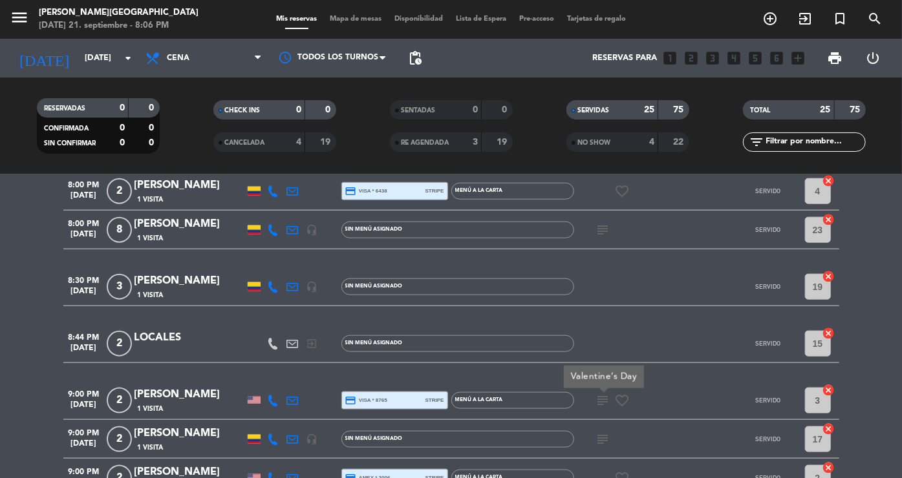
scroll to position [879, 0]
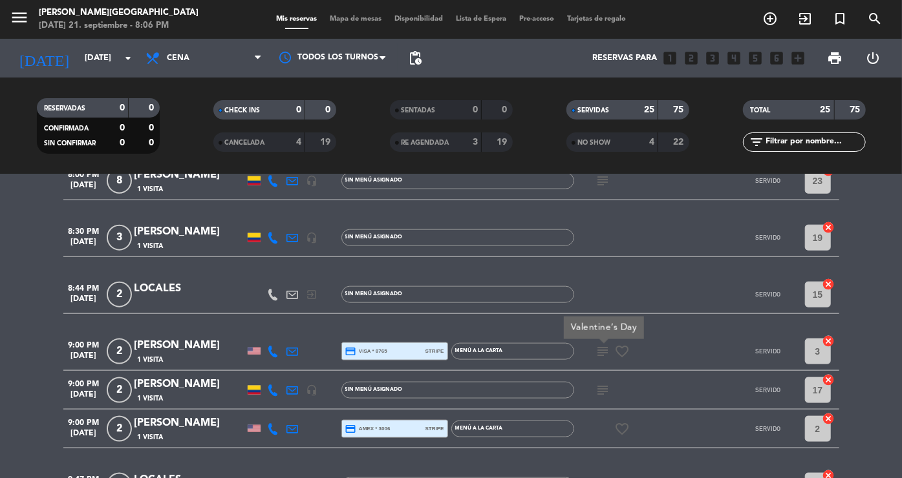
click at [599, 394] on icon "subject" at bounding box center [603, 391] width 16 height 16
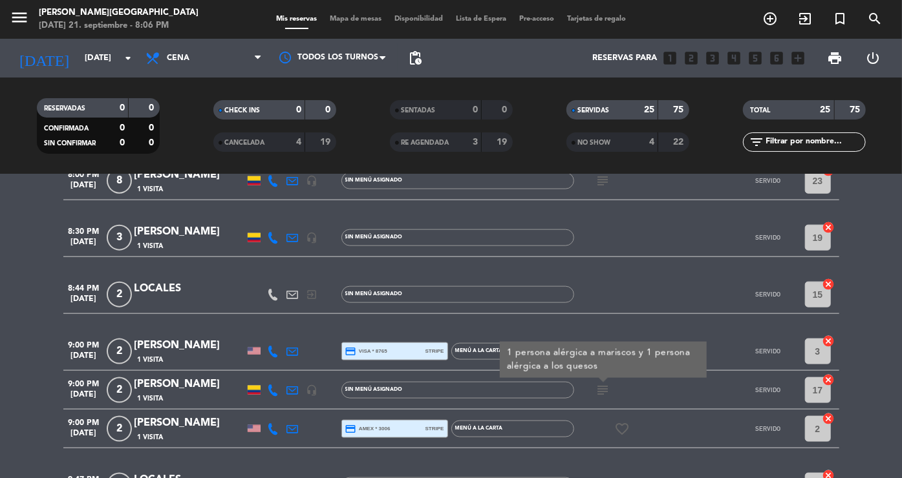
scroll to position [824, 0]
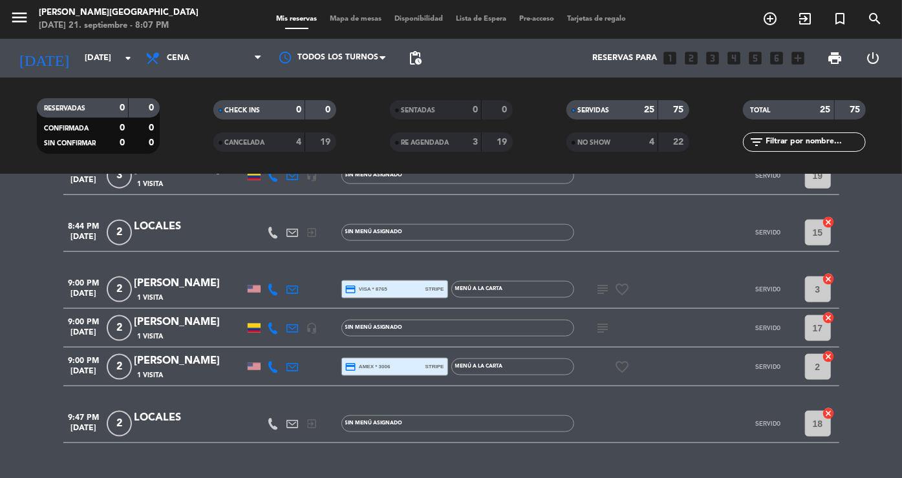
scroll to position [971, 0]
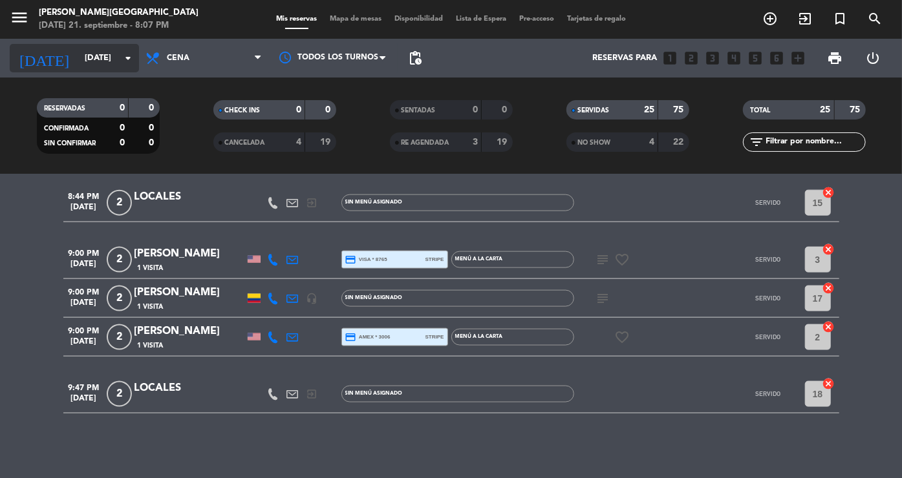
click at [119, 47] on input "[DATE]" at bounding box center [133, 58] width 111 height 23
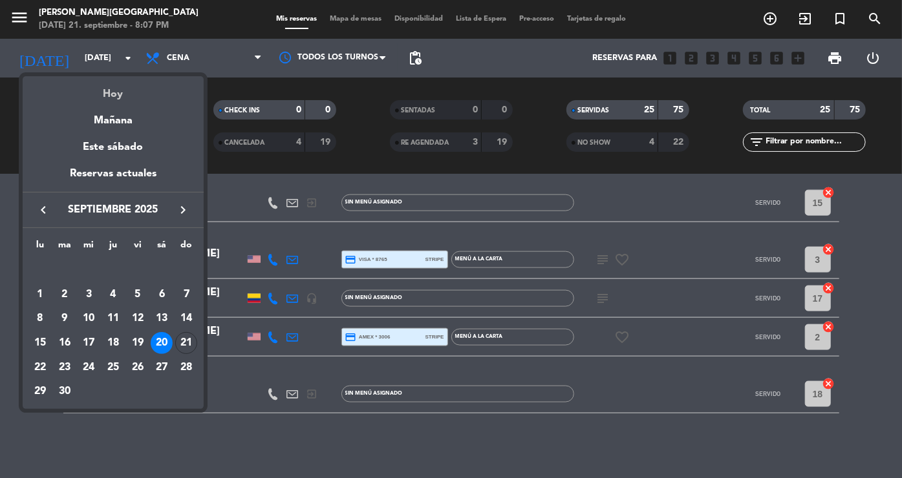
click at [118, 89] on div "Hoy" at bounding box center [113, 89] width 181 height 27
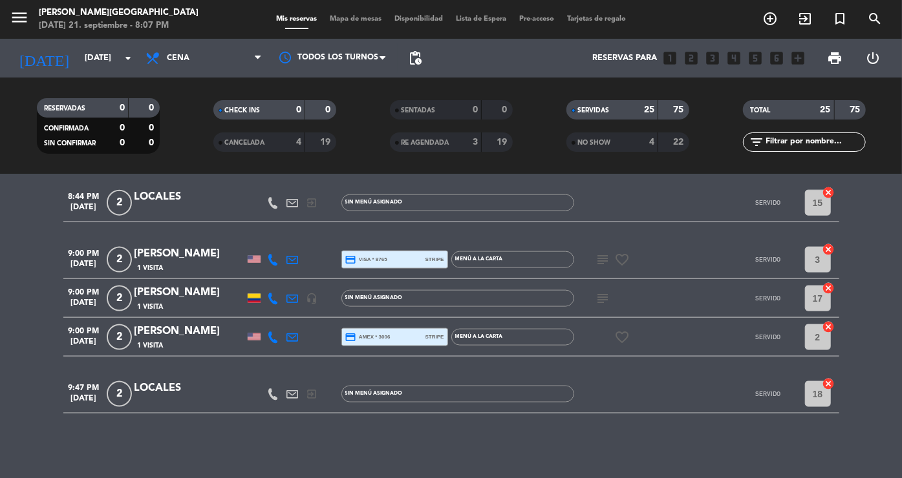
type input "[DATE]"
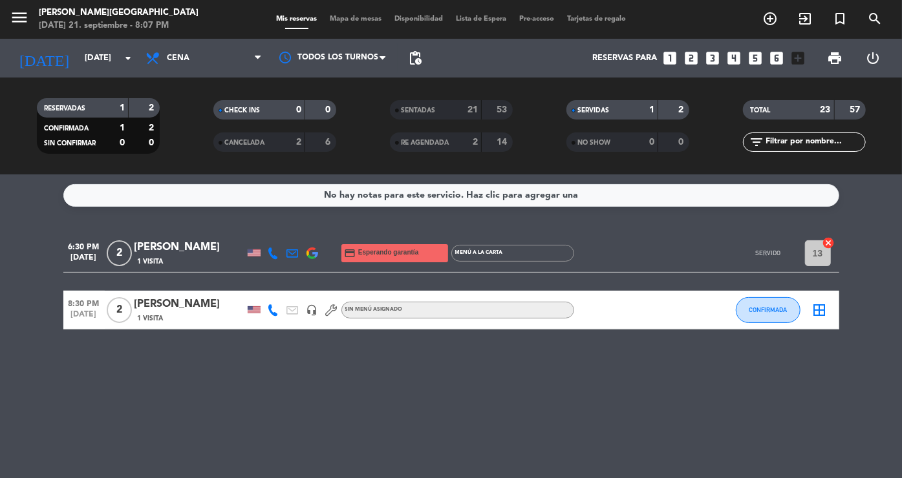
click at [658, 106] on div at bounding box center [658, 109] width 1 height 19
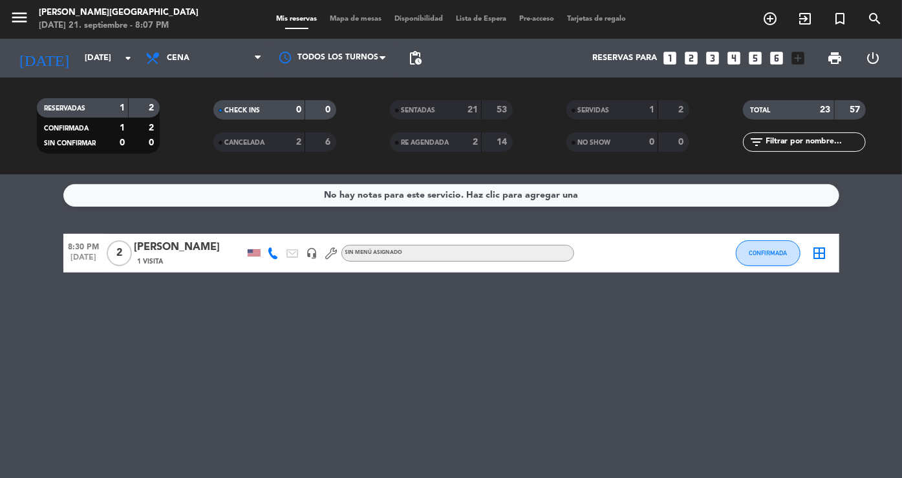
click at [480, 108] on div "SENTADAS 21 53" at bounding box center [451, 109] width 123 height 19
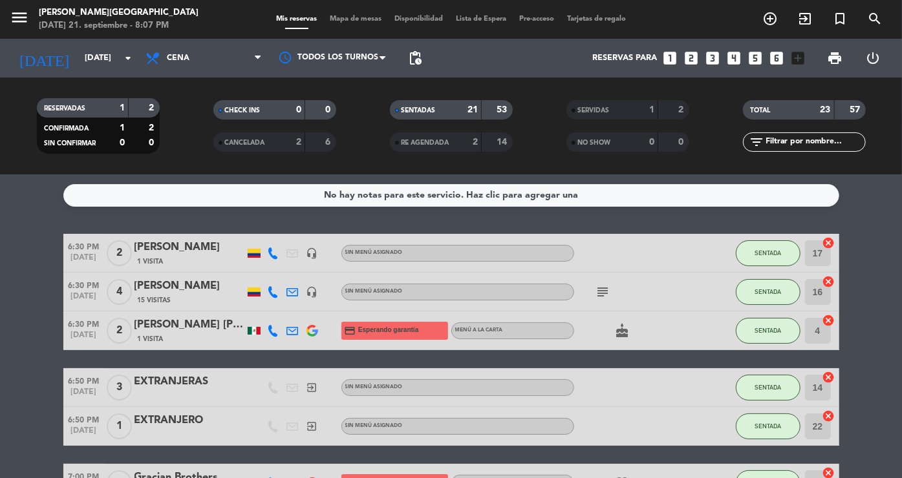
click at [605, 292] on icon "subject" at bounding box center [603, 292] width 16 height 16
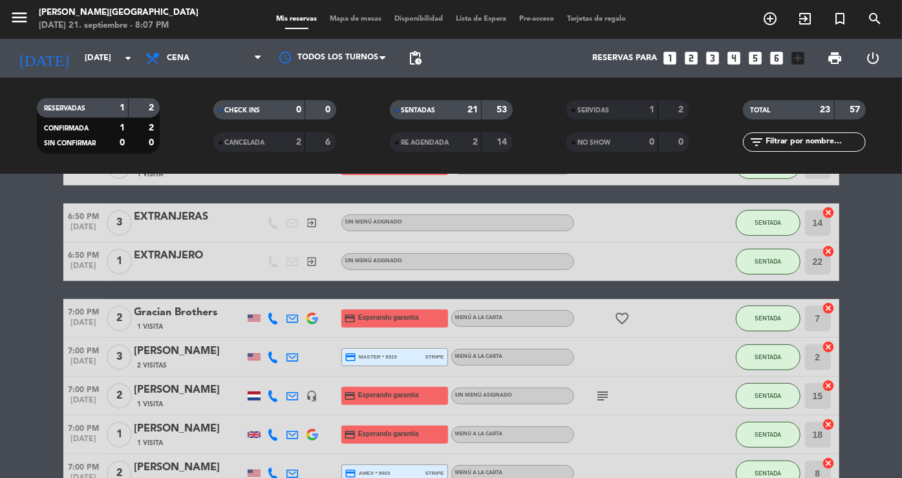
scroll to position [168, 0]
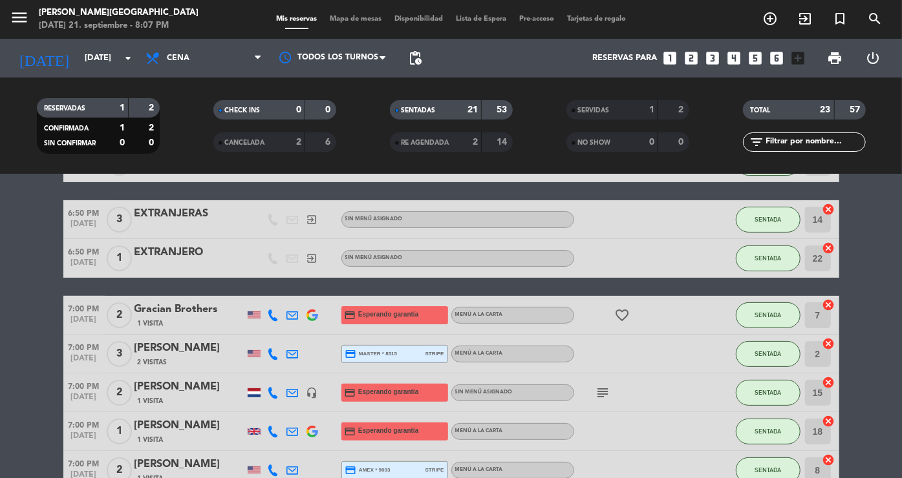
click at [597, 394] on icon "subject" at bounding box center [603, 393] width 16 height 16
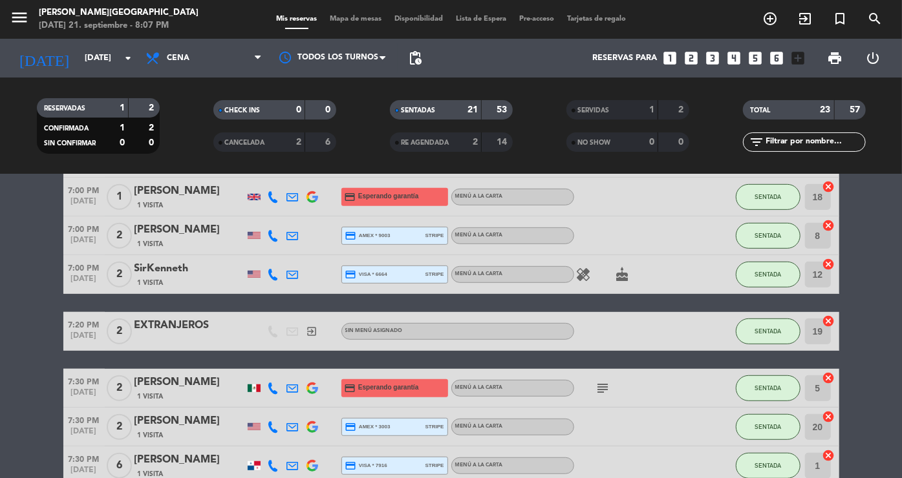
scroll to position [407, 0]
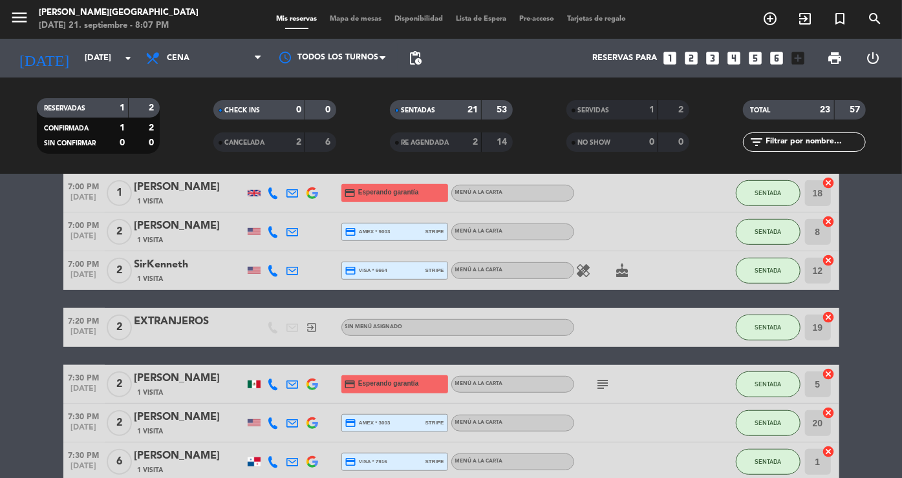
click at [597, 385] on icon "subject" at bounding box center [603, 385] width 16 height 16
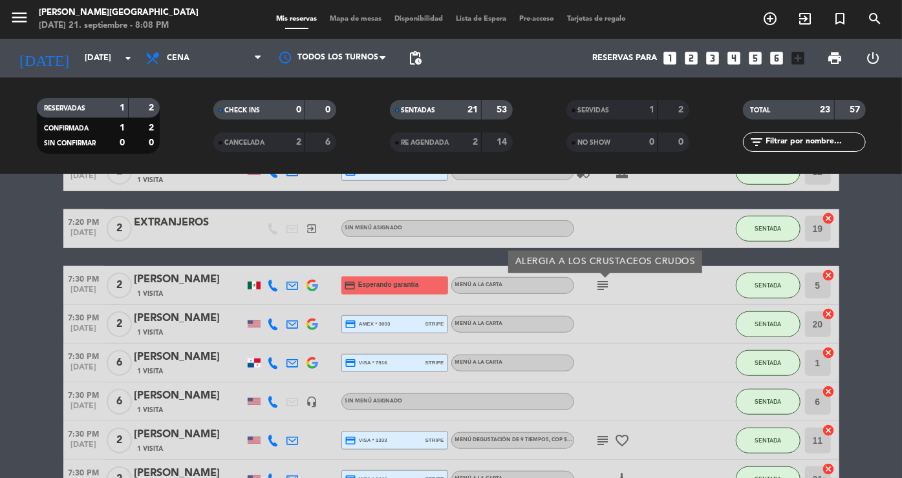
scroll to position [524, 0]
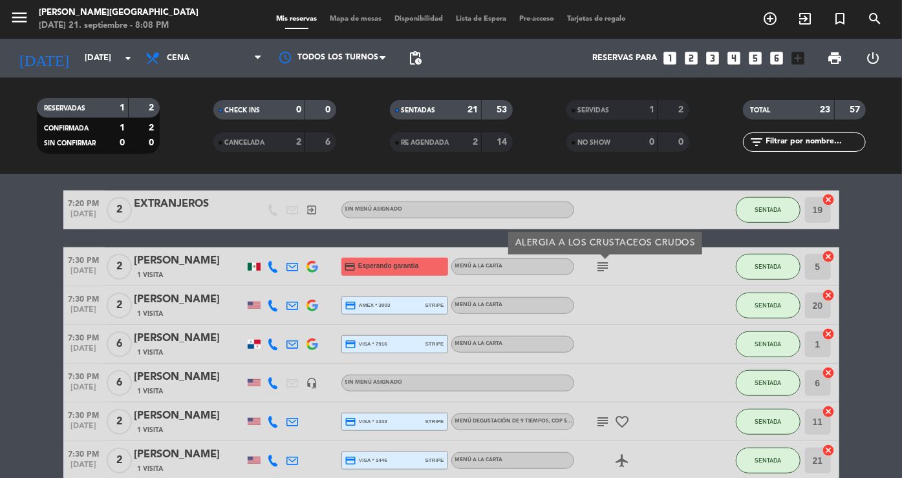
click at [601, 418] on icon "subject" at bounding box center [603, 422] width 16 height 16
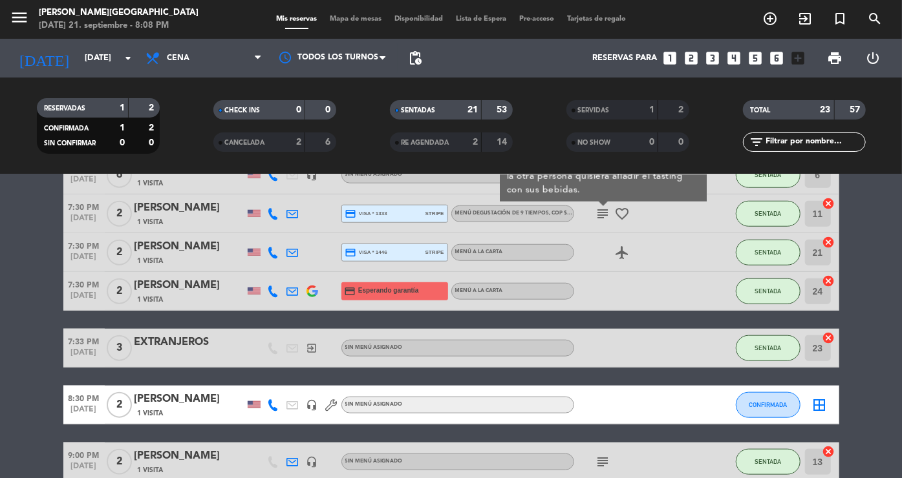
scroll to position [800, 0]
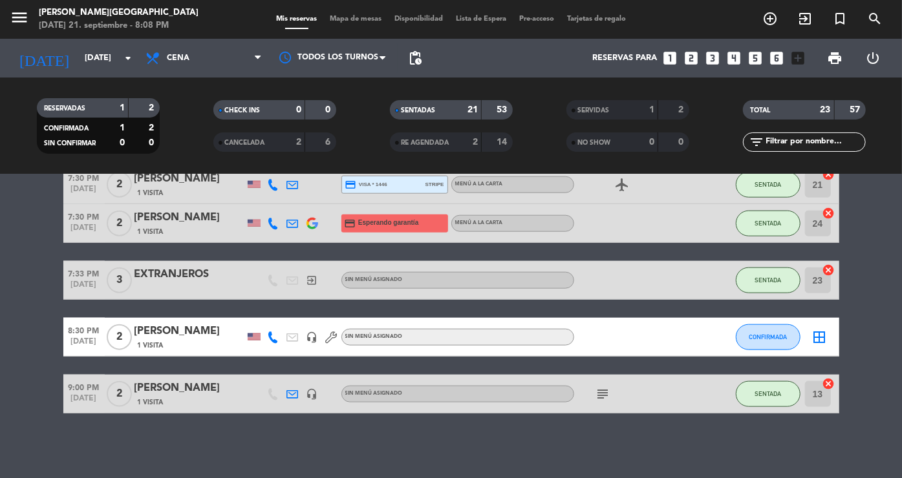
click at [601, 391] on icon "subject" at bounding box center [603, 395] width 16 height 16
click at [494, 109] on div "53" at bounding box center [497, 110] width 25 height 15
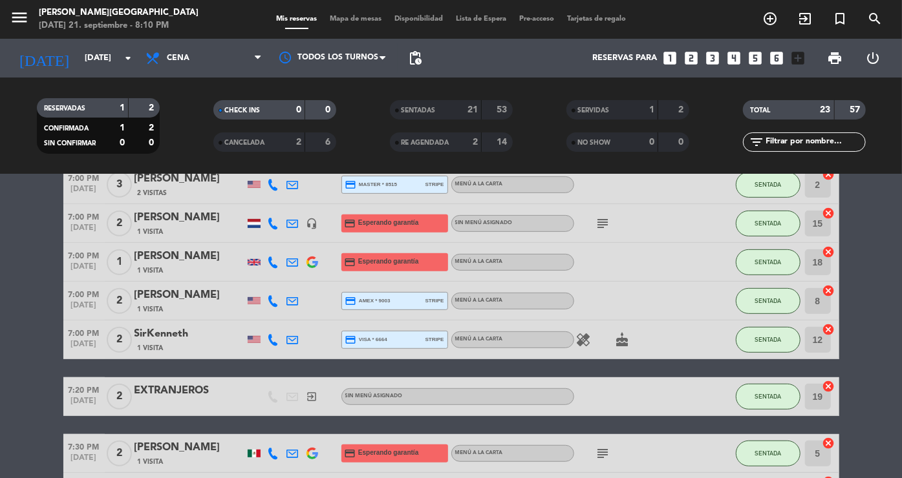
scroll to position [0, 0]
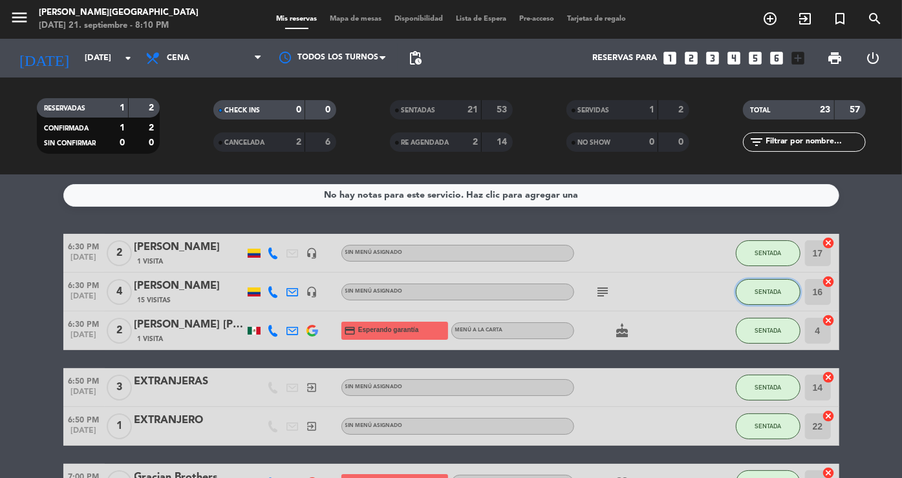
click at [760, 295] on button "SENTADA" at bounding box center [768, 292] width 65 height 26
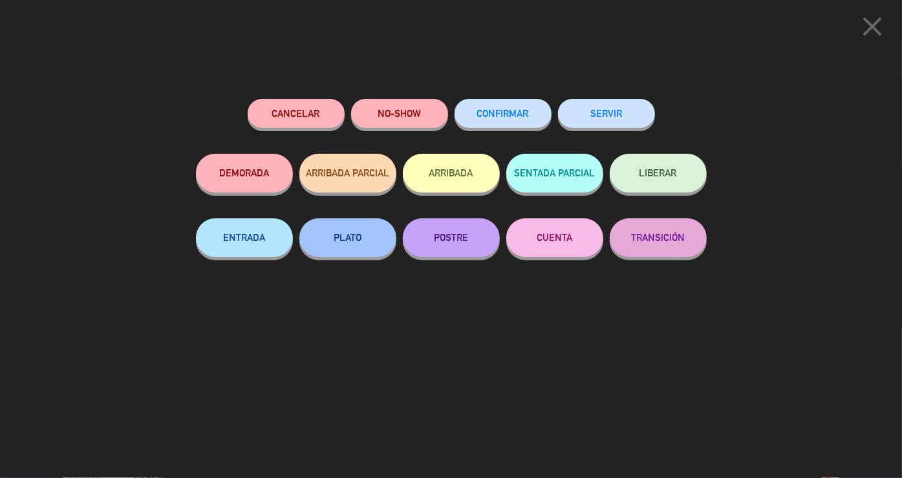
click at [628, 123] on button "SERVIR" at bounding box center [606, 113] width 97 height 29
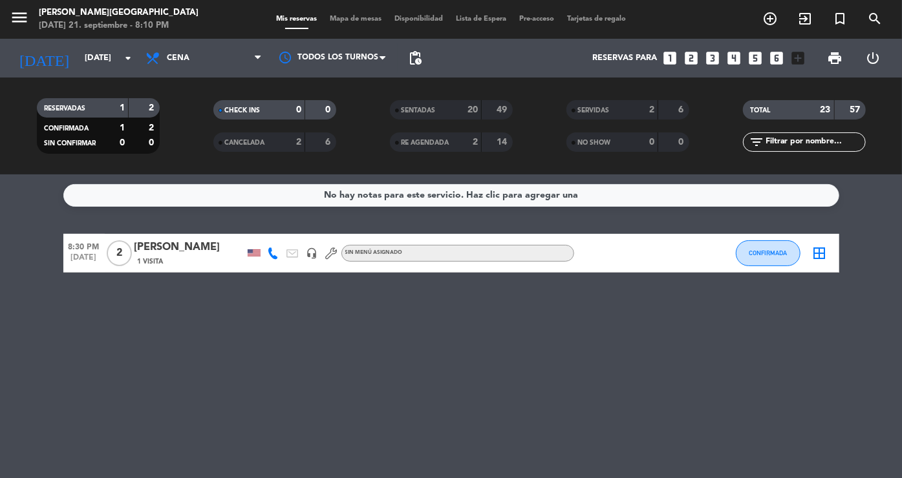
click at [472, 113] on strong "20" at bounding box center [472, 109] width 10 height 9
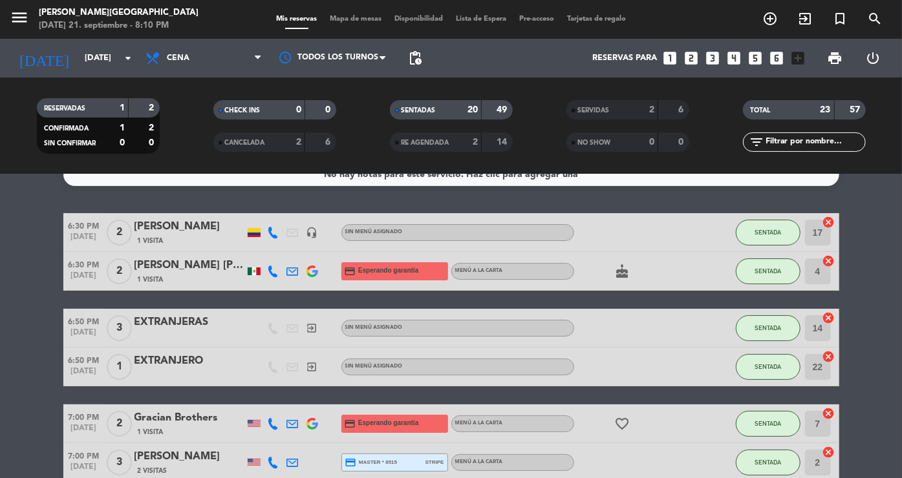
scroll to position [22, 0]
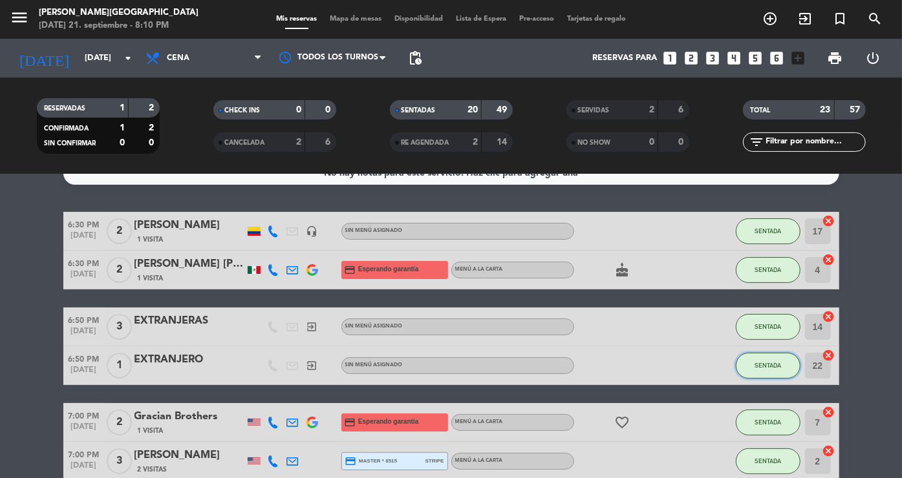
click at [775, 363] on span "SENTADA" at bounding box center [768, 365] width 27 height 7
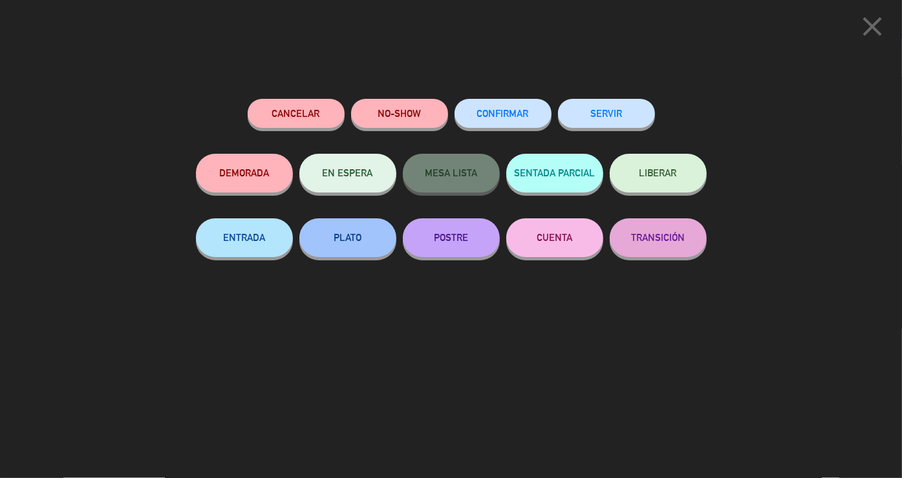
click at [596, 124] on button "SERVIR" at bounding box center [606, 113] width 97 height 29
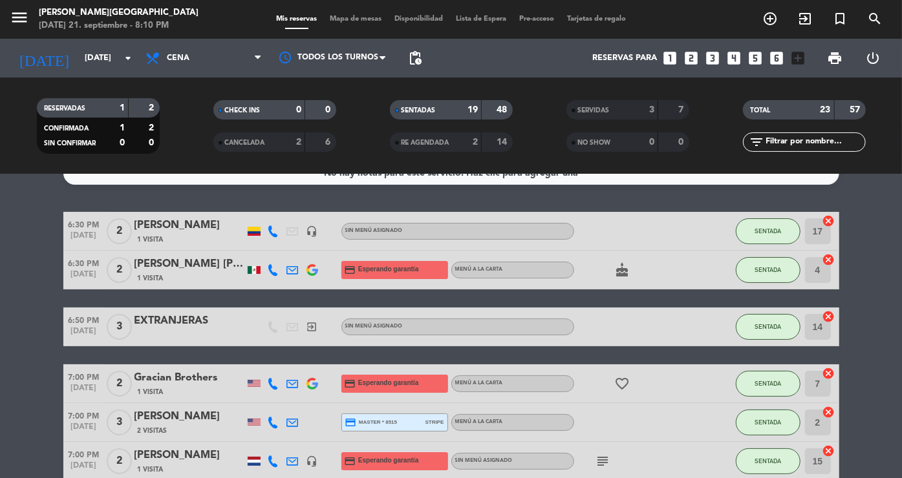
click at [477, 114] on strong "19" at bounding box center [472, 109] width 10 height 9
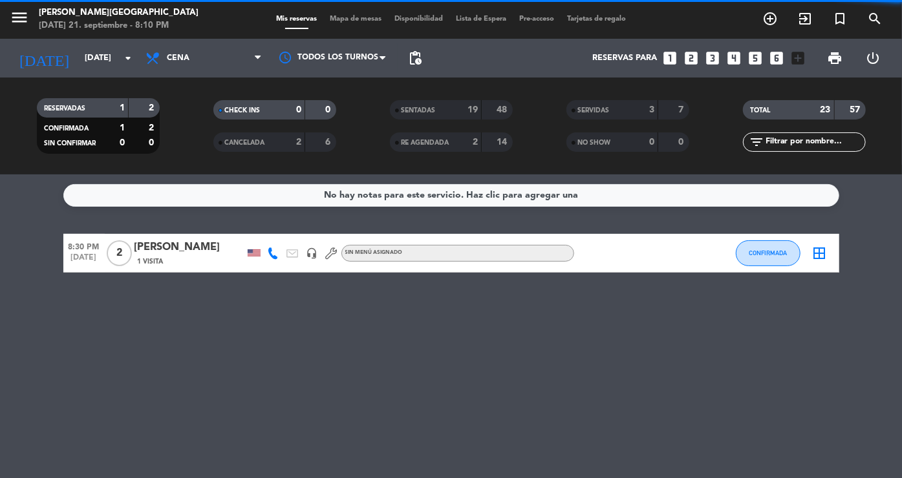
scroll to position [0, 0]
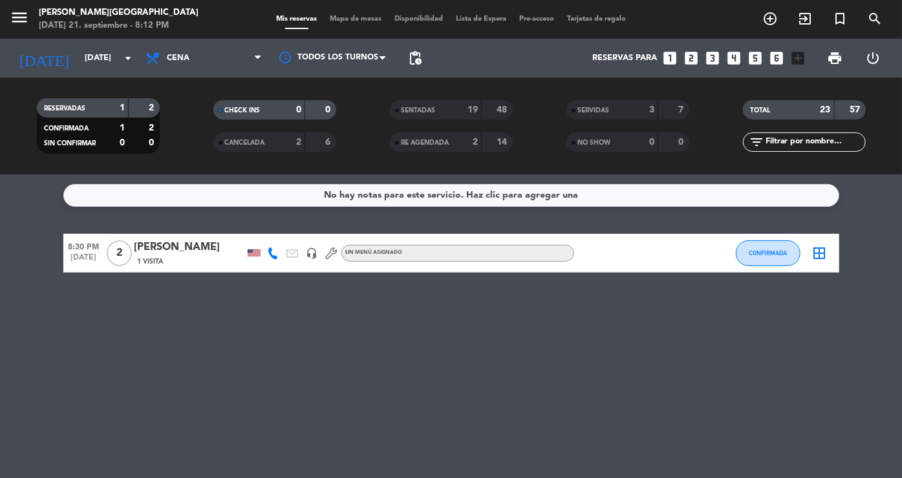
click at [460, 108] on div "19" at bounding box center [465, 110] width 26 height 15
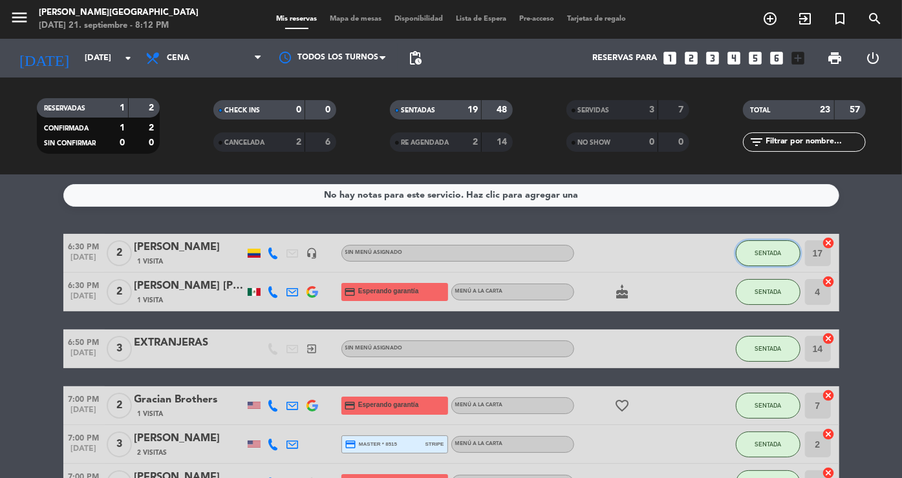
click at [753, 255] on button "SENTADA" at bounding box center [768, 254] width 65 height 26
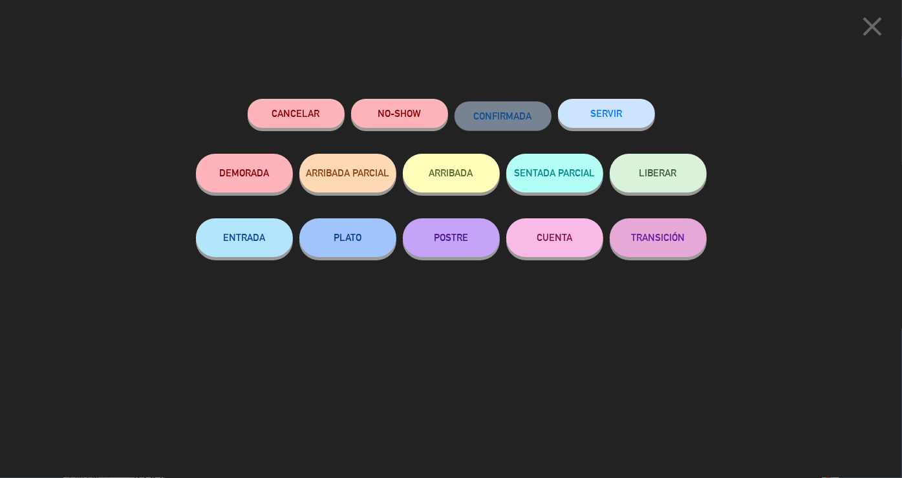
click at [628, 118] on button "SERVIR" at bounding box center [606, 113] width 97 height 29
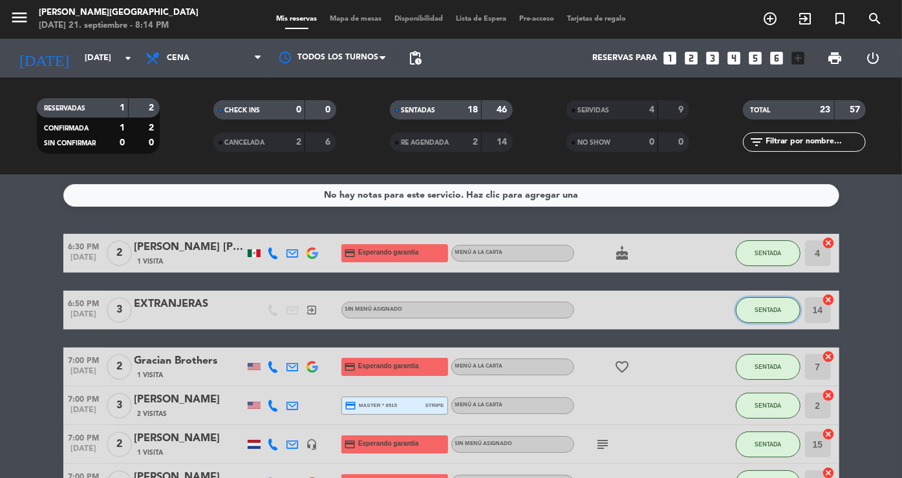
click at [763, 319] on button "SENTADA" at bounding box center [768, 310] width 65 height 26
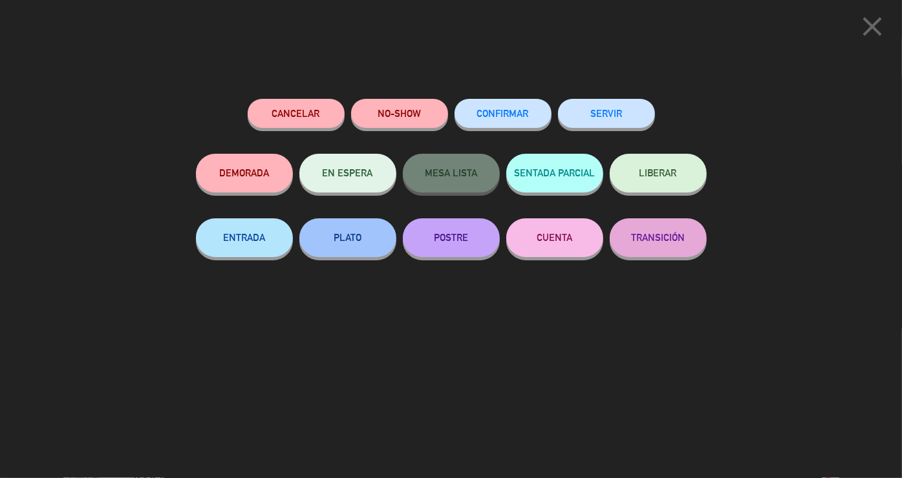
click at [572, 120] on button "SERVIR" at bounding box center [606, 113] width 97 height 29
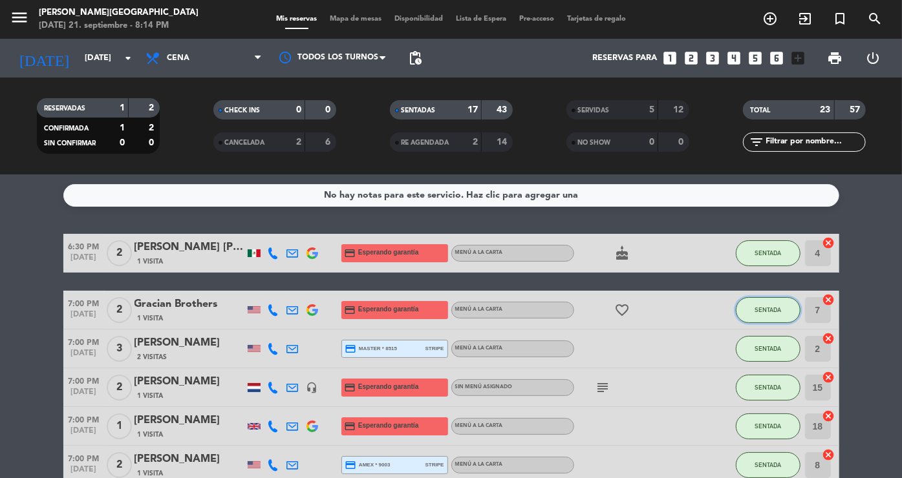
click at [740, 305] on button "SENTADA" at bounding box center [768, 310] width 65 height 26
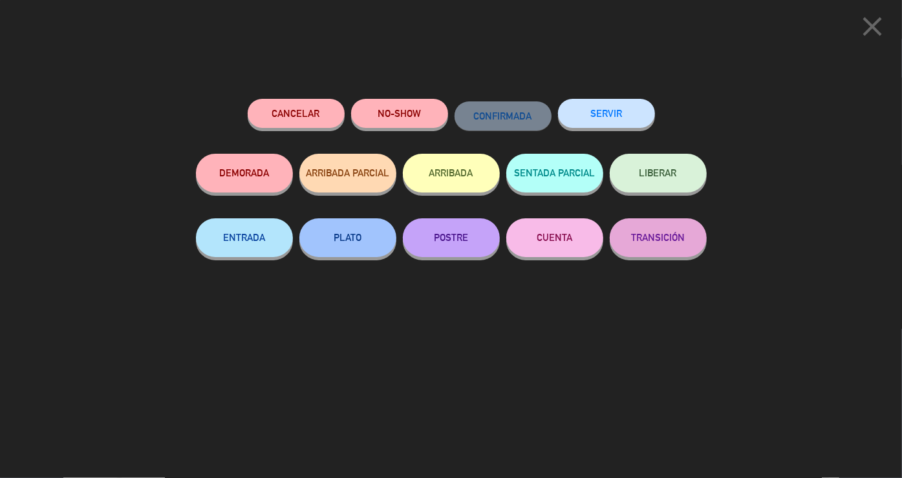
click at [599, 136] on div "SERVIR" at bounding box center [606, 126] width 97 height 55
click at [613, 120] on button "SERVIR" at bounding box center [606, 113] width 97 height 29
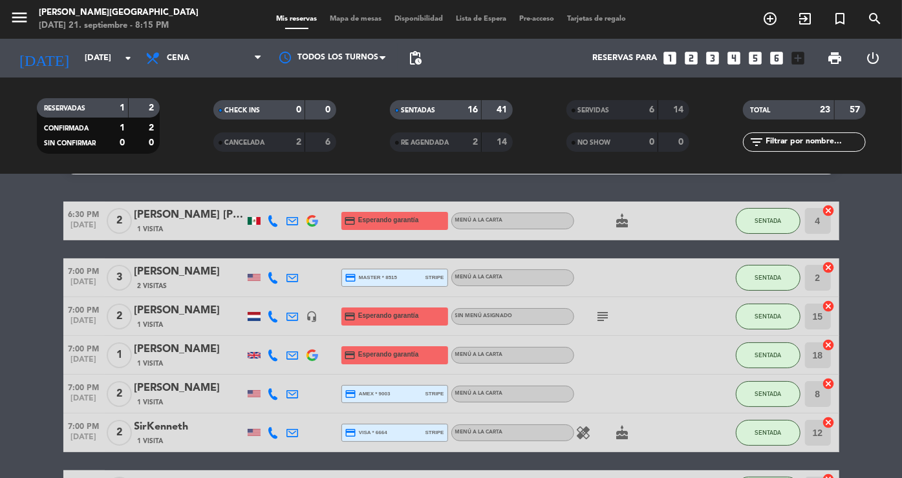
scroll to position [39, 0]
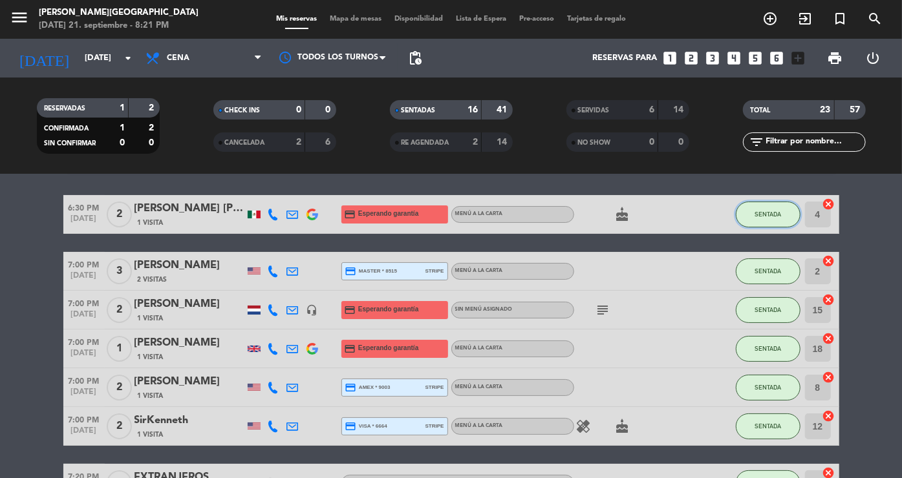
click at [780, 221] on button "SENTADA" at bounding box center [768, 215] width 65 height 26
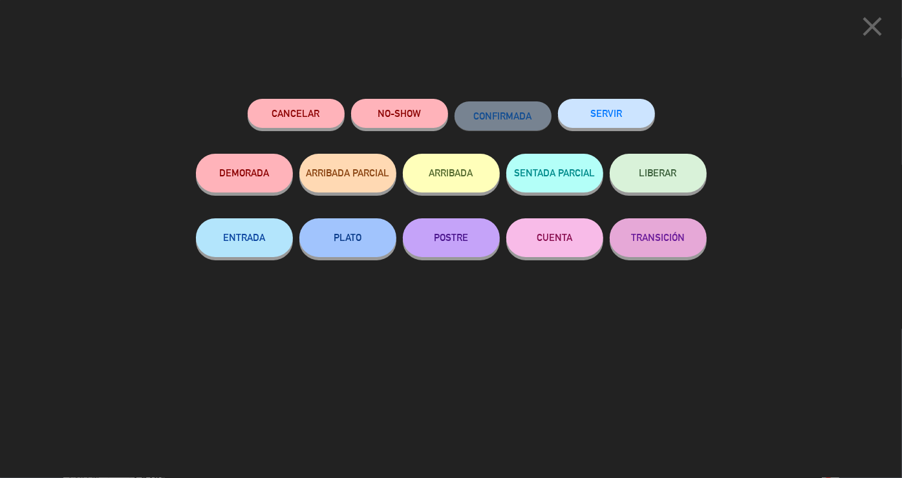
click at [617, 111] on button "SERVIR" at bounding box center [606, 113] width 97 height 29
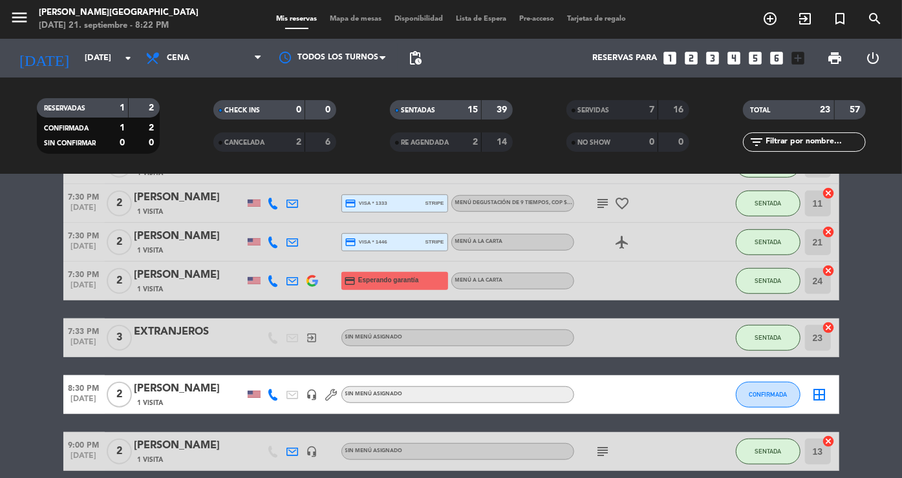
scroll to position [531, 0]
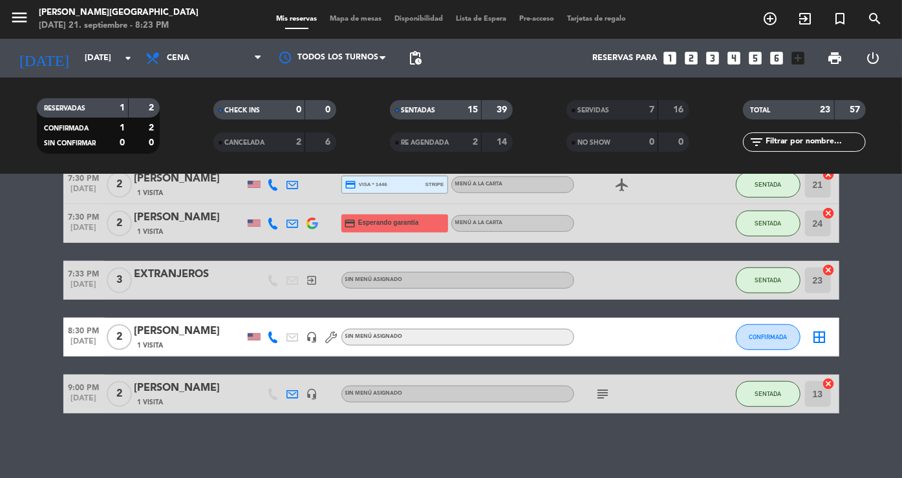
click at [462, 111] on div "15" at bounding box center [465, 110] width 26 height 15
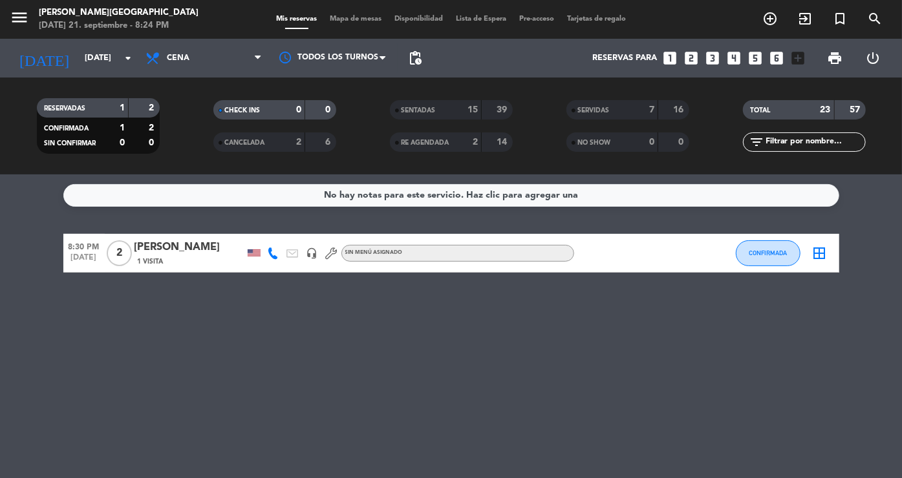
click at [486, 111] on div "39" at bounding box center [497, 110] width 25 height 15
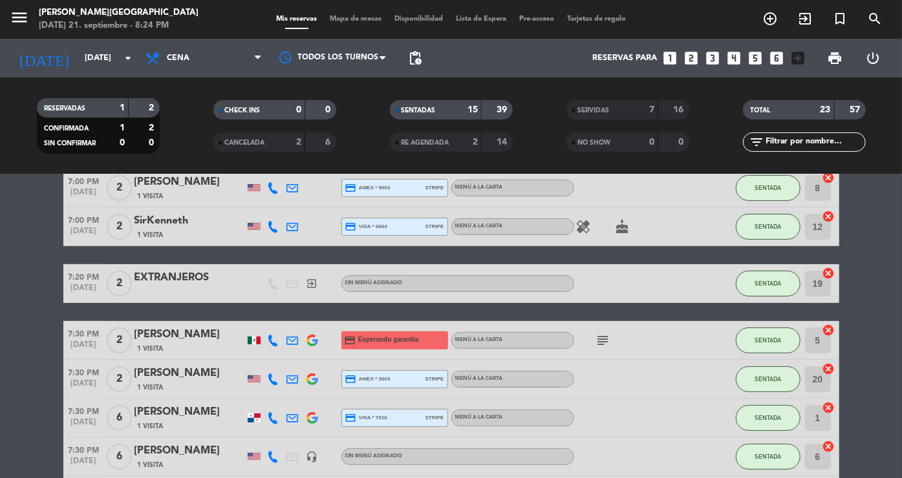
scroll to position [186, 0]
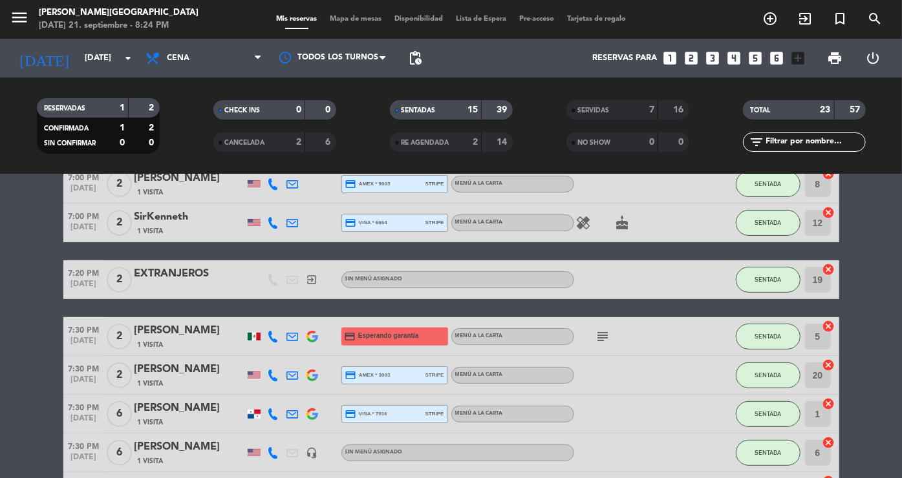
click at [815, 341] on input "5" at bounding box center [818, 337] width 26 height 26
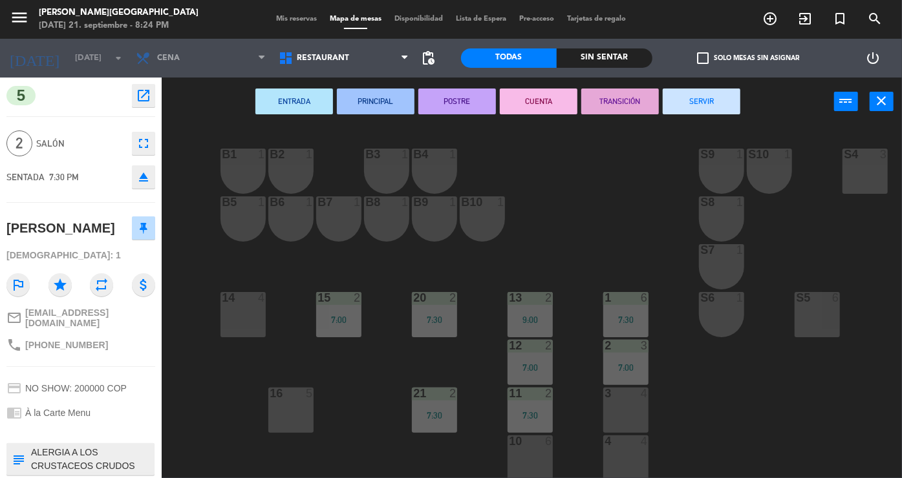
click at [619, 406] on div "3 4" at bounding box center [625, 410] width 45 height 45
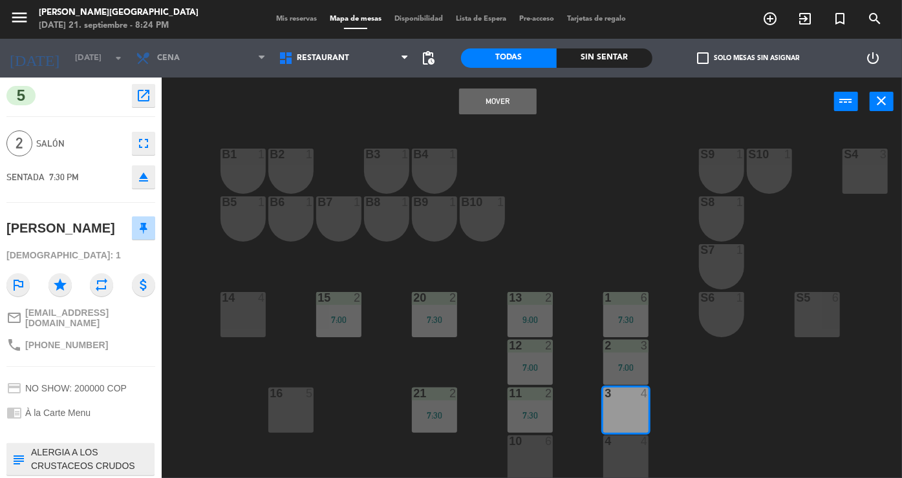
click at [493, 100] on button "Mover" at bounding box center [498, 102] width 78 height 26
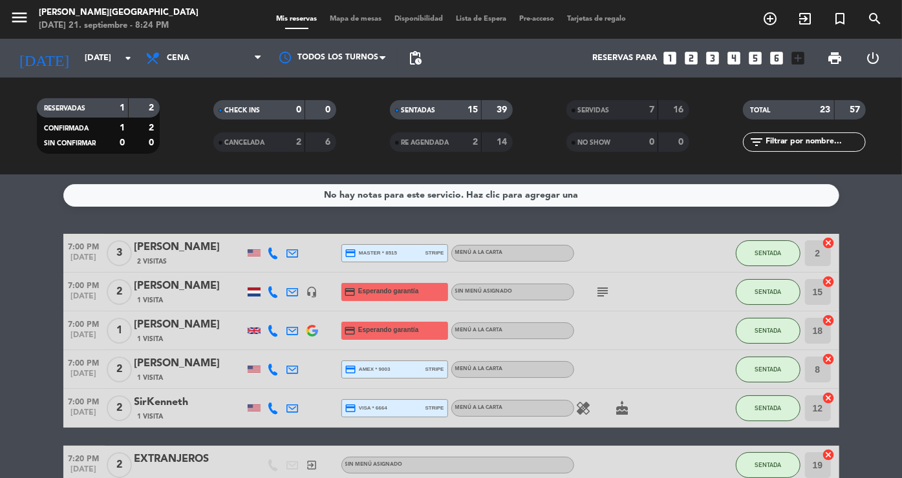
click at [475, 112] on strong "15" at bounding box center [472, 109] width 10 height 9
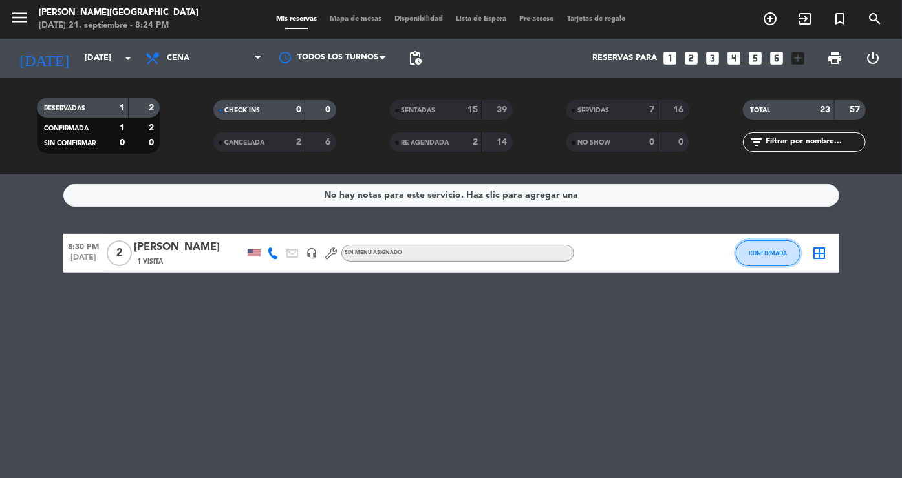
click at [753, 253] on span "CONFIRMADA" at bounding box center [768, 253] width 38 height 7
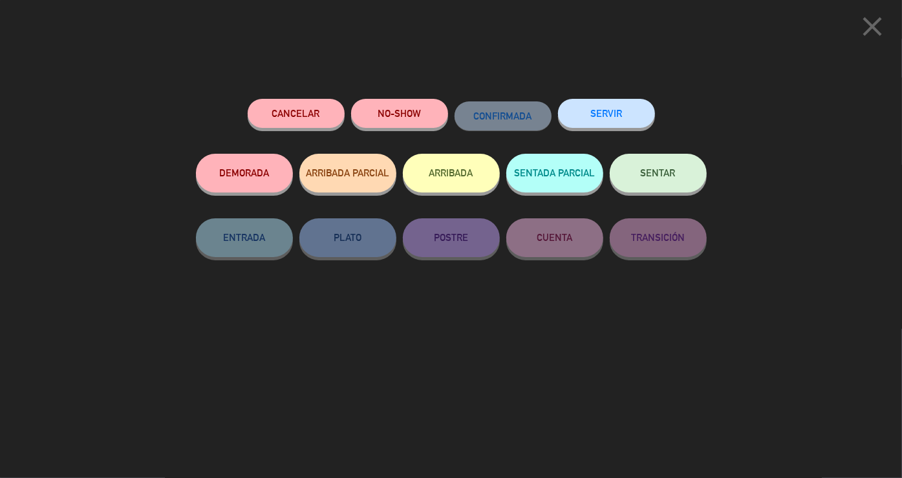
click at [683, 166] on button "SENTAR" at bounding box center [658, 173] width 97 height 39
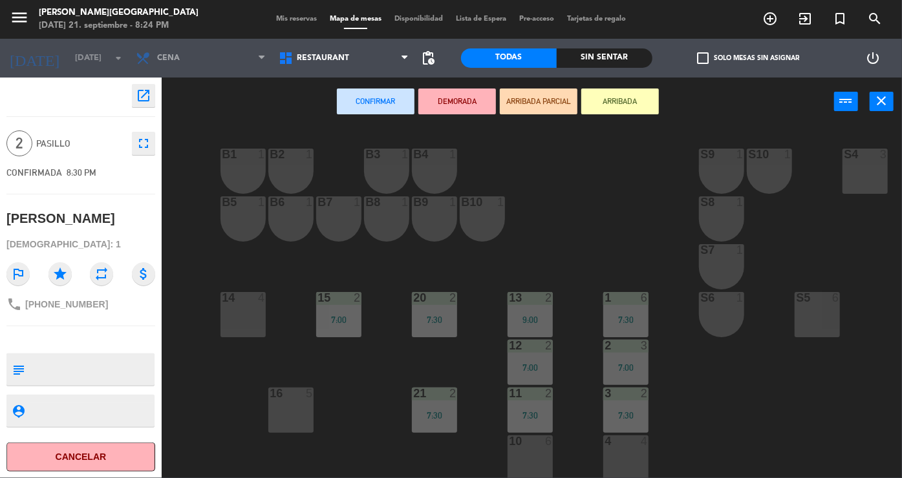
scroll to position [249, 0]
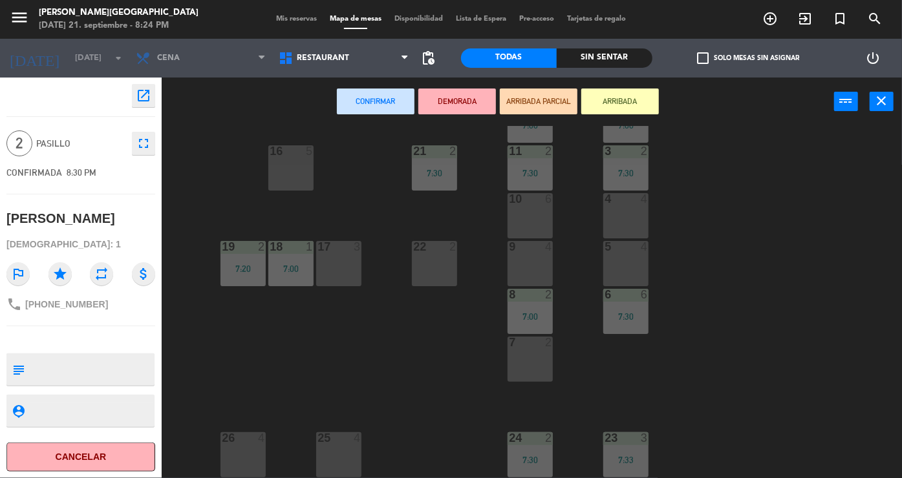
click at [547, 368] on div "7 2" at bounding box center [530, 359] width 45 height 45
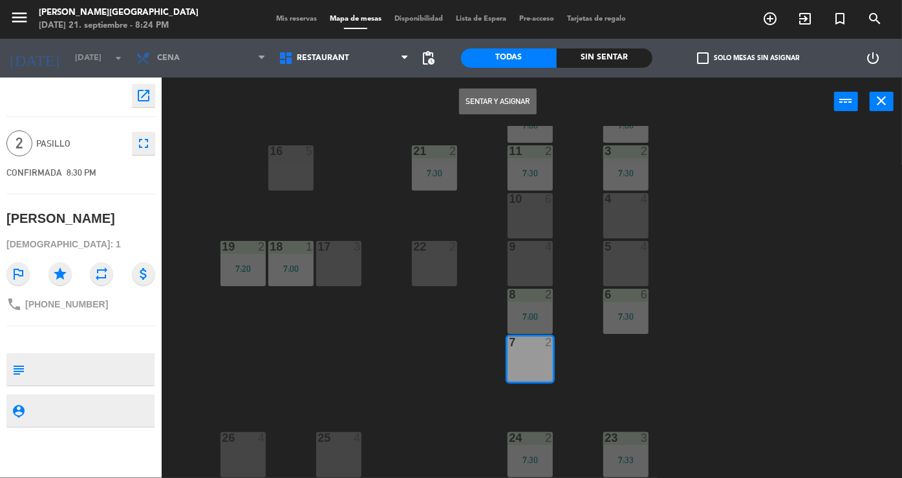
click at [499, 103] on button "Sentar y Asignar" at bounding box center [498, 102] width 78 height 26
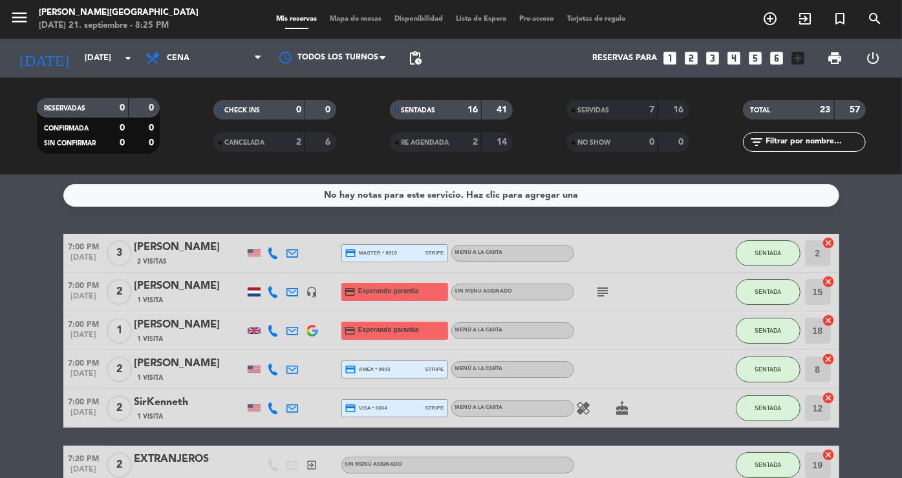
click at [471, 113] on strong "16" at bounding box center [472, 109] width 10 height 9
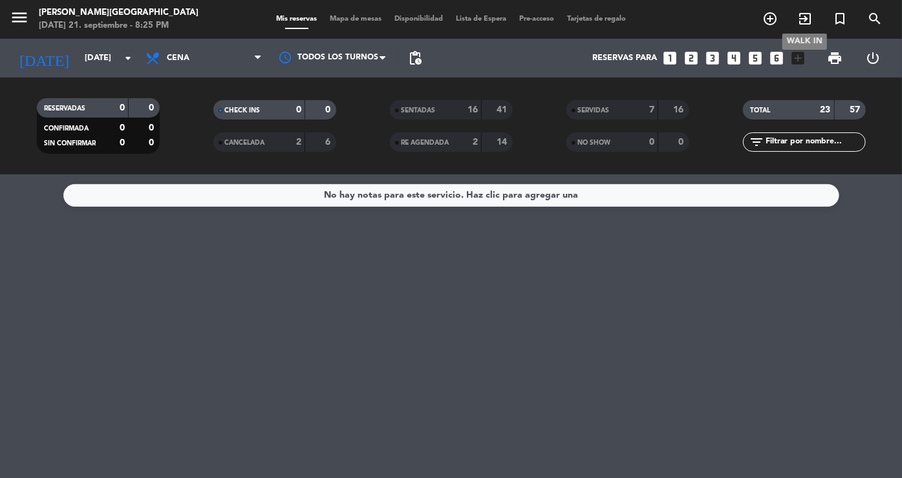
click at [806, 18] on icon "exit_to_app" at bounding box center [805, 19] width 16 height 16
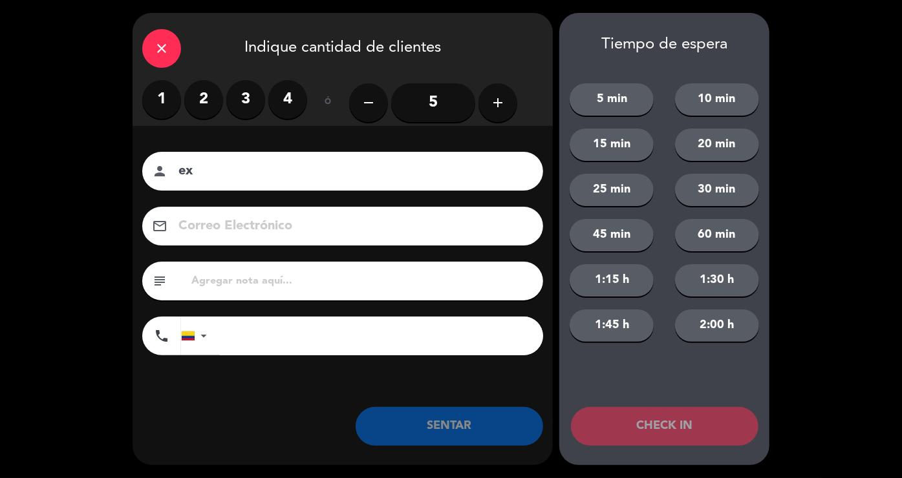
type input "e"
type input "4"
type input "EXTRANJEROS"
click at [208, 99] on label "2" at bounding box center [203, 99] width 39 height 39
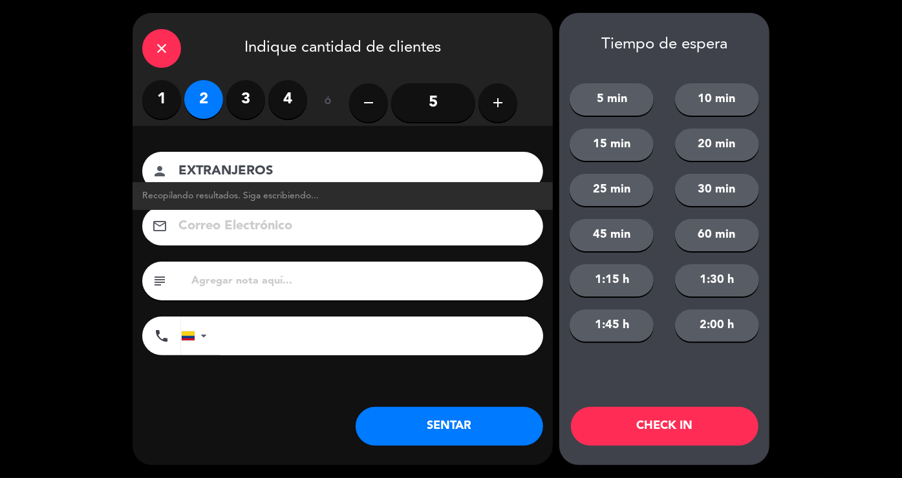
click at [425, 430] on button "SENTAR" at bounding box center [449, 426] width 187 height 39
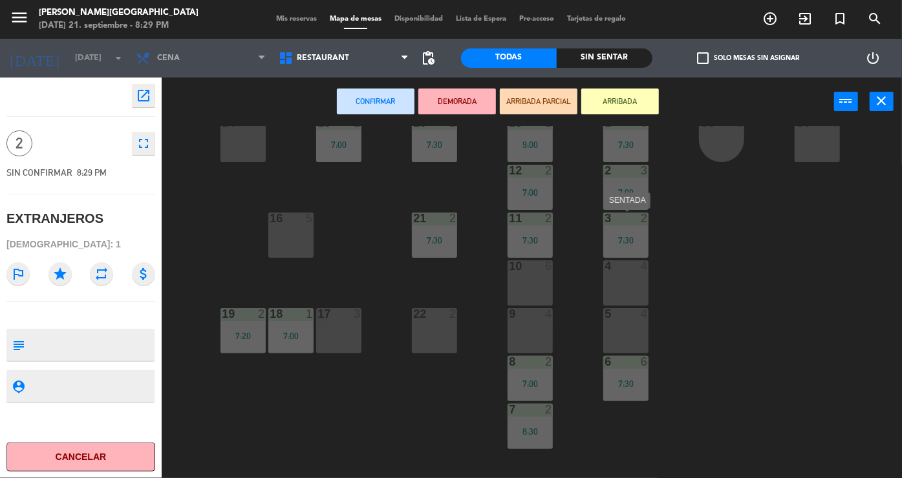
scroll to position [176, 0]
click at [304, 333] on div "7:00" at bounding box center [290, 335] width 45 height 9
click at [336, 334] on div "17 3" at bounding box center [338, 330] width 45 height 45
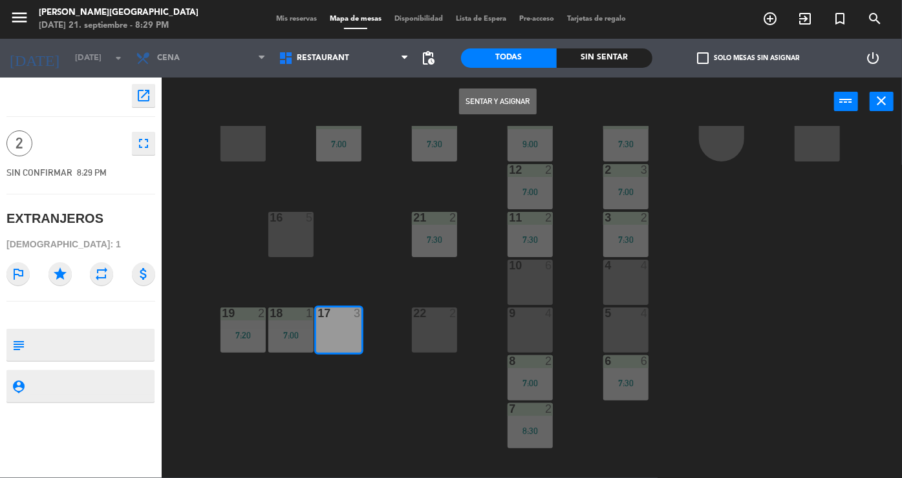
click at [496, 101] on button "Sentar y Asignar" at bounding box center [498, 102] width 78 height 26
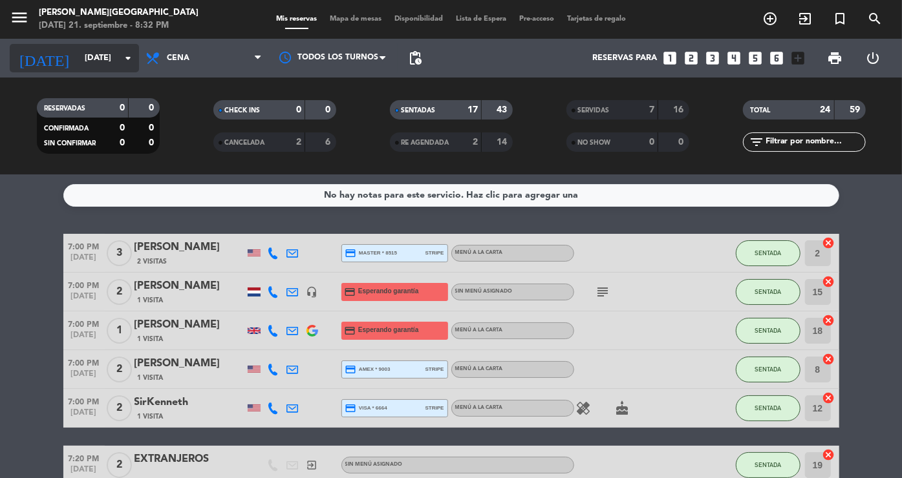
click at [80, 48] on input "[DATE]" at bounding box center [133, 58] width 111 height 23
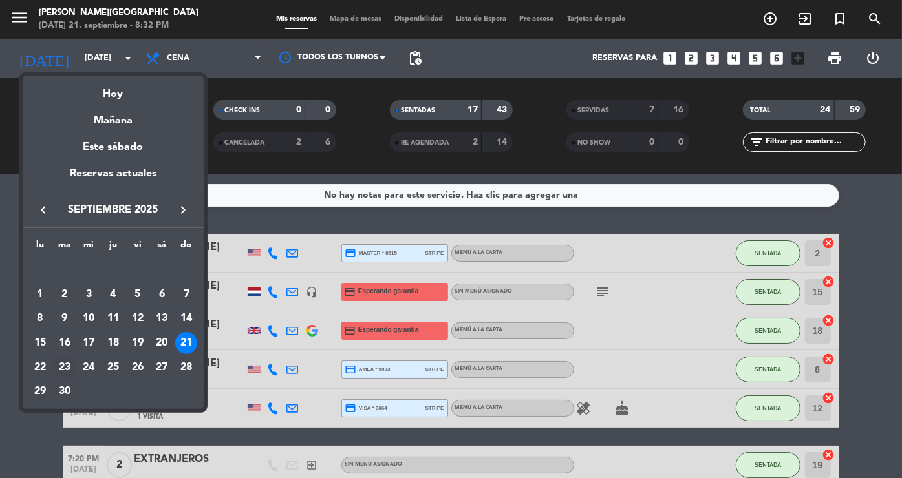
click at [67, 365] on div "23" at bounding box center [65, 368] width 22 height 22
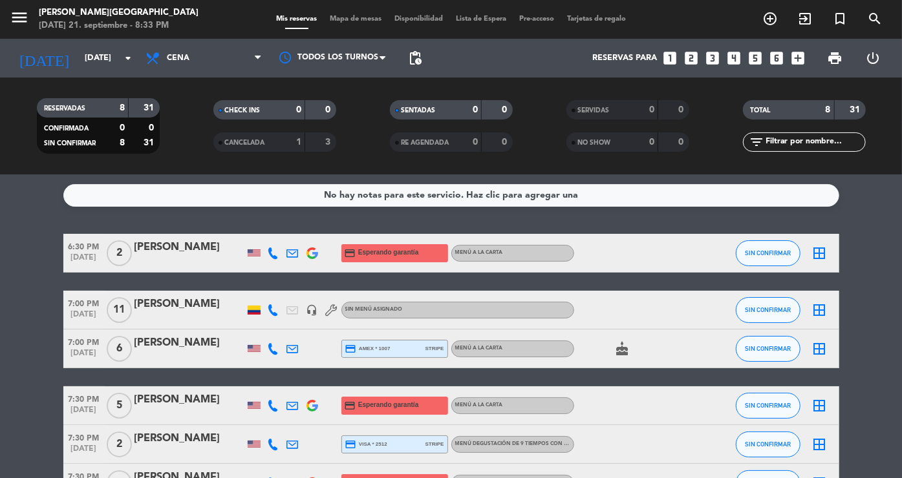
click at [619, 107] on div "SERVIDAS" at bounding box center [599, 110] width 59 height 15
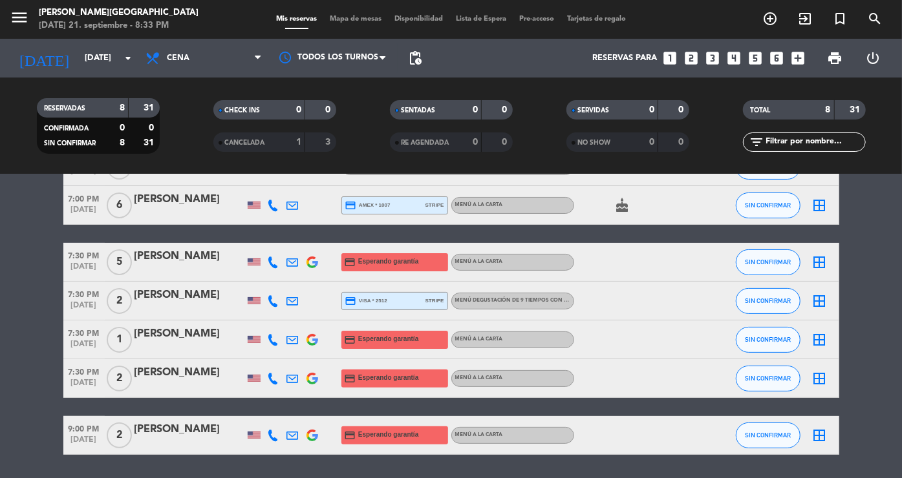
scroll to position [151, 0]
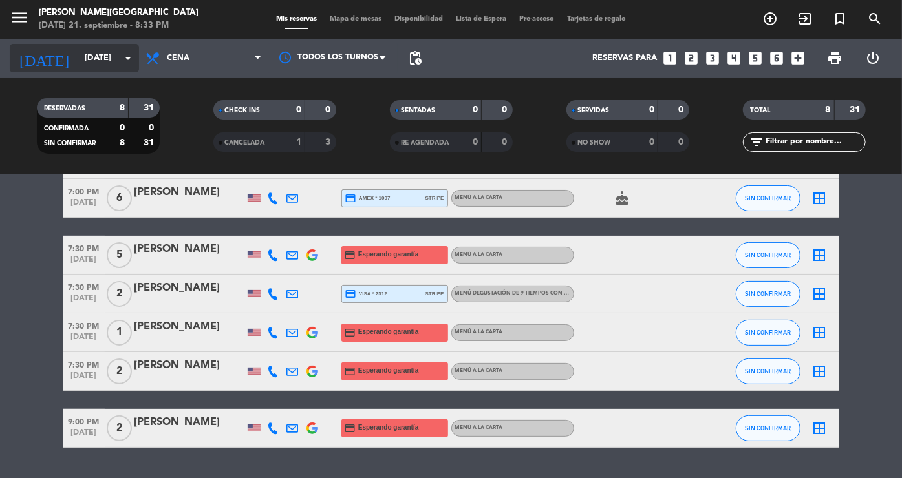
click at [92, 52] on input "[DATE]" at bounding box center [133, 58] width 111 height 23
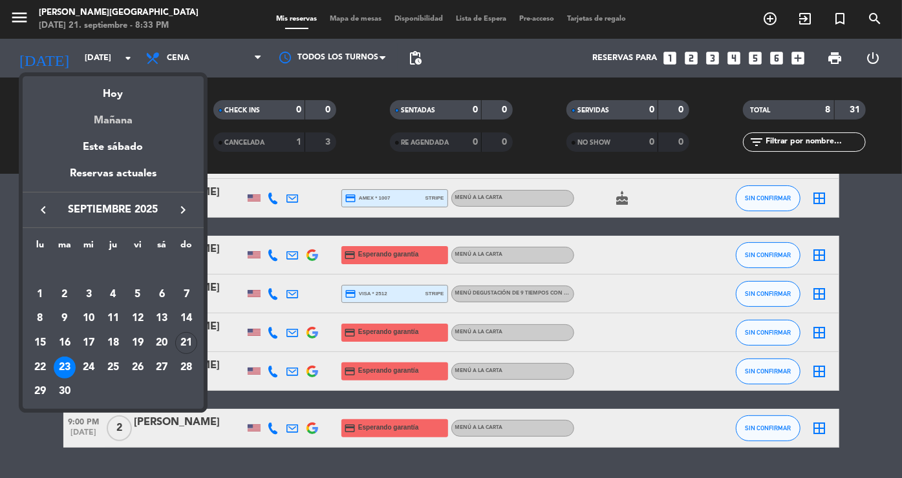
click at [114, 118] on div "Mañana" at bounding box center [113, 116] width 181 height 27
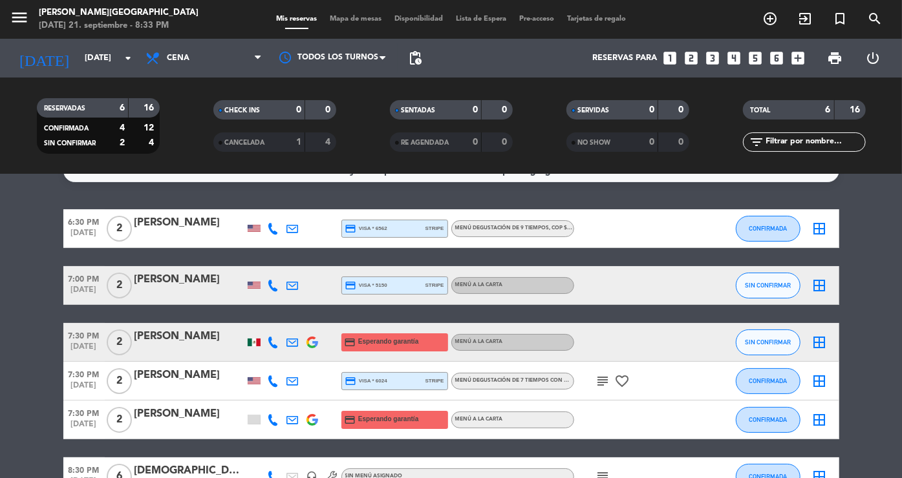
scroll to position [0, 0]
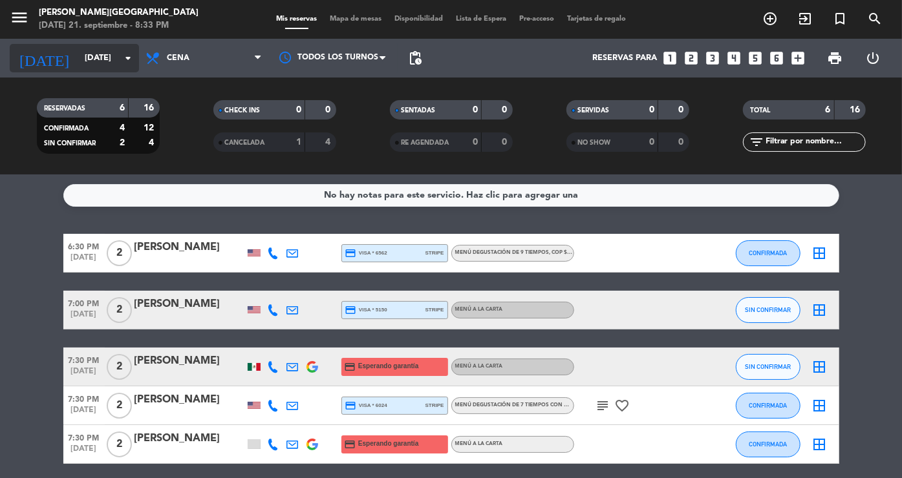
click at [95, 61] on input "[DATE]" at bounding box center [133, 58] width 111 height 23
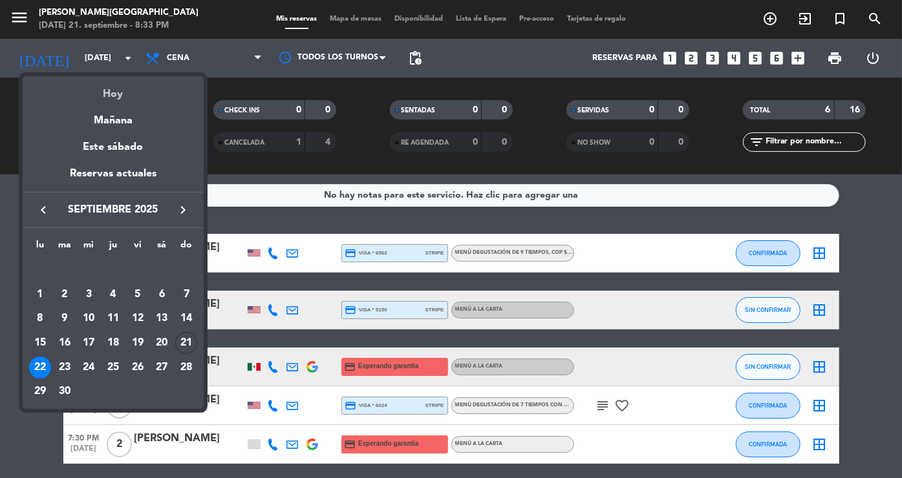
click at [107, 95] on div "Hoy" at bounding box center [113, 89] width 181 height 27
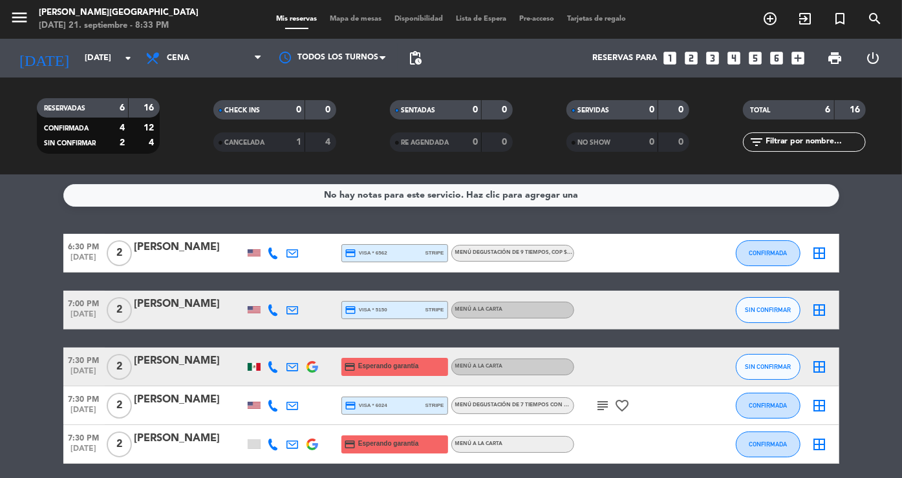
type input "[DATE]"
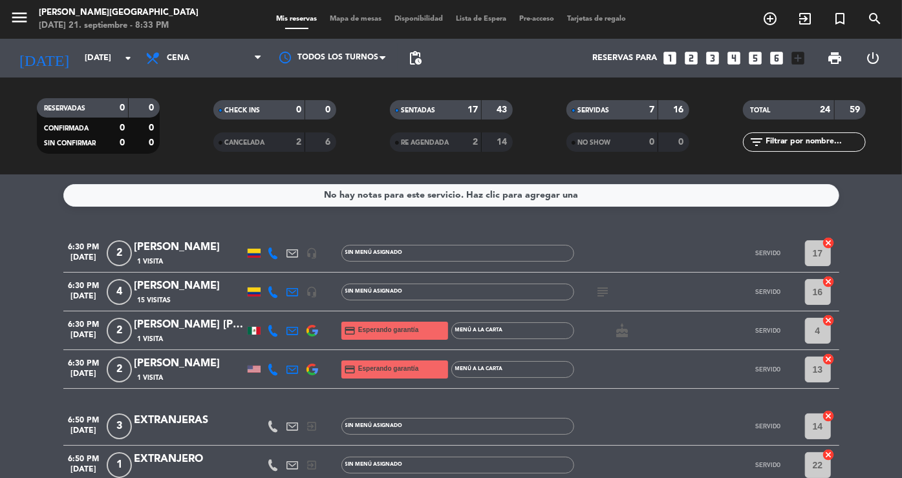
click at [606, 103] on div "SERVIDAS" at bounding box center [599, 110] width 59 height 15
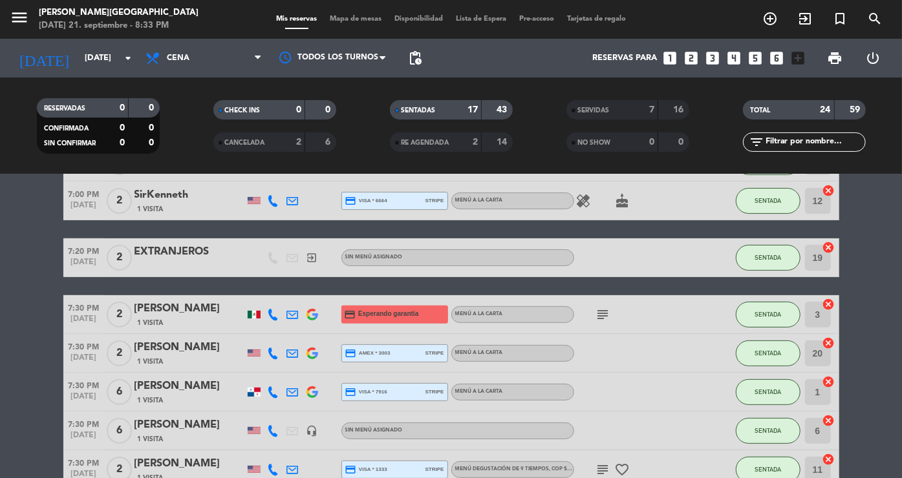
scroll to position [209, 0]
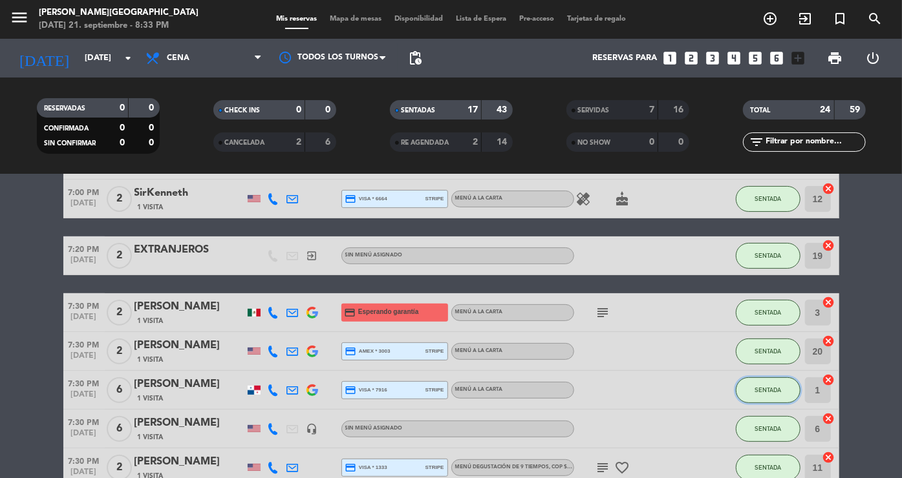
click at [772, 385] on button "SENTADA" at bounding box center [768, 391] width 65 height 26
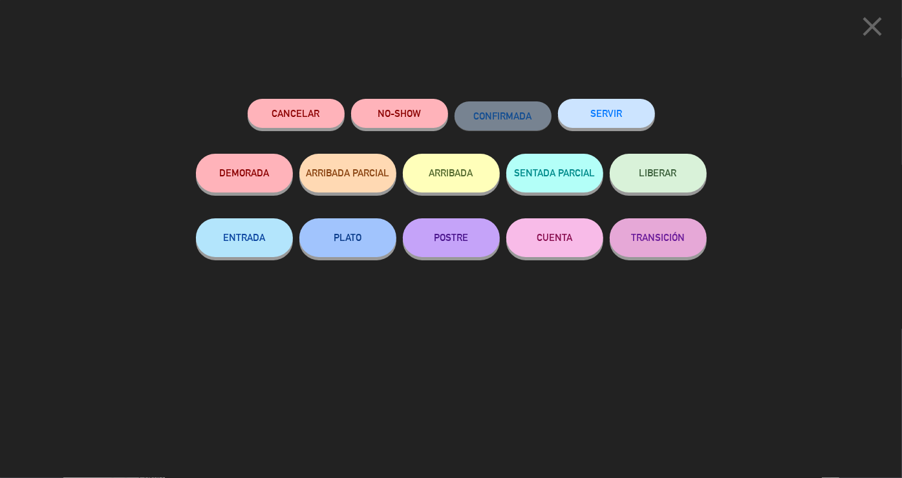
click at [620, 111] on button "SERVIR" at bounding box center [606, 113] width 97 height 29
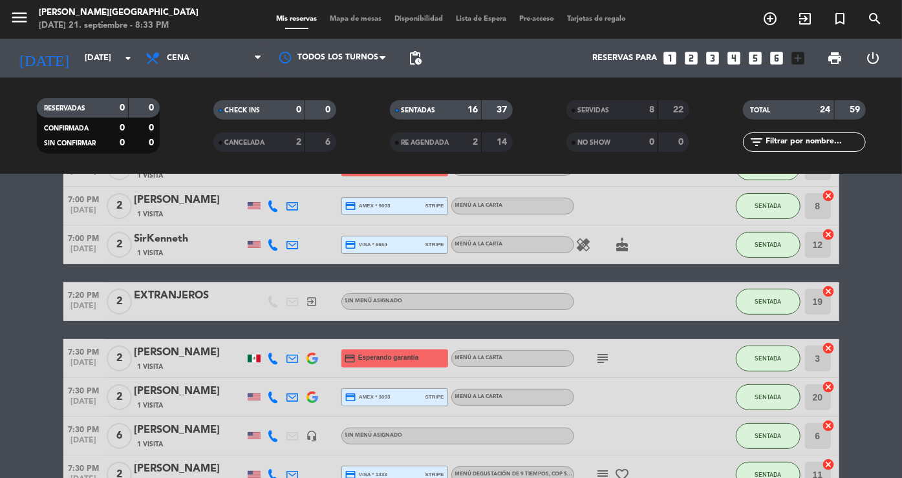
scroll to position [0, 0]
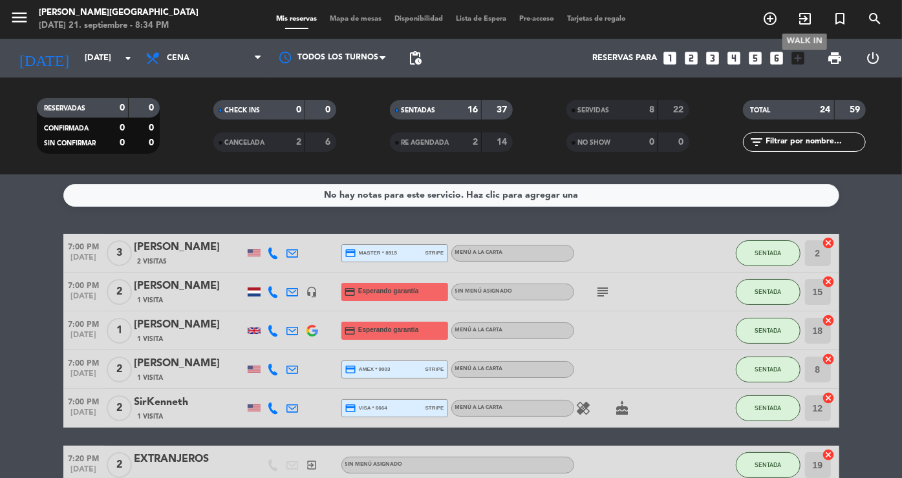
click at [807, 21] on icon "exit_to_app" at bounding box center [805, 19] width 16 height 16
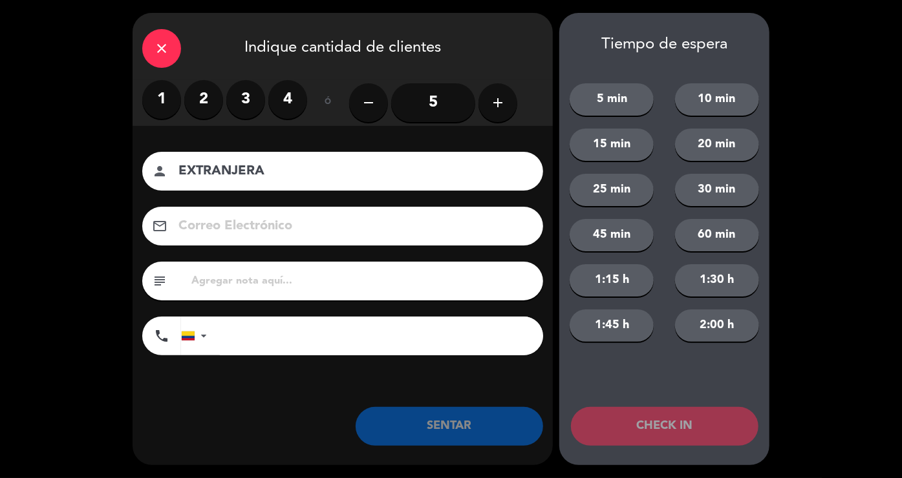
type input "EXTRANJERA"
click at [170, 100] on label "1" at bounding box center [161, 99] width 39 height 39
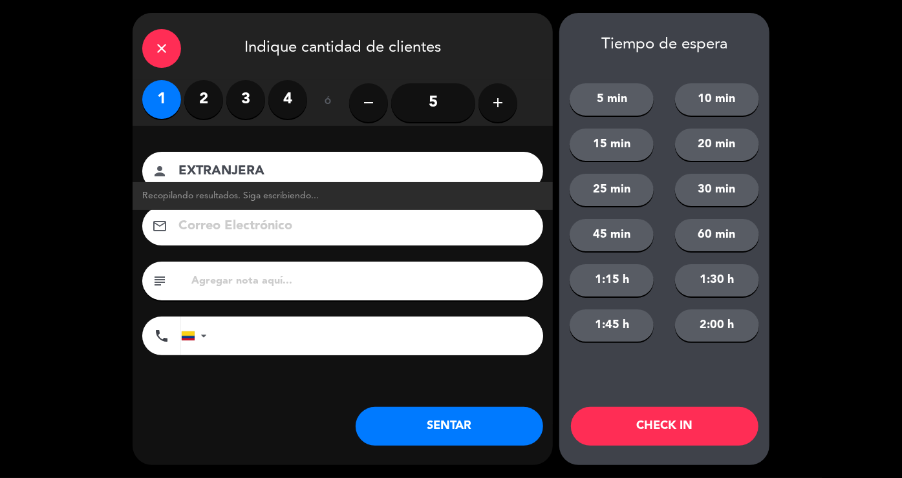
click at [450, 423] on button "SENTAR" at bounding box center [449, 426] width 187 height 39
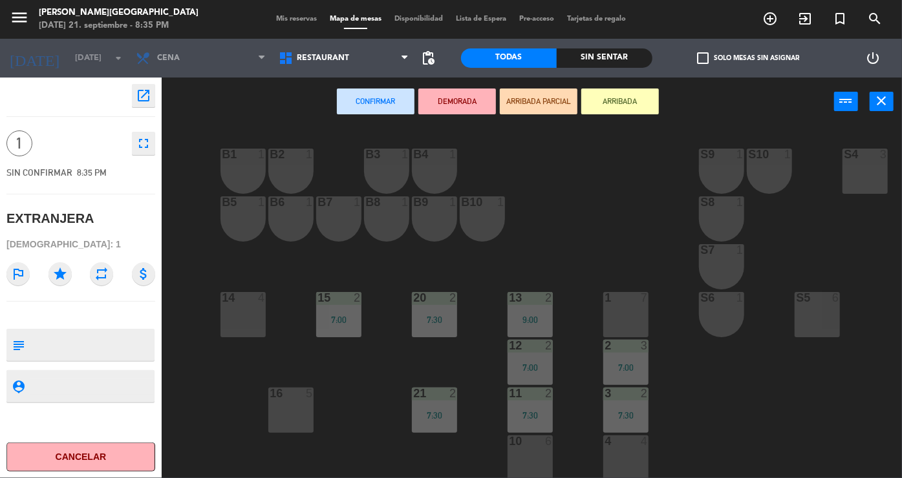
click at [341, 216] on div "B7 1" at bounding box center [338, 219] width 45 height 45
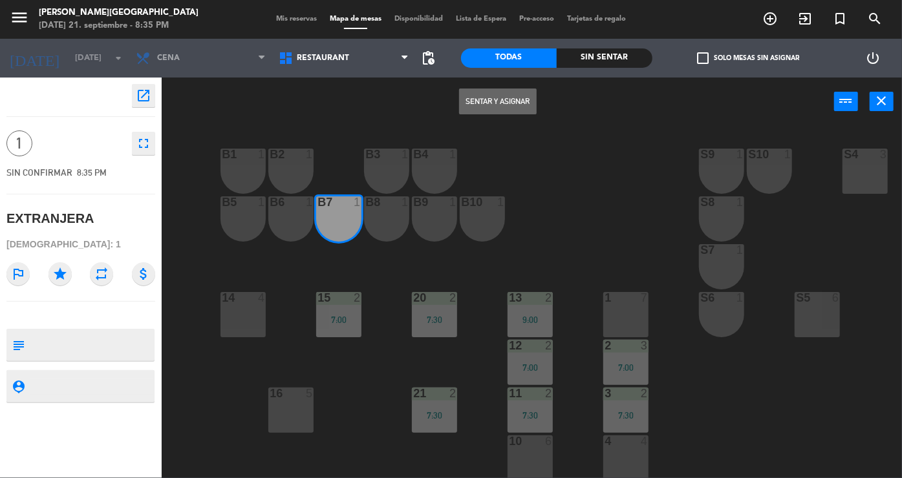
click at [490, 109] on button "Sentar y Asignar" at bounding box center [498, 102] width 78 height 26
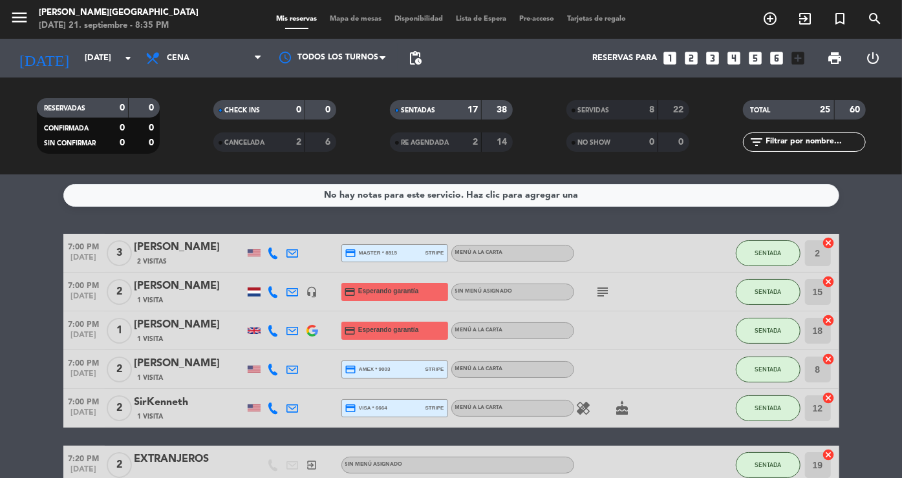
click at [643, 92] on div "SERVIDAS 8 22 NO SHOW 0 0" at bounding box center [627, 126] width 177 height 71
click at [612, 109] on div "SERVIDAS" at bounding box center [599, 110] width 59 height 15
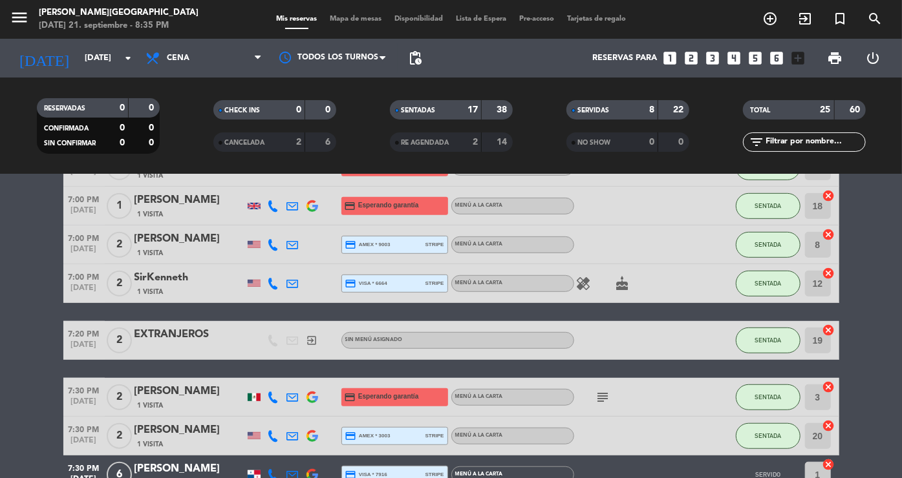
scroll to position [433, 0]
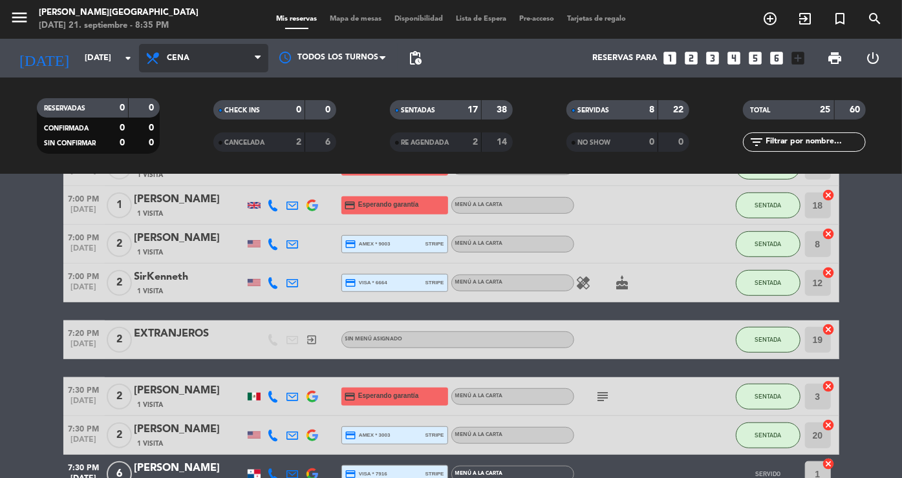
click at [215, 71] on span "Cena" at bounding box center [203, 58] width 129 height 28
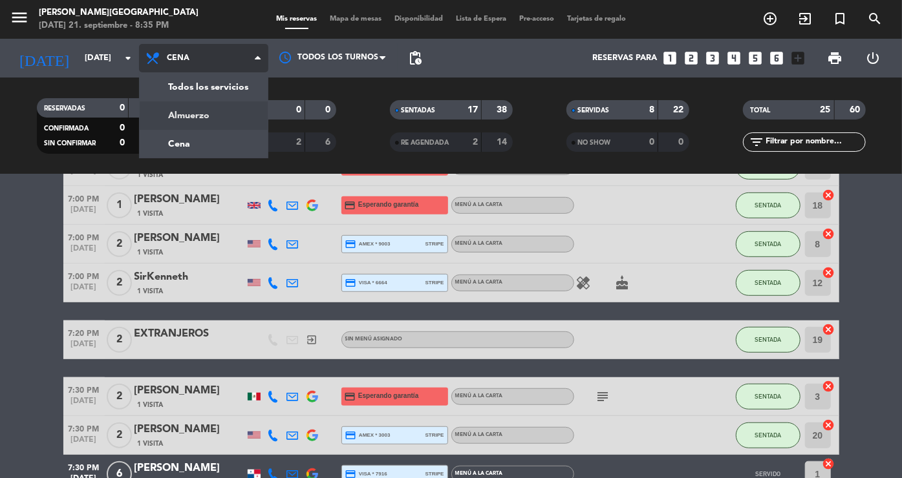
click at [211, 109] on div "menu [PERSON_NAME][GEOGRAPHIC_DATA][DATE] 21. septiembre - 8:35 PM Mis reservas…" at bounding box center [451, 87] width 902 height 175
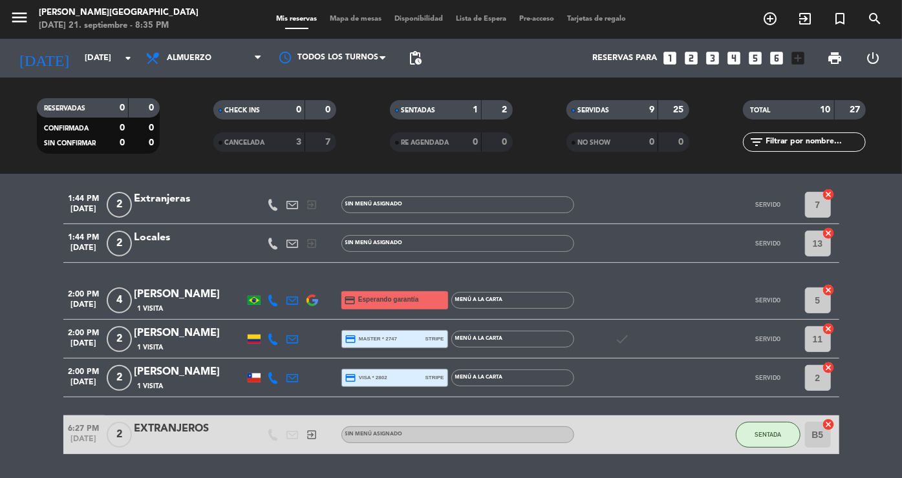
scroll to position [278, 0]
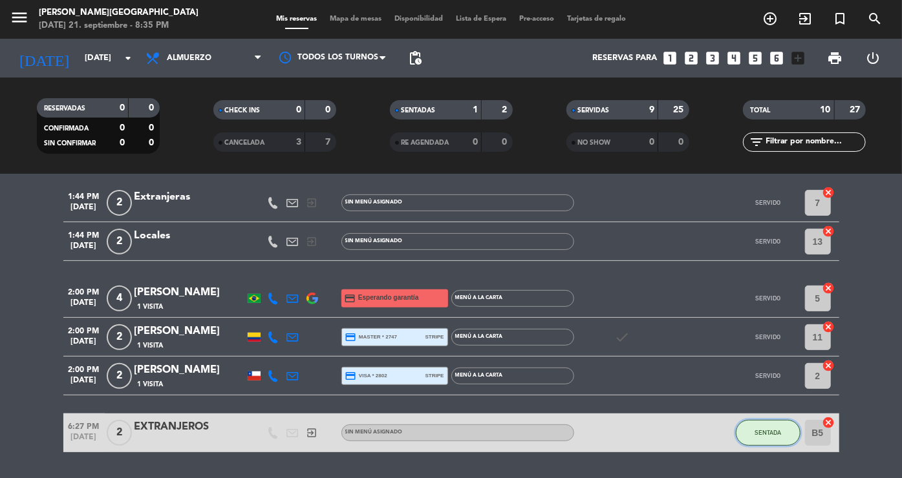
click at [759, 440] on button "SENTADA" at bounding box center [768, 433] width 65 height 26
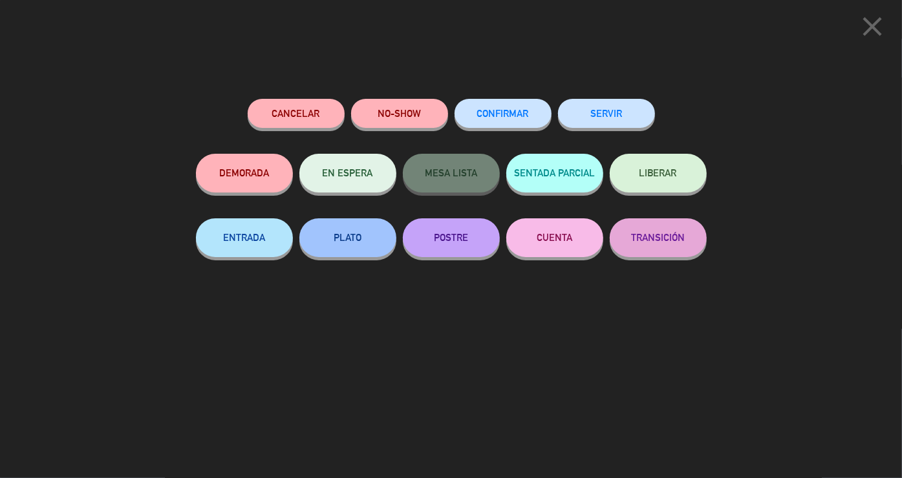
click at [601, 107] on button "SERVIR" at bounding box center [606, 113] width 97 height 29
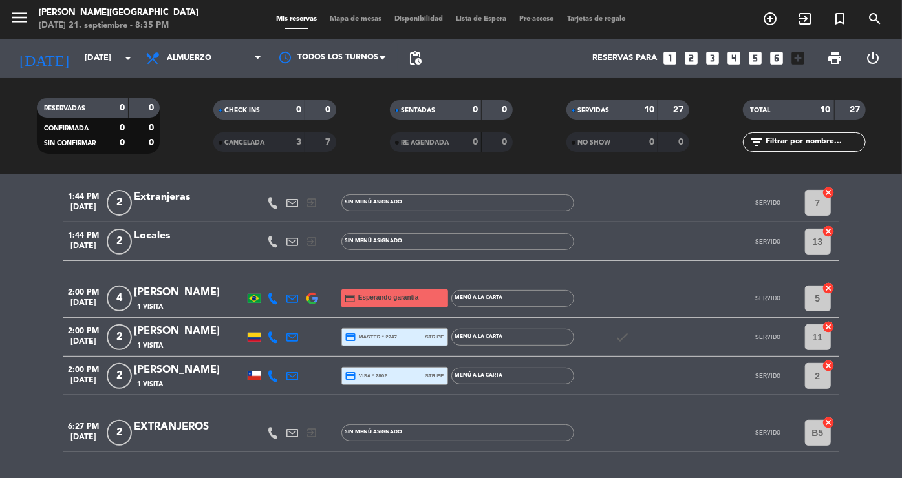
click at [829, 421] on icon "cancel" at bounding box center [828, 422] width 13 height 13
click at [203, 420] on div "EXTRANJEROS" at bounding box center [189, 427] width 110 height 17
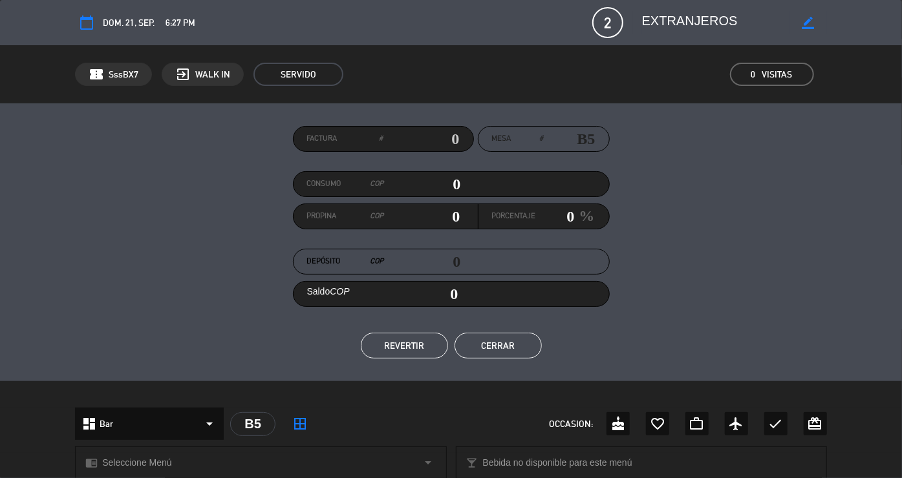
click at [423, 347] on button "REVERTIR" at bounding box center [404, 346] width 87 height 26
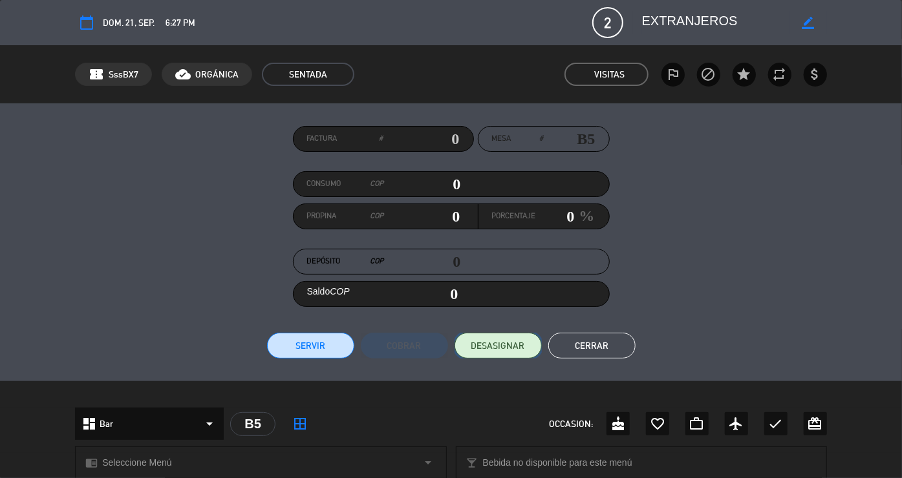
click at [483, 337] on button "DESASIGNAR" at bounding box center [498, 346] width 87 height 26
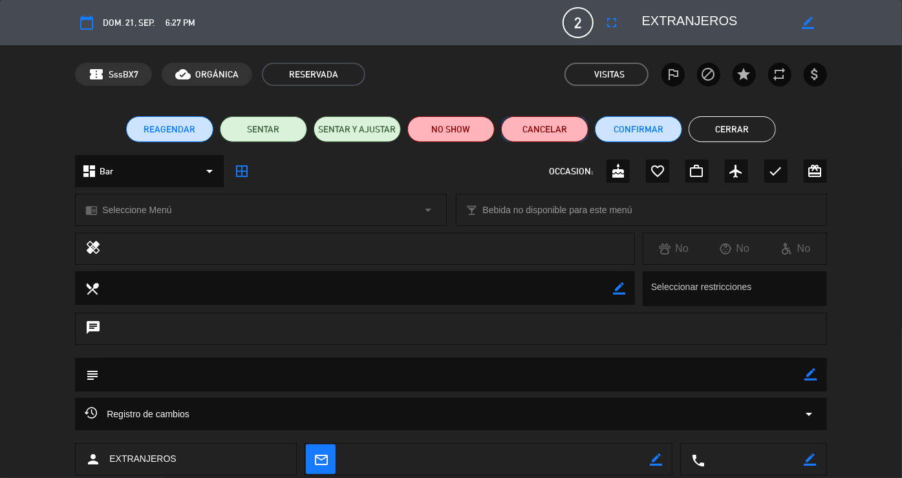
click at [530, 136] on button "Cancelar" at bounding box center [544, 129] width 87 height 26
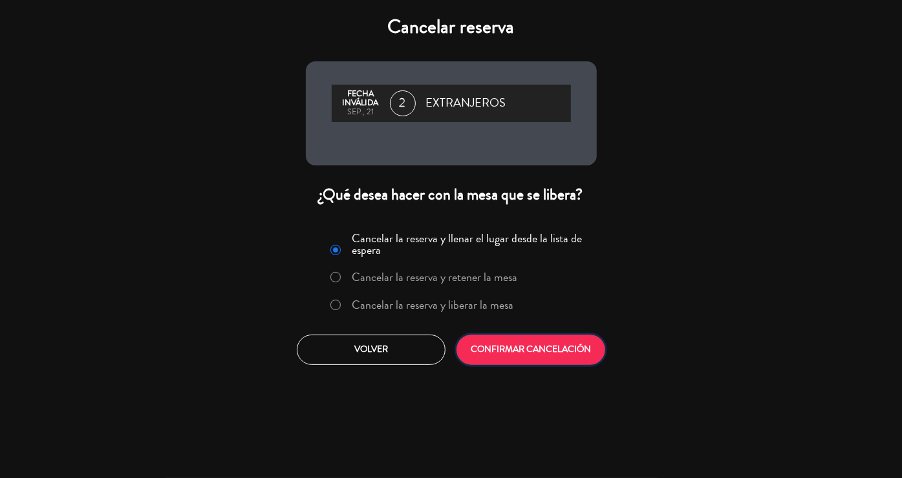
click at [490, 349] on button "CONFIRMAR CANCELACIÓN" at bounding box center [530, 350] width 149 height 30
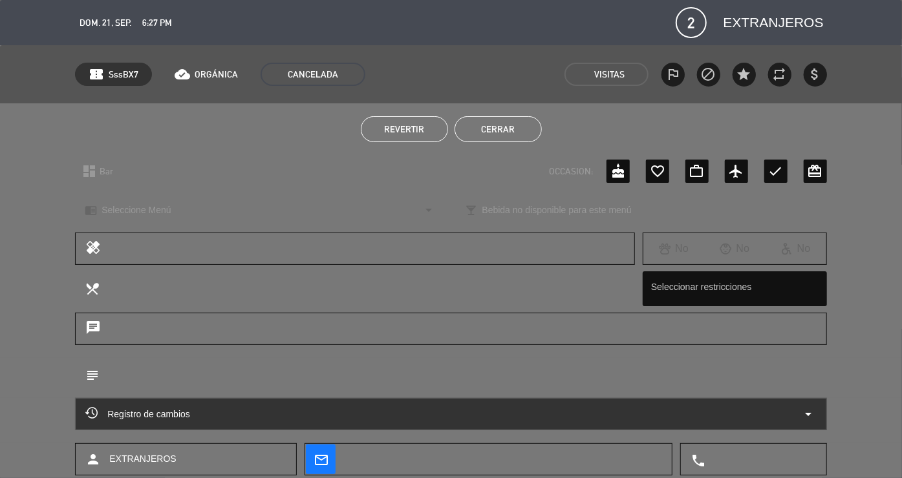
click at [496, 131] on button "Cerrar" at bounding box center [498, 129] width 87 height 26
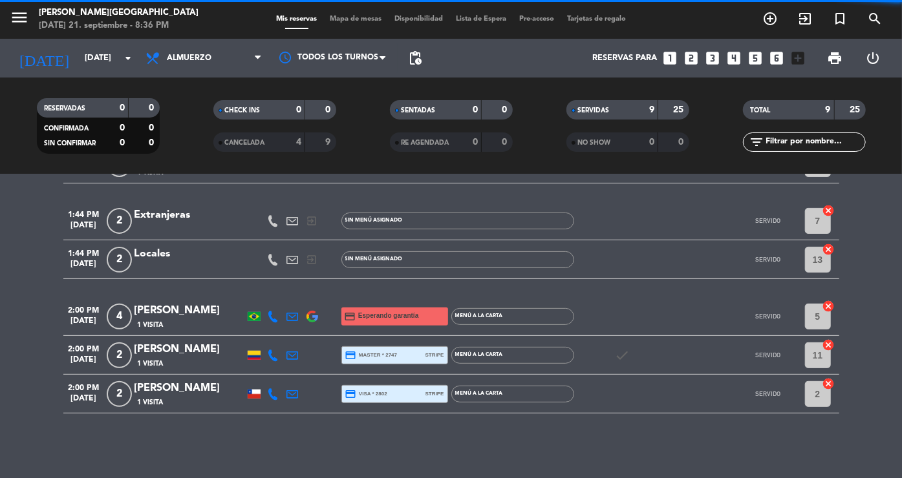
scroll to position [260, 0]
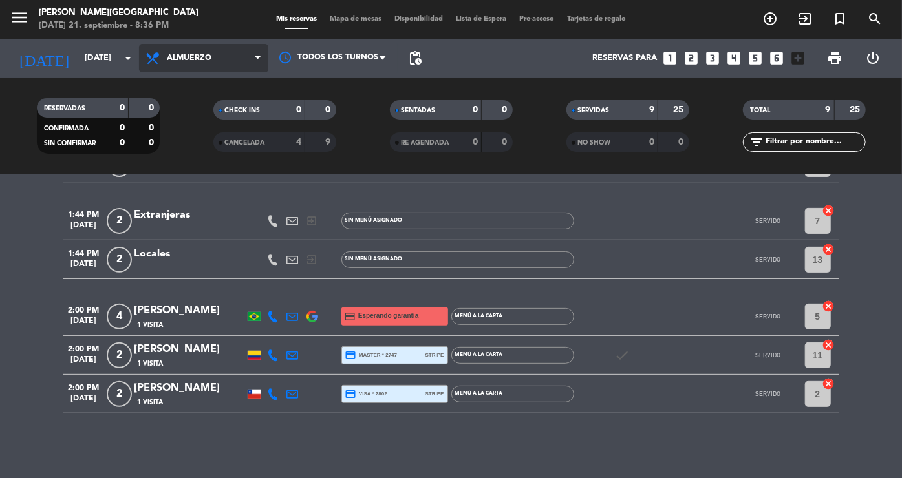
click at [180, 59] on span "Almuerzo" at bounding box center [189, 58] width 45 height 9
click at [197, 144] on div "menu [PERSON_NAME][GEOGRAPHIC_DATA][DATE] 21. septiembre - 8:36 PM Mis reservas…" at bounding box center [451, 87] width 902 height 175
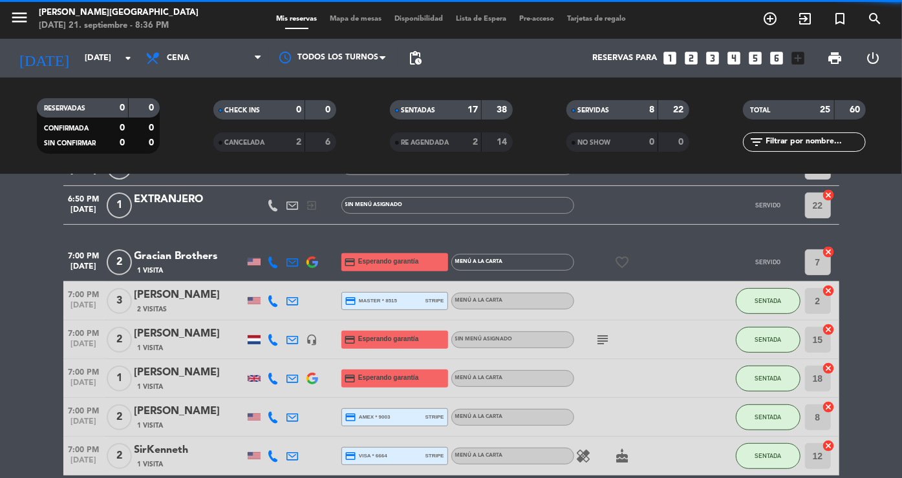
scroll to position [278, 0]
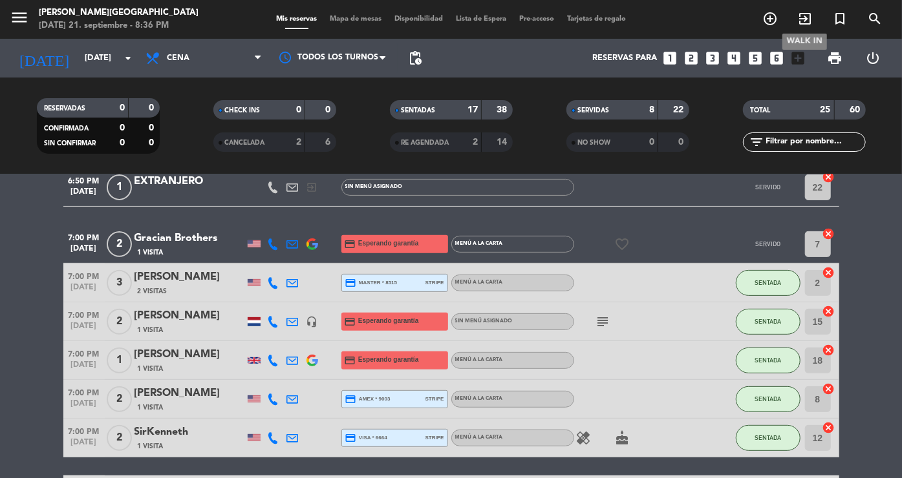
click at [804, 21] on icon "exit_to_app" at bounding box center [805, 19] width 16 height 16
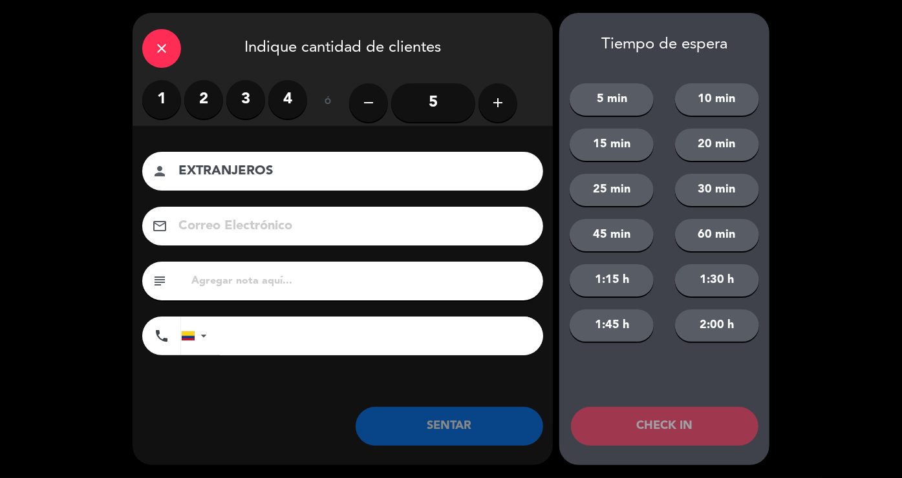
type input "EXTRANJEROS"
click at [212, 95] on label "2" at bounding box center [203, 99] width 39 height 39
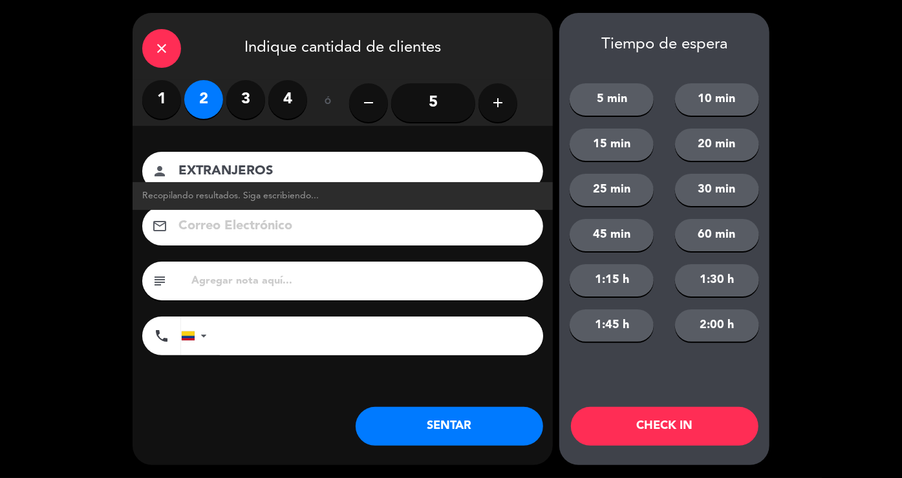
click at [416, 418] on button "SENTAR" at bounding box center [449, 426] width 187 height 39
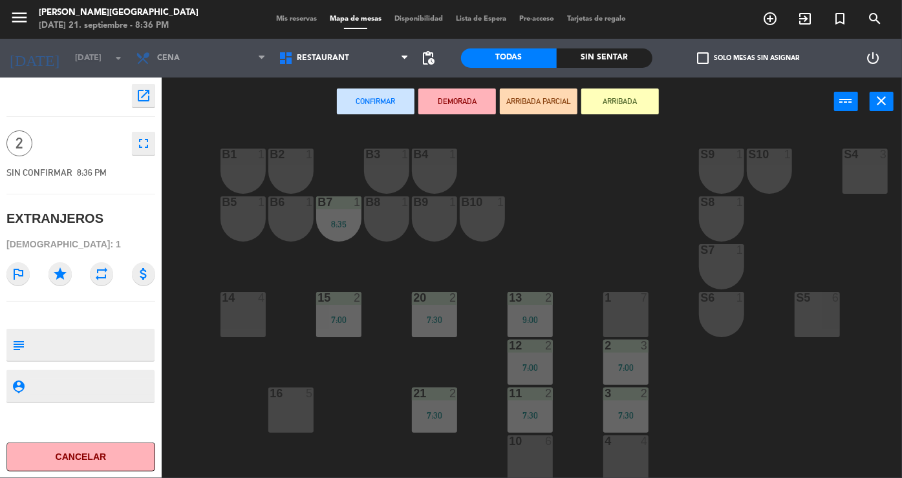
click at [261, 215] on div "B5 1" at bounding box center [242, 219] width 45 height 45
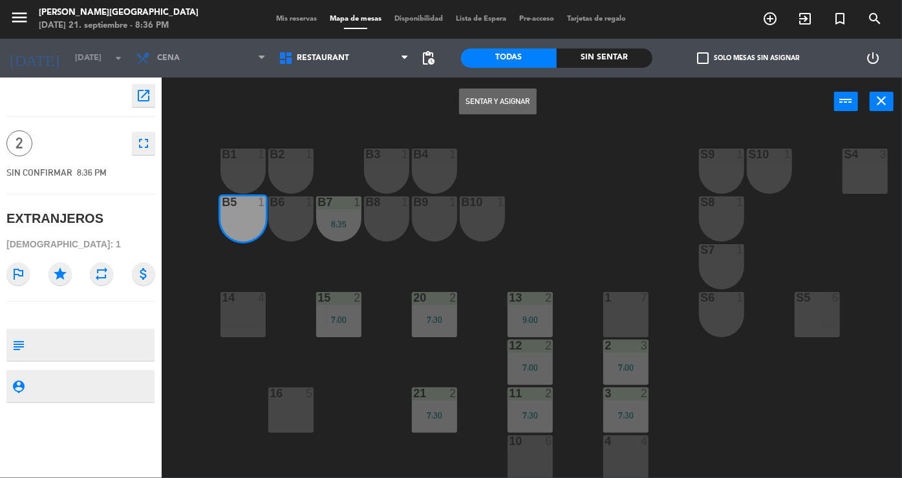
click at [292, 215] on div "B6 1" at bounding box center [290, 219] width 45 height 45
click at [481, 112] on button "Sentar y Asignar" at bounding box center [498, 102] width 78 height 26
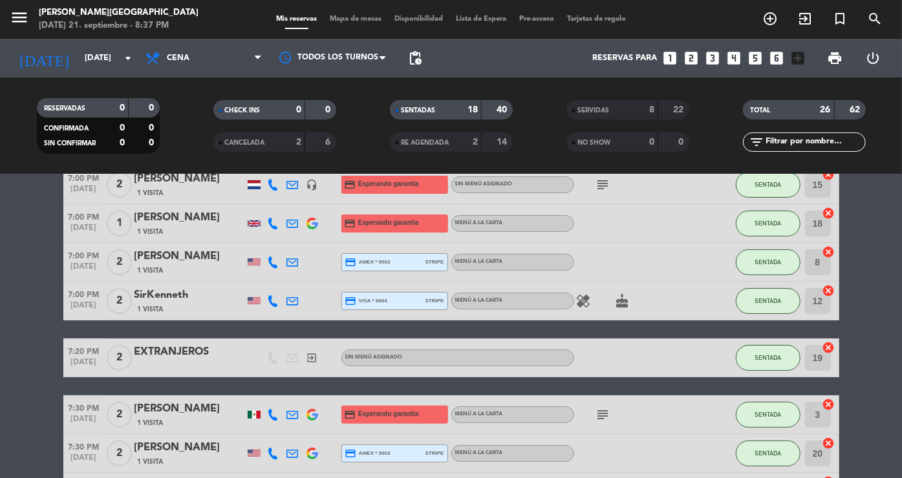
scroll to position [114, 0]
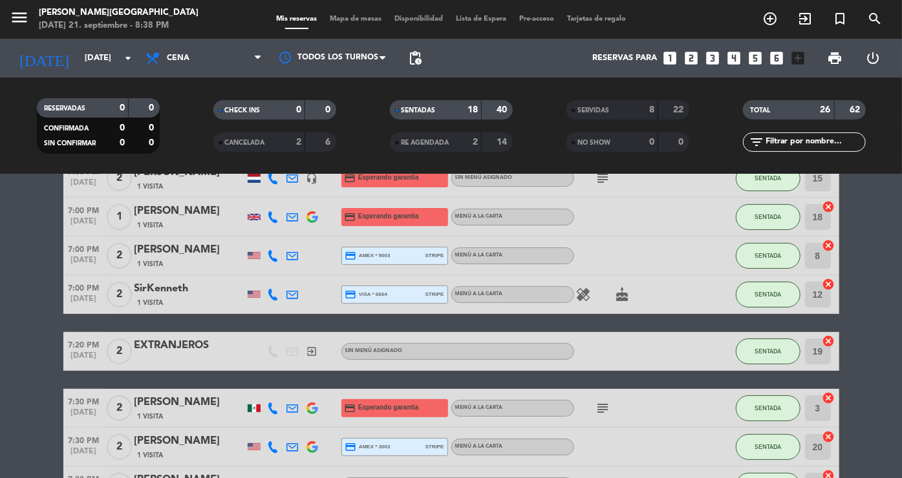
click at [266, 230] on div at bounding box center [273, 217] width 19 height 38
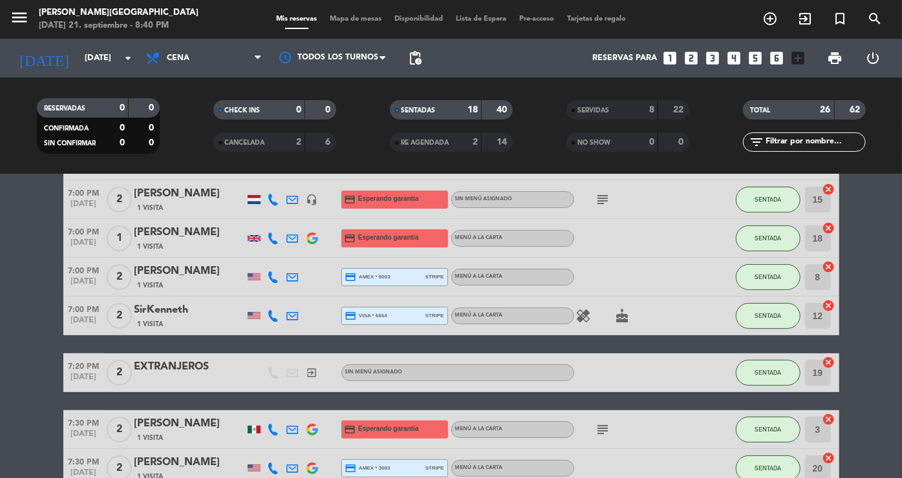
scroll to position [0, 0]
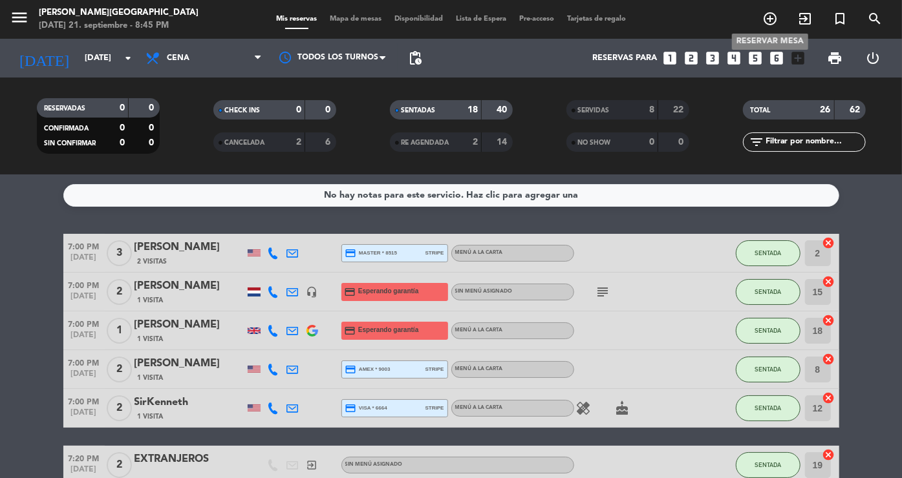
click at [771, 21] on icon "add_circle_outline" at bounding box center [770, 19] width 16 height 16
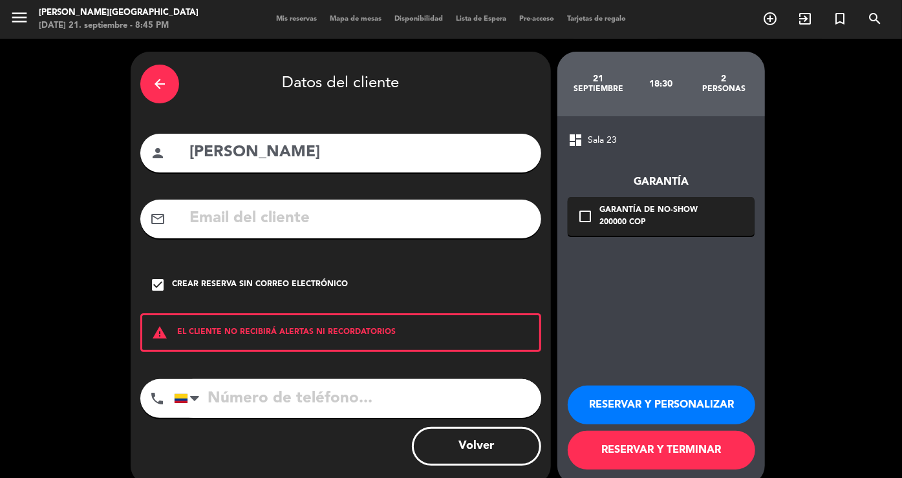
click at [153, 81] on icon "arrow_back" at bounding box center [160, 84] width 16 height 16
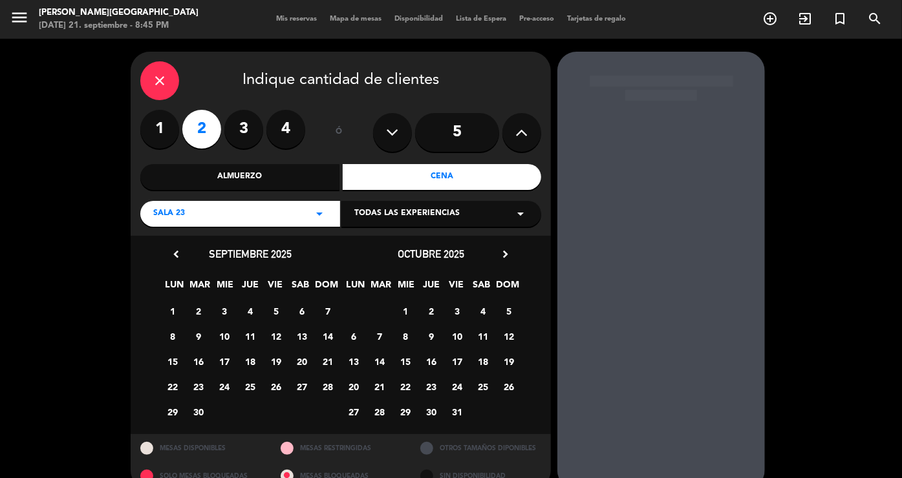
click at [153, 81] on icon "close" at bounding box center [160, 81] width 16 height 16
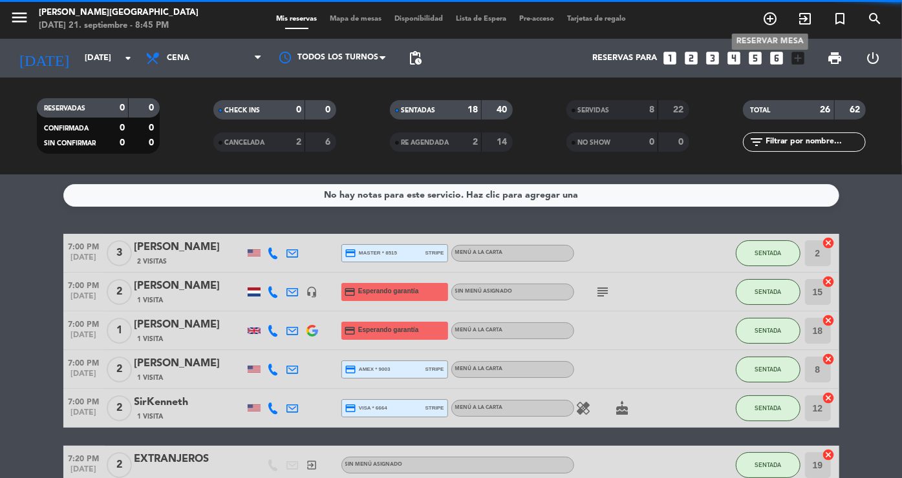
click at [763, 22] on icon "add_circle_outline" at bounding box center [770, 19] width 16 height 16
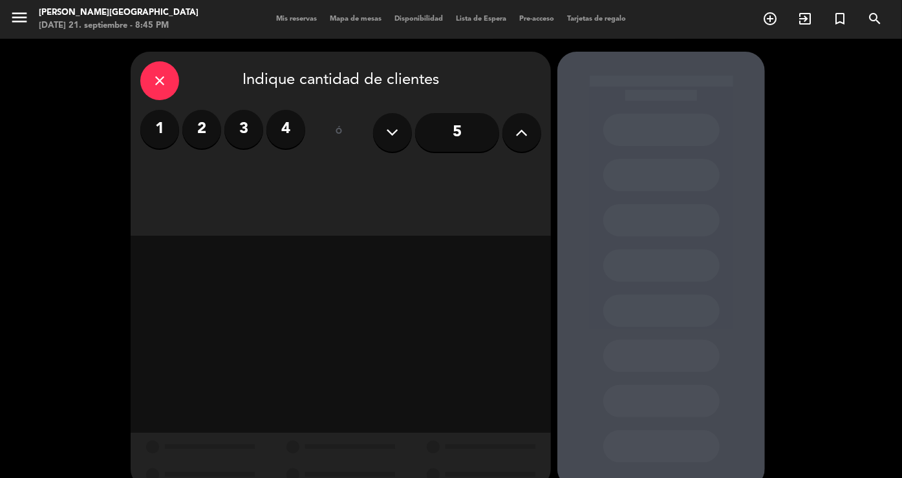
click at [516, 133] on icon at bounding box center [522, 132] width 12 height 19
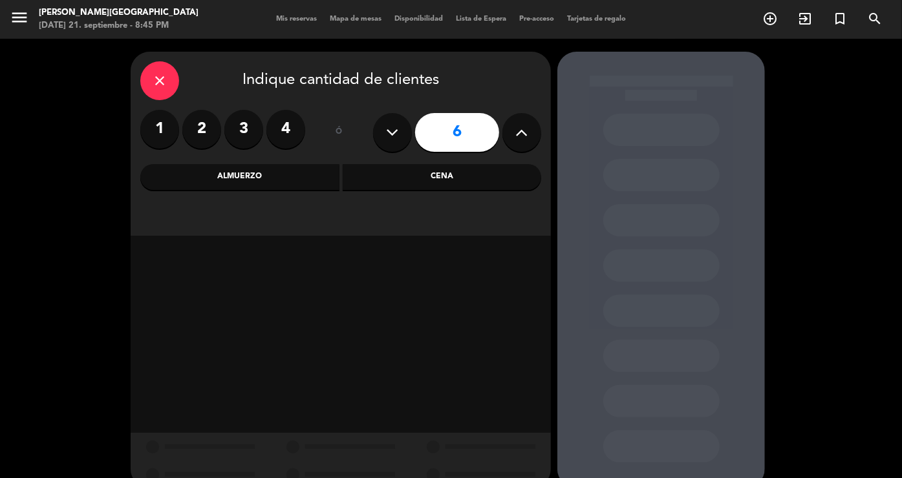
click at [516, 133] on icon at bounding box center [522, 132] width 12 height 19
type input "10"
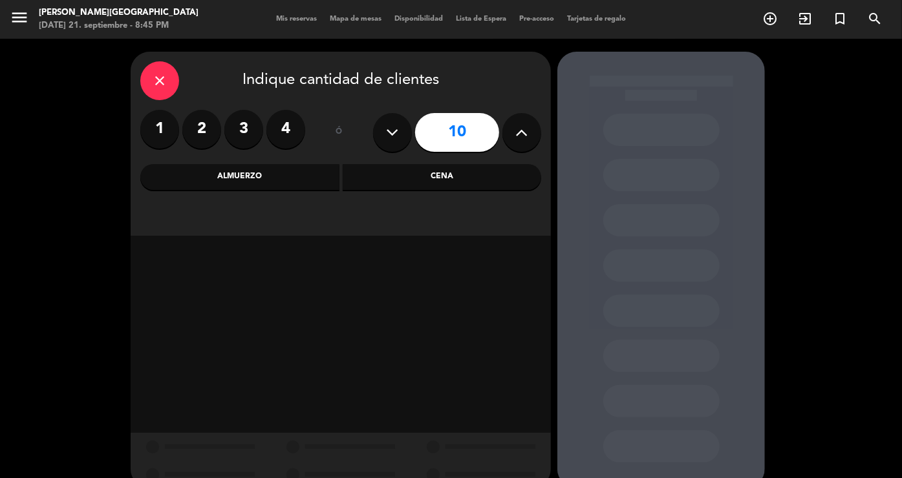
click at [451, 175] on div "Cena" at bounding box center [442, 177] width 199 height 26
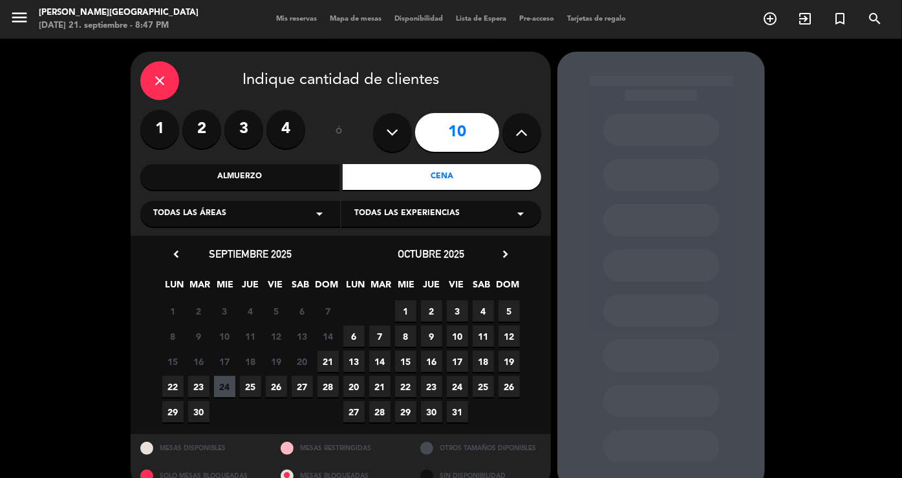
click at [455, 388] on span "24" at bounding box center [457, 386] width 21 height 21
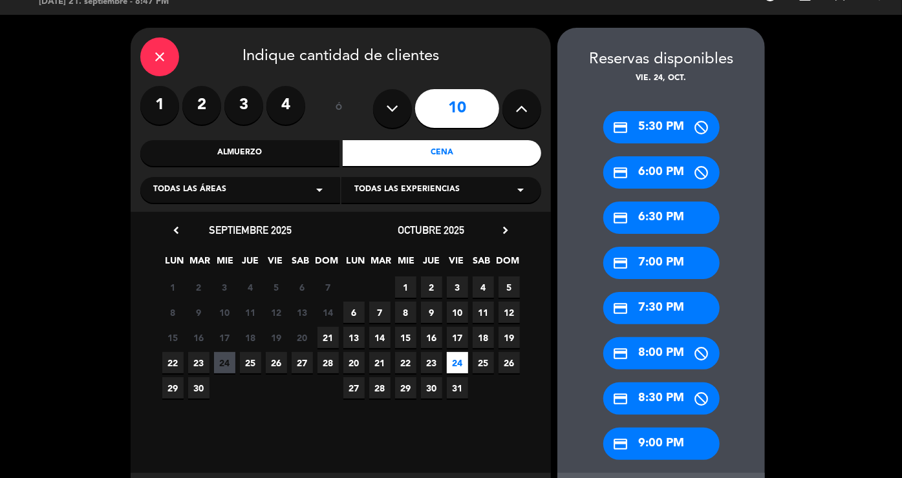
scroll to position [87, 0]
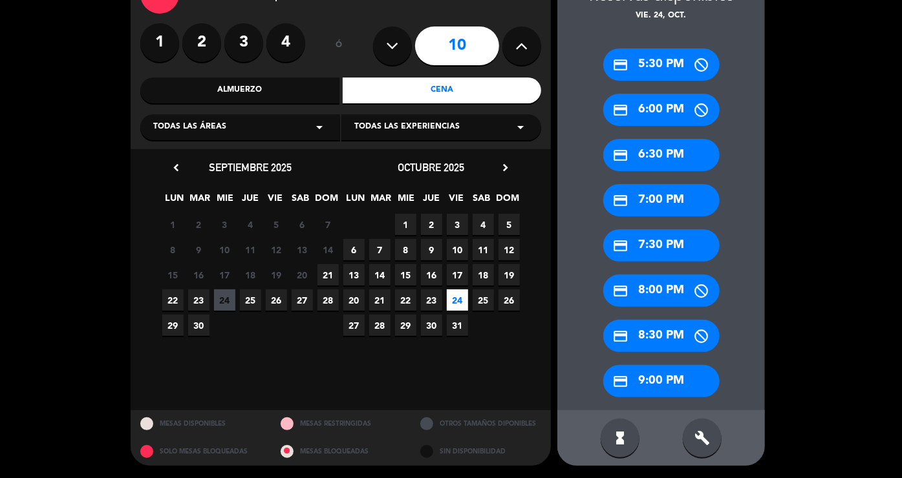
click at [654, 389] on div "credit_card 9:00 PM" at bounding box center [661, 381] width 116 height 32
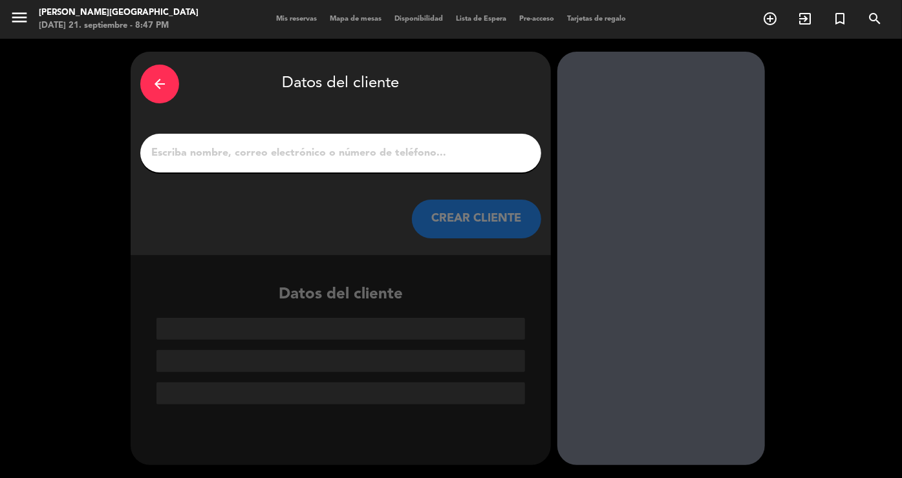
click at [321, 157] on input "1" at bounding box center [340, 153] width 381 height 18
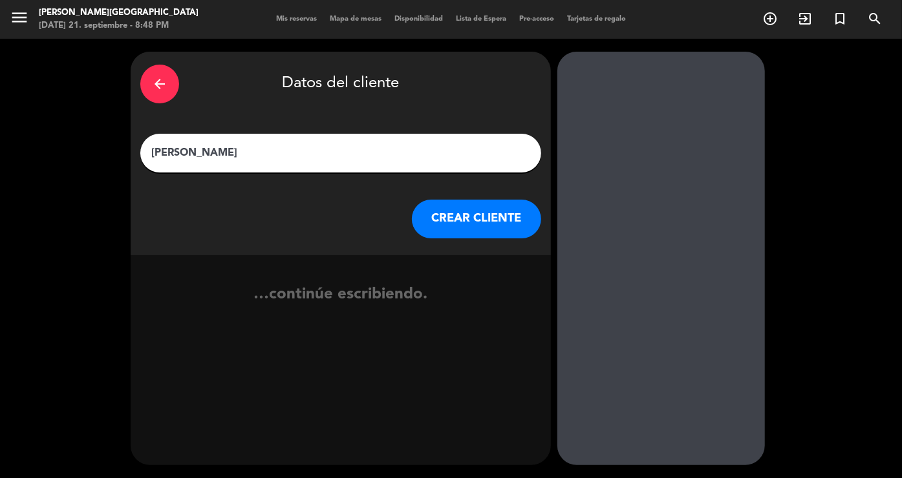
type input "[PERSON_NAME]"
click at [458, 222] on button "CREAR CLIENTE" at bounding box center [476, 219] width 129 height 39
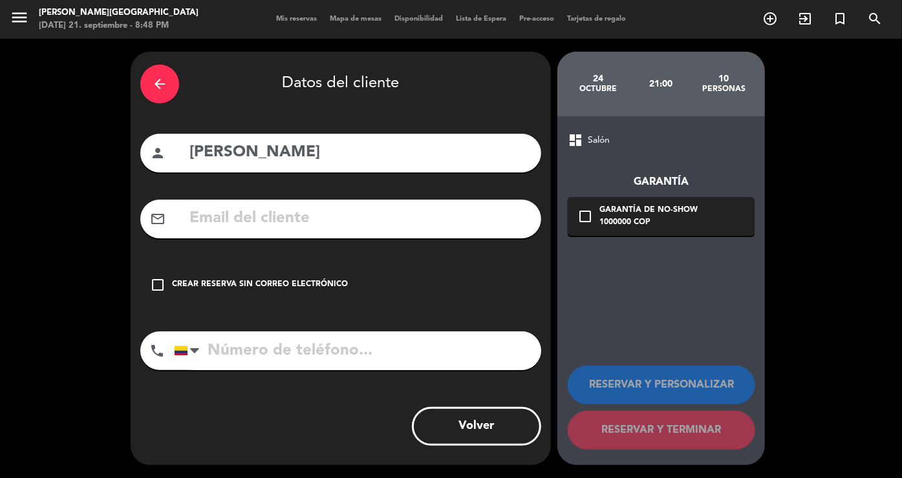
click at [256, 214] on input "text" at bounding box center [359, 219] width 343 height 27
paste input "[PERSON_NAME][EMAIL_ADDRESS][PERSON_NAME][DOMAIN_NAME]"
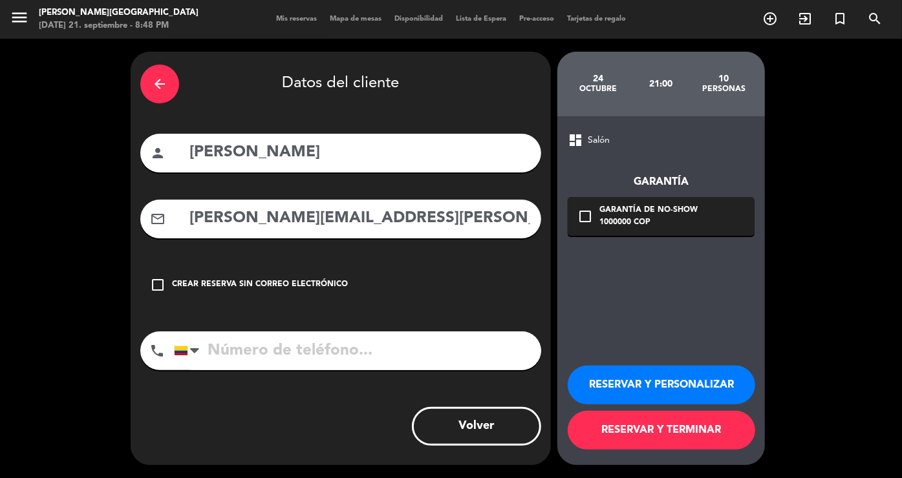
type input "[PERSON_NAME][EMAIL_ADDRESS][PERSON_NAME][DOMAIN_NAME]"
click at [327, 352] on input "tel" at bounding box center [357, 351] width 367 height 39
paste input "[PHONE_NUMBER]"
type input "[PHONE_NUMBER]"
click at [650, 385] on button "RESERVAR Y PERSONALIZAR" at bounding box center [661, 385] width 187 height 39
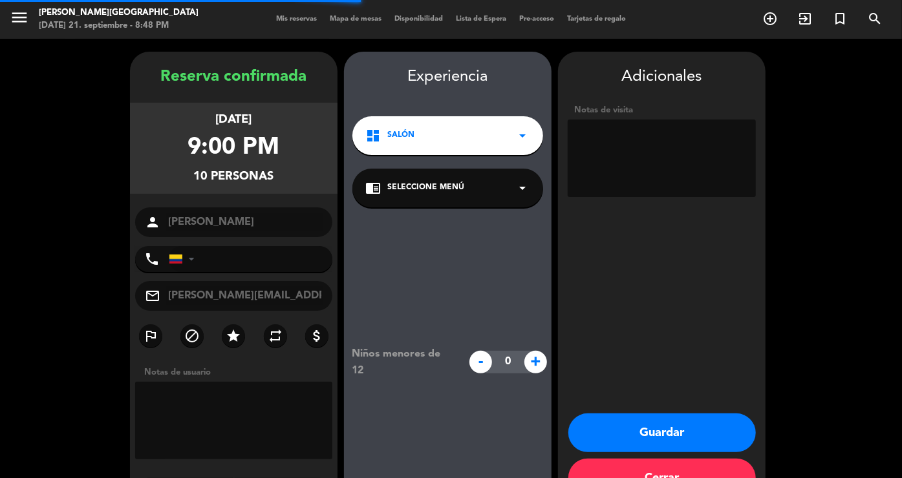
type input "[PHONE_NUMBER]"
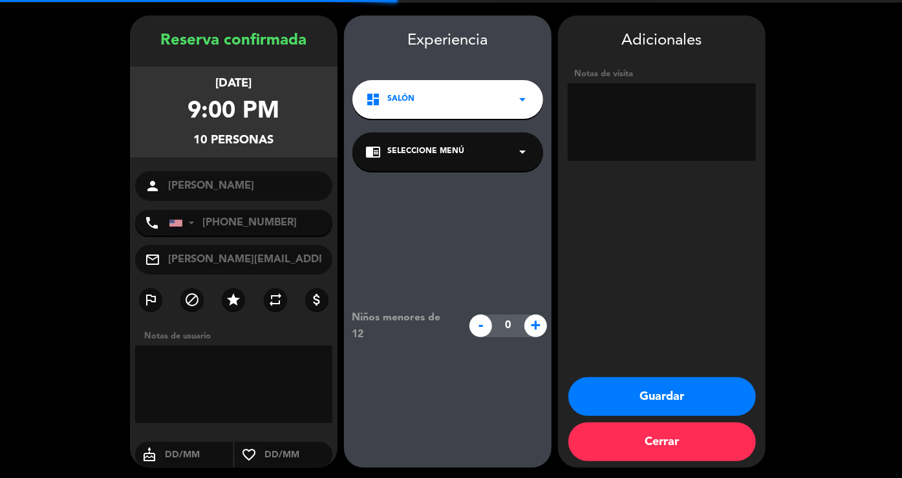
scroll to position [38, 0]
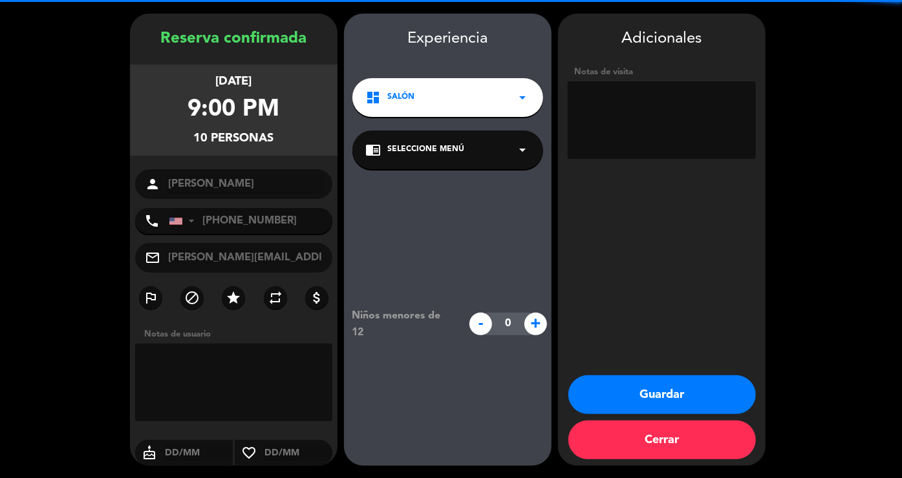
click at [218, 374] on textarea at bounding box center [233, 383] width 197 height 78
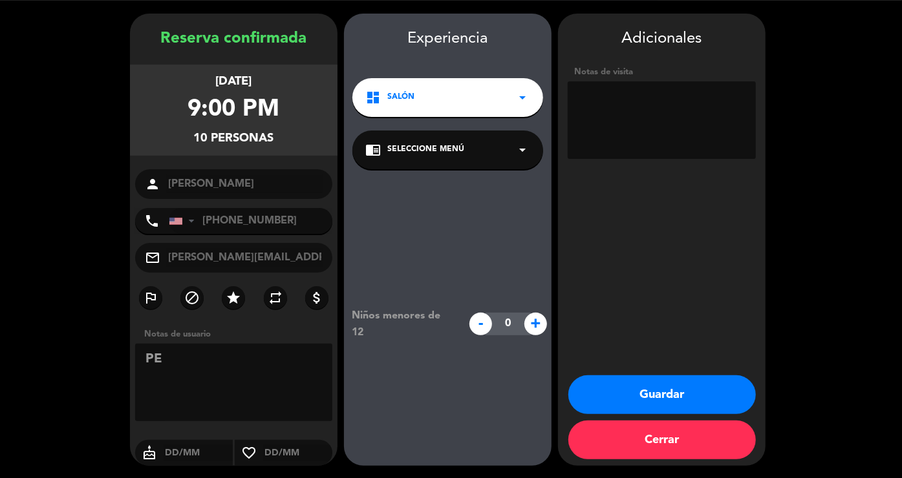
type textarea "P"
click at [635, 100] on textarea at bounding box center [662, 120] width 188 height 78
type textarea "PENDIENTE ANTICIPO"
click at [180, 455] on input "text" at bounding box center [198, 453] width 69 height 16
type input "24/10"
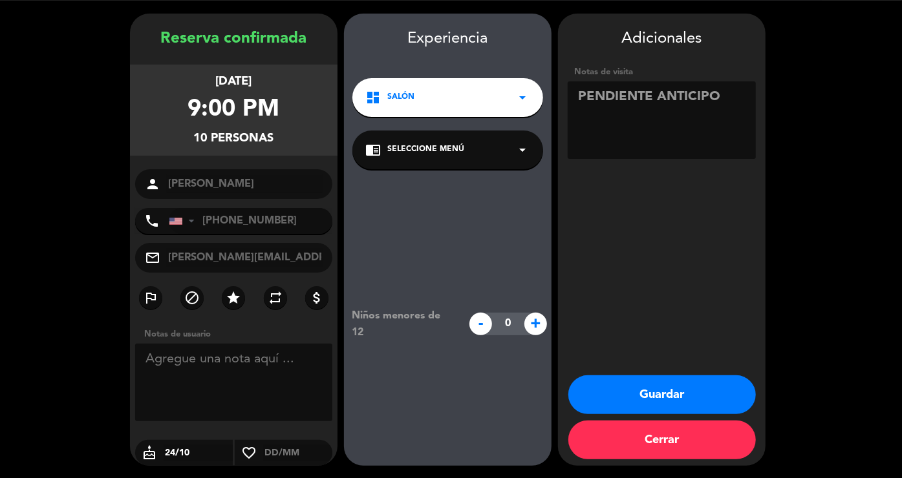
click at [444, 101] on div "dashboard Salón arrow_drop_down" at bounding box center [447, 97] width 191 height 39
click at [519, 184] on div "Niños menores de 12 - 0 +" at bounding box center [448, 324] width 208 height 310
click at [634, 126] on textarea at bounding box center [662, 120] width 188 height 78
type textarea "PENDIENTE ANTICIPO 1 VEGETARIANO"
click at [670, 387] on button "Guardar" at bounding box center [661, 395] width 187 height 39
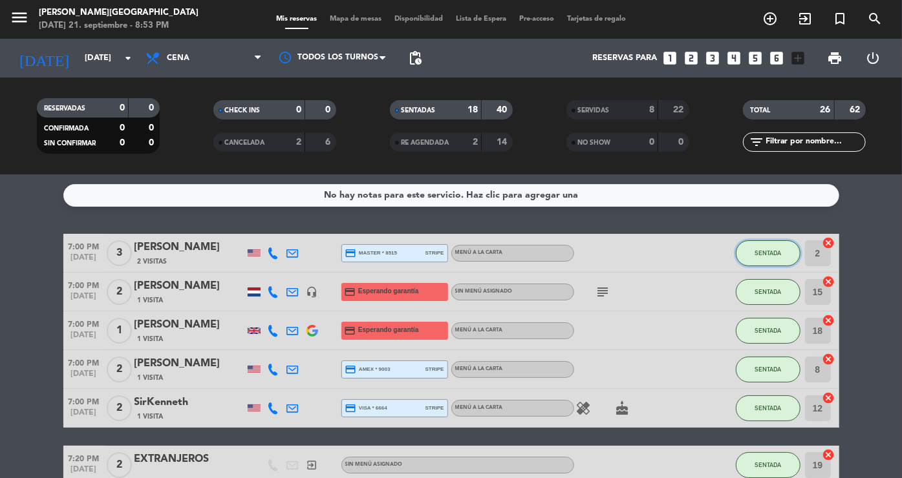
click at [767, 257] on button "SENTADA" at bounding box center [768, 254] width 65 height 26
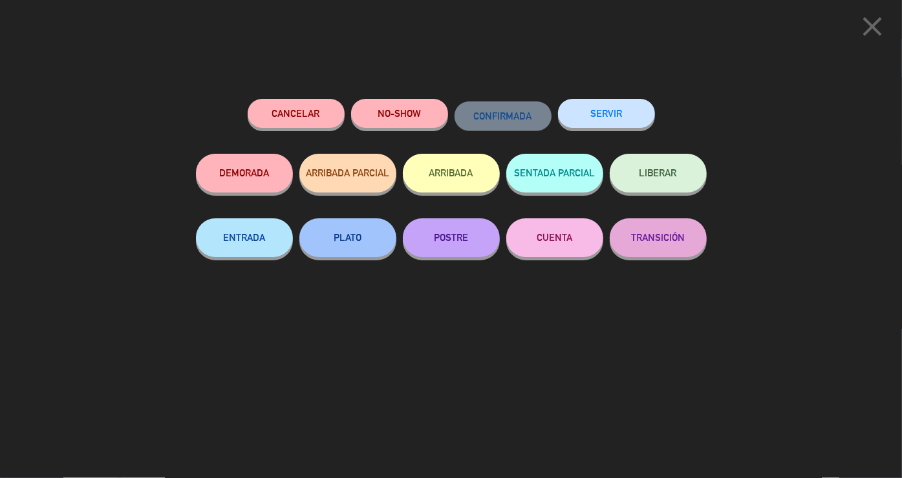
click at [597, 114] on button "SERVIR" at bounding box center [606, 113] width 97 height 29
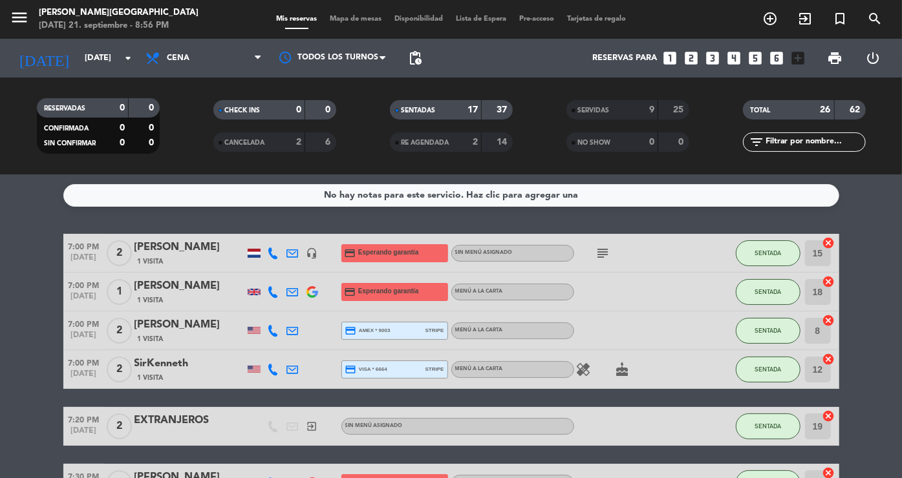
click at [91, 63] on input "[DATE]" at bounding box center [133, 58] width 111 height 23
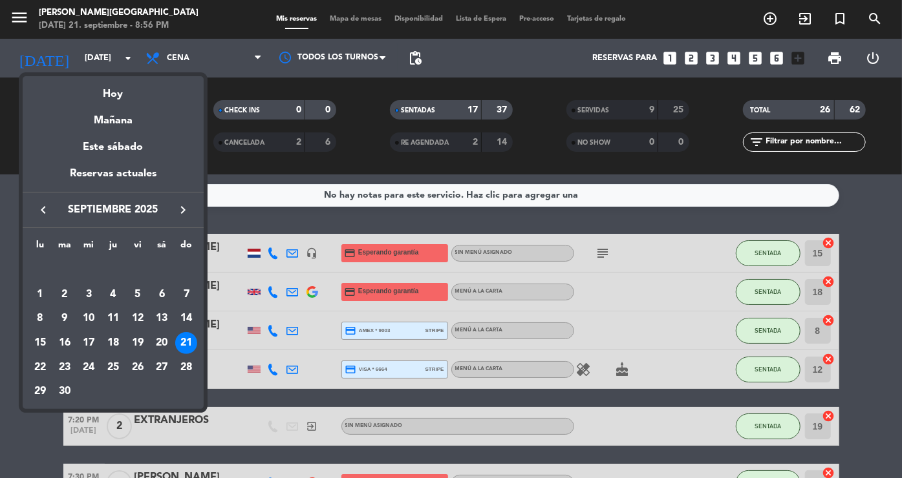
click at [182, 206] on icon "keyboard_arrow_right" at bounding box center [183, 210] width 16 height 16
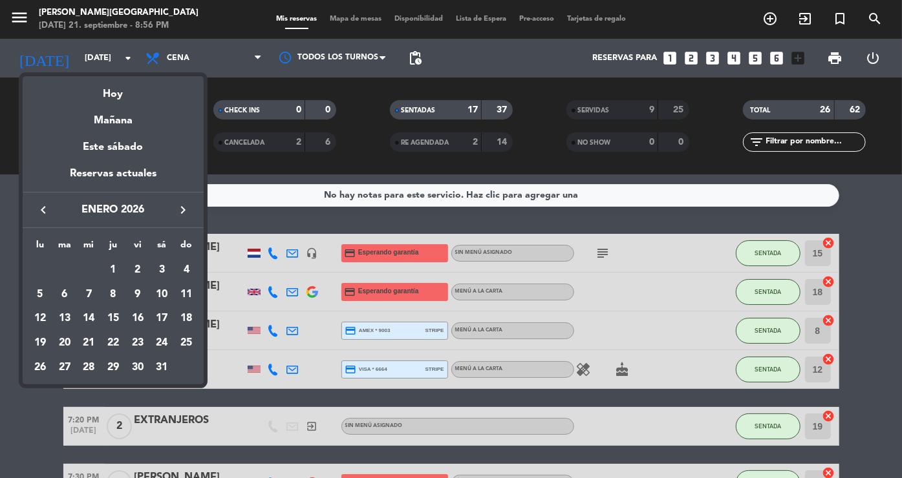
click at [182, 206] on icon "keyboard_arrow_right" at bounding box center [183, 210] width 16 height 16
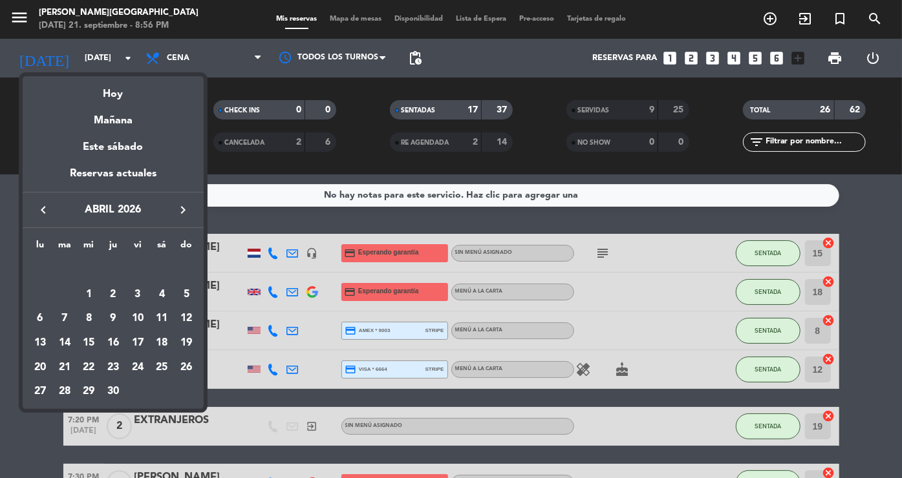
click at [44, 205] on icon "keyboard_arrow_left" at bounding box center [44, 210] width 16 height 16
click at [133, 362] on div "27" at bounding box center [138, 368] width 22 height 22
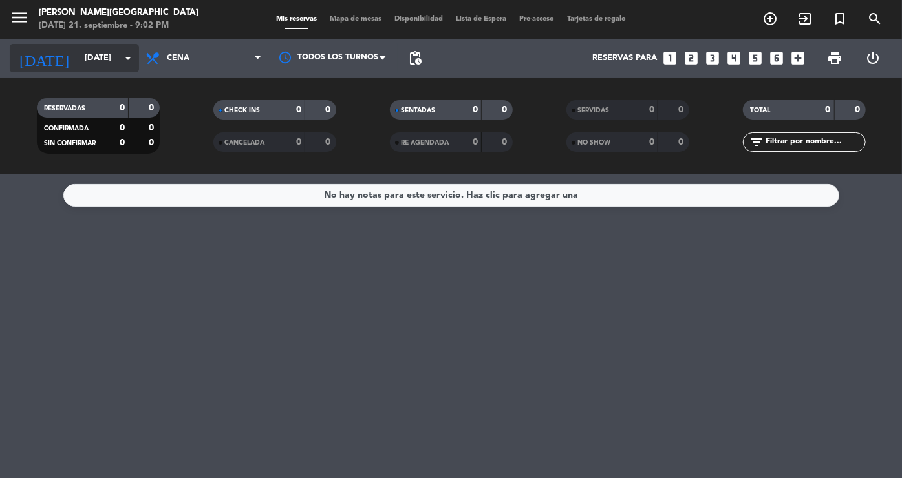
click at [90, 52] on input "[DATE]" at bounding box center [133, 58] width 111 height 23
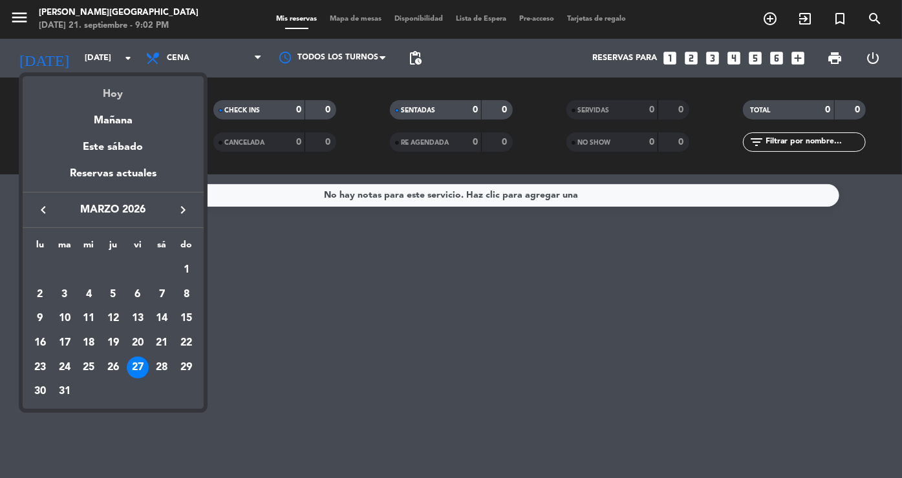
click at [112, 92] on div "Hoy" at bounding box center [113, 89] width 181 height 27
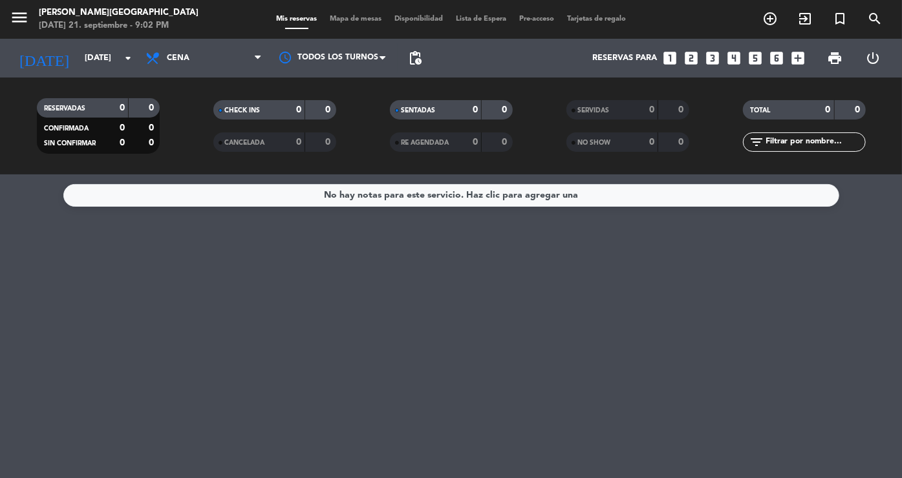
type input "[DATE]"
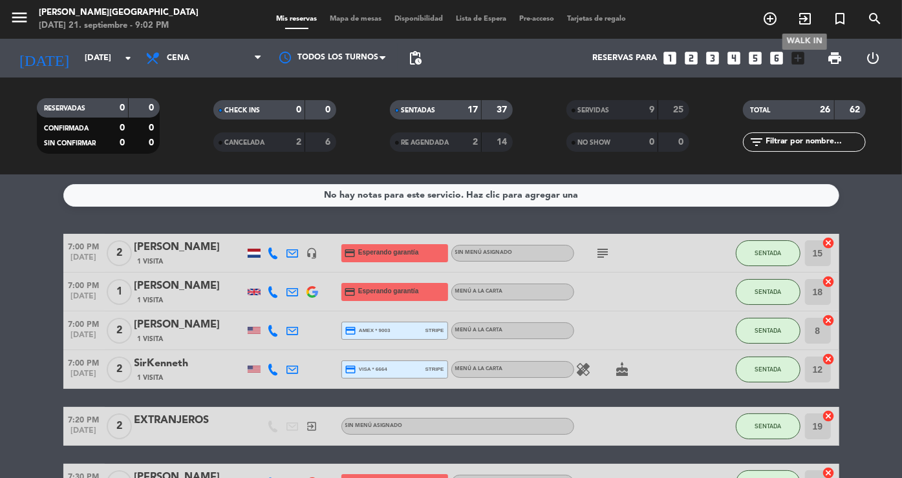
click at [802, 27] on icon "exit_to_app" at bounding box center [805, 19] width 16 height 16
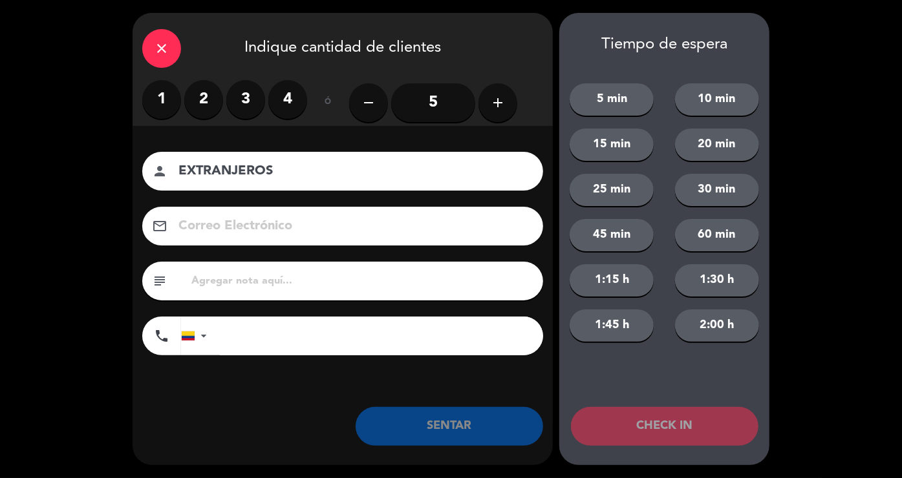
type input "EXTRANJEROS"
click at [217, 102] on label "2" at bounding box center [203, 99] width 39 height 39
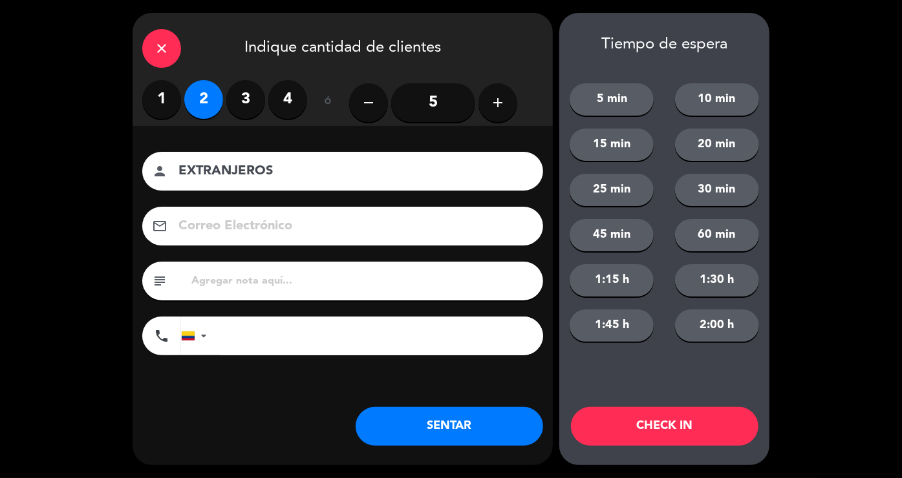
click at [425, 416] on button "SENTAR" at bounding box center [449, 426] width 187 height 39
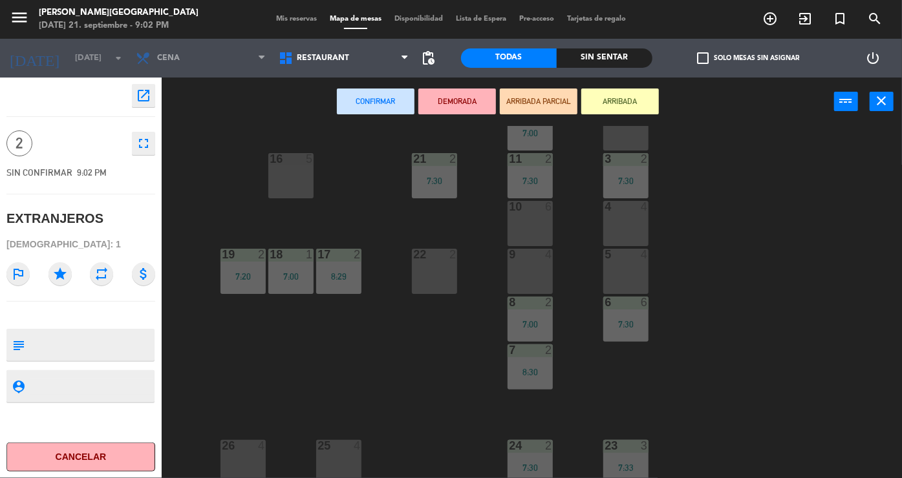
scroll to position [239, 0]
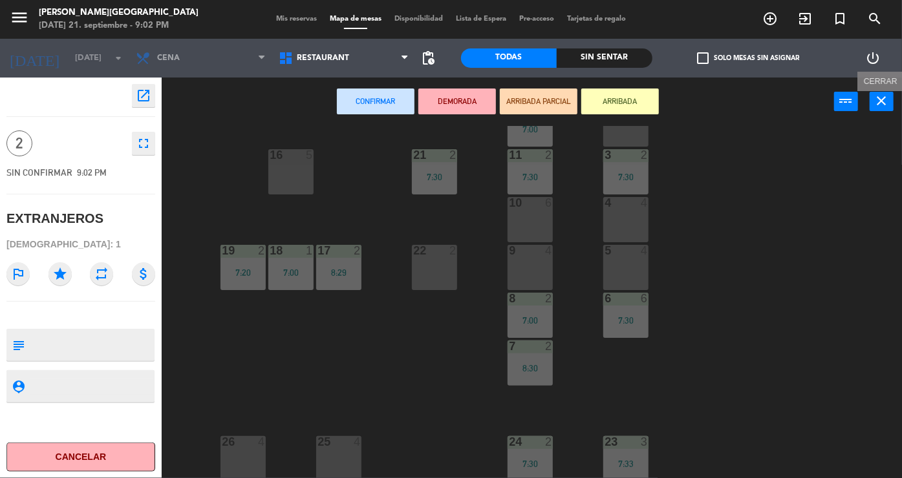
click at [886, 100] on icon "close" at bounding box center [882, 101] width 16 height 16
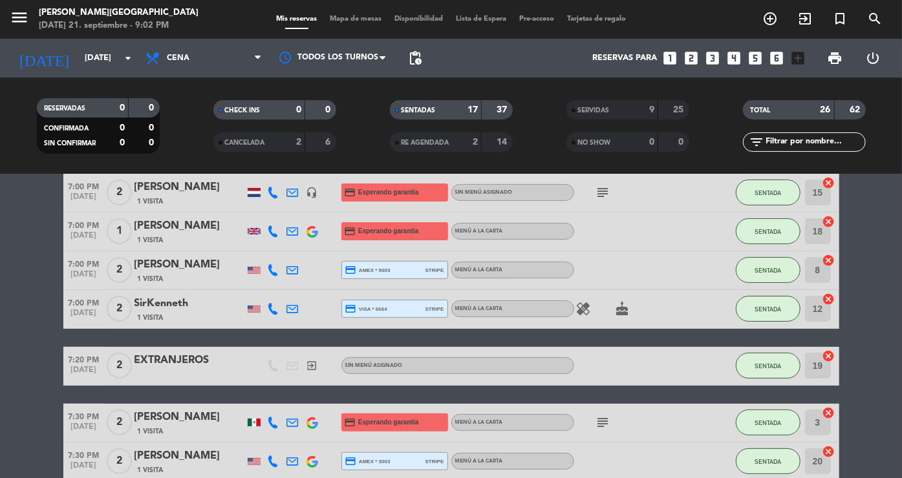
scroll to position [216, 0]
click at [776, 280] on button "SENTADA" at bounding box center [768, 270] width 65 height 26
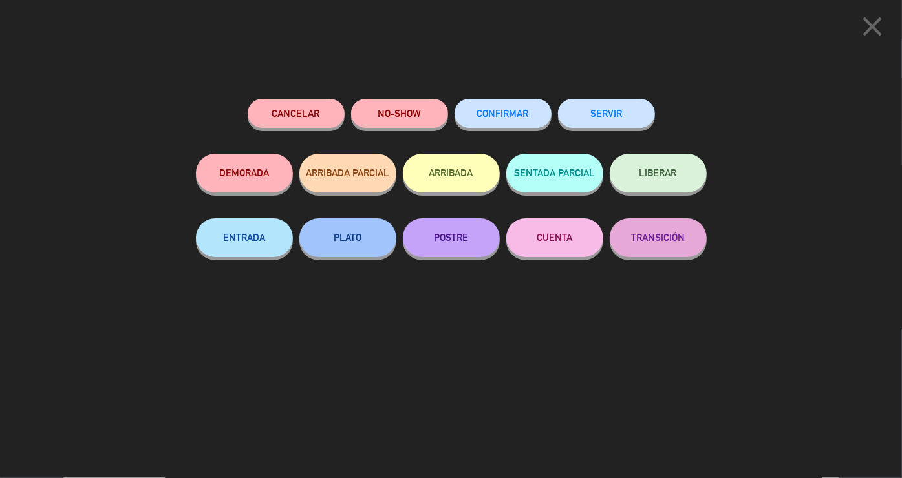
click at [587, 123] on button "SERVIR" at bounding box center [606, 113] width 97 height 29
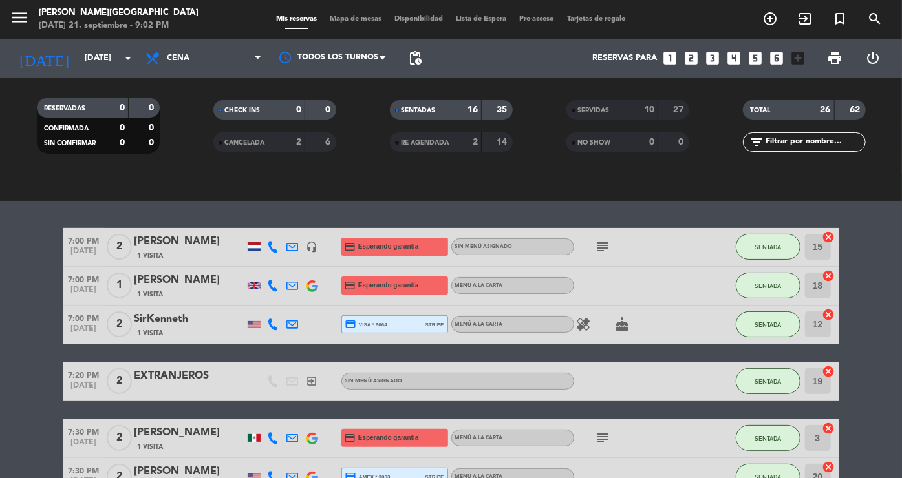
scroll to position [74, 0]
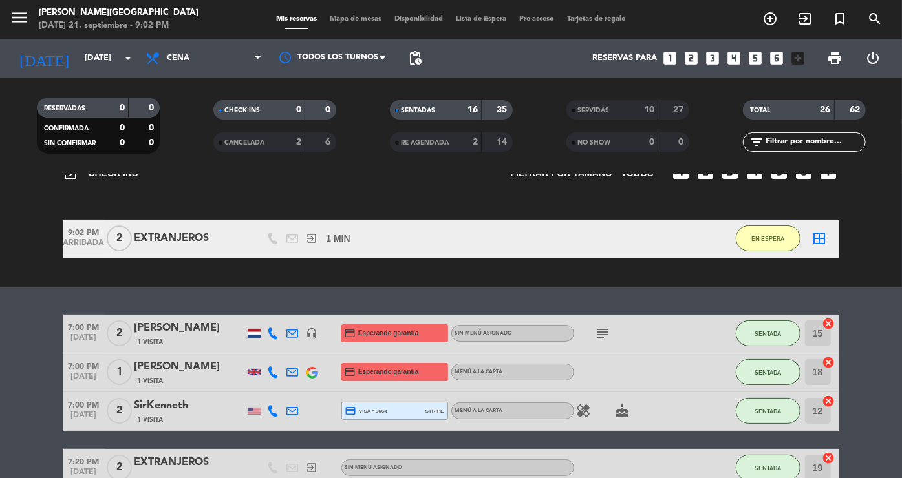
click at [815, 238] on icon "border_all" at bounding box center [820, 239] width 16 height 16
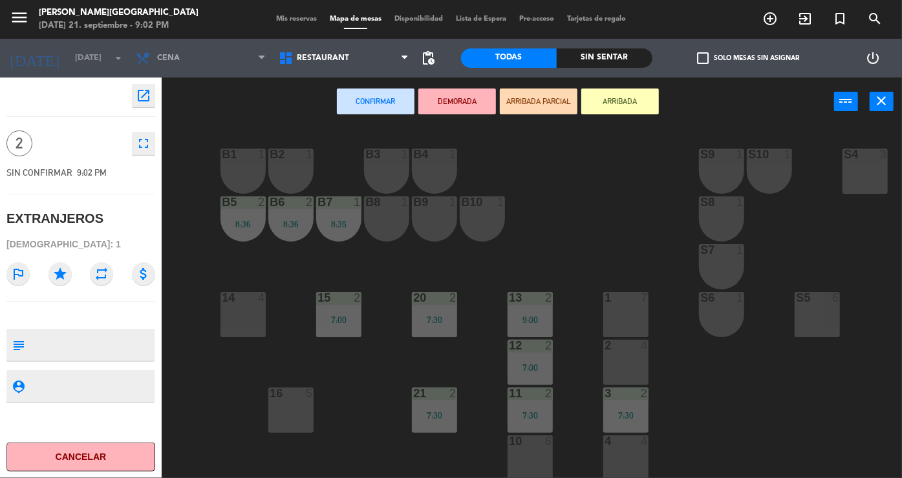
scroll to position [249, 0]
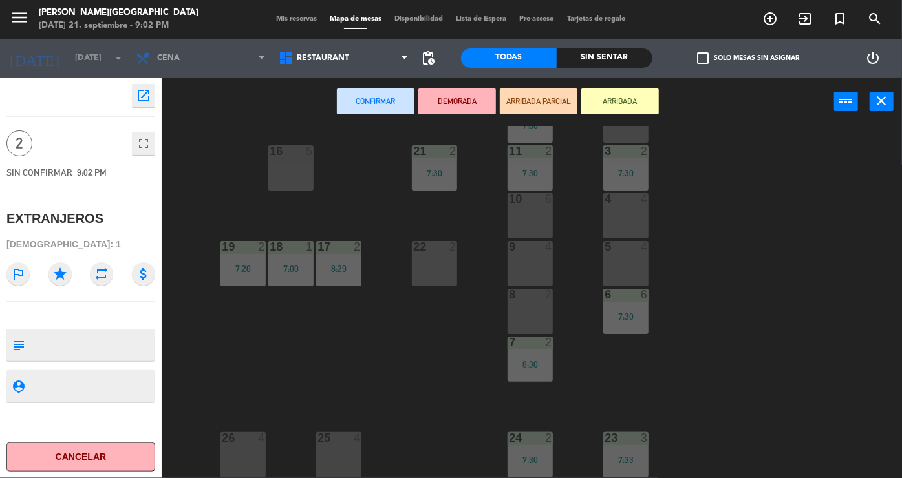
click at [540, 308] on div "8 2" at bounding box center [530, 311] width 45 height 45
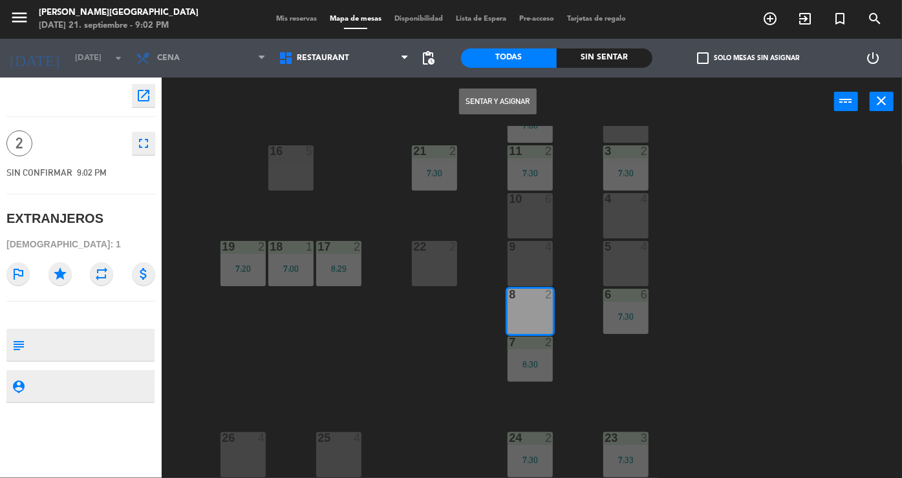
click at [491, 98] on button "Sentar y Asignar" at bounding box center [498, 102] width 78 height 26
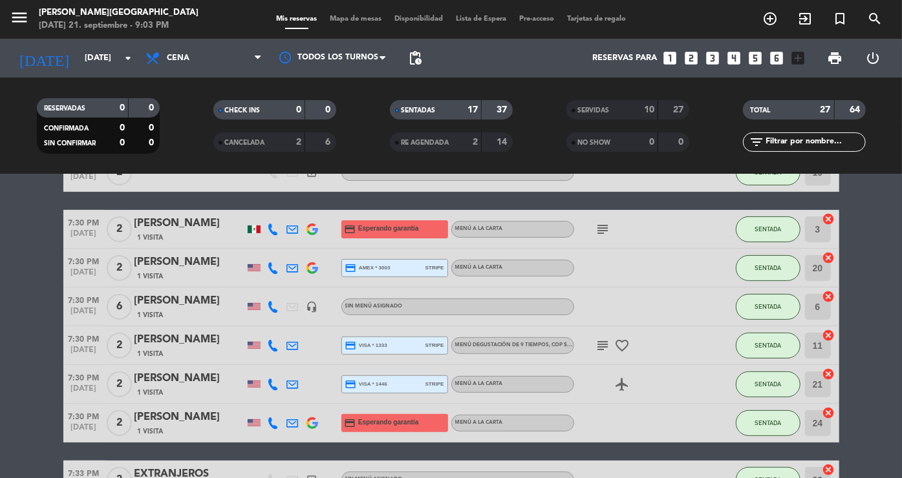
scroll to position [227, 0]
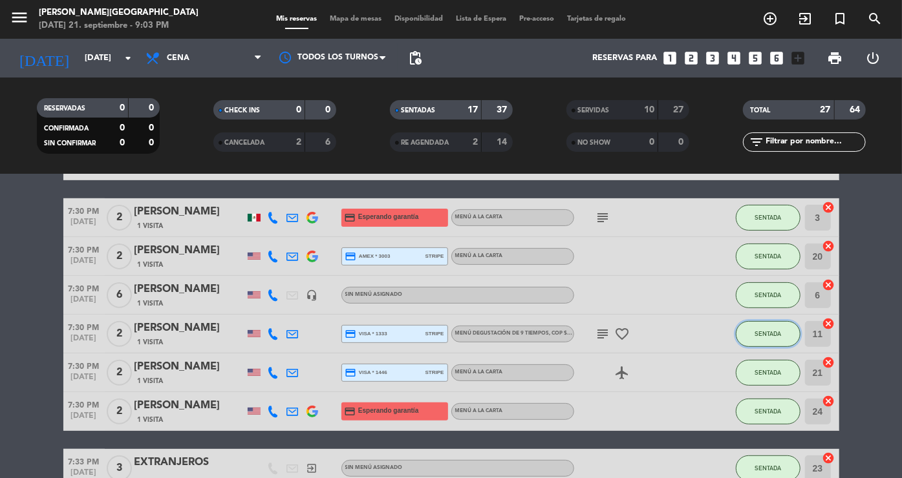
click at [758, 339] on button "SENTADA" at bounding box center [768, 334] width 65 height 26
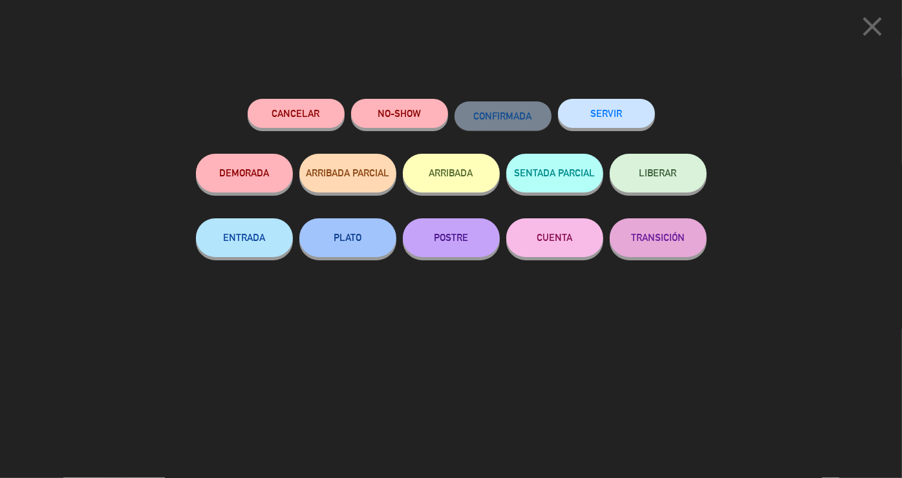
click at [584, 101] on button "SERVIR" at bounding box center [606, 113] width 97 height 29
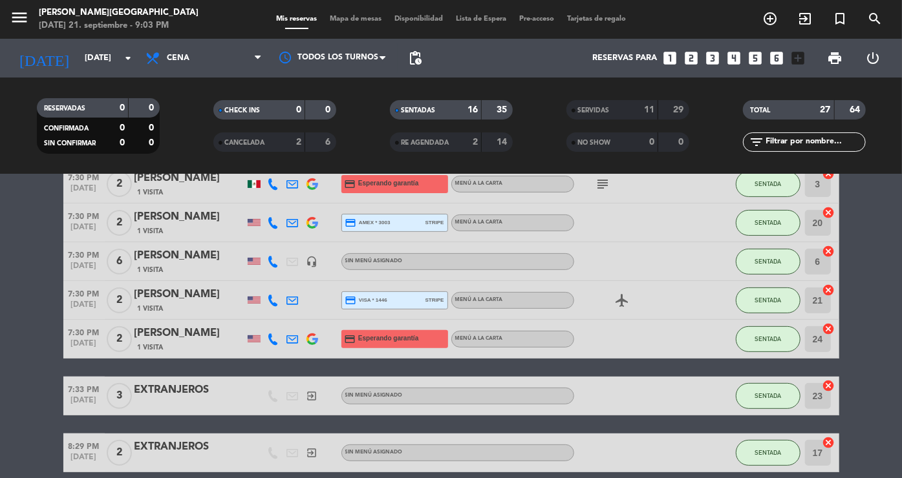
scroll to position [261, 0]
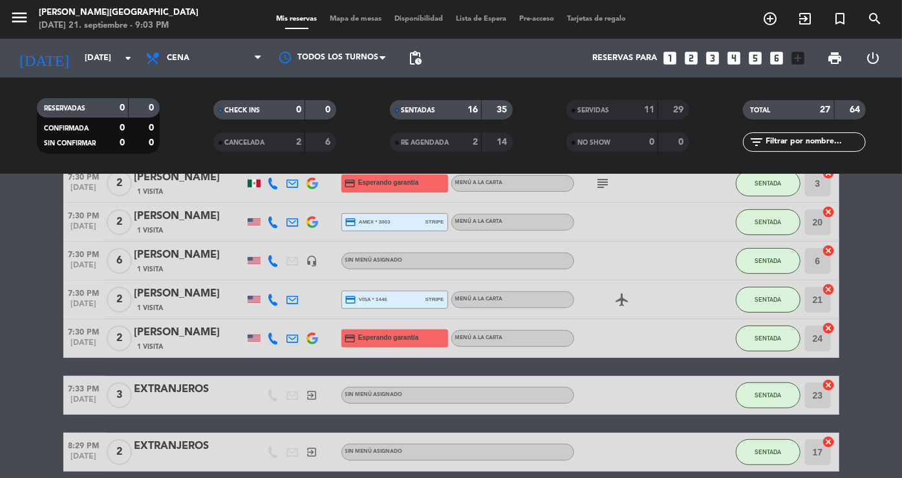
click at [883, 239] on bookings-row "7:00 PM [DATE] 2 [PERSON_NAME] 1 Visita headset_mic credit_card Esperando garan…" at bounding box center [451, 365] width 902 height 784
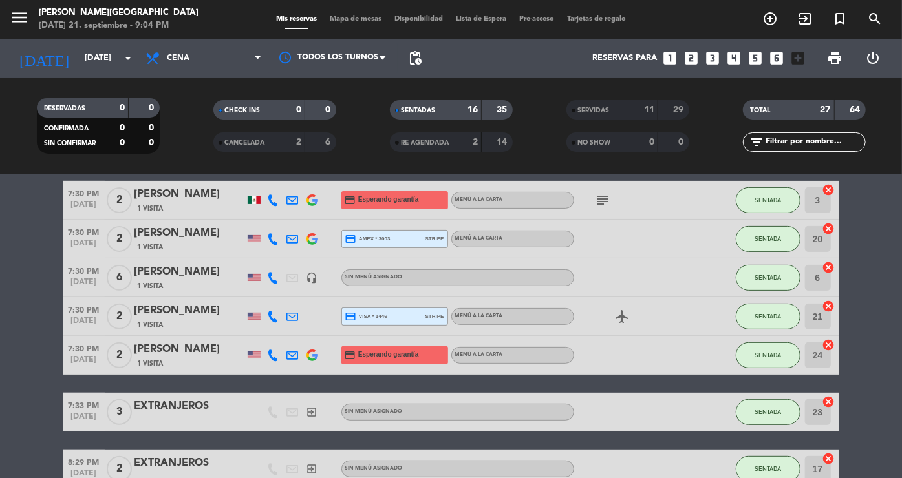
scroll to position [240, 0]
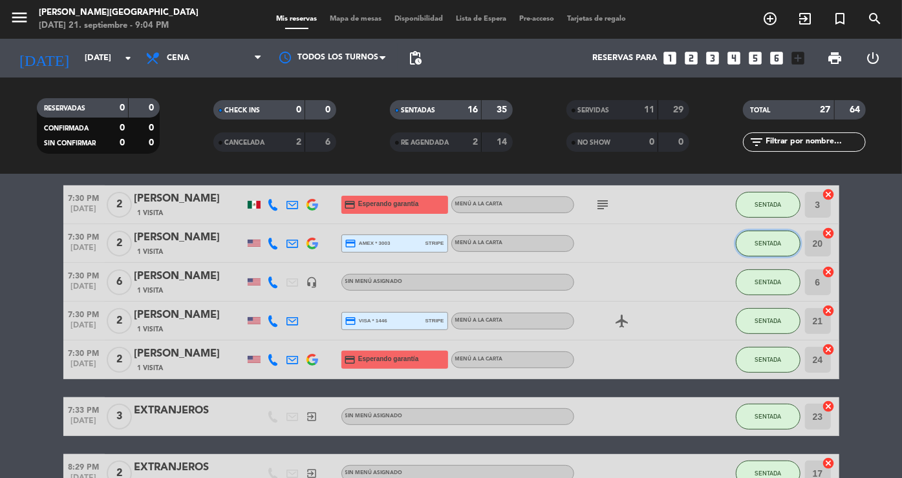
click at [761, 250] on button "SENTADA" at bounding box center [768, 244] width 65 height 26
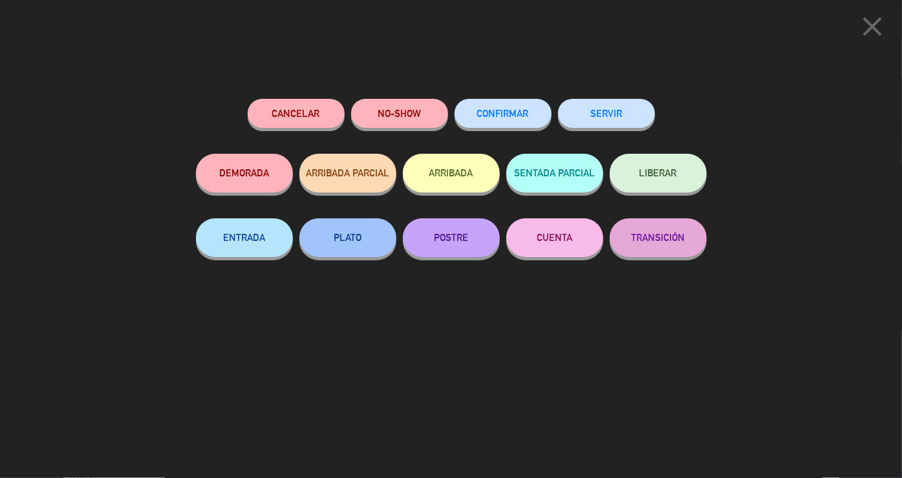
click at [627, 107] on button "SERVIR" at bounding box center [606, 113] width 97 height 29
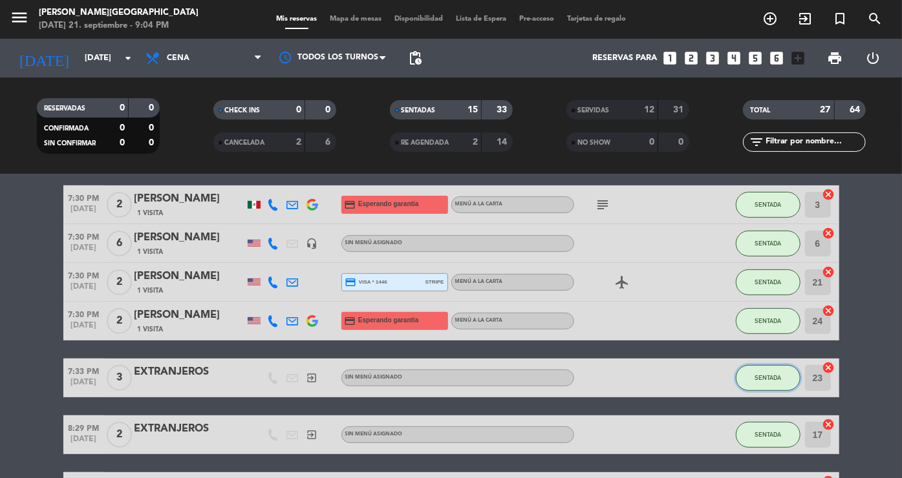
click at [767, 369] on button "SENTADA" at bounding box center [768, 378] width 65 height 26
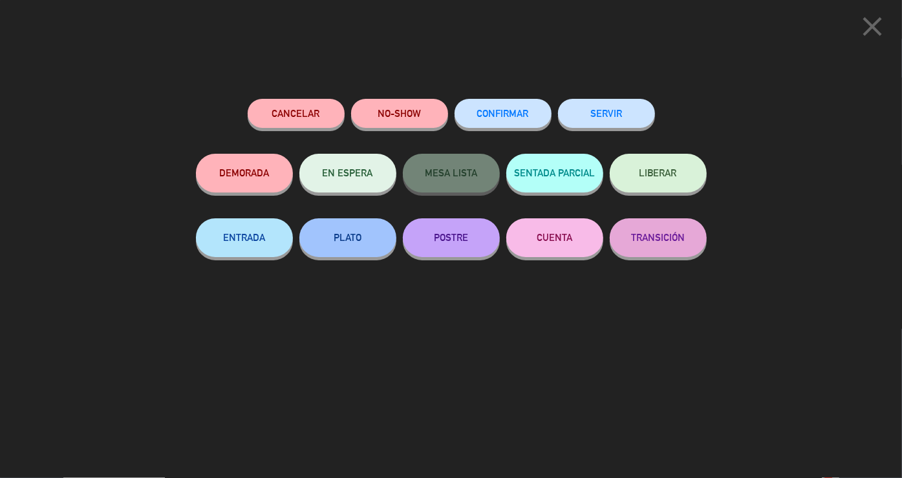
click at [620, 117] on button "SERVIR" at bounding box center [606, 113] width 97 height 29
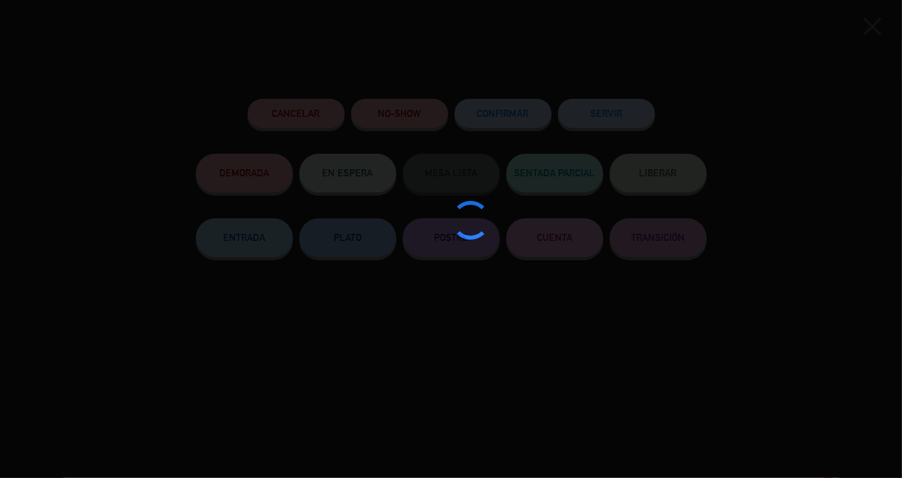
click at [620, 117] on div at bounding box center [451, 239] width 902 height 478
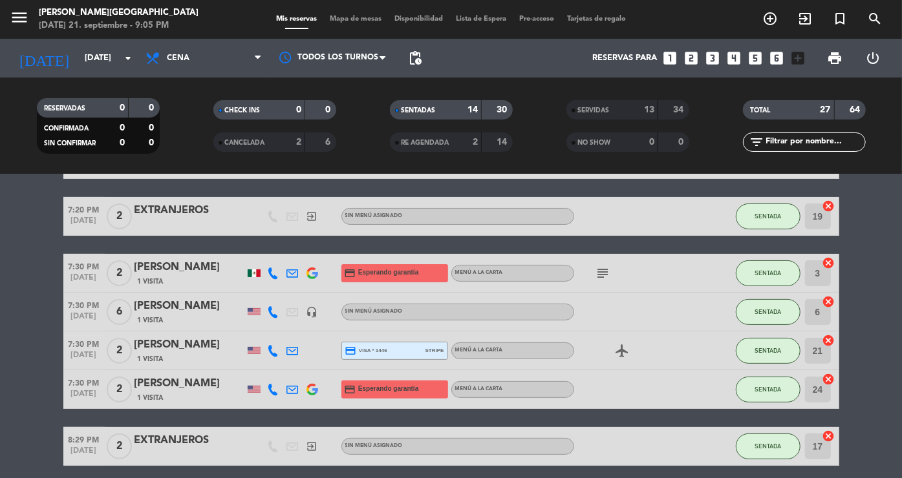
scroll to position [171, 0]
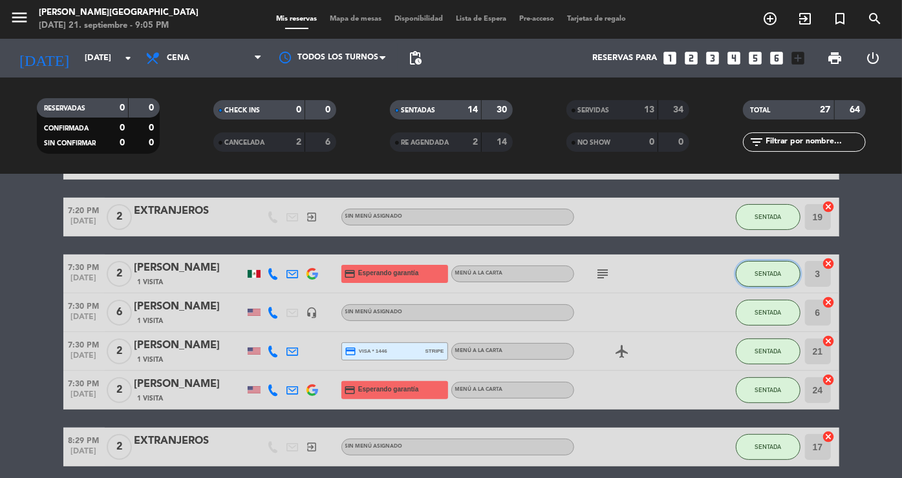
click at [769, 273] on span "SENTADA" at bounding box center [768, 273] width 27 height 7
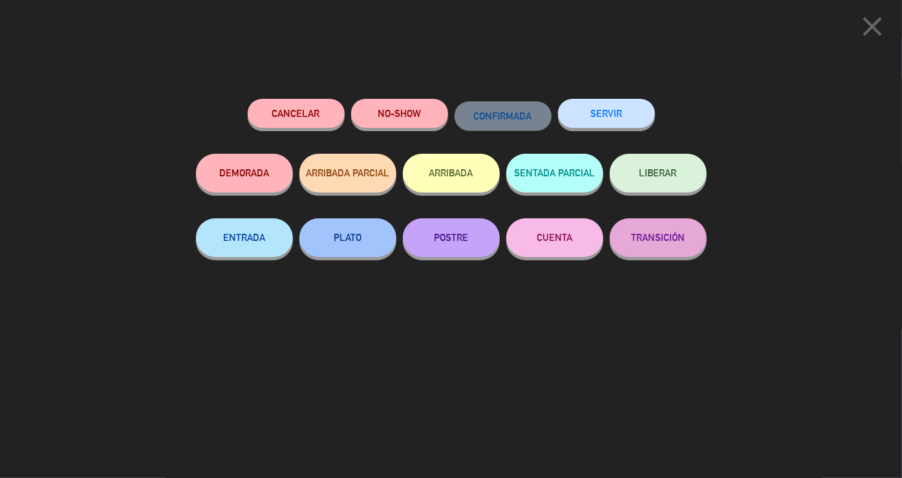
click at [601, 109] on button "SERVIR" at bounding box center [606, 113] width 97 height 29
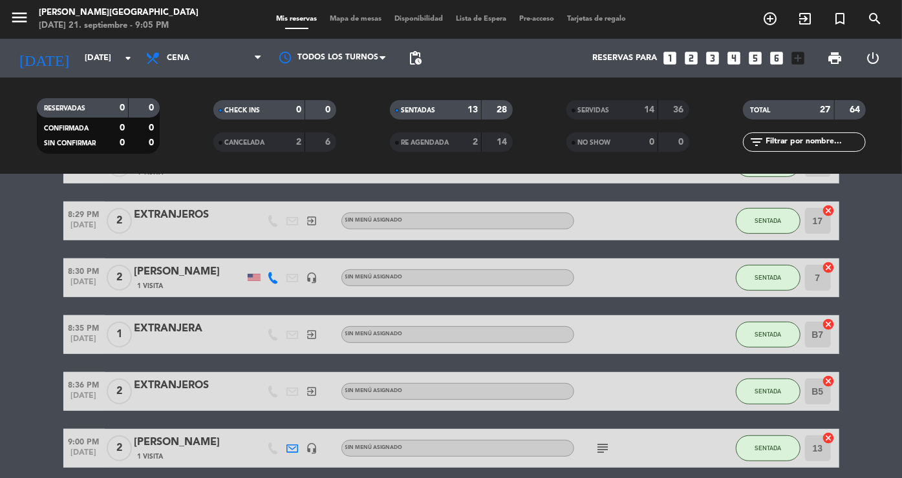
scroll to position [379, 0]
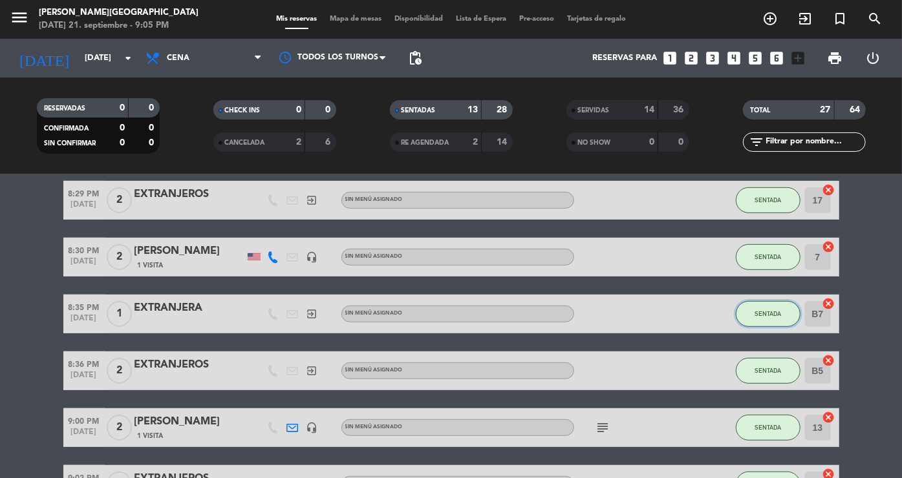
click at [761, 306] on button "SENTADA" at bounding box center [768, 314] width 65 height 26
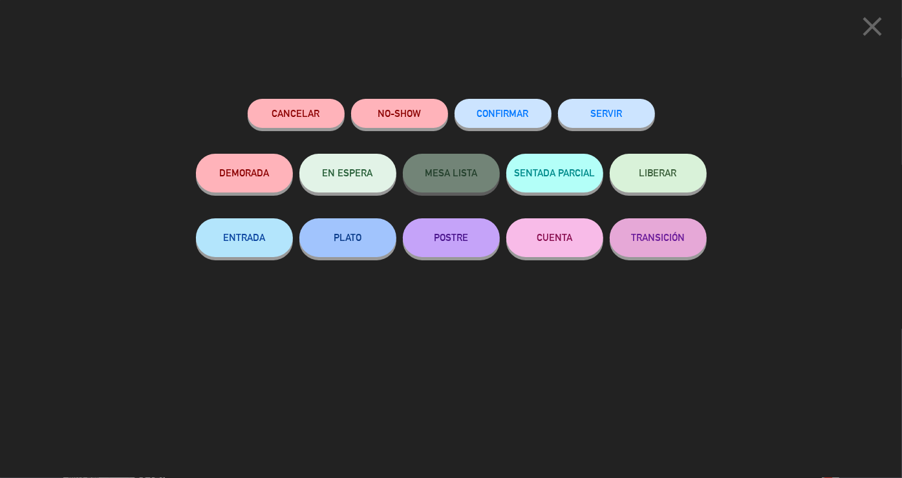
click at [601, 112] on button "SERVIR" at bounding box center [606, 113] width 97 height 29
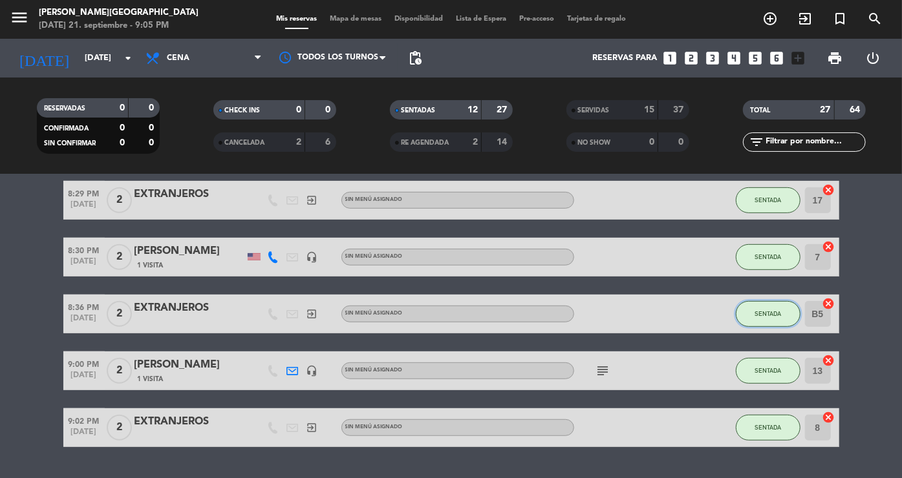
click at [775, 305] on button "SENTADA" at bounding box center [768, 314] width 65 height 26
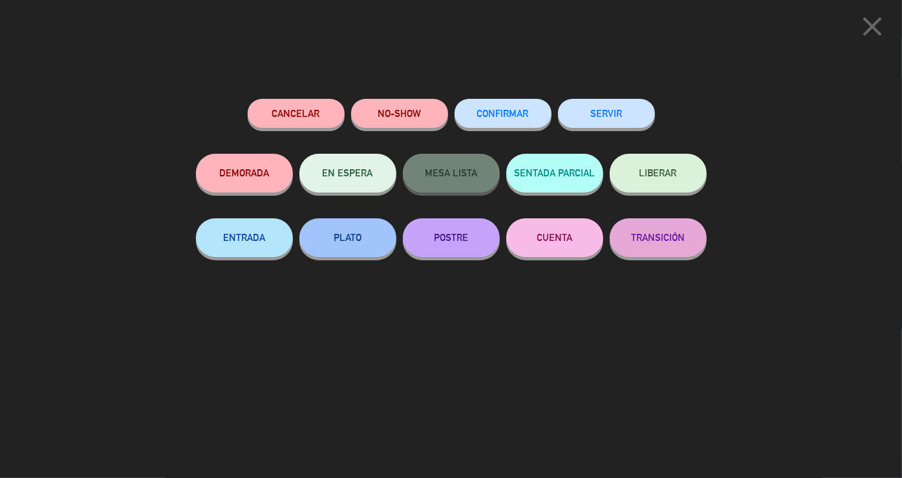
click at [617, 120] on button "SERVIR" at bounding box center [606, 113] width 97 height 29
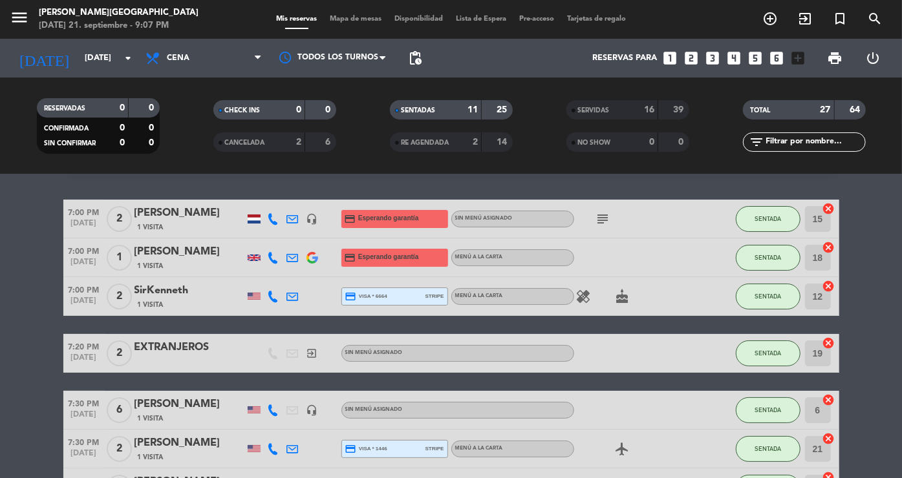
scroll to position [32, 0]
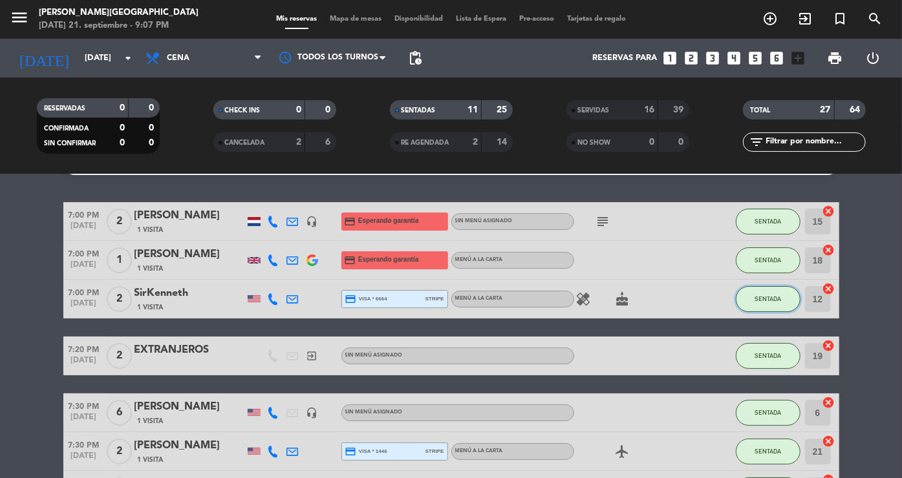
click at [782, 303] on button "SENTADA" at bounding box center [768, 299] width 65 height 26
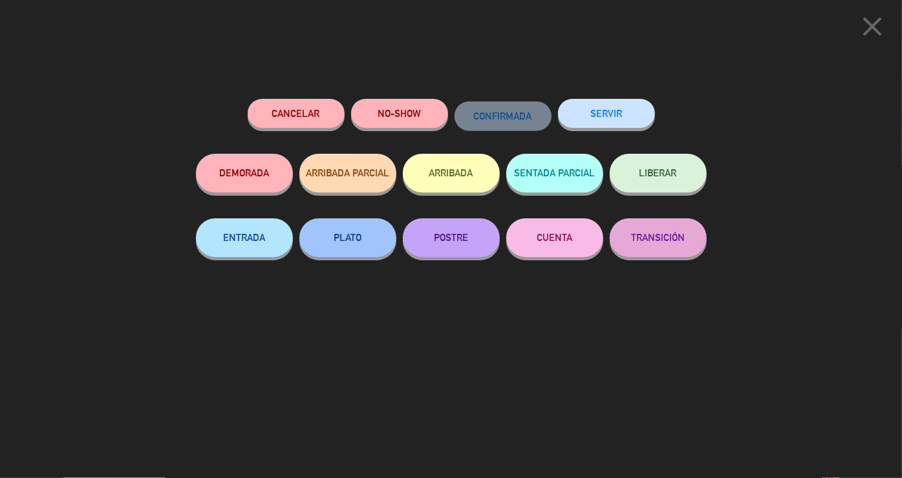
click at [577, 102] on button "SERVIR" at bounding box center [606, 113] width 97 height 29
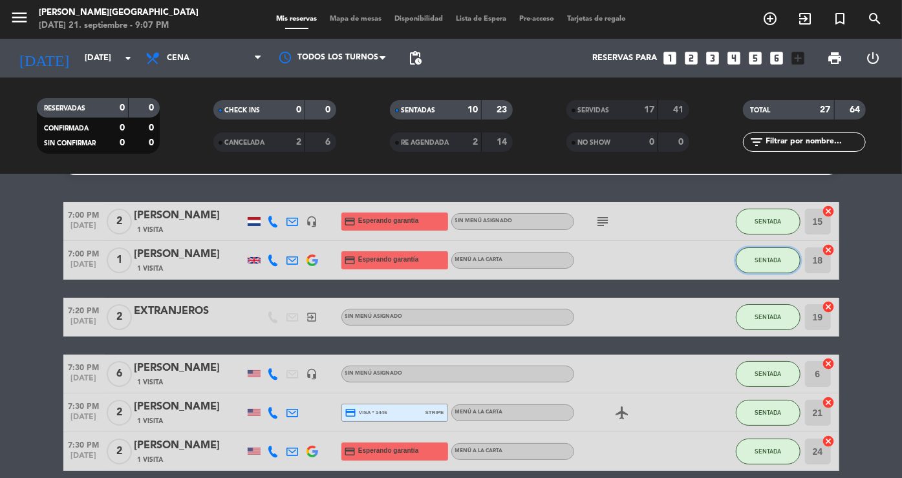
click at [760, 259] on span "SENTADA" at bounding box center [768, 260] width 27 height 7
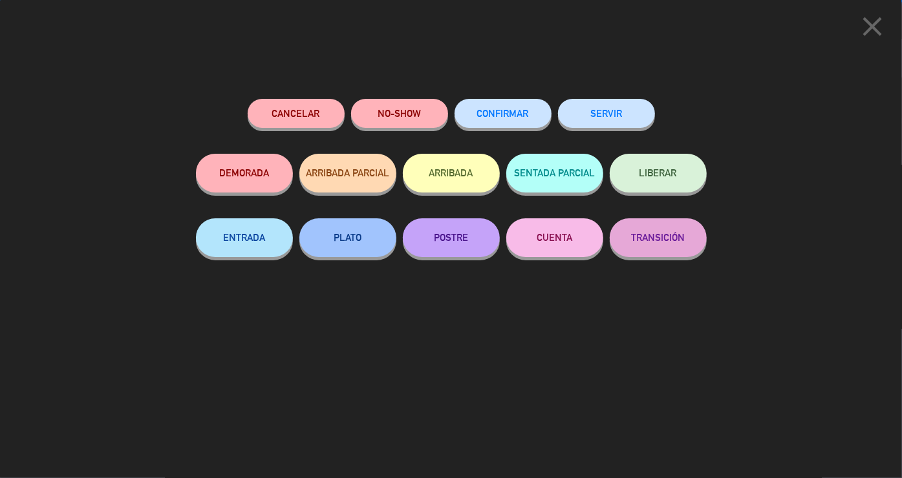
click at [611, 114] on button "SERVIR" at bounding box center [606, 113] width 97 height 29
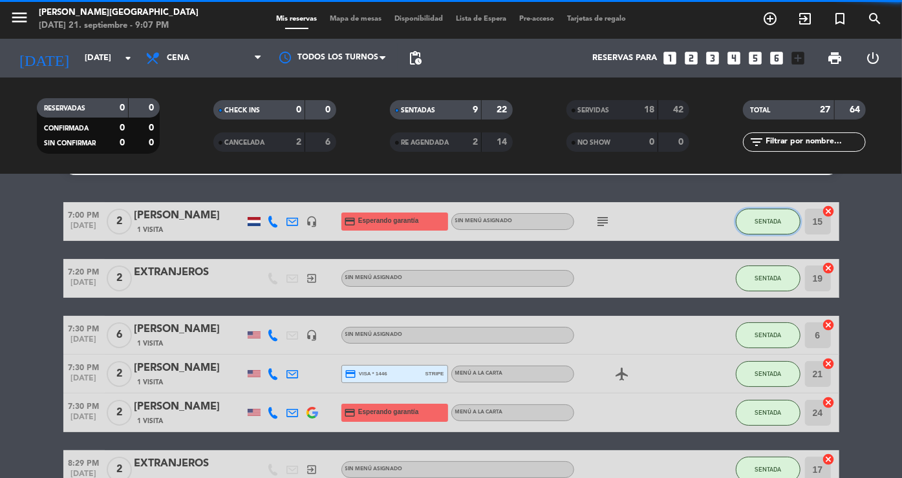
click at [751, 219] on button "SENTADA" at bounding box center [768, 222] width 65 height 26
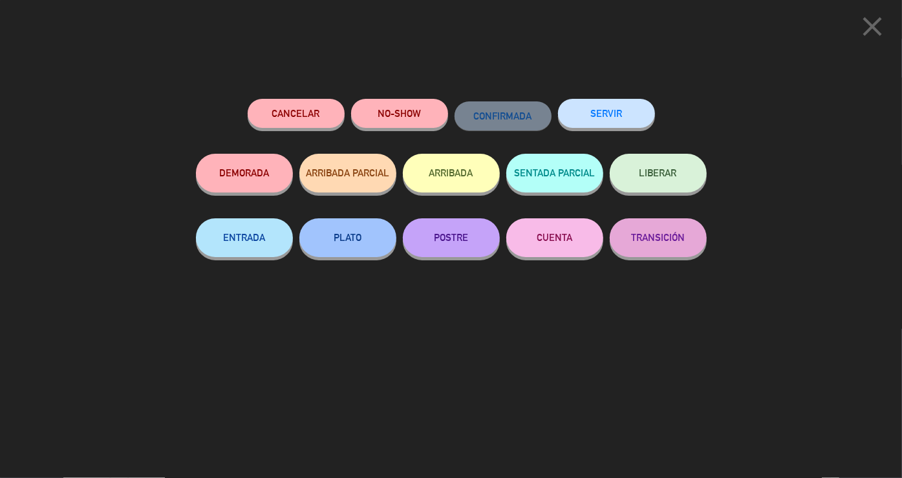
click at [619, 111] on button "SERVIR" at bounding box center [606, 113] width 97 height 29
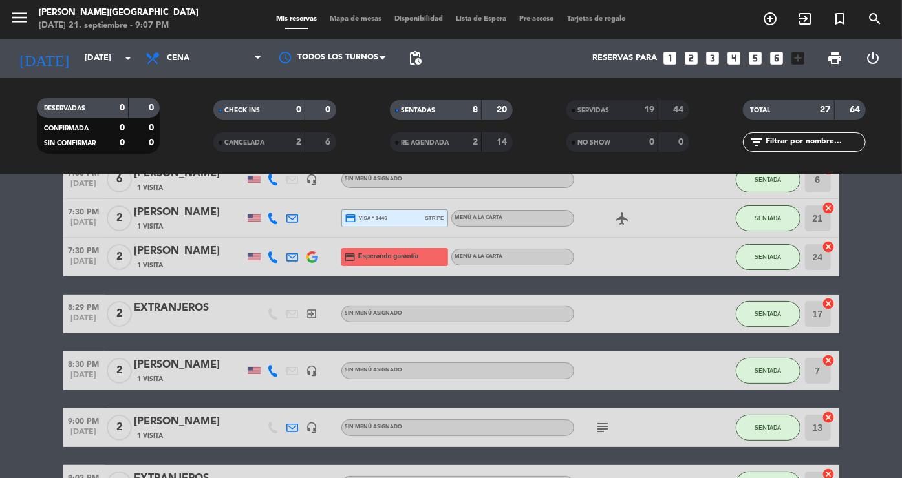
scroll to position [0, 0]
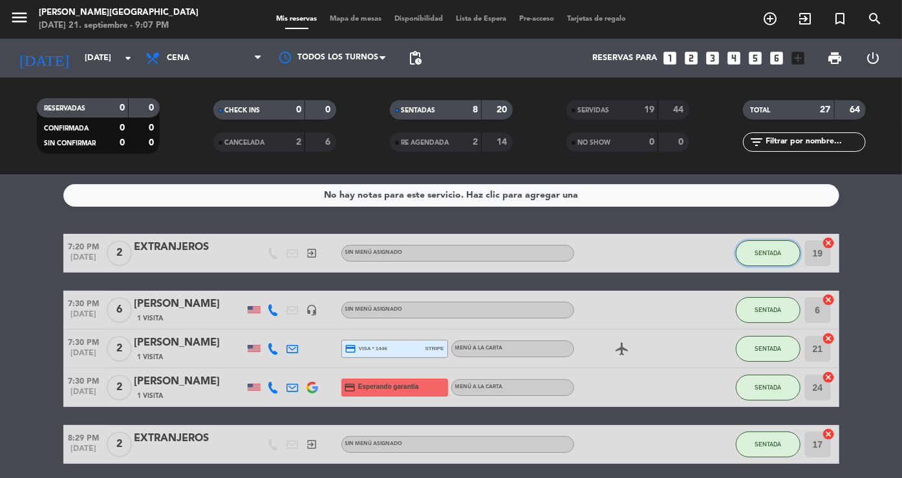
click at [778, 244] on button "SENTADA" at bounding box center [768, 254] width 65 height 26
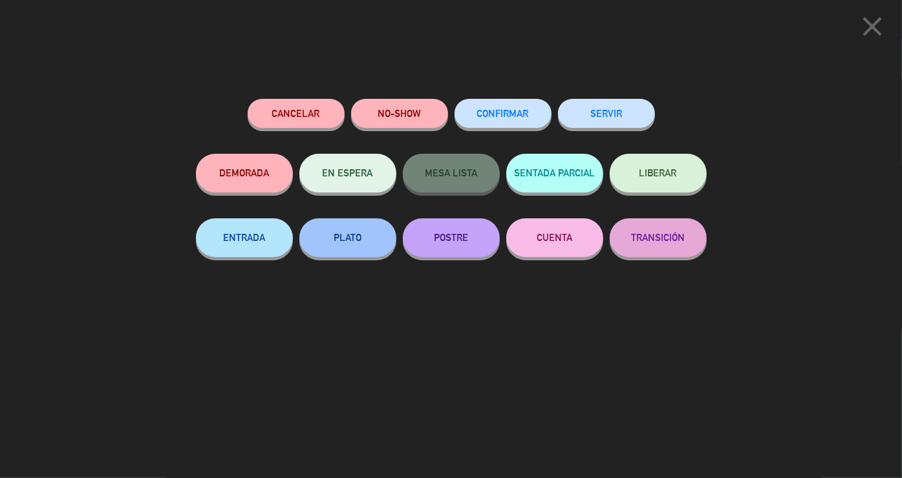
click at [588, 109] on button "SERVIR" at bounding box center [606, 113] width 97 height 29
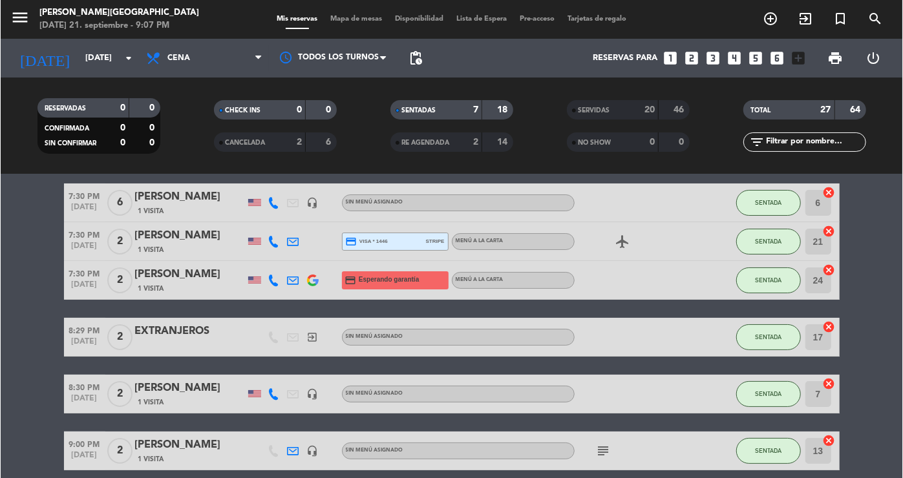
scroll to position [49, 0]
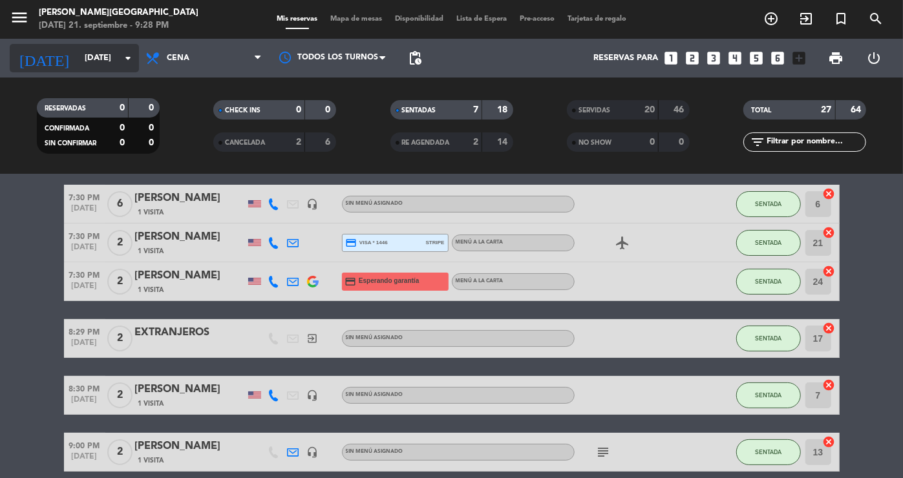
click at [89, 52] on input "[DATE]" at bounding box center [133, 58] width 111 height 23
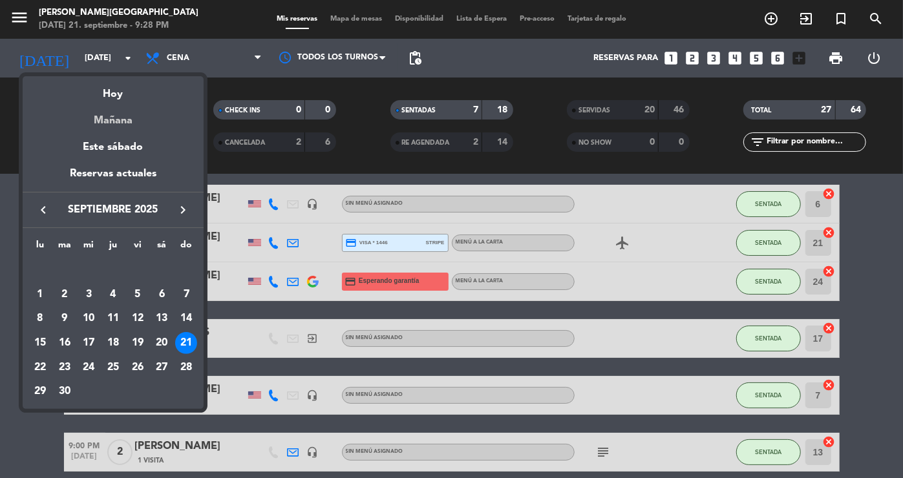
click at [111, 120] on div "Mañana" at bounding box center [113, 116] width 181 height 27
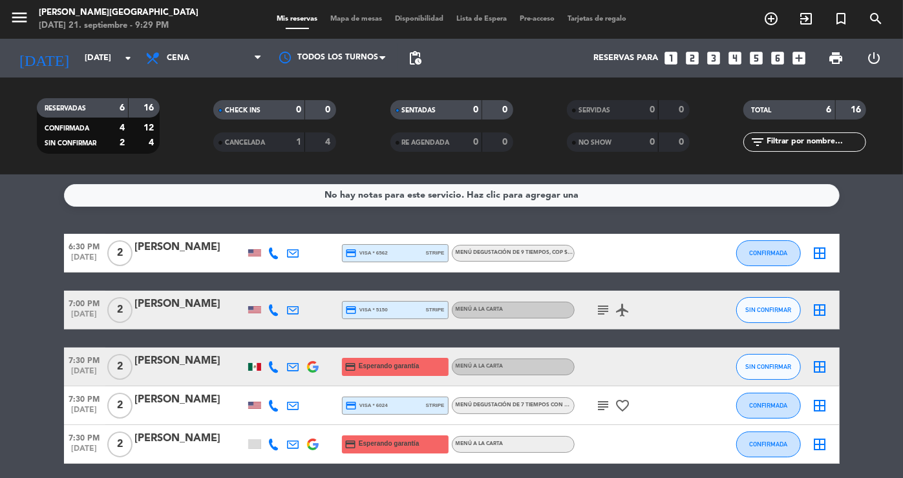
scroll to position [100, 0]
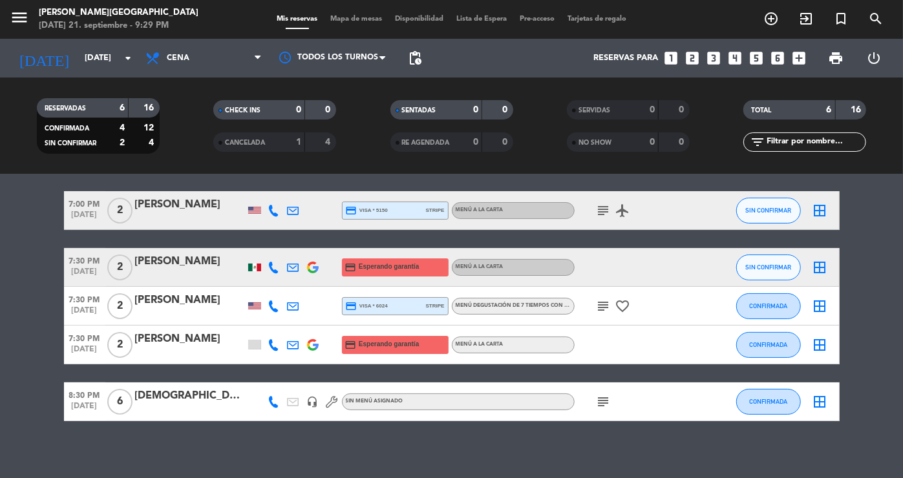
click at [603, 212] on icon "subject" at bounding box center [604, 211] width 16 height 16
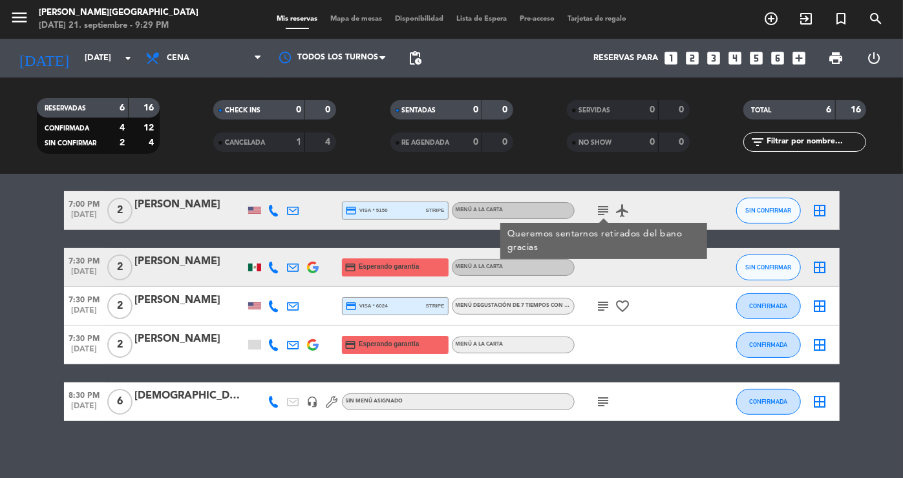
click at [603, 299] on icon "subject" at bounding box center [604, 307] width 16 height 16
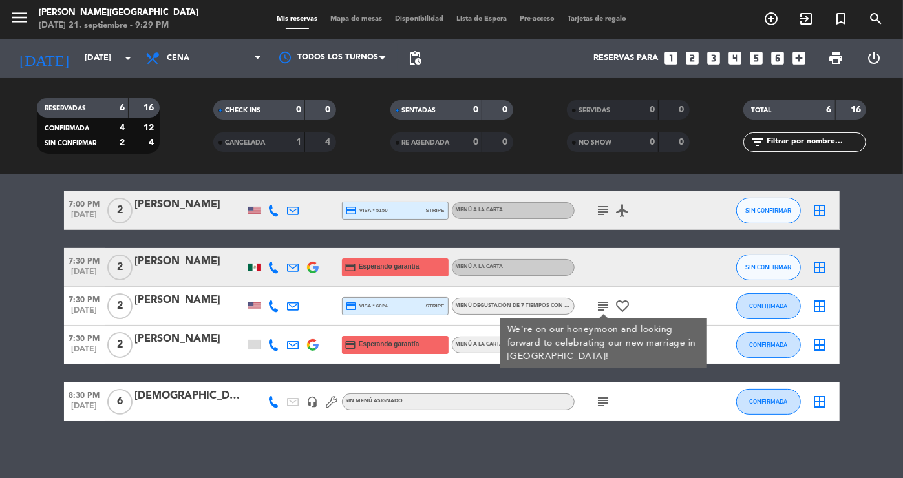
click at [604, 412] on div "subject" at bounding box center [633, 402] width 116 height 38
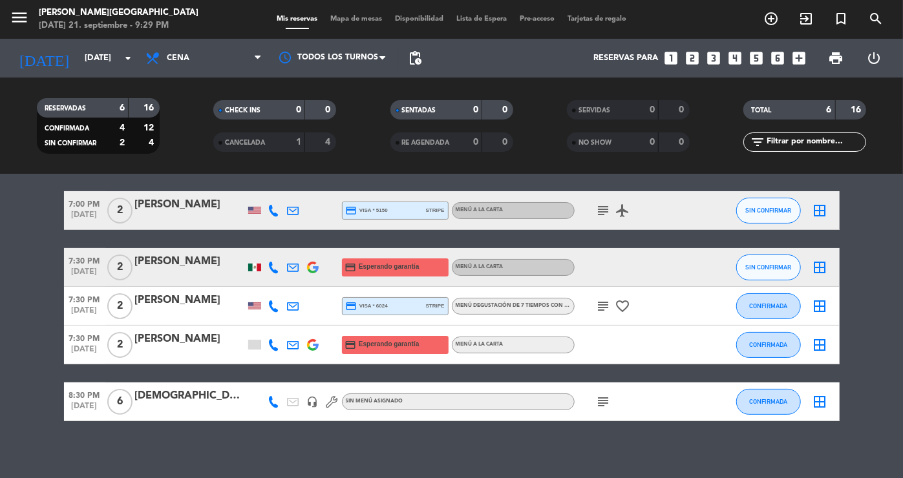
click at [604, 404] on icon "subject" at bounding box center [604, 402] width 16 height 16
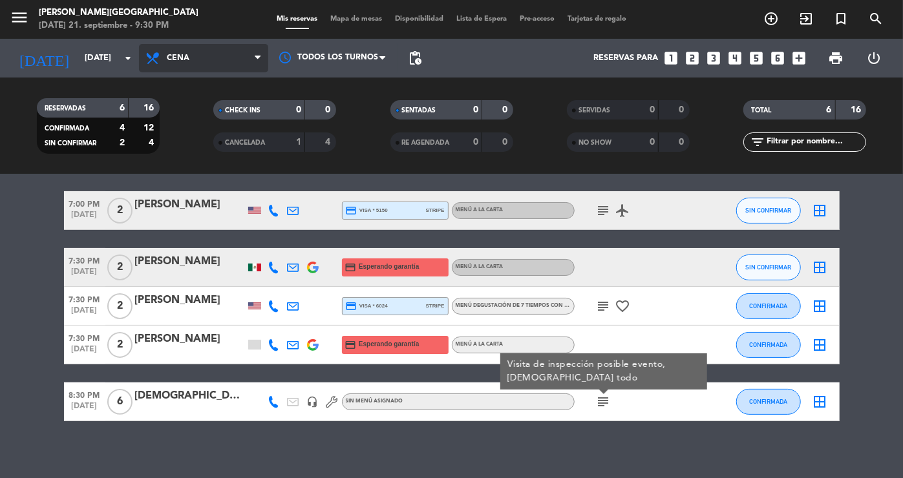
click at [184, 59] on span "Cena" at bounding box center [178, 58] width 23 height 9
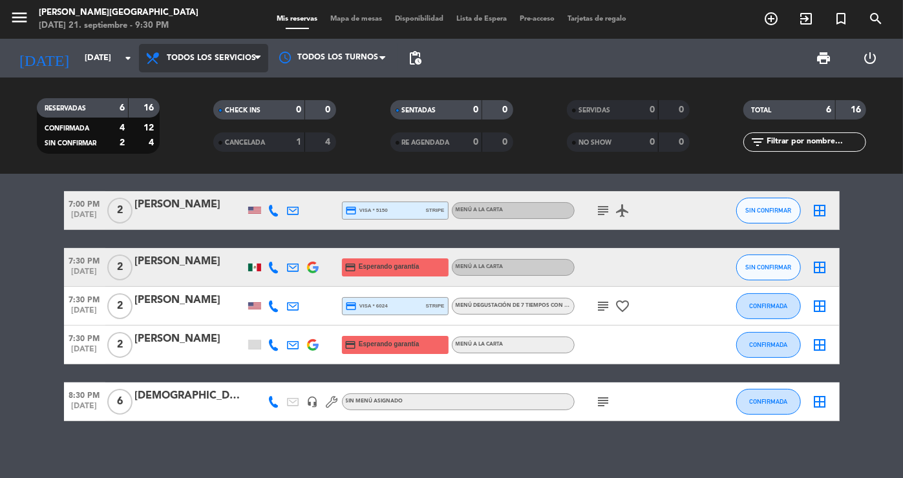
click at [213, 94] on div "menu [PERSON_NAME][GEOGRAPHIC_DATA][DATE] 21. septiembre - 9:30 PM Mis reservas…" at bounding box center [451, 87] width 903 height 175
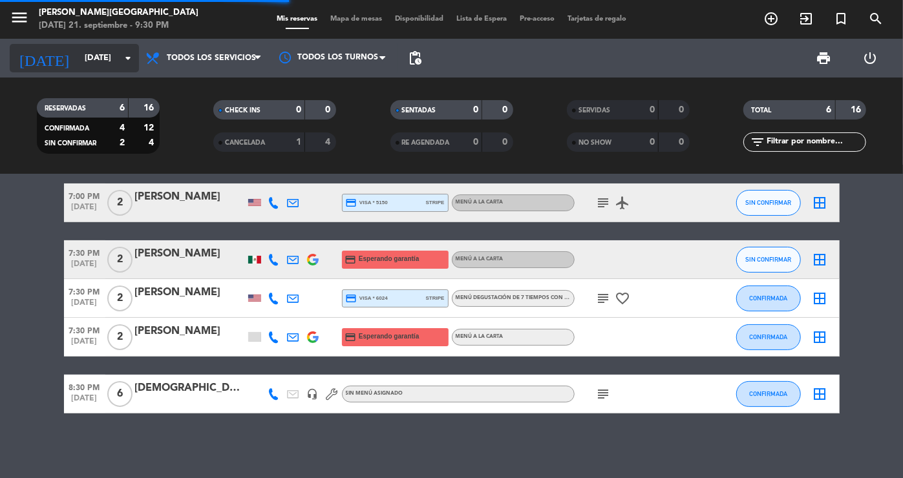
scroll to position [67, 0]
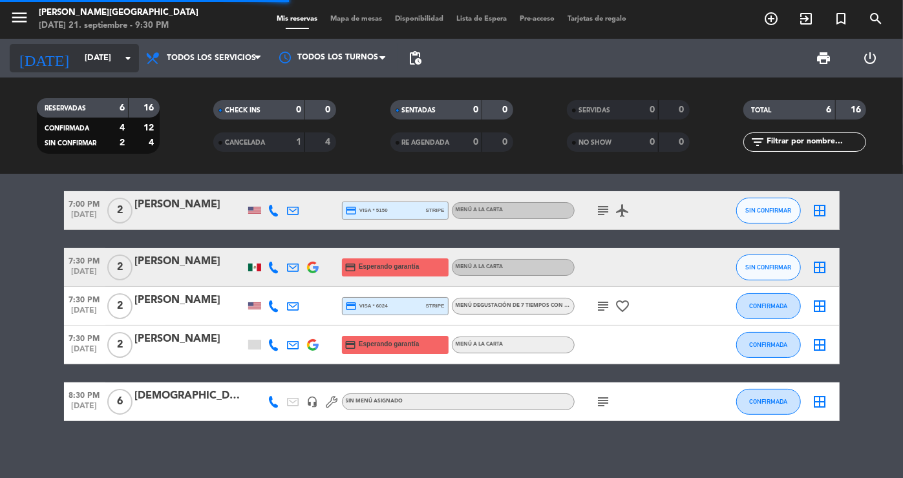
click at [35, 56] on icon "[DATE]" at bounding box center [44, 58] width 69 height 28
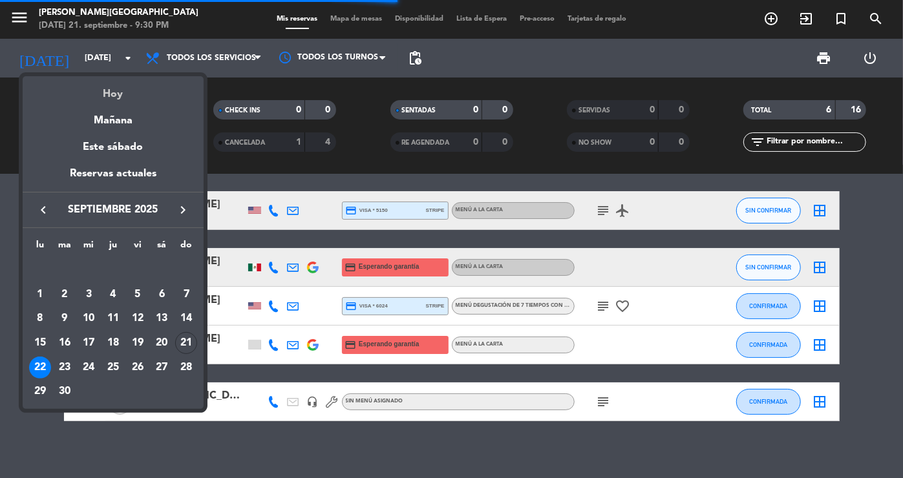
click at [115, 96] on div "Hoy" at bounding box center [113, 89] width 181 height 27
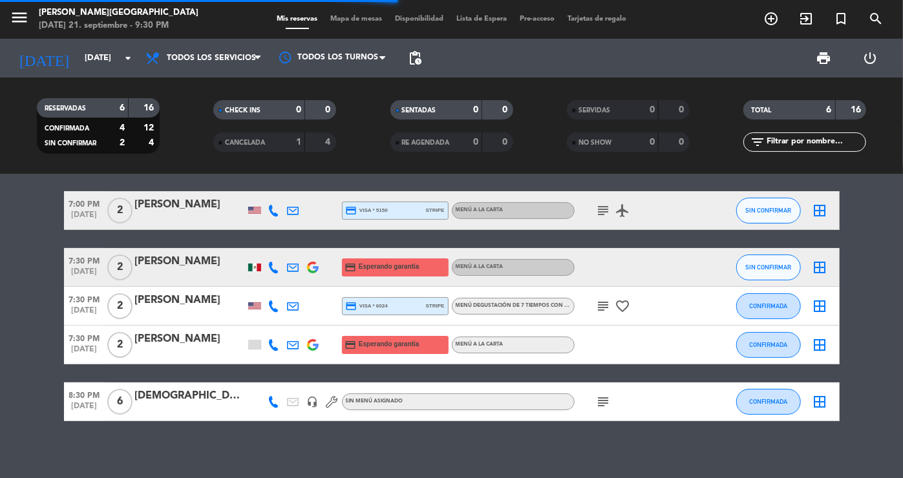
type input "[DATE]"
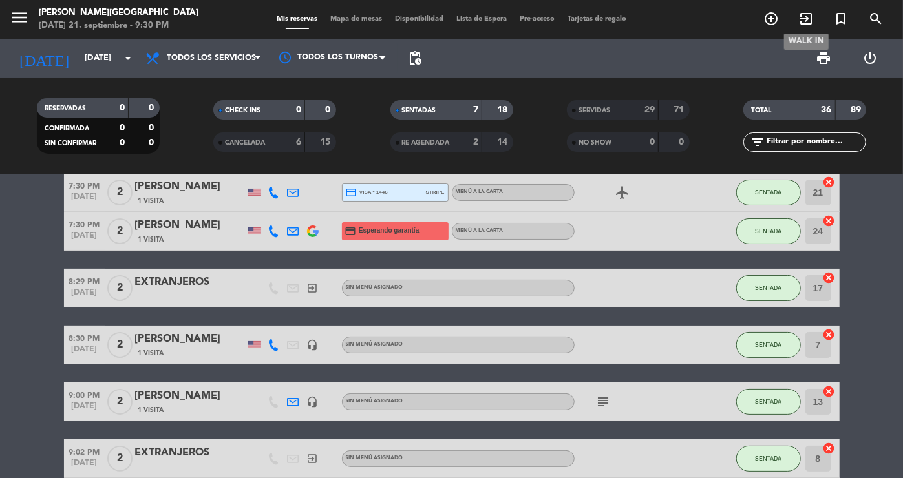
click at [807, 17] on icon "exit_to_app" at bounding box center [806, 19] width 16 height 16
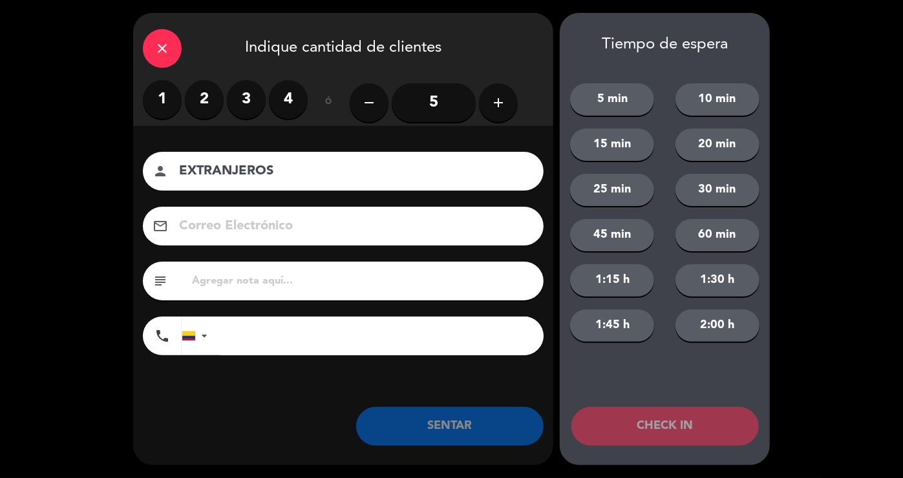
type input "EXTRANJEROS"
click at [495, 92] on button "add" at bounding box center [498, 102] width 39 height 39
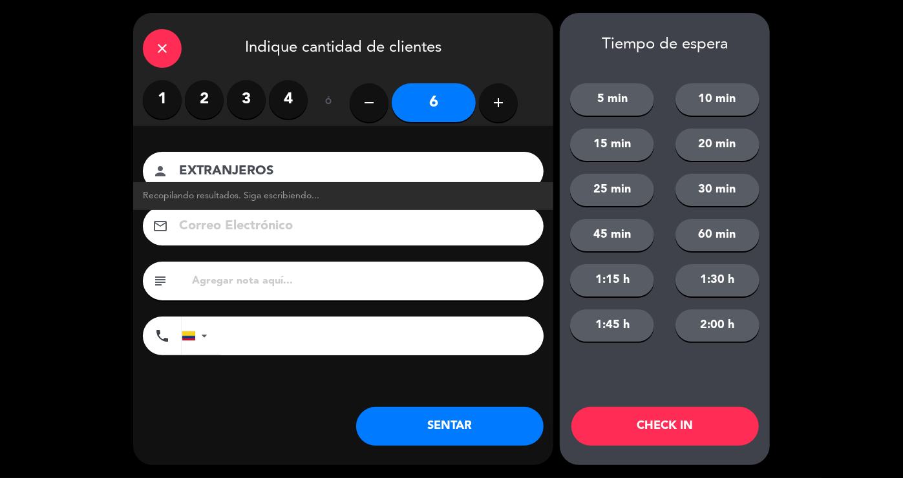
click at [464, 416] on button "SENTAR" at bounding box center [449, 426] width 187 height 39
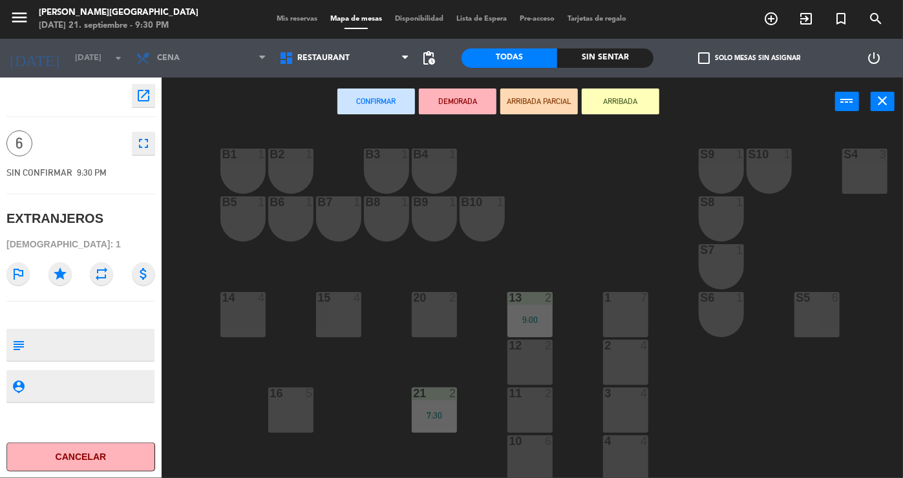
click at [637, 324] on div "1 7" at bounding box center [625, 314] width 45 height 45
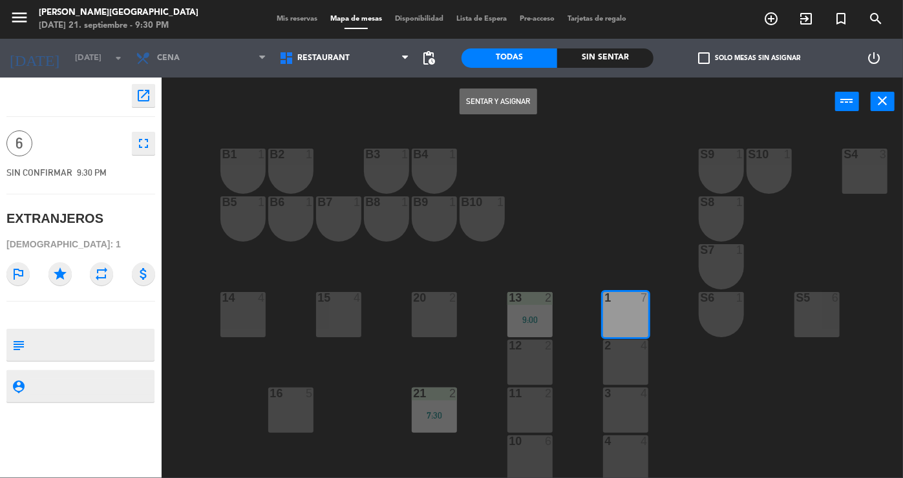
click at [498, 103] on button "Sentar y Asignar" at bounding box center [499, 102] width 78 height 26
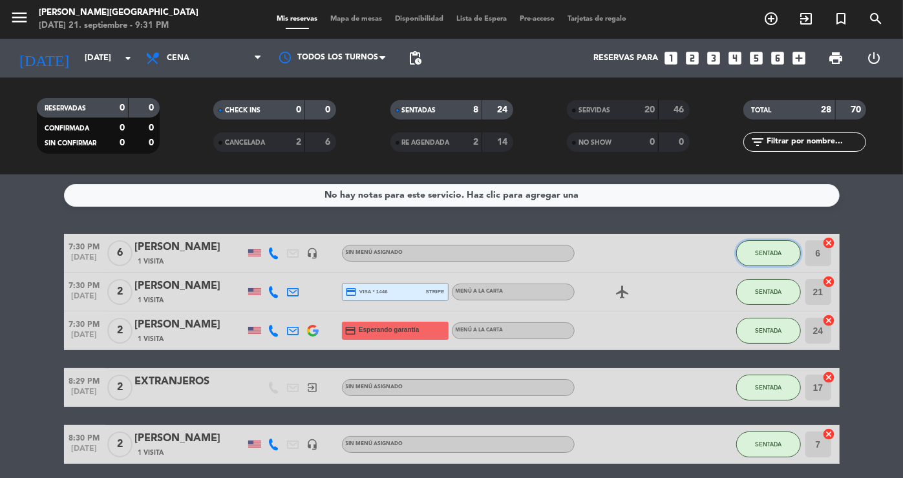
click at [777, 252] on span "SENTADA" at bounding box center [768, 253] width 27 height 7
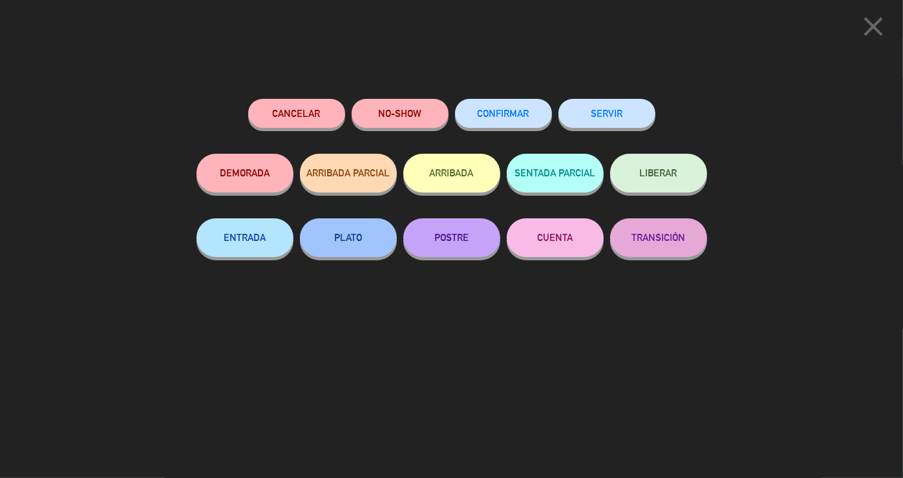
click at [612, 114] on button "SERVIR" at bounding box center [607, 113] width 97 height 29
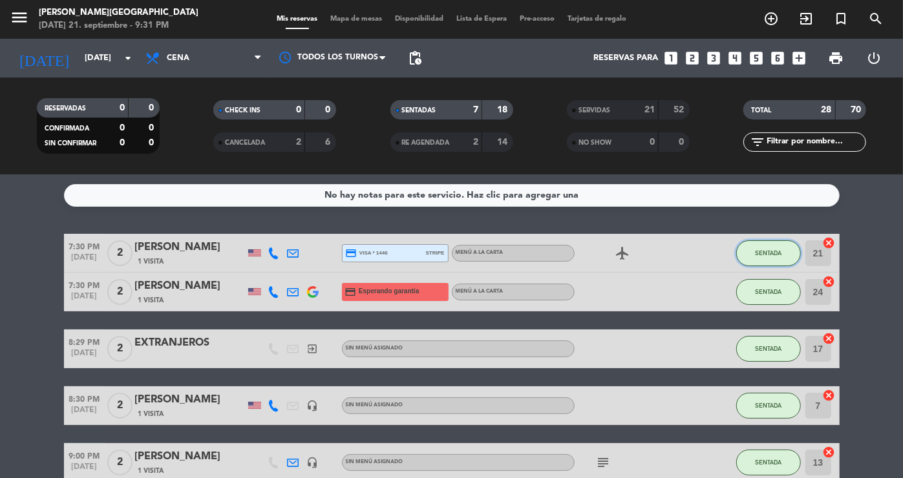
click at [775, 255] on span "SENTADA" at bounding box center [768, 253] width 27 height 7
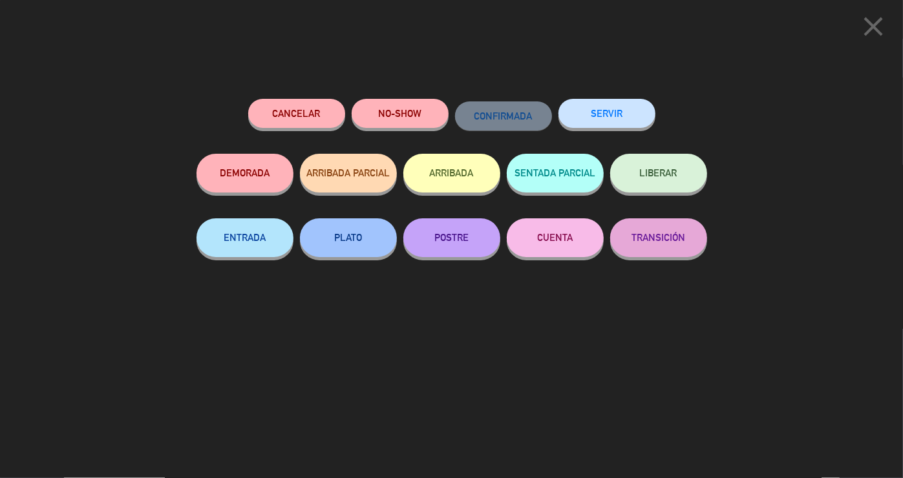
click at [607, 102] on button "SERVIR" at bounding box center [607, 113] width 97 height 29
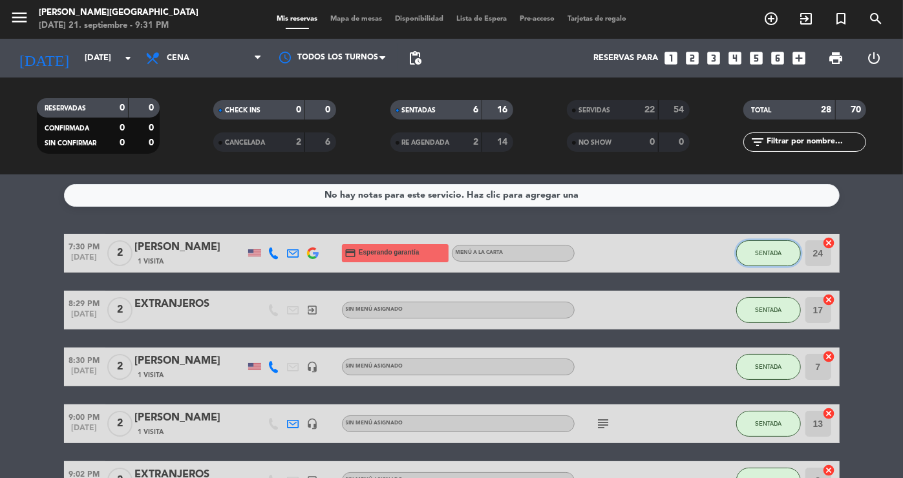
click at [772, 252] on span "SENTADA" at bounding box center [768, 253] width 27 height 7
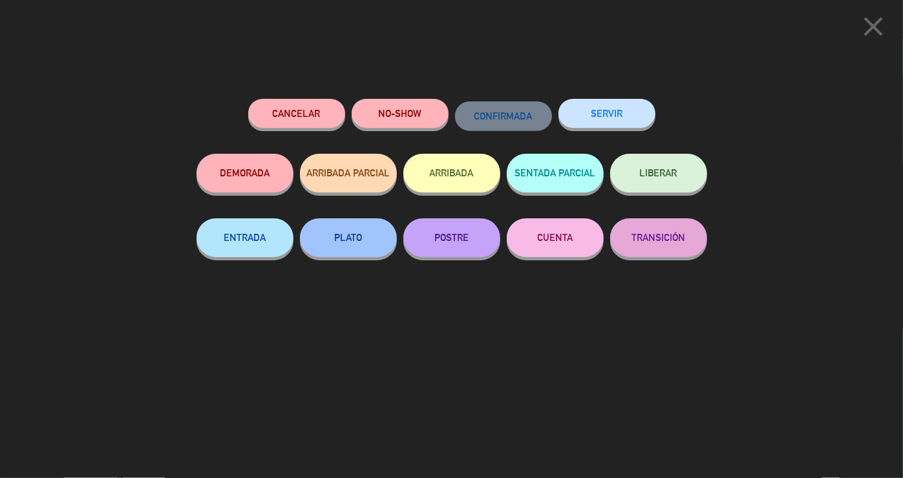
click at [606, 109] on button "SERVIR" at bounding box center [607, 113] width 97 height 29
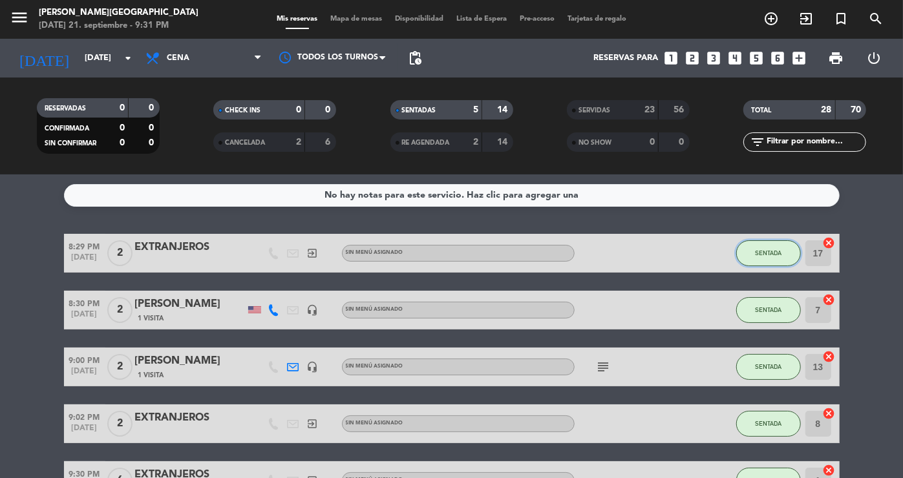
click at [767, 258] on button "SENTADA" at bounding box center [768, 254] width 65 height 26
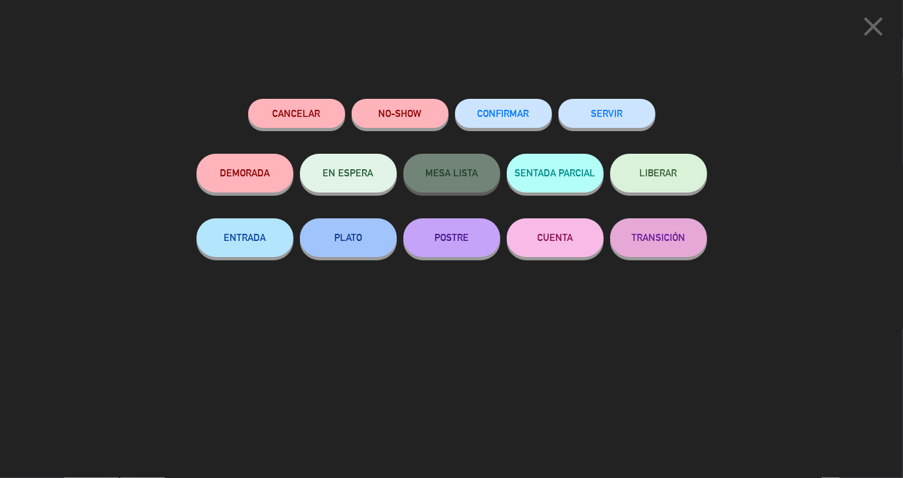
click at [610, 118] on button "SERVIR" at bounding box center [607, 113] width 97 height 29
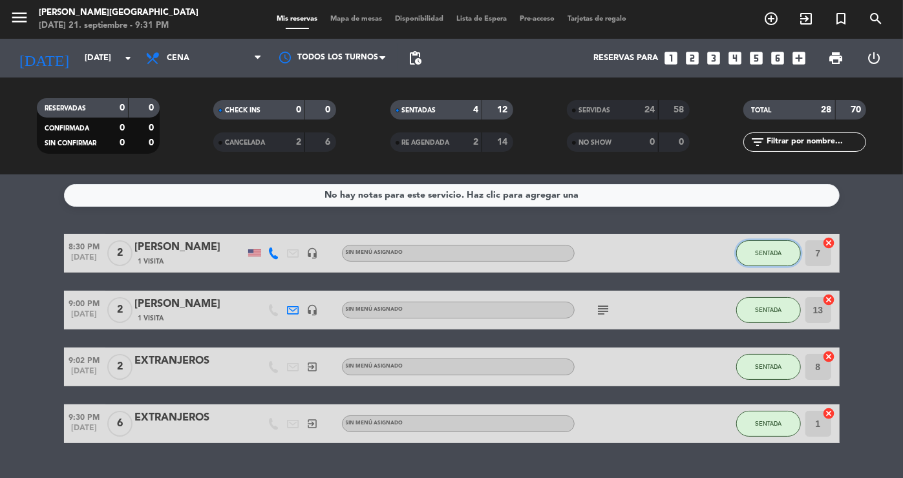
click at [768, 250] on span "SENTADA" at bounding box center [768, 253] width 27 height 7
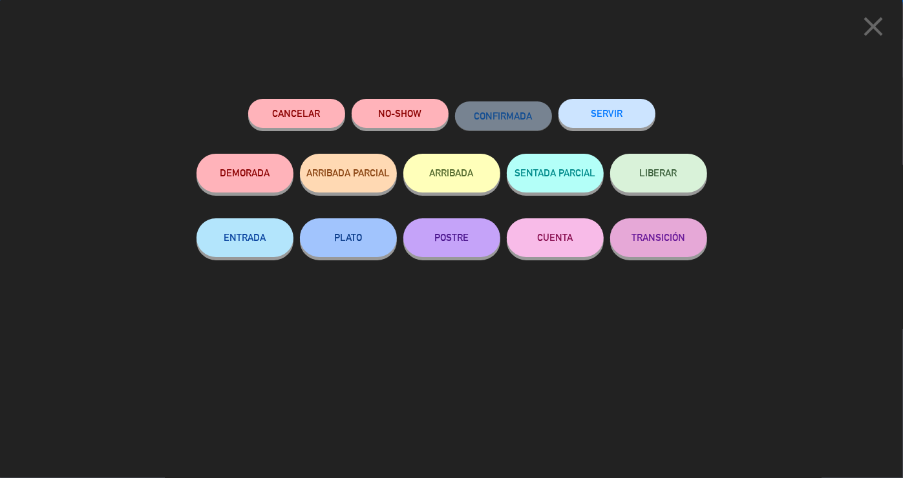
click at [617, 114] on button "SERVIR" at bounding box center [607, 113] width 97 height 29
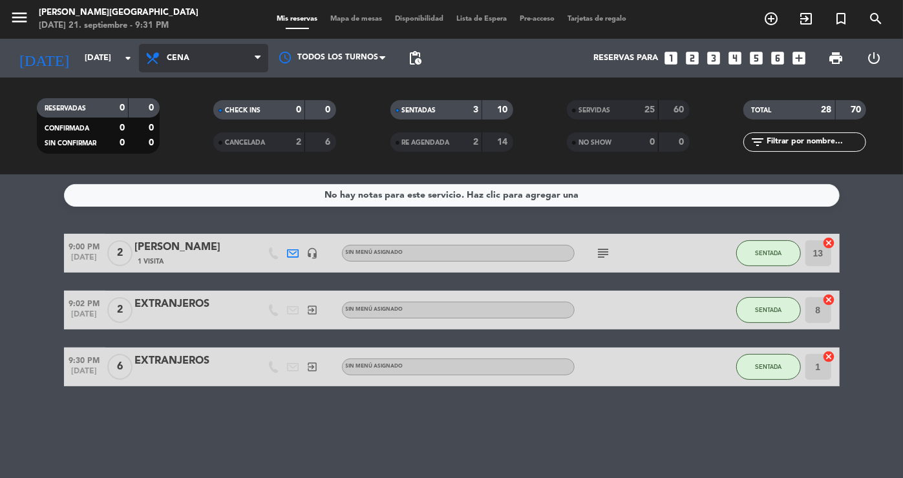
click at [194, 61] on span "Cena" at bounding box center [203, 58] width 129 height 28
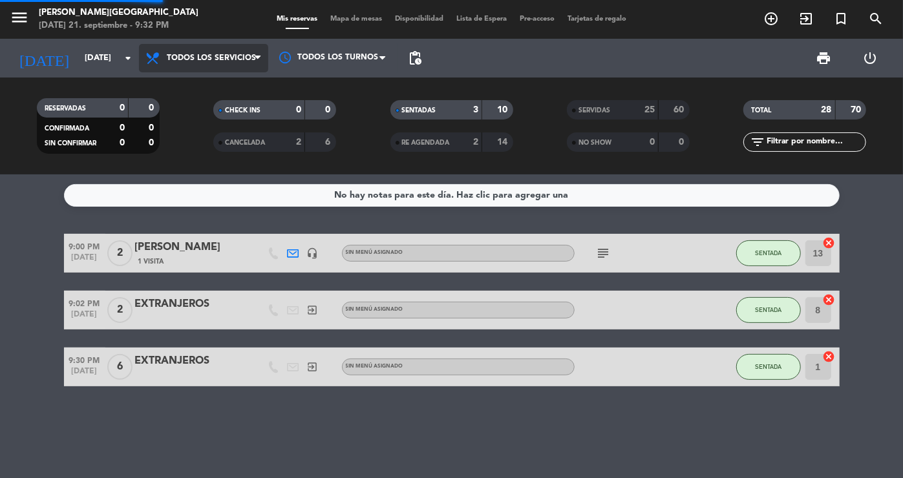
click at [200, 89] on div "menu [PERSON_NAME][GEOGRAPHIC_DATA][DATE] 21. septiembre - 9:32 PM Mis reservas…" at bounding box center [451, 87] width 903 height 175
